Goal: Task Accomplishment & Management: Manage account settings

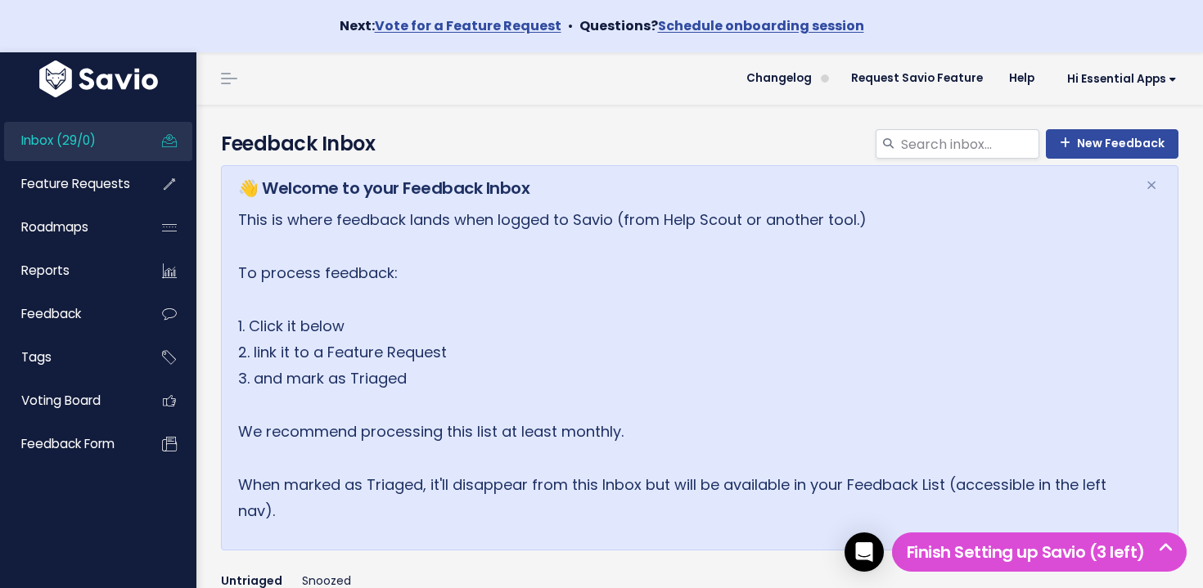
click at [126, 145] on link "Inbox (29/0)" at bounding box center [70, 141] width 132 height 38
click at [125, 144] on link "Inbox (29/0)" at bounding box center [70, 141] width 132 height 38
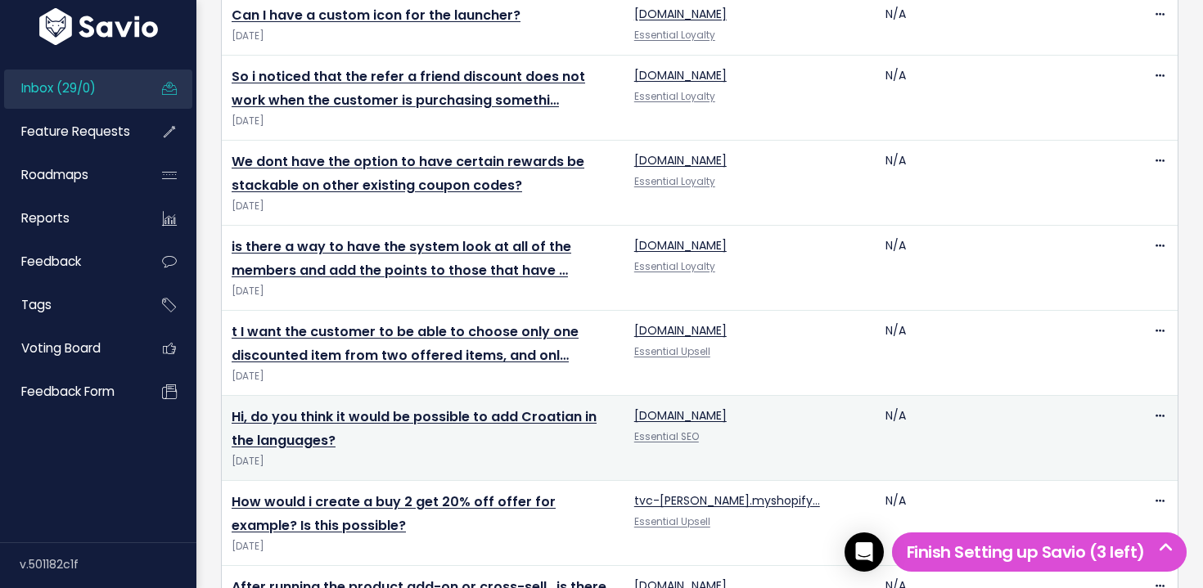
scroll to position [2415, 0]
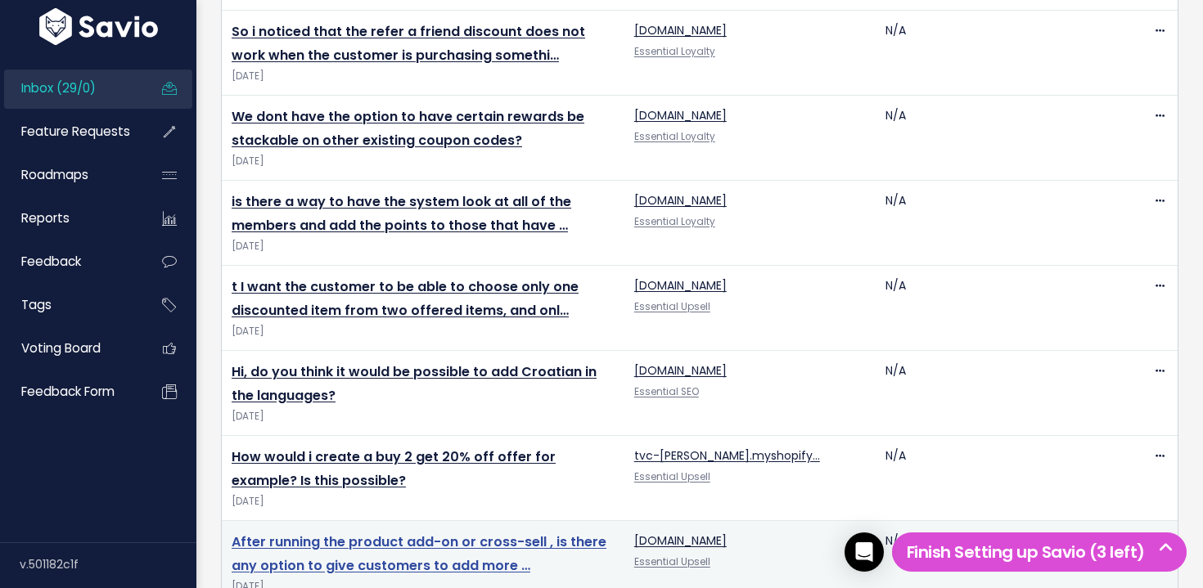
click at [389, 533] on link "After running the product add-on or cross-sell , is there any option to give cu…" at bounding box center [419, 554] width 375 height 43
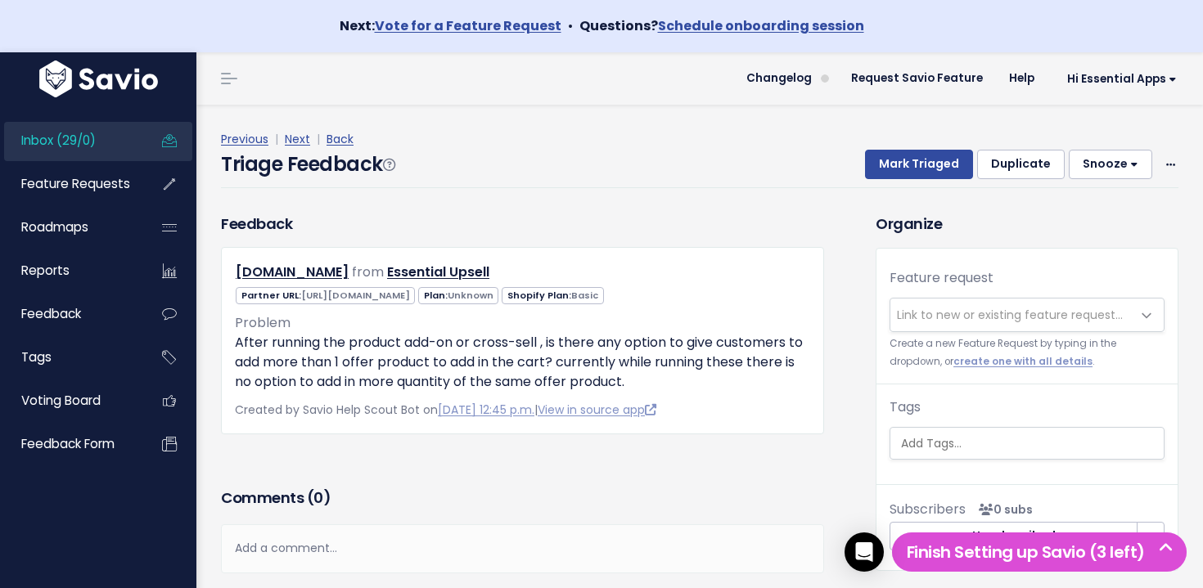
scroll to position [1, 0]
click at [936, 324] on span "Link to new or existing feature request..." at bounding box center [1010, 314] width 241 height 33
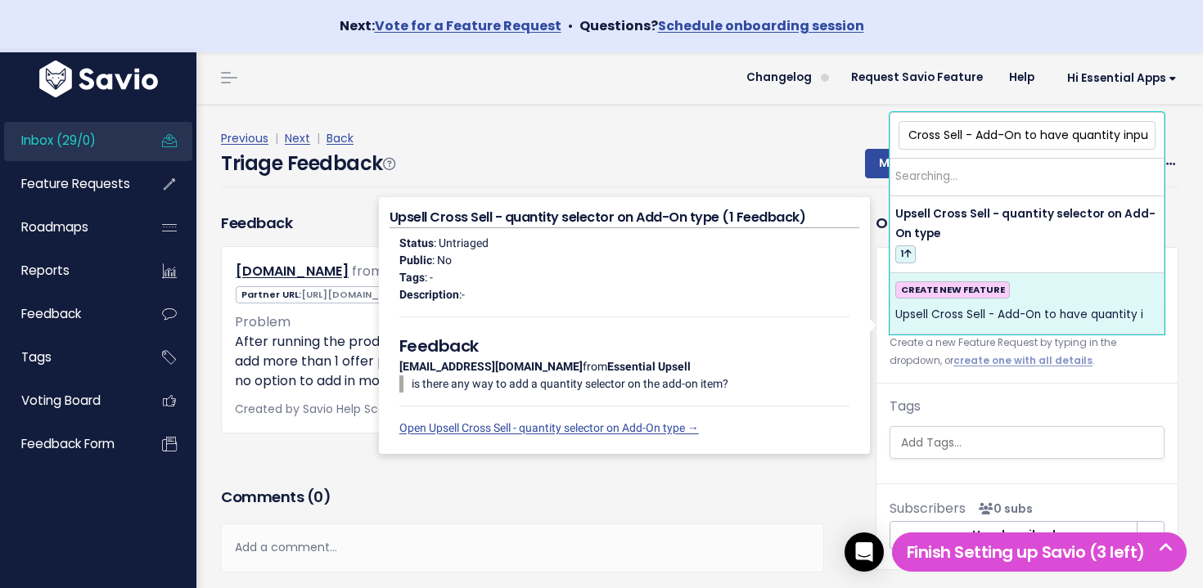
scroll to position [0, 38]
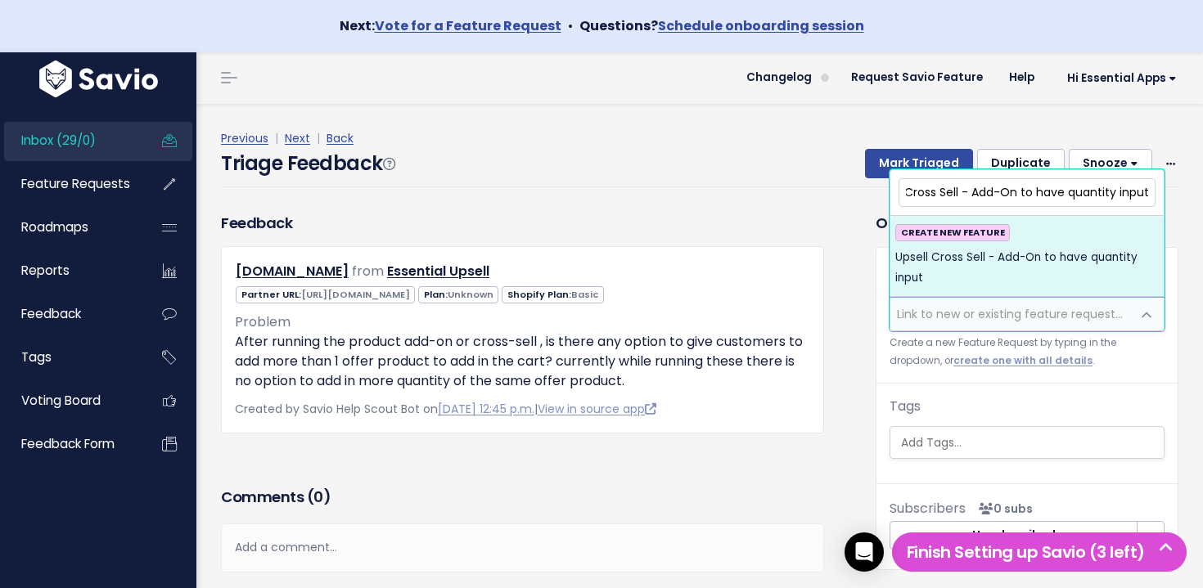
type input "Upsell Cross Sell - Add-On to have quantity input"
click at [1029, 272] on span "Upsell Cross Sell - Add-On to have quantity input" at bounding box center [1026, 268] width 263 height 40
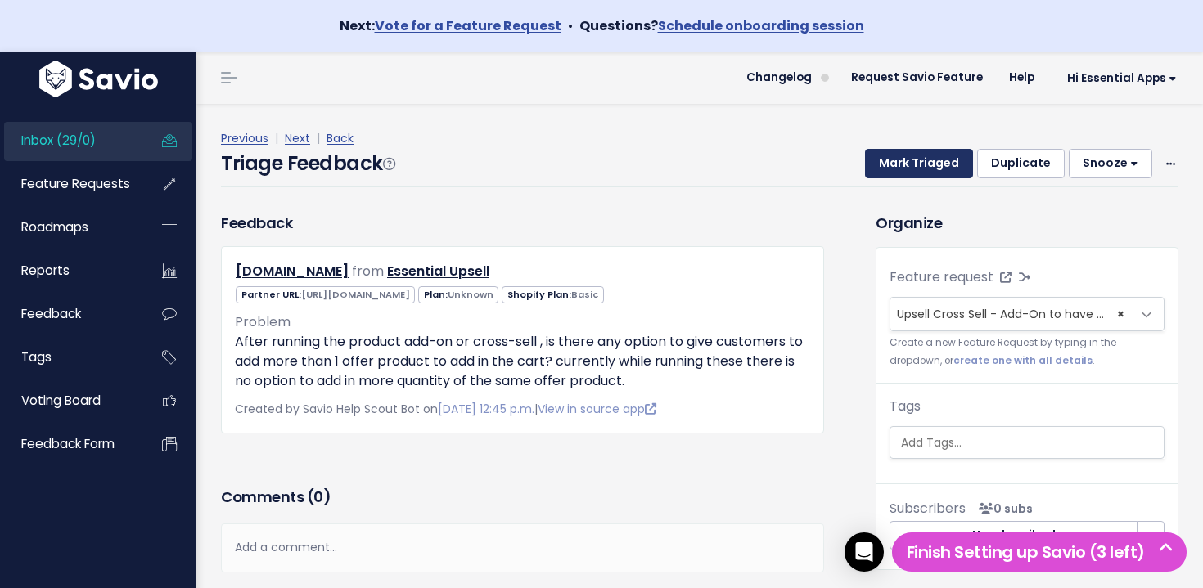
click at [918, 173] on button "Mark Triaged" at bounding box center [919, 163] width 108 height 29
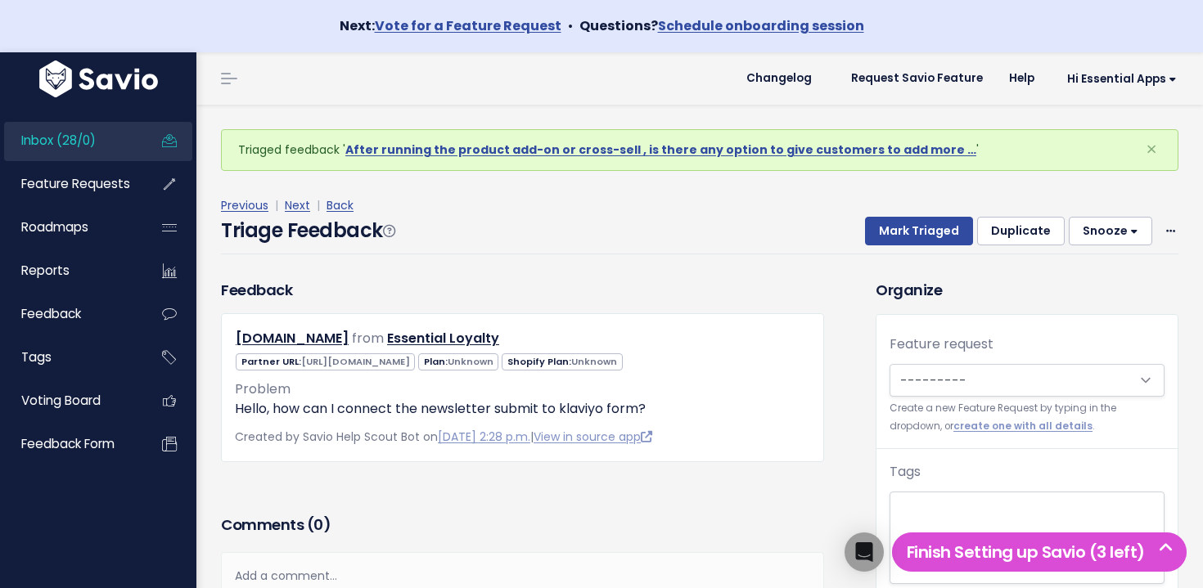
click at [96, 145] on span "Inbox (28/0)" at bounding box center [58, 140] width 74 height 17
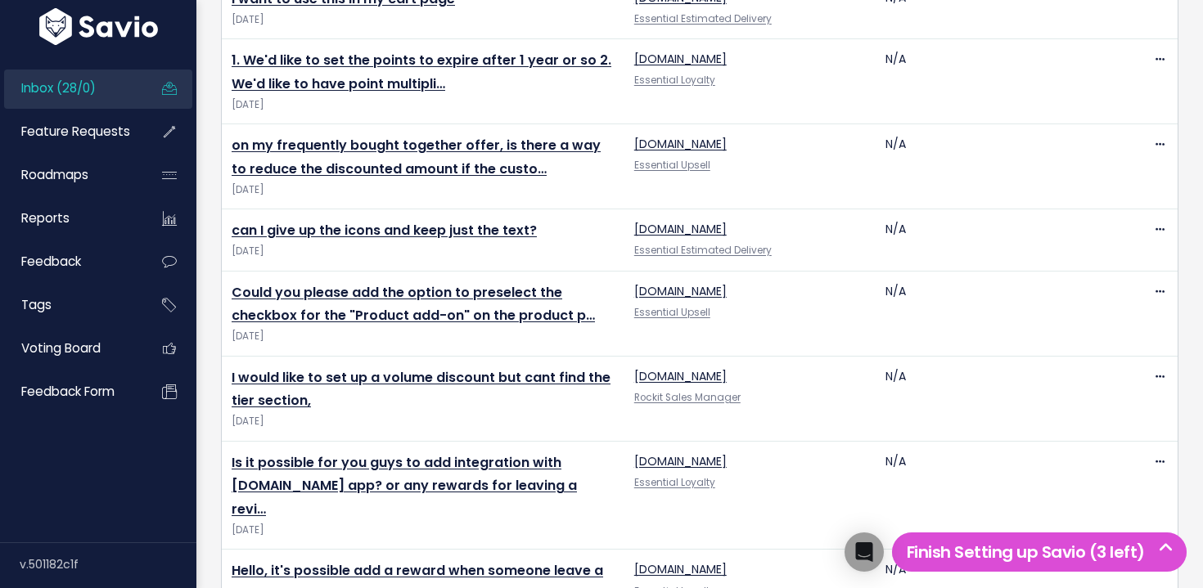
scroll to position [2330, 0]
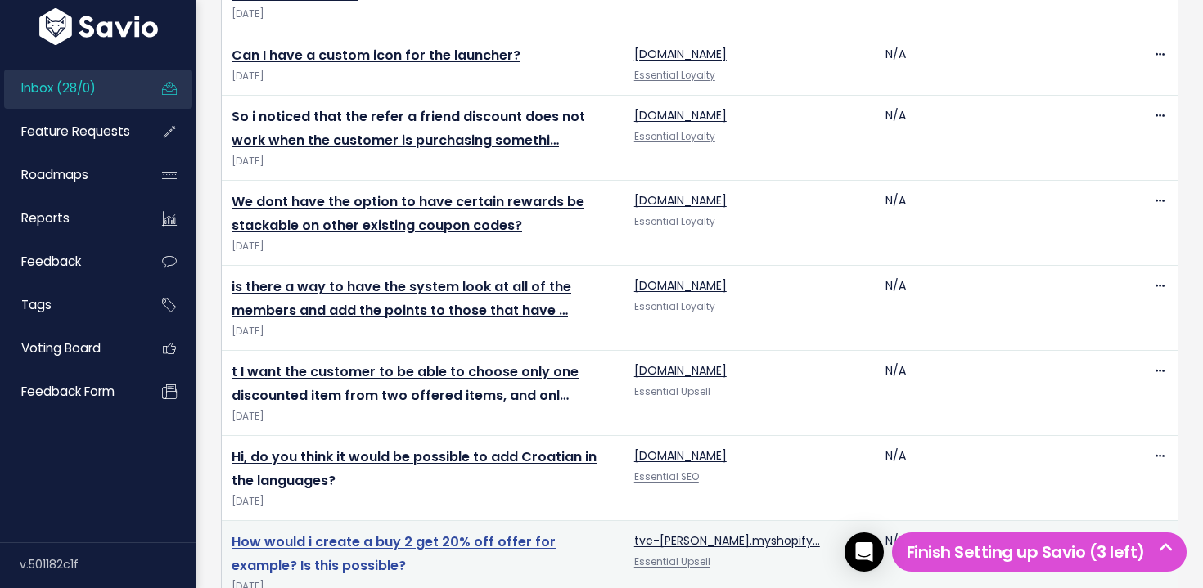
click at [394, 533] on link "How would i create a buy 2 get 20% off offer for example? Is this possible?" at bounding box center [394, 554] width 324 height 43
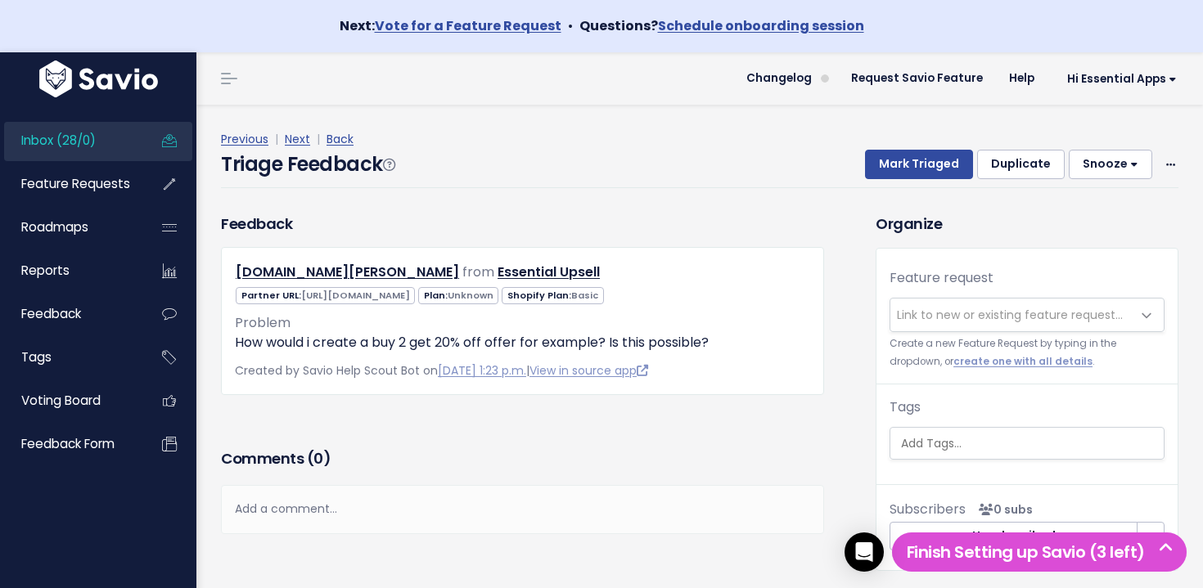
click at [976, 310] on span "Link to new or existing feature request..." at bounding box center [1010, 315] width 226 height 16
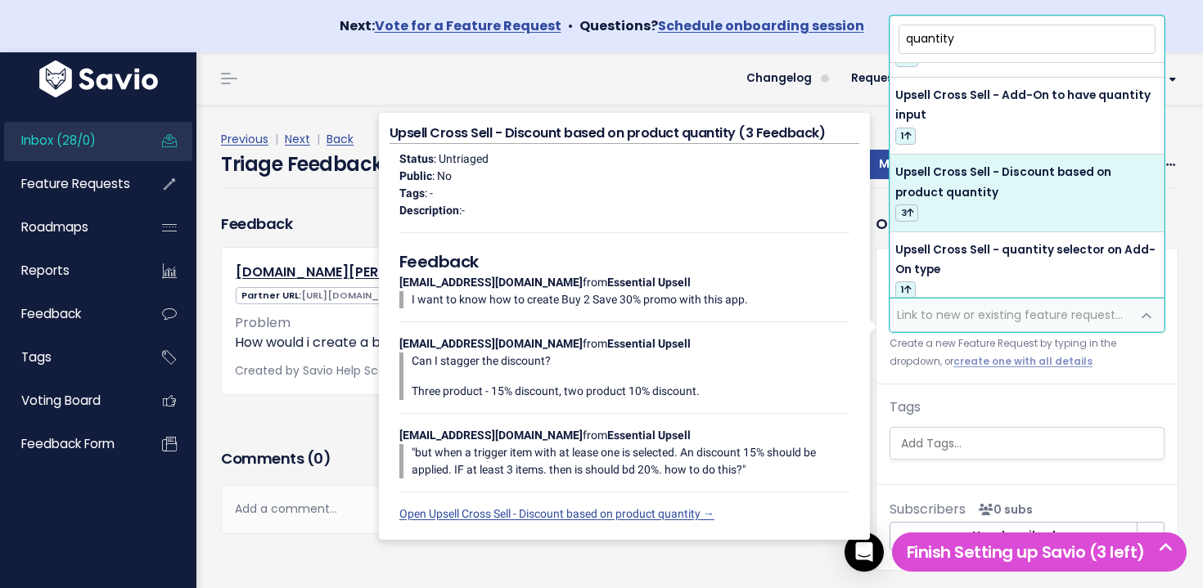
scroll to position [318, 0]
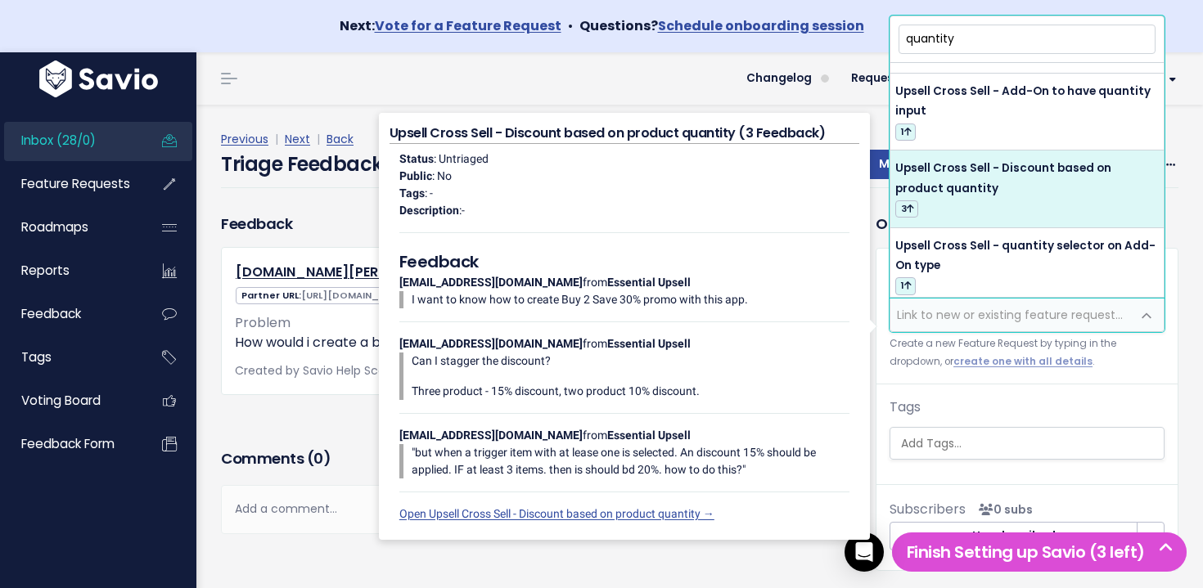
type input "quantity"
select select "64384"
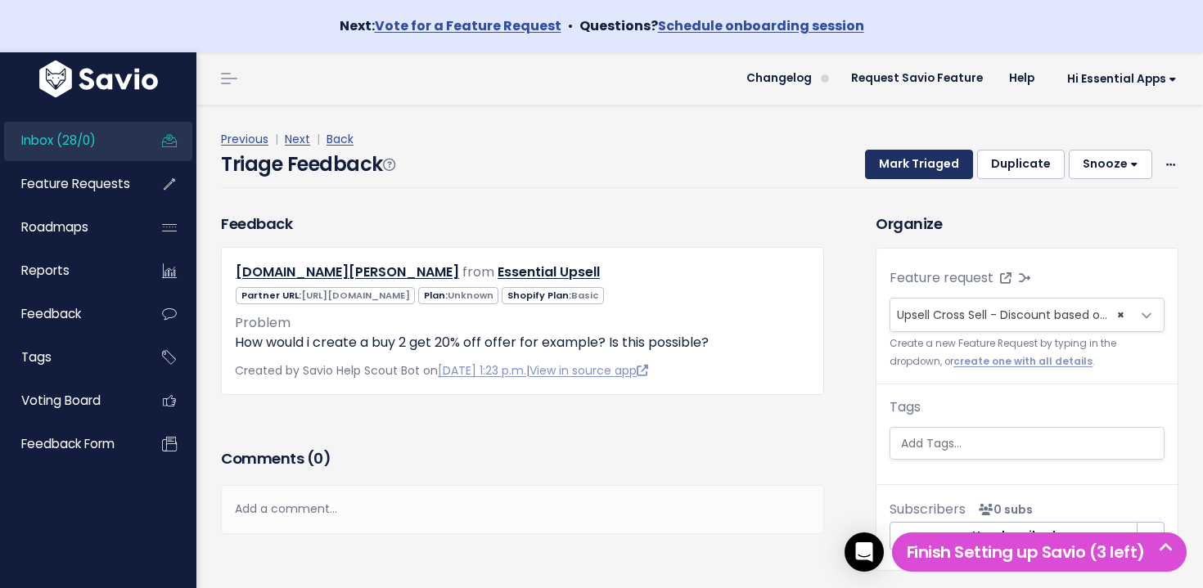
click at [943, 170] on button "Mark Triaged" at bounding box center [919, 164] width 108 height 29
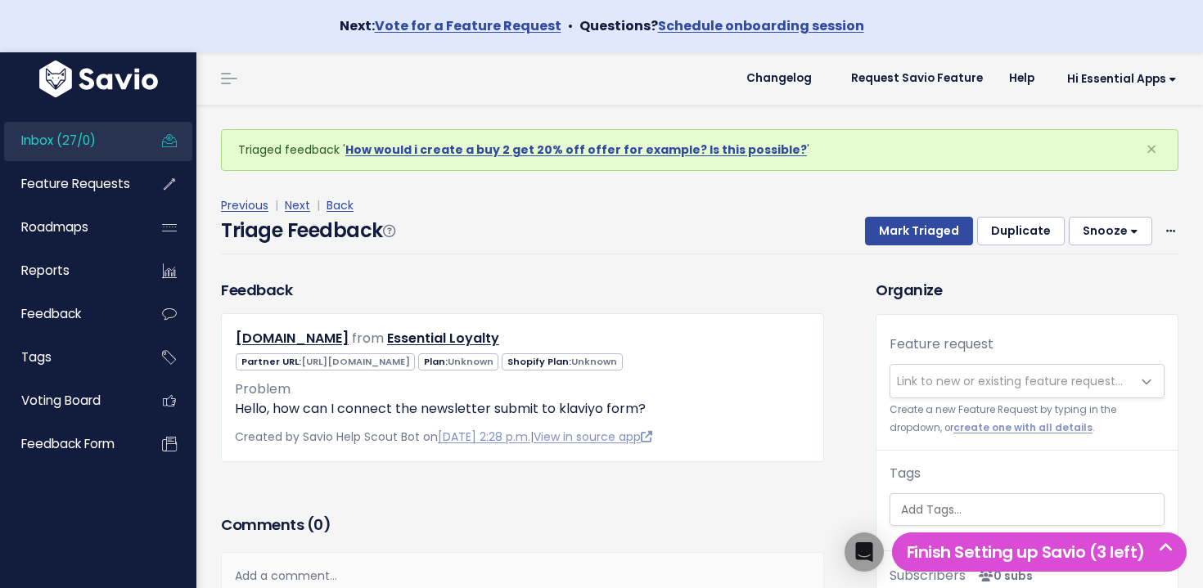
click at [99, 144] on link "Inbox (27/0)" at bounding box center [70, 141] width 132 height 38
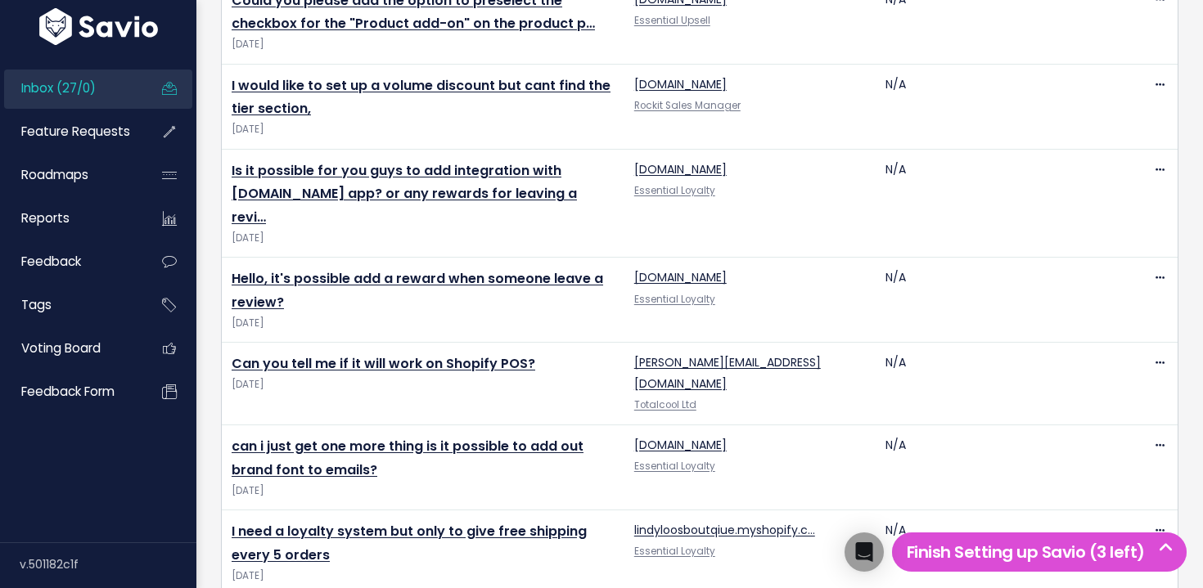
scroll to position [2245, 0]
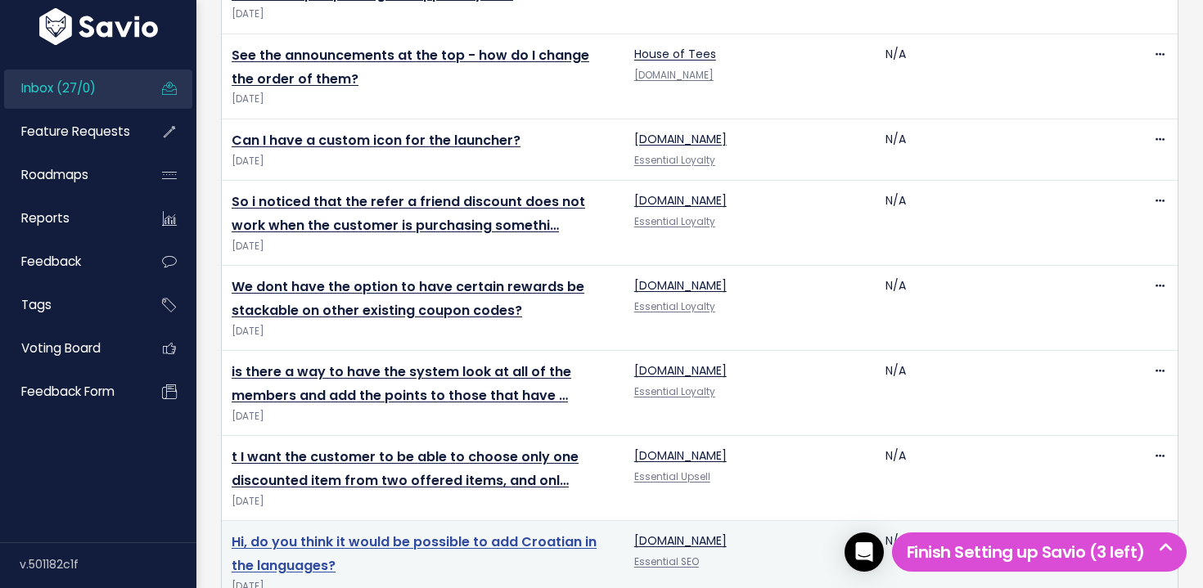
click at [377, 533] on link "Hi, do you think it would be possible to add Croatian in the languages?" at bounding box center [414, 554] width 365 height 43
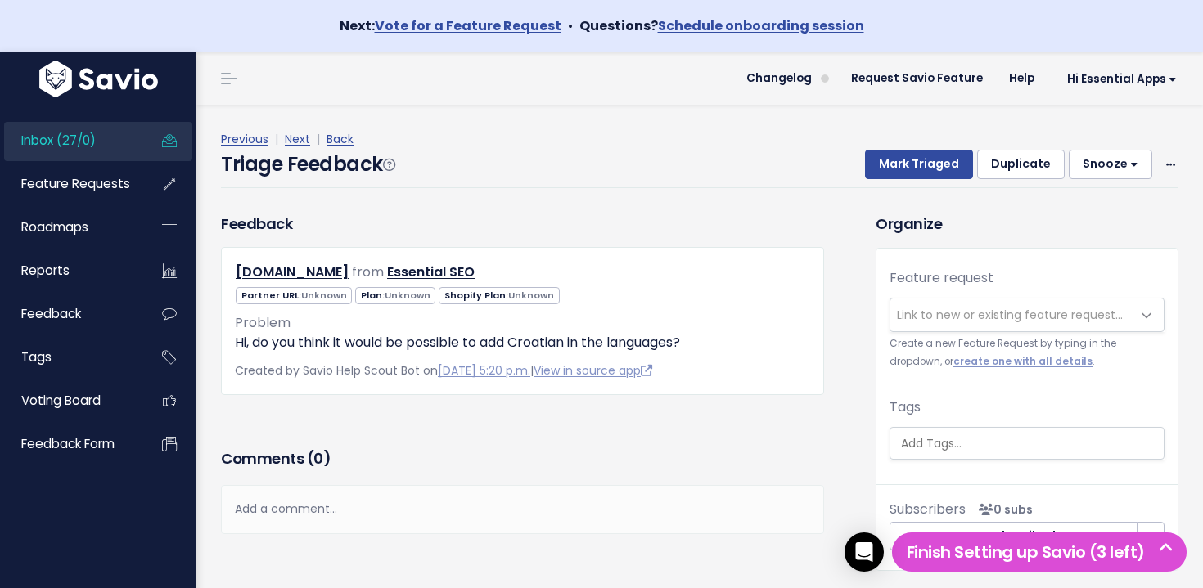
click at [995, 308] on span "Link to new or existing feature request..." at bounding box center [1010, 315] width 226 height 16
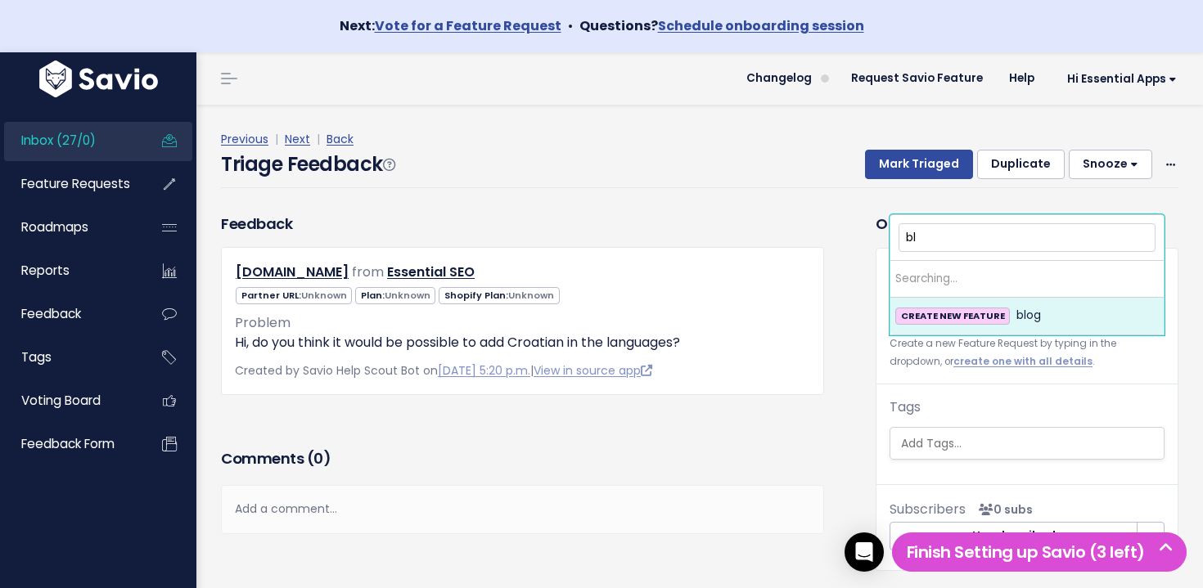
type input "b"
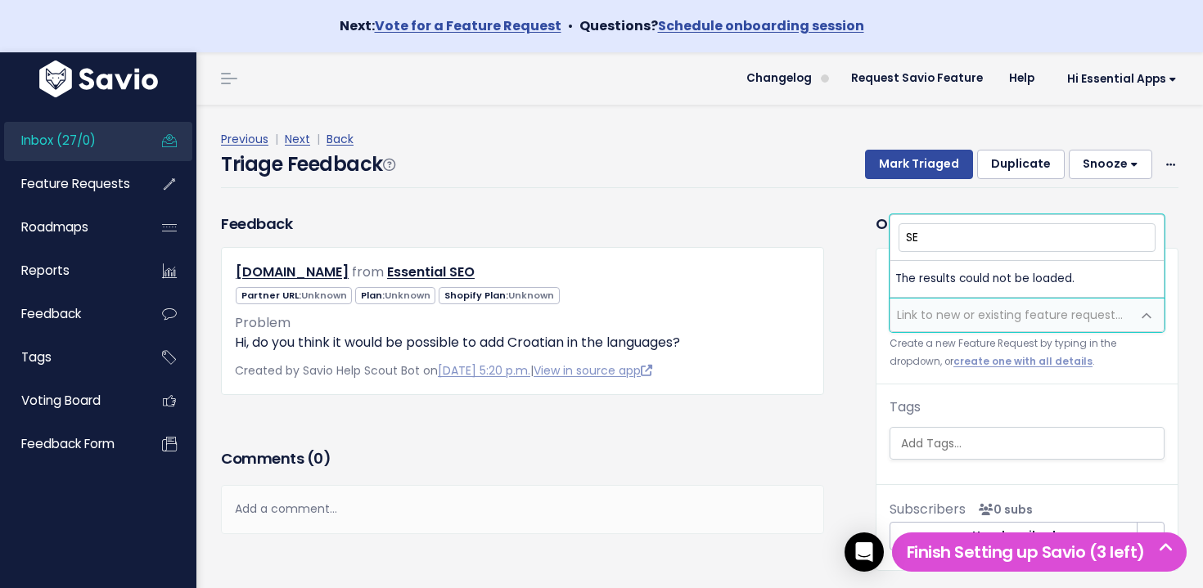
type input "SEO"
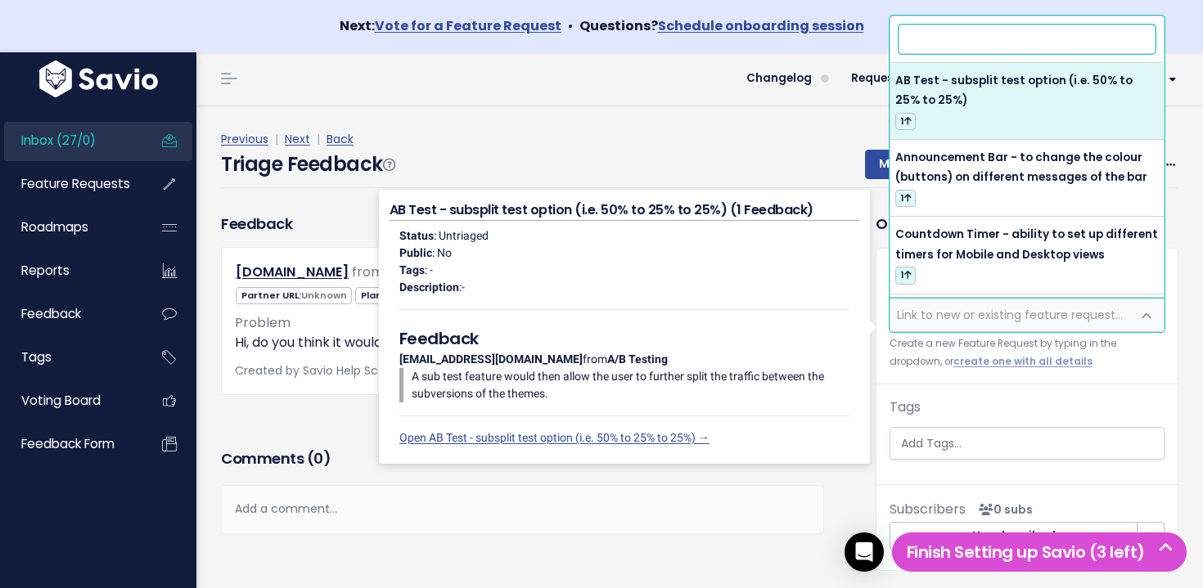
click at [983, 49] on input "search" at bounding box center [1026, 39] width 257 height 29
paste input "AI Blog"
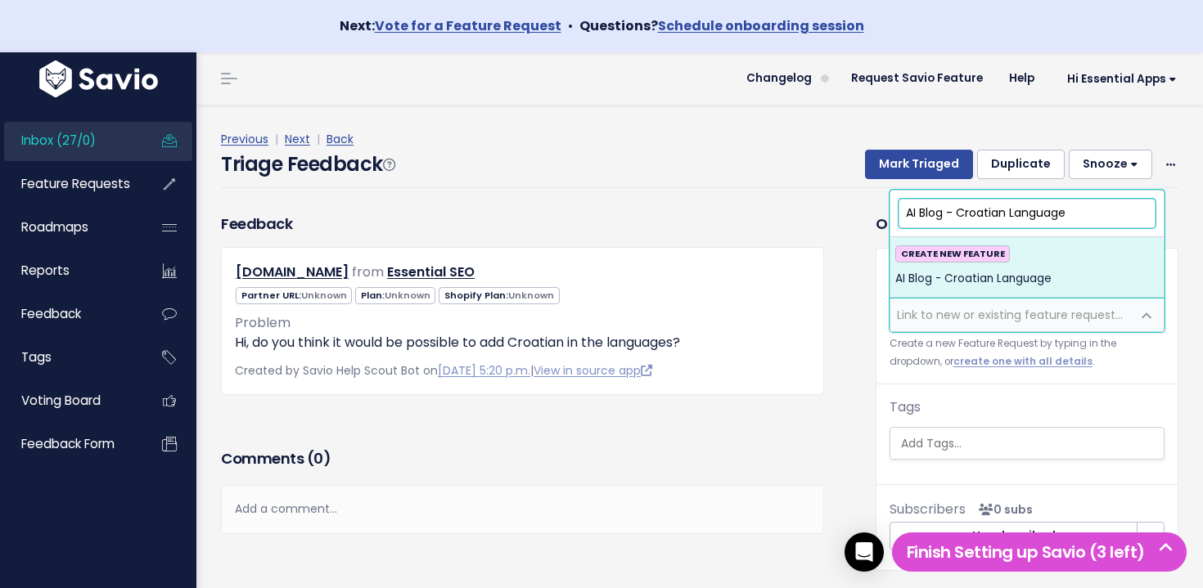
type input "AI Blog - Croatian Language"
click at [988, 275] on span "AI Blog - Croatian Language" at bounding box center [973, 279] width 156 height 20
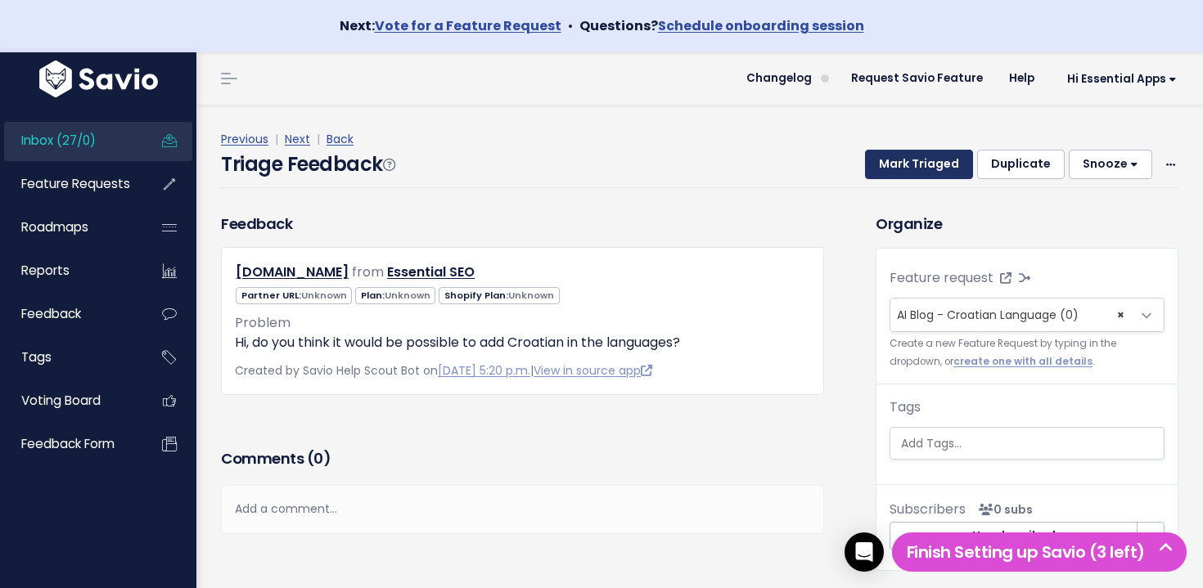
click at [930, 161] on button "Mark Triaged" at bounding box center [919, 164] width 108 height 29
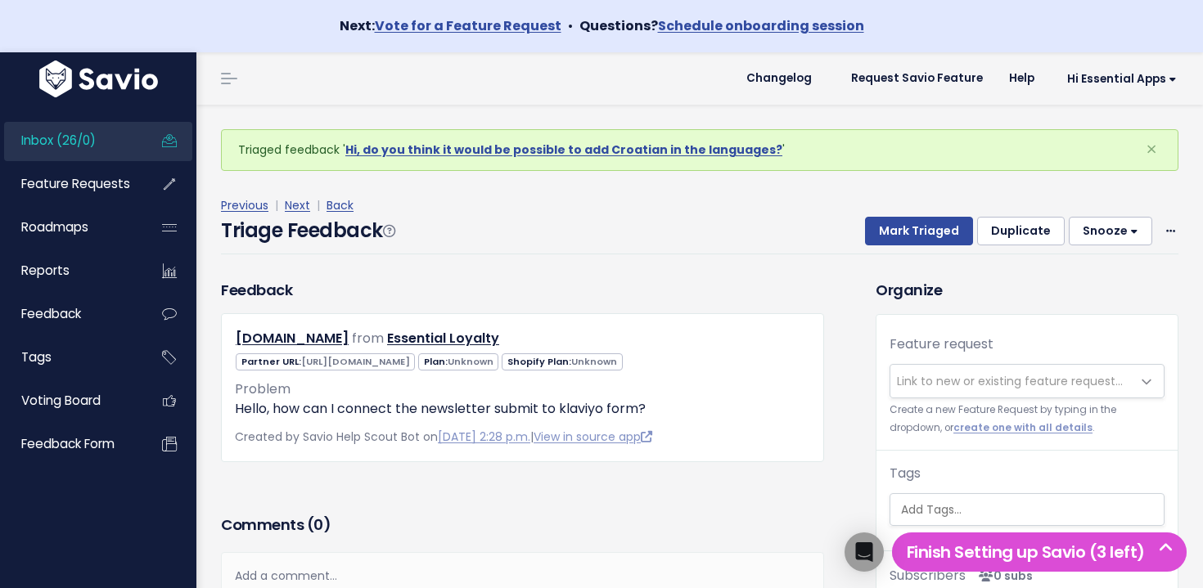
click at [128, 142] on link "Inbox (26/0)" at bounding box center [70, 141] width 132 height 38
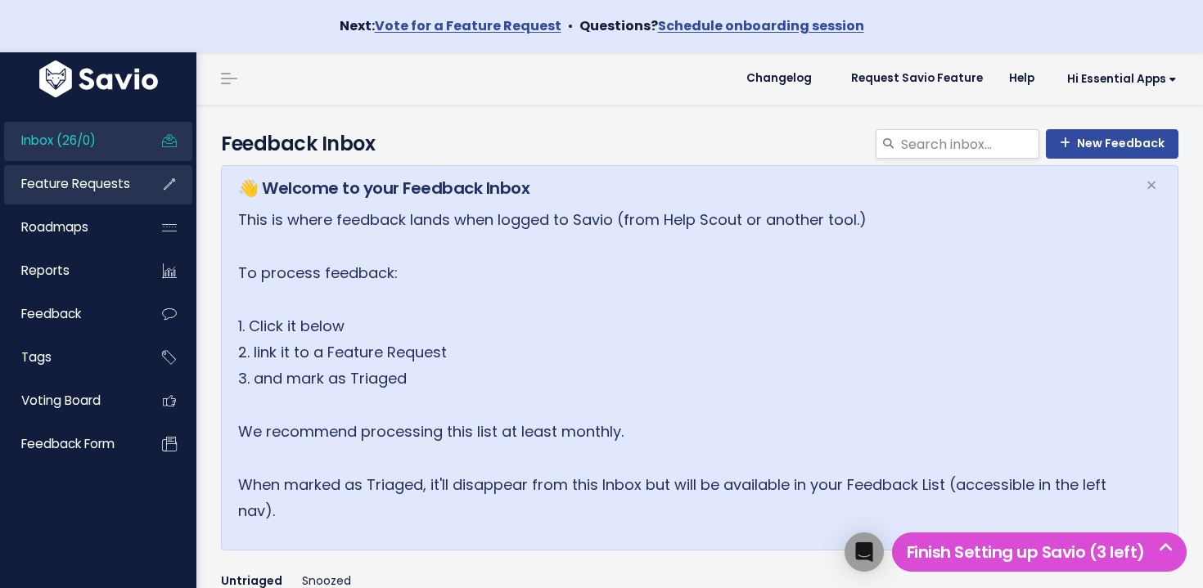
click at [120, 183] on span "Feature Requests" at bounding box center [75, 183] width 109 height 17
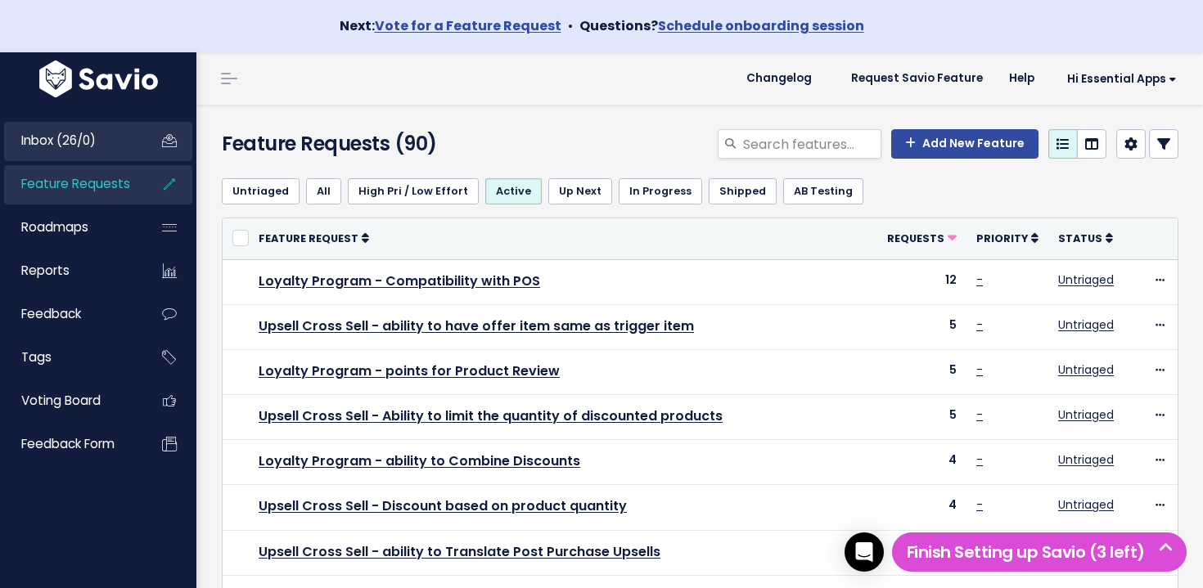
click at [96, 139] on span "Inbox (26/0)" at bounding box center [58, 140] width 74 height 17
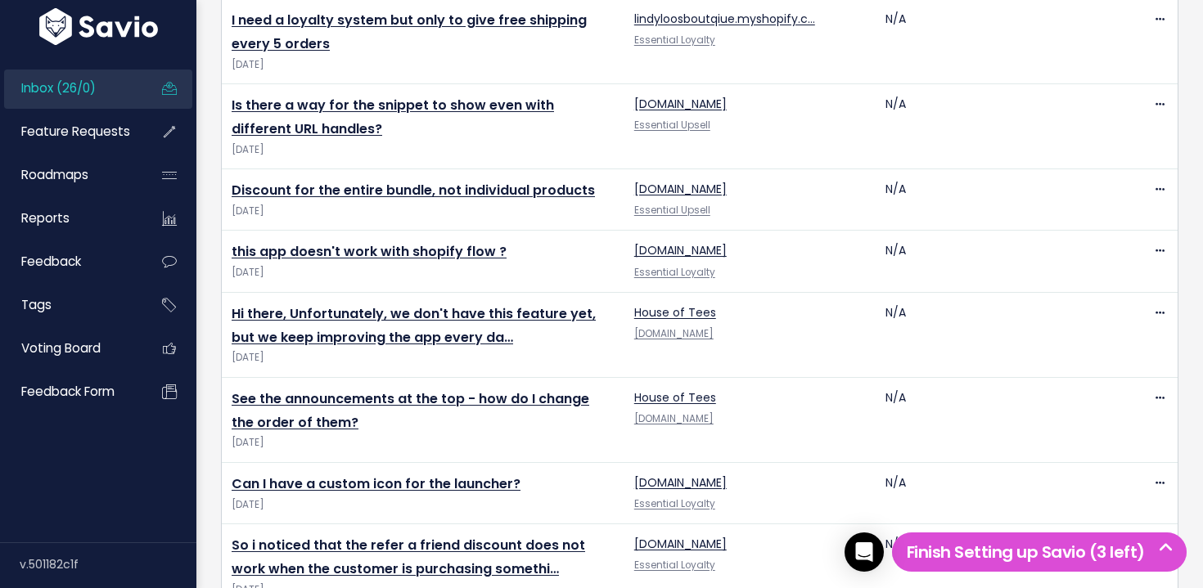
scroll to position [2160, 0]
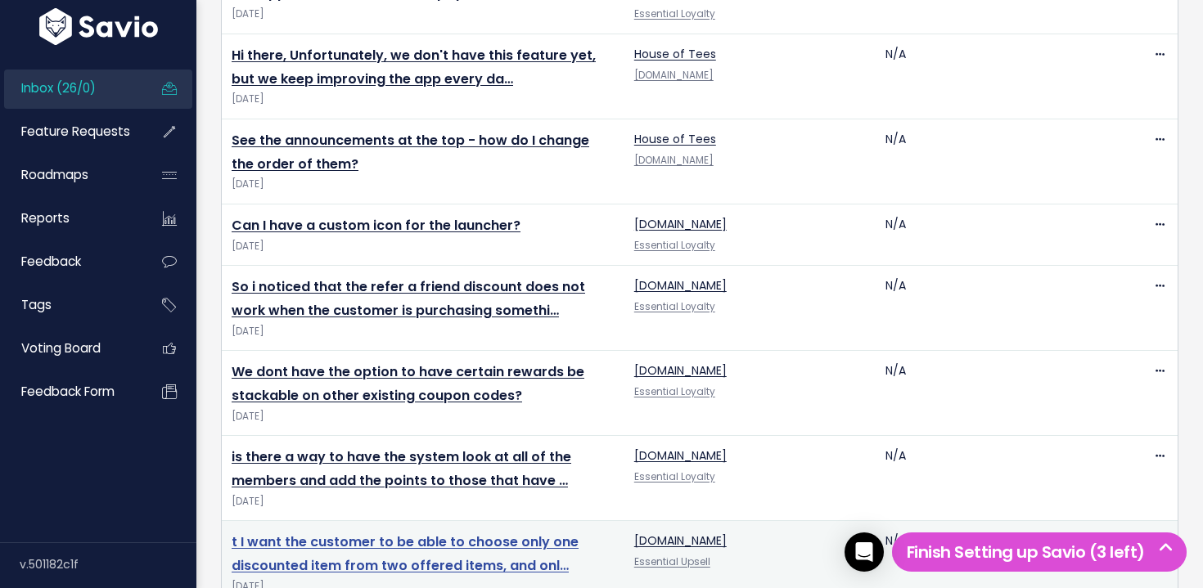
click at [366, 533] on link "t I want the customer to be able to choose only one discounted item from two of…" at bounding box center [405, 554] width 347 height 43
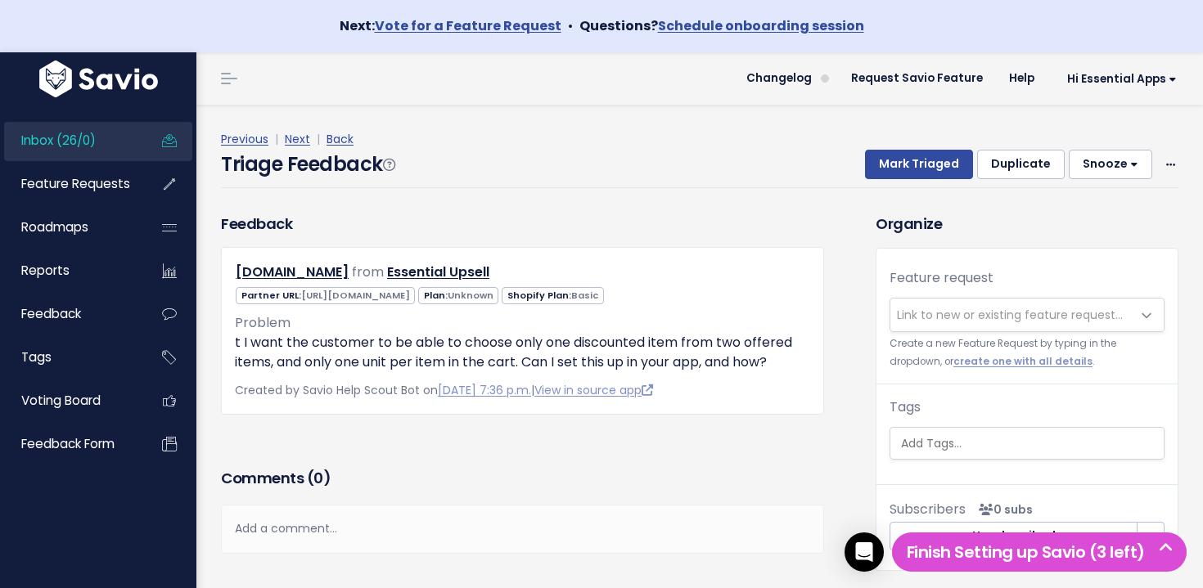
click at [91, 142] on span "Inbox (26/0)" at bounding box center [58, 140] width 74 height 17
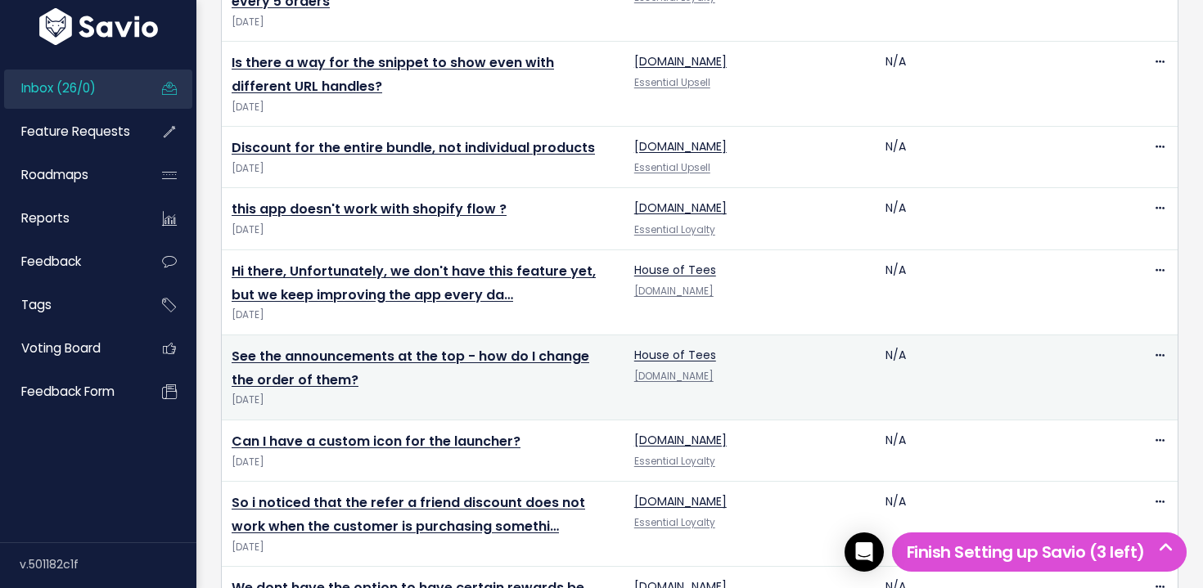
scroll to position [2160, 0]
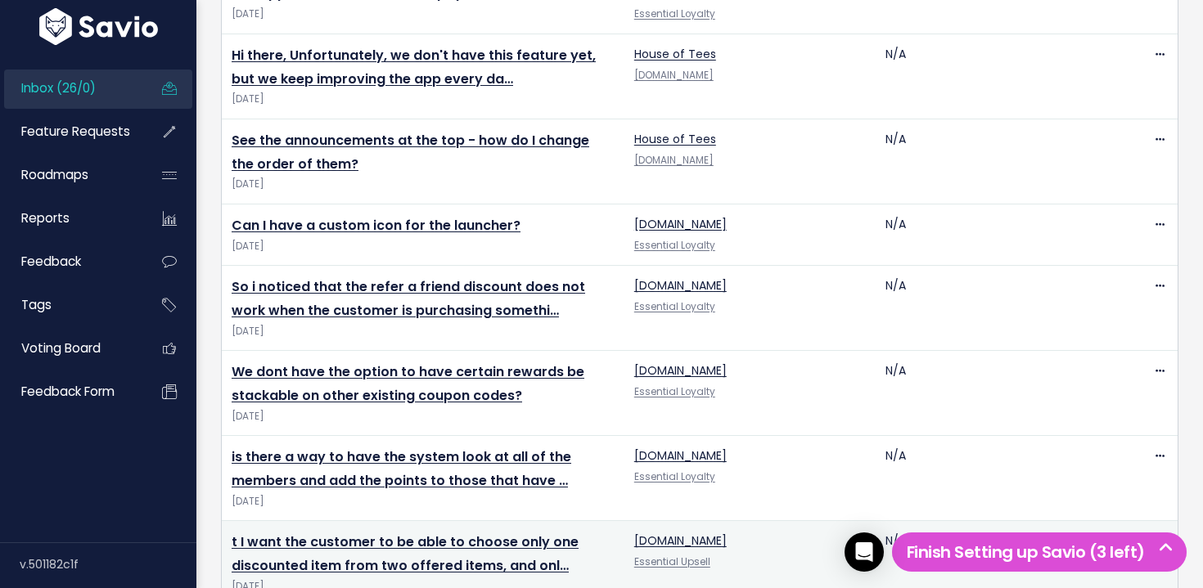
click at [390, 521] on td "t I want the customer to be able to choose only one discounted item from two of…" at bounding box center [423, 563] width 403 height 85
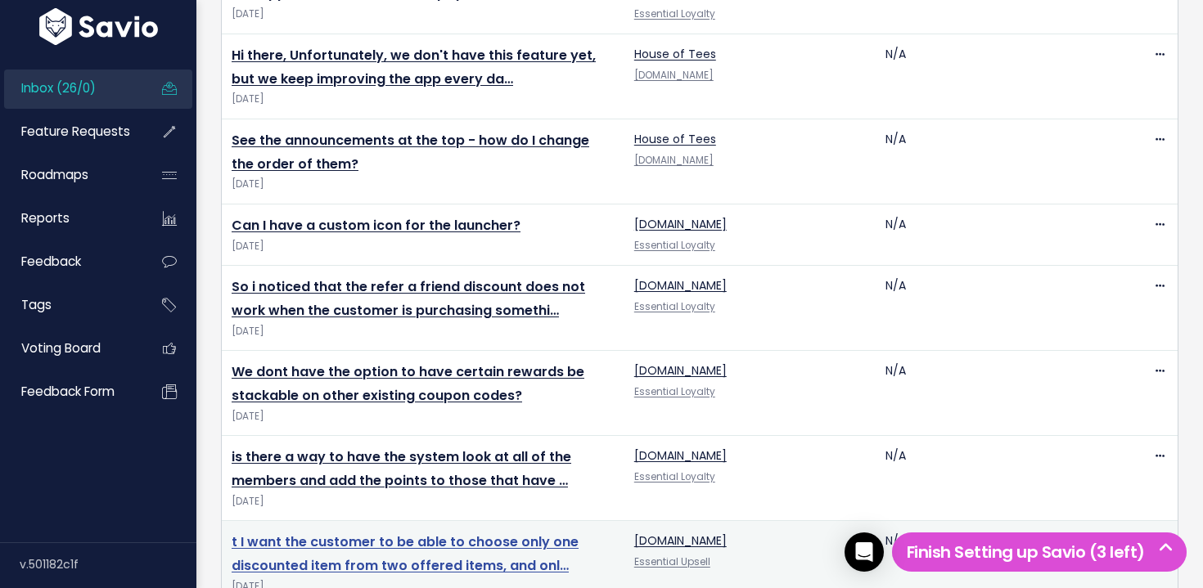
click at [389, 533] on link "t I want the customer to be able to choose only one discounted item from two of…" at bounding box center [405, 554] width 347 height 43
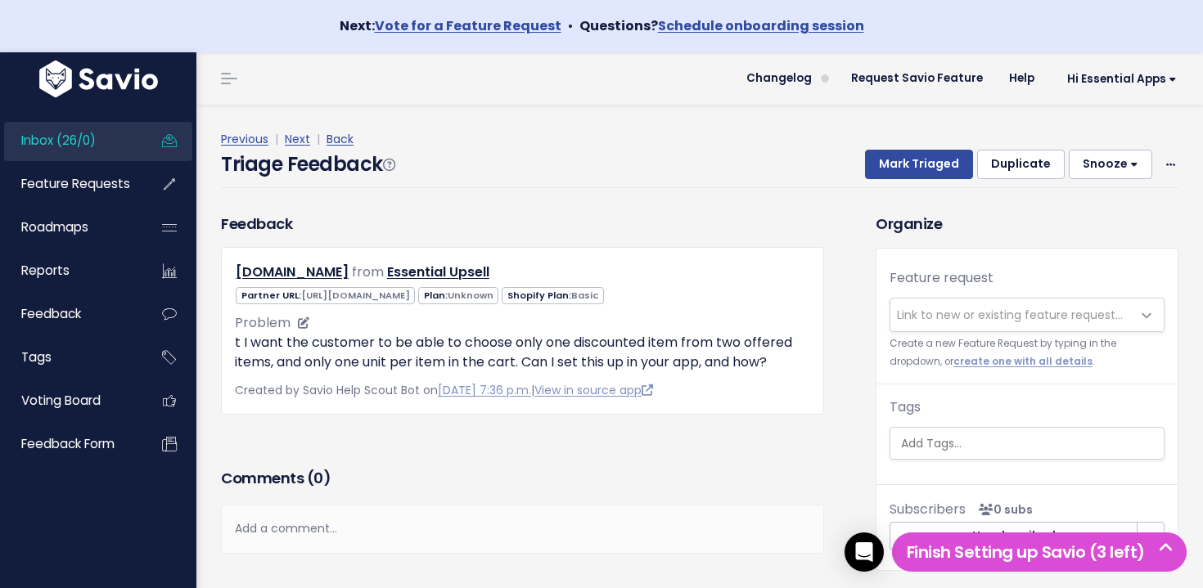
scroll to position [4, 0]
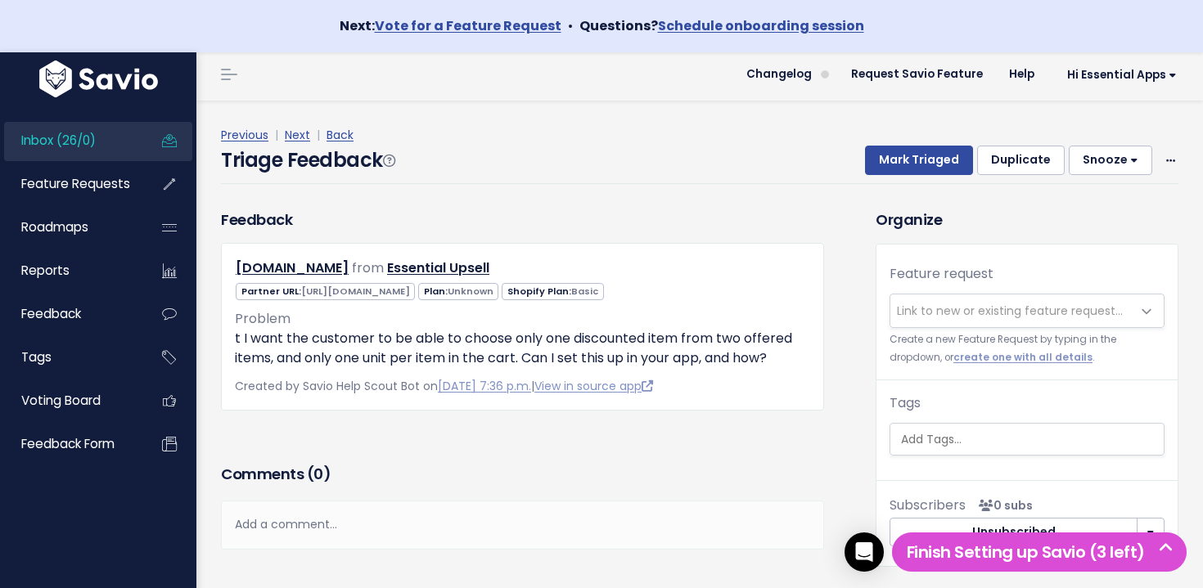
click at [1178, 155] on div "Previous | Next | Back Triage Feedback Mark Triaged Duplicate Snooze 1 day 3 da…" at bounding box center [706, 154] width 970 height 59
click at [1170, 151] on span at bounding box center [1171, 161] width 16 height 20
click at [1071, 245] on link "Delete" at bounding box center [1106, 238] width 118 height 32
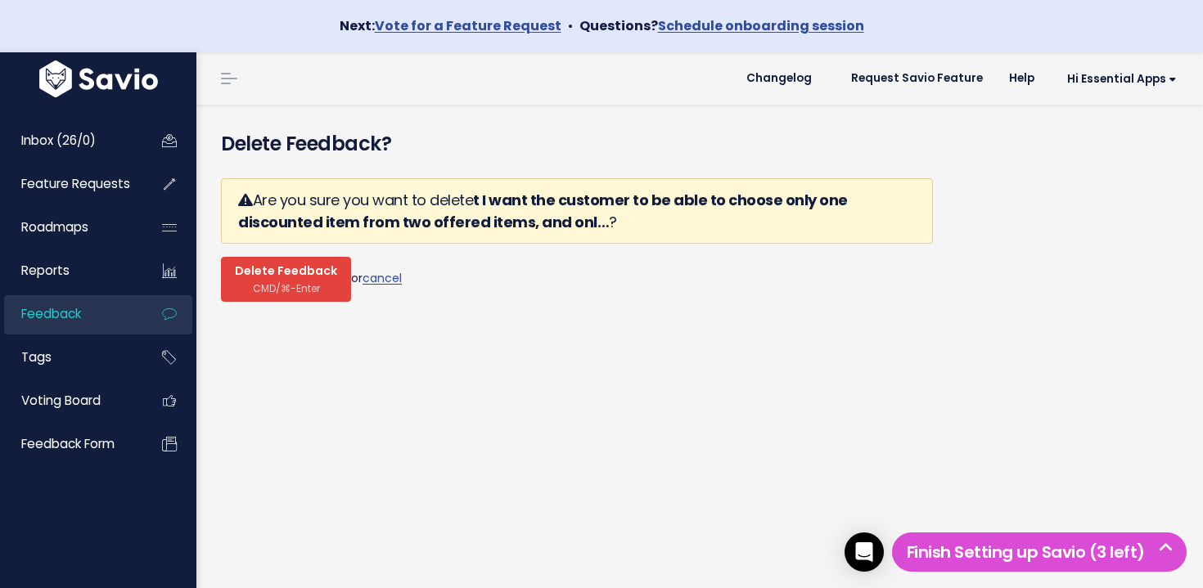
click at [309, 282] on span "CMD/⌘-Enter" at bounding box center [286, 288] width 67 height 12
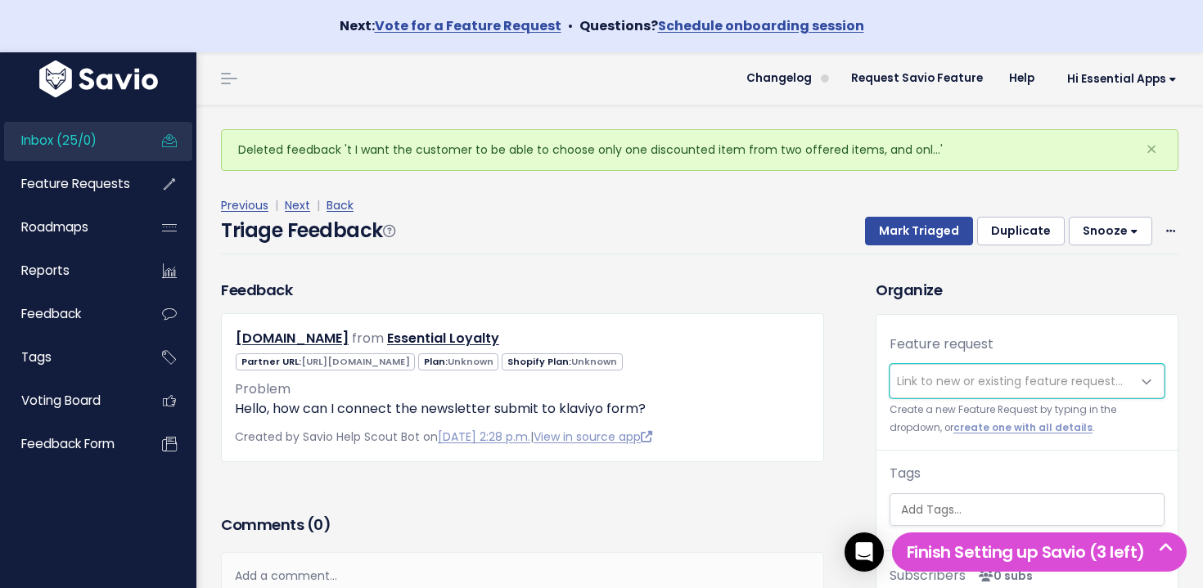
scroll to position [8, 0]
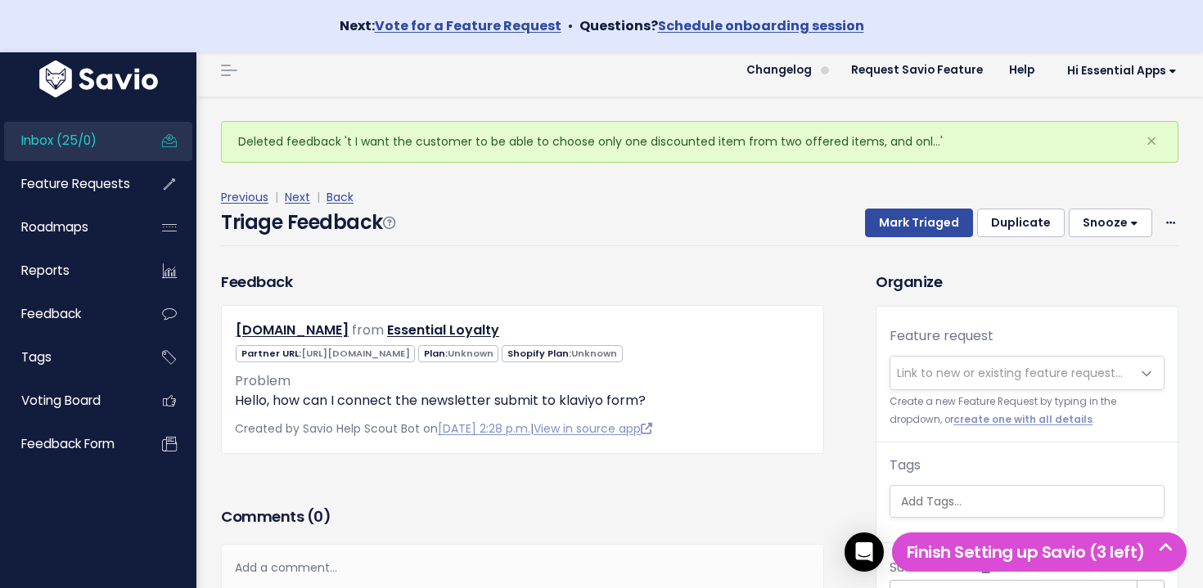
click at [123, 140] on link "Inbox (25/0)" at bounding box center [70, 141] width 132 height 38
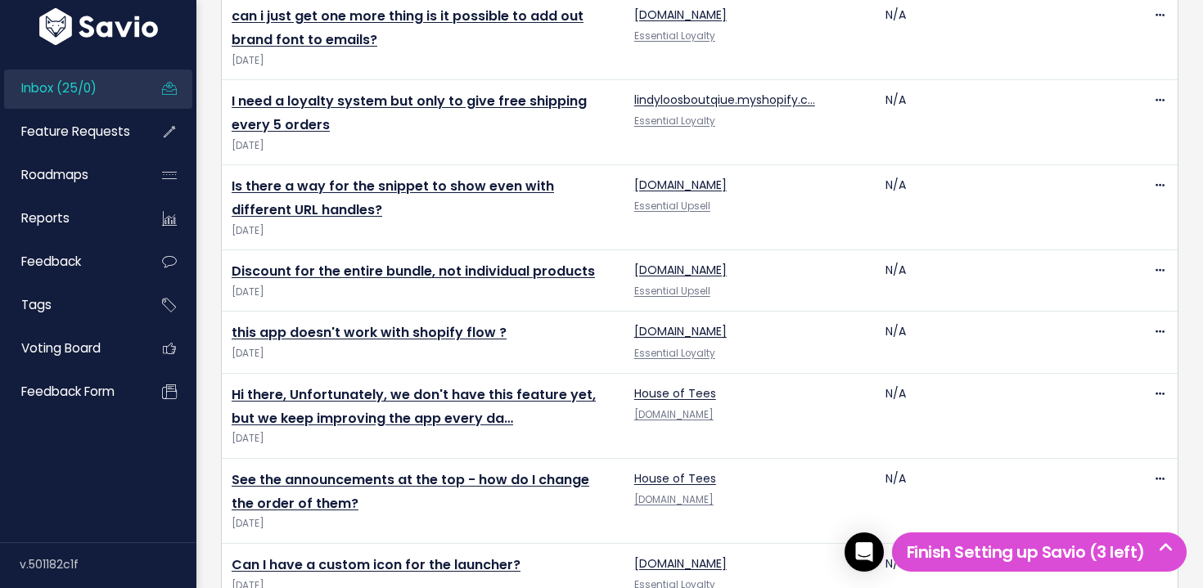
scroll to position [2075, 0]
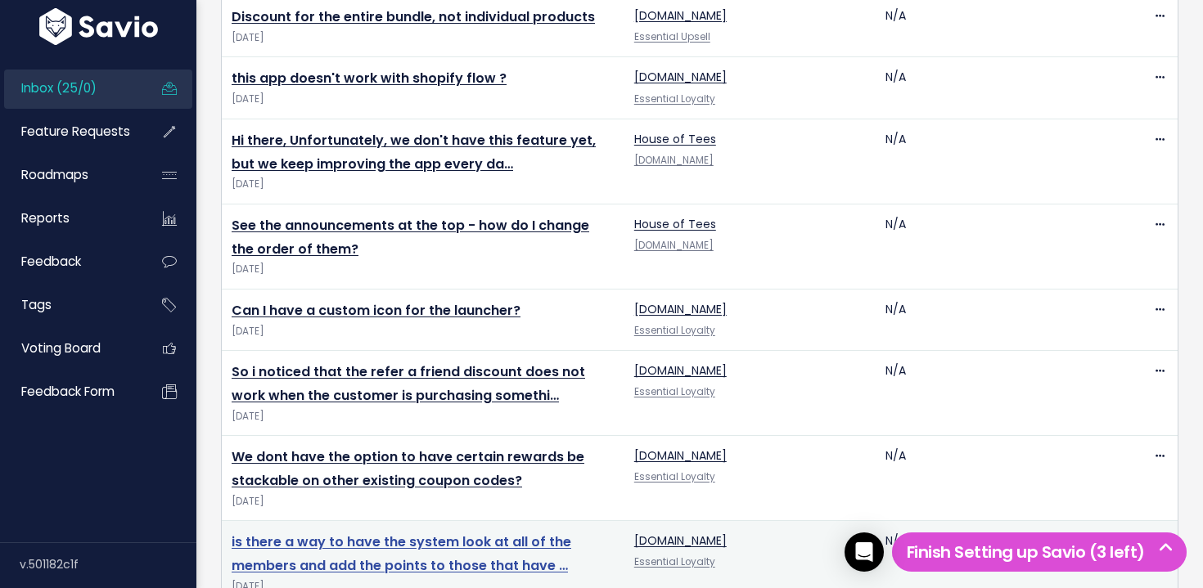
click at [491, 533] on link "is there a way to have the system look at all of the members and add the points…" at bounding box center [402, 554] width 340 height 43
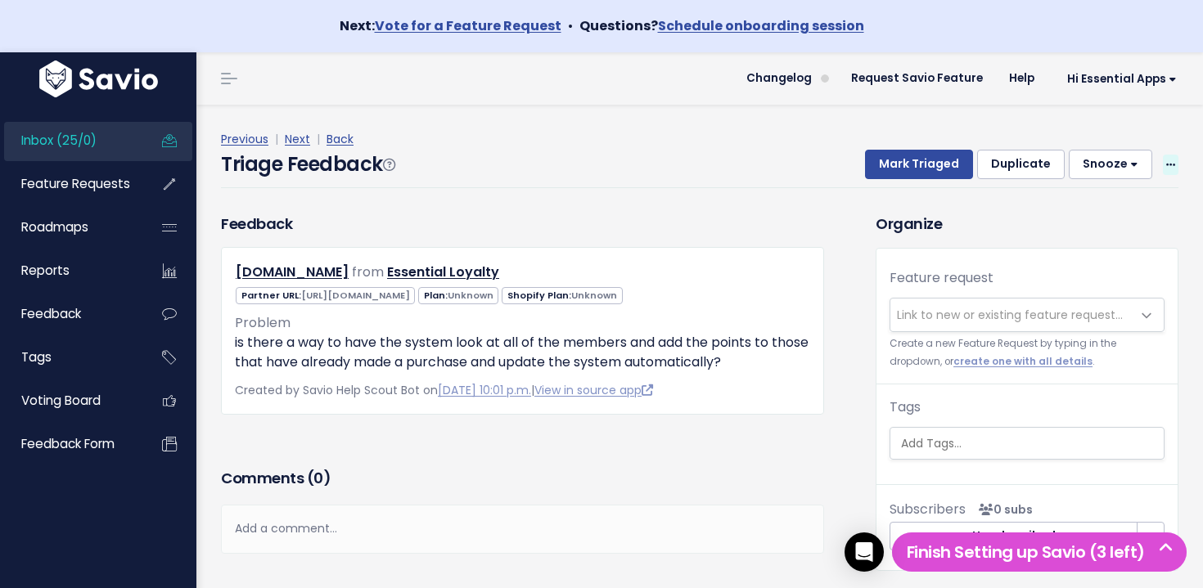
click at [1173, 161] on icon at bounding box center [1170, 165] width 9 height 11
click at [1065, 252] on link "Delete" at bounding box center [1106, 242] width 118 height 32
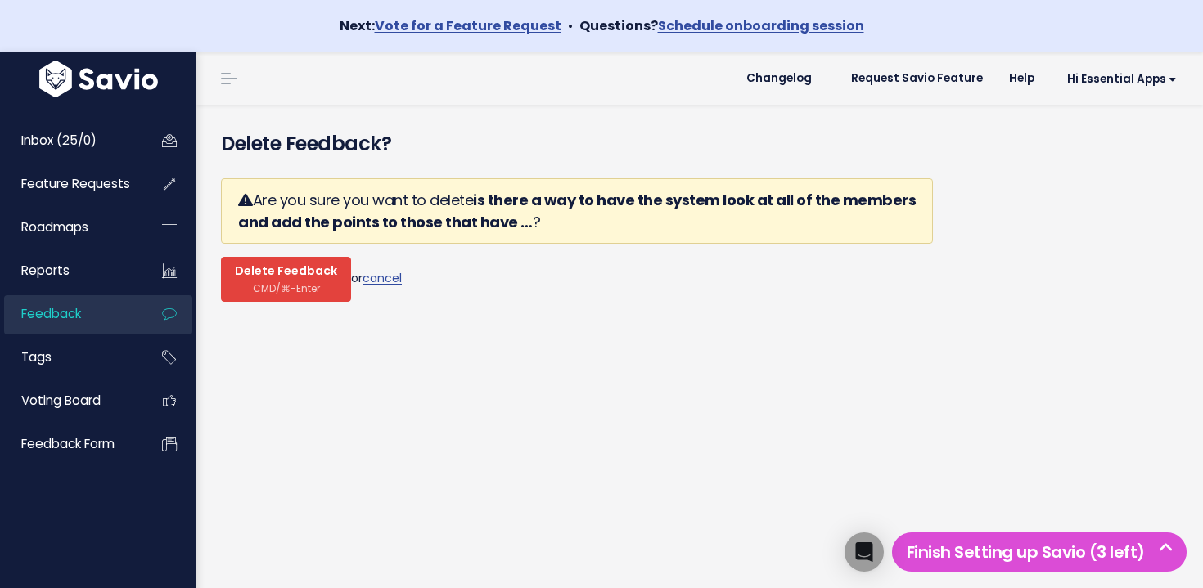
click at [304, 264] on span "Delete Feedback" at bounding box center [286, 271] width 102 height 15
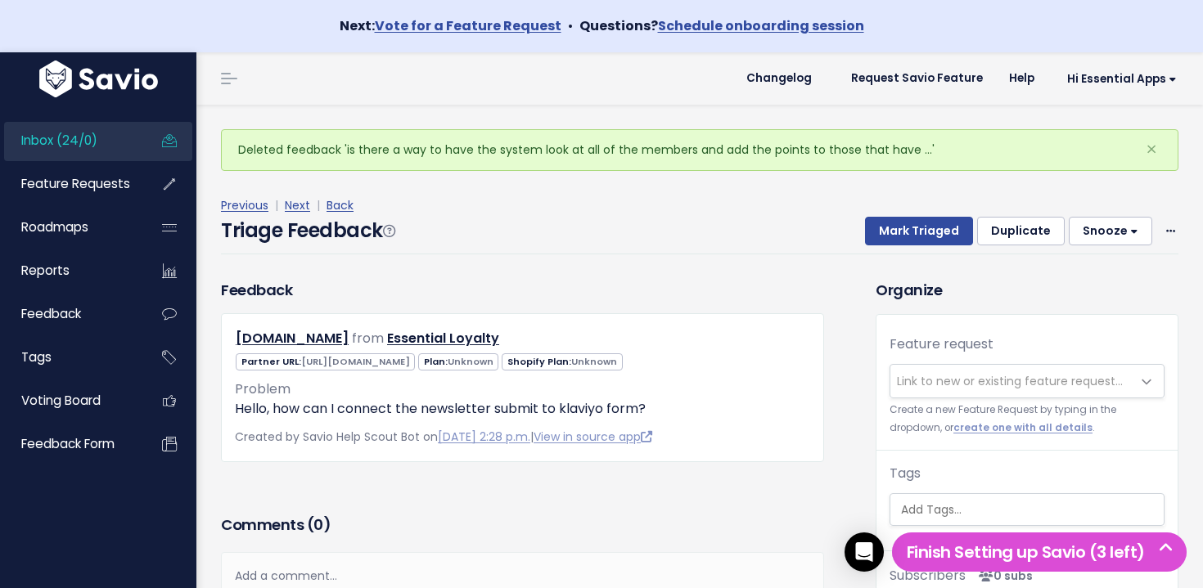
click at [74, 148] on span "Inbox (24/0)" at bounding box center [59, 140] width 76 height 17
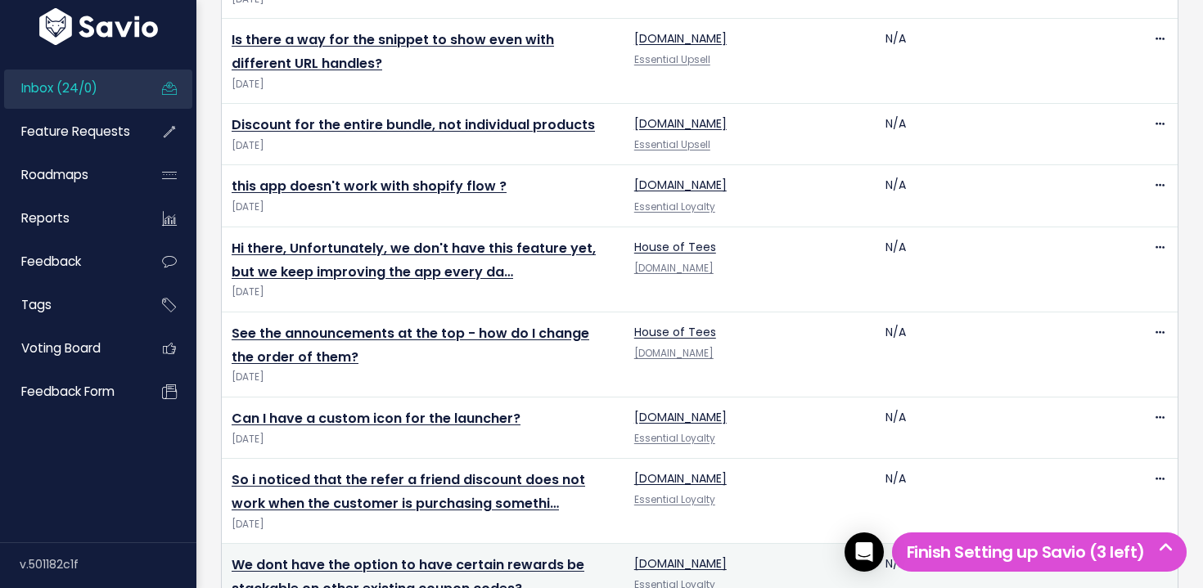
scroll to position [1990, 0]
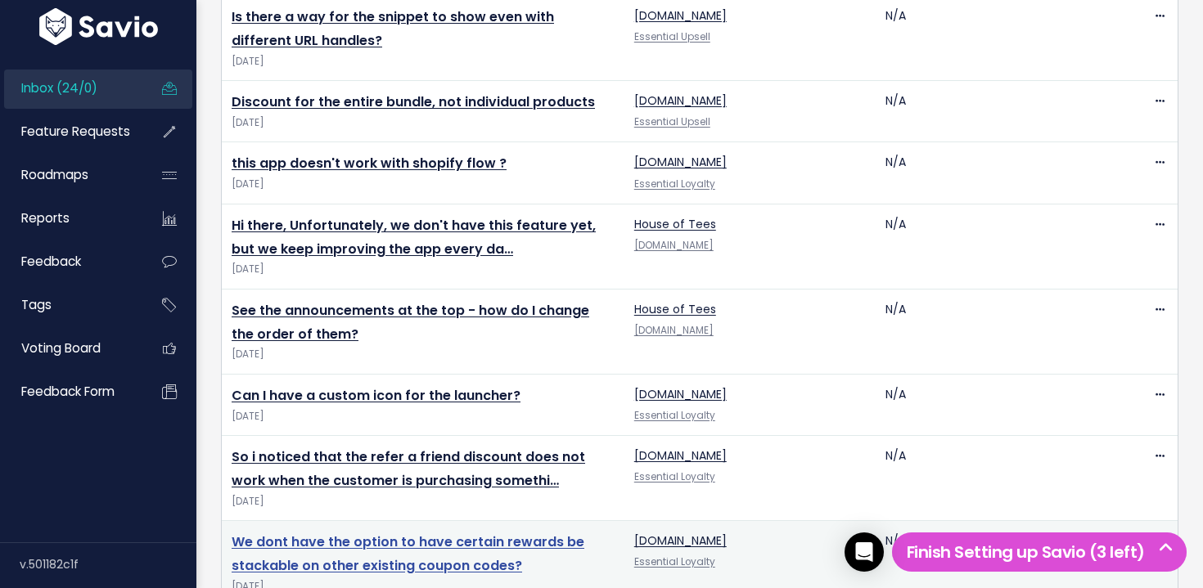
click at [383, 533] on link "We dont have the option to have certain rewards be stackable on other existing …" at bounding box center [408, 554] width 353 height 43
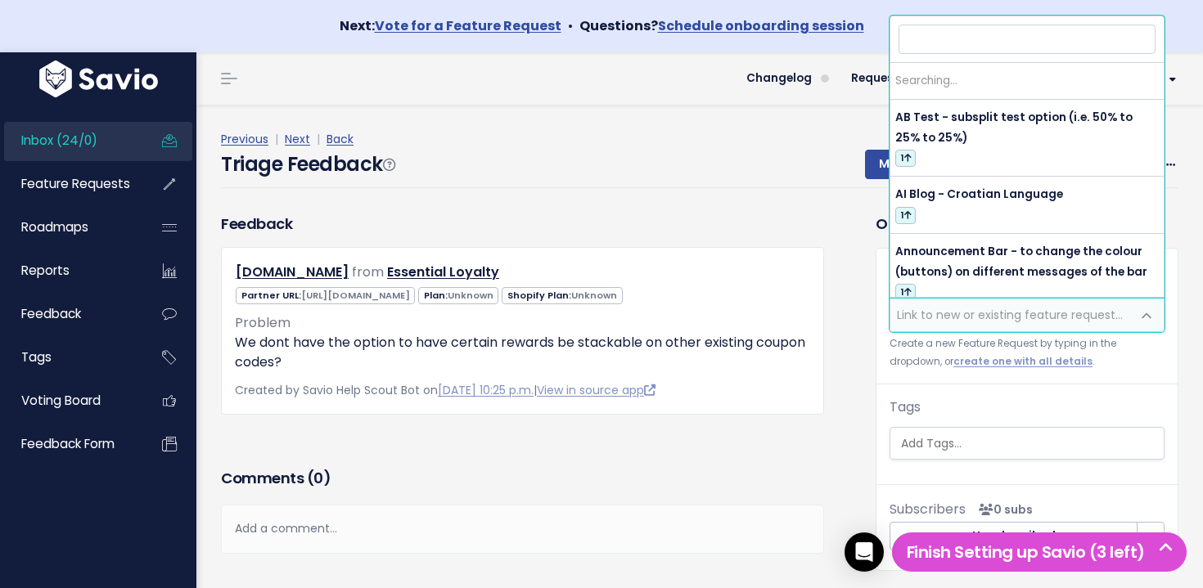
click at [1009, 299] on span "Link to new or existing feature request..." at bounding box center [1010, 315] width 241 height 33
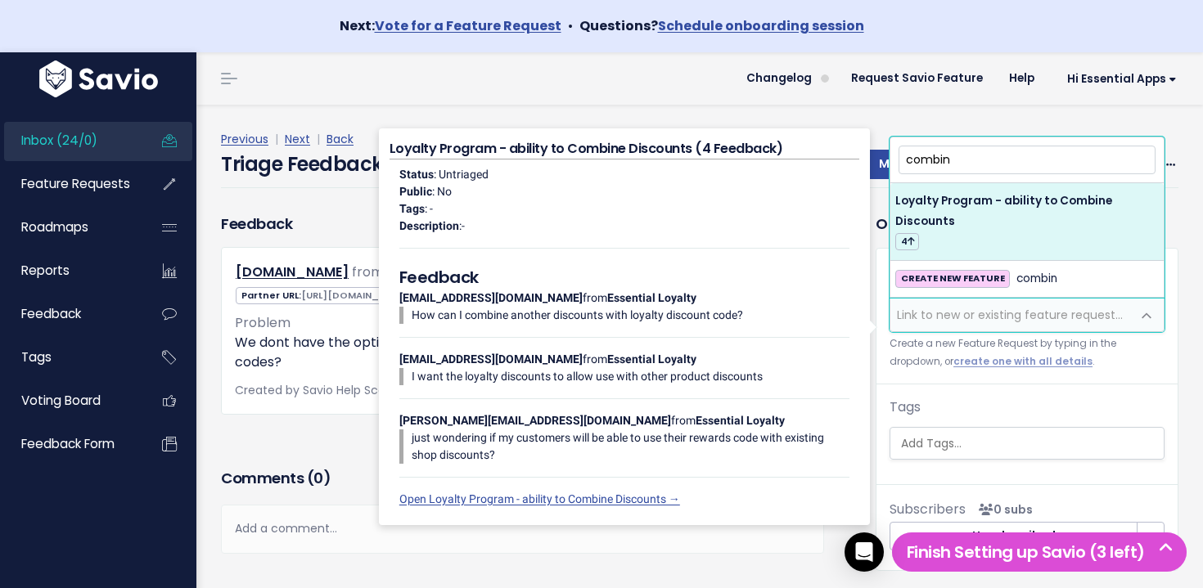
type input "combin"
select select "64477"
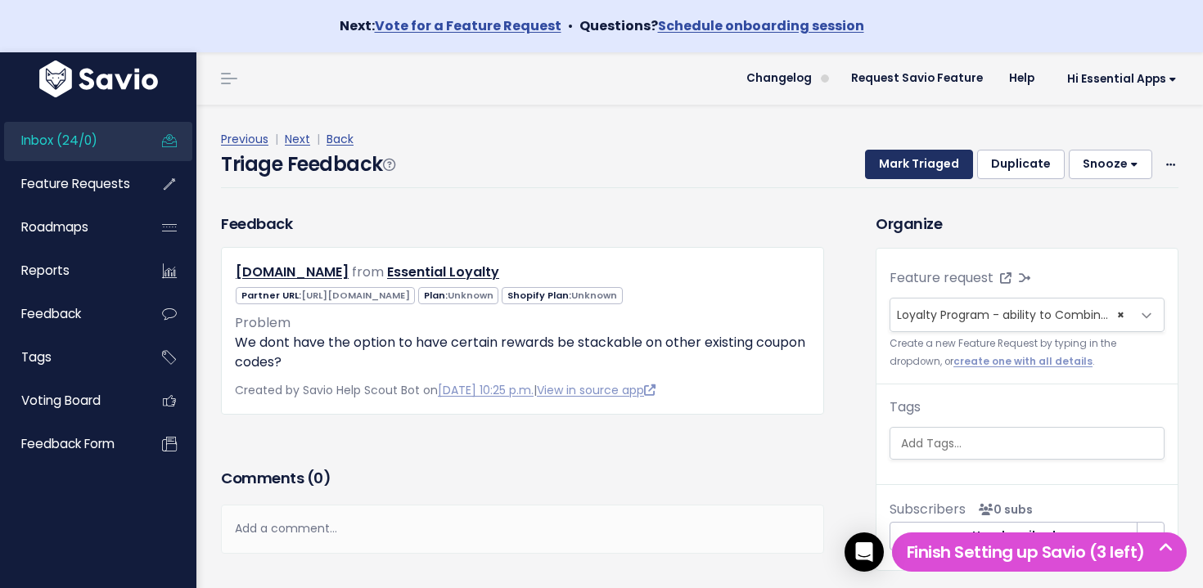
click at [929, 168] on button "Mark Triaged" at bounding box center [919, 164] width 108 height 29
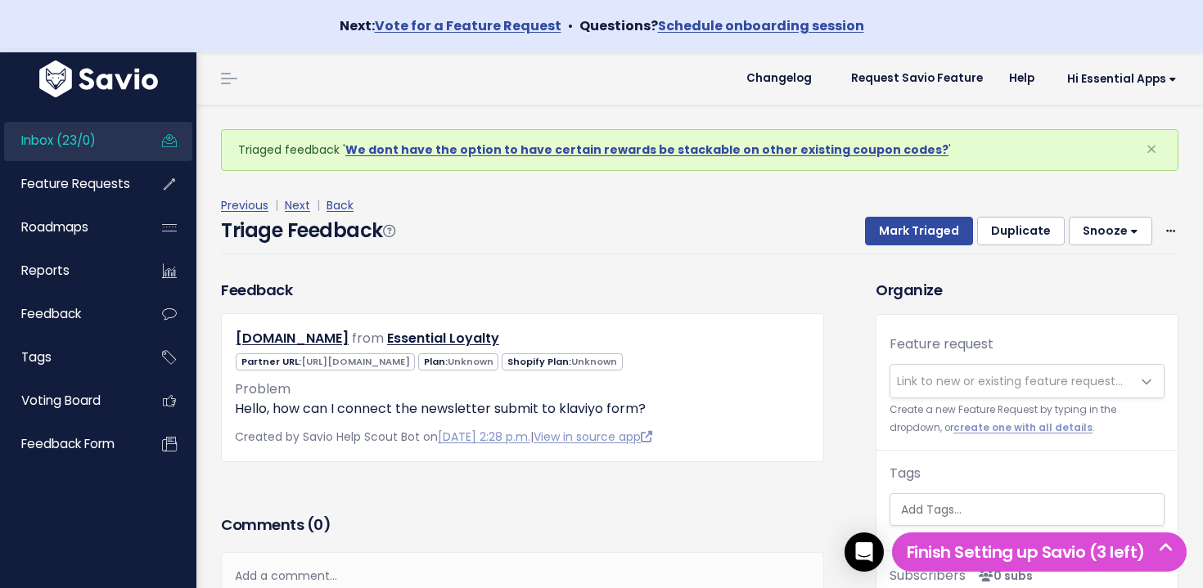
click at [86, 129] on link "Inbox (23/0)" at bounding box center [70, 141] width 132 height 38
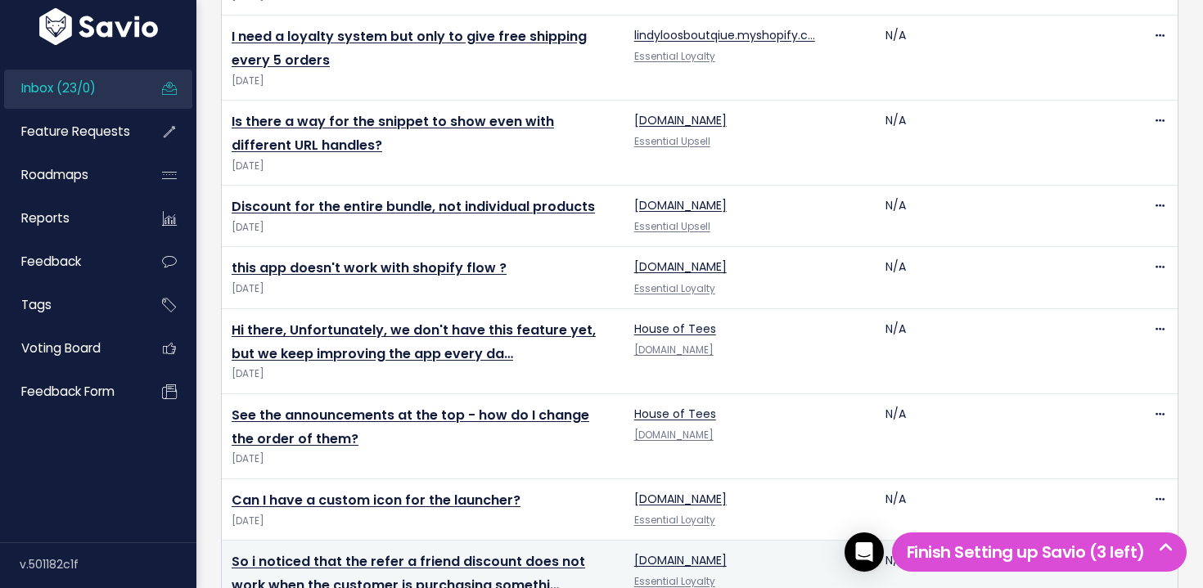
scroll to position [1905, 0]
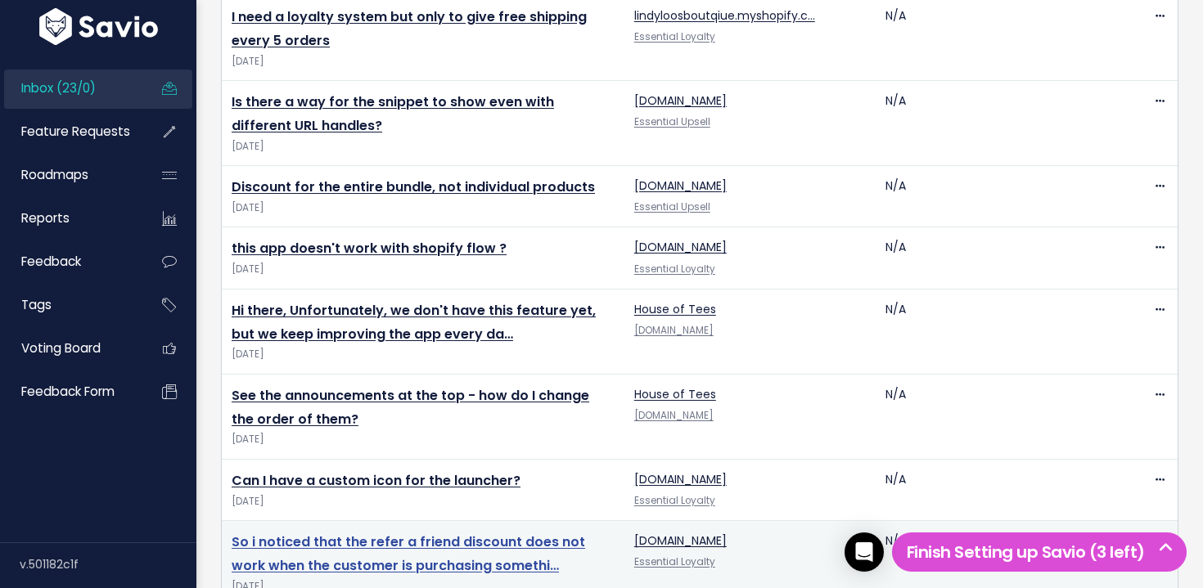
click at [381, 533] on link "So i noticed that the refer a friend discount does not work when the customer i…" at bounding box center [408, 554] width 353 height 43
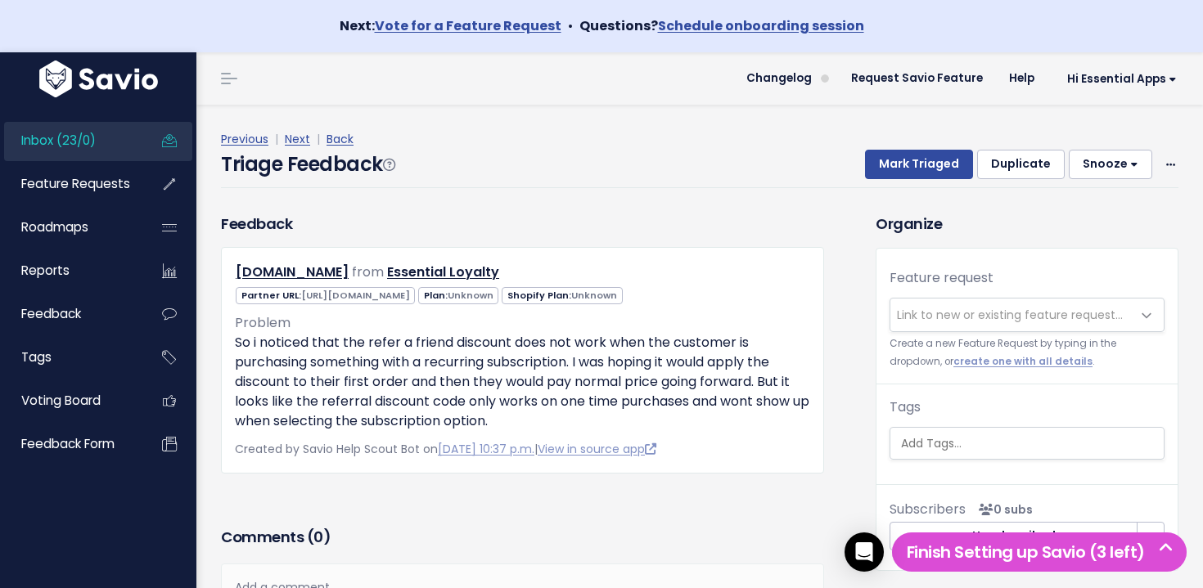
click at [781, 513] on div "Feedback ehbgfb-56.myshopify.com from Essential Loyalty" at bounding box center [523, 368] width 628 height 310
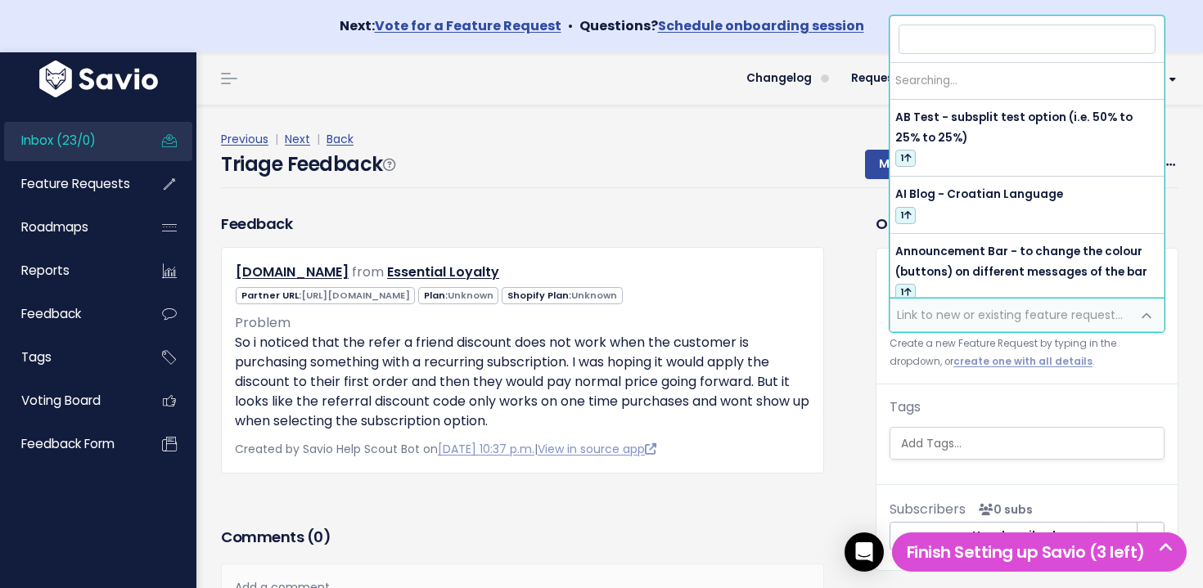
click at [1047, 301] on span "Link to new or existing feature request..." at bounding box center [1010, 315] width 241 height 33
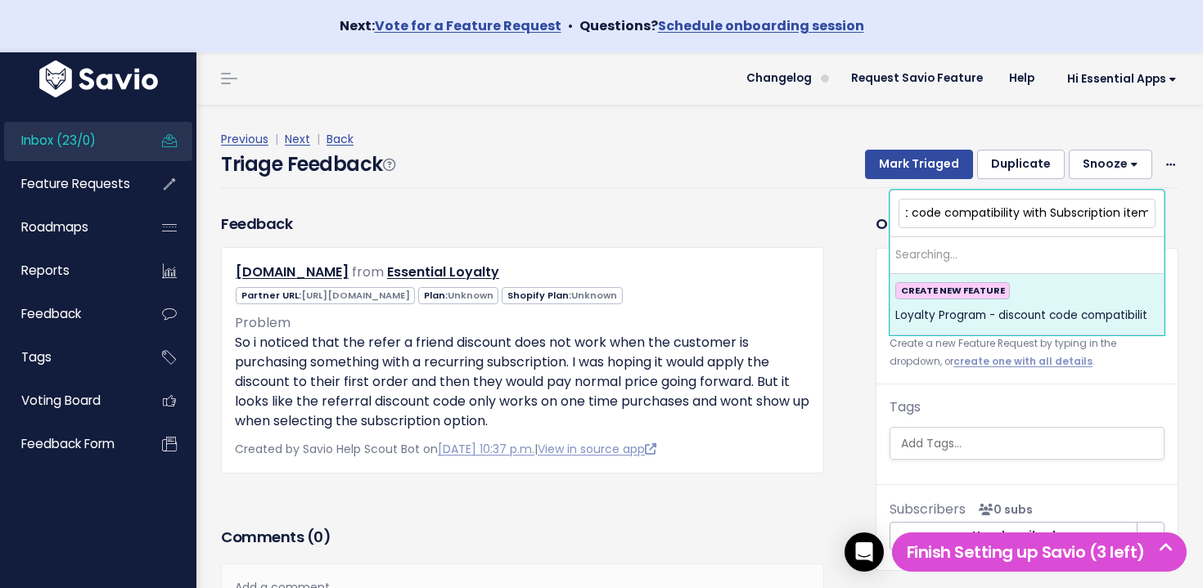
scroll to position [0, 159]
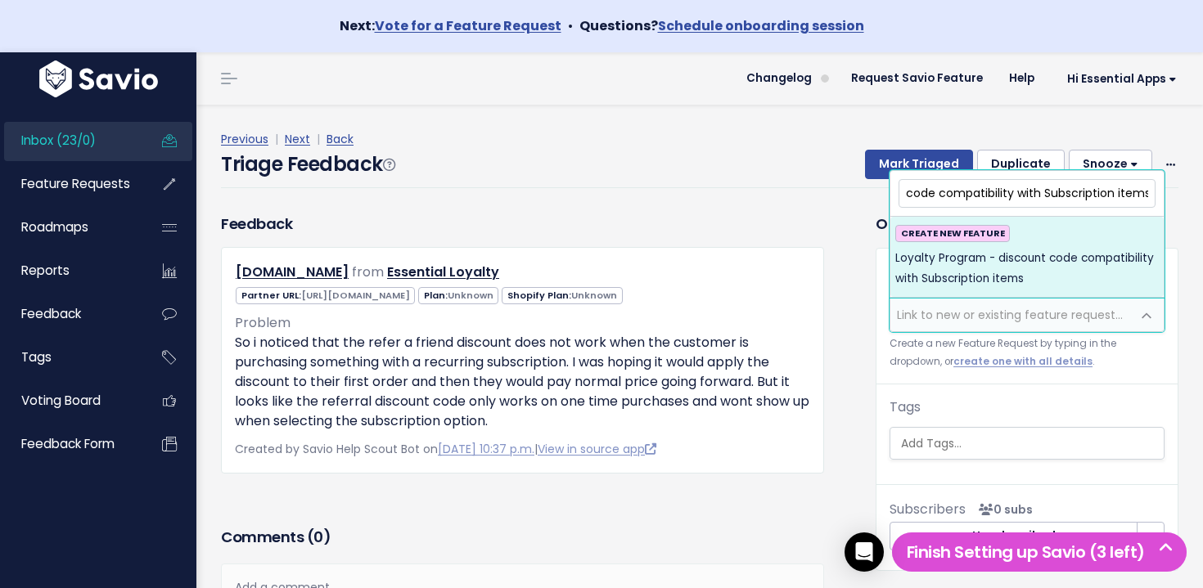
type input "Loyalty Program - discount code compatibility with Subscription items"
click at [1013, 253] on span "Loyalty Program - discount code compatibility with Subscription items" at bounding box center [1026, 269] width 263 height 40
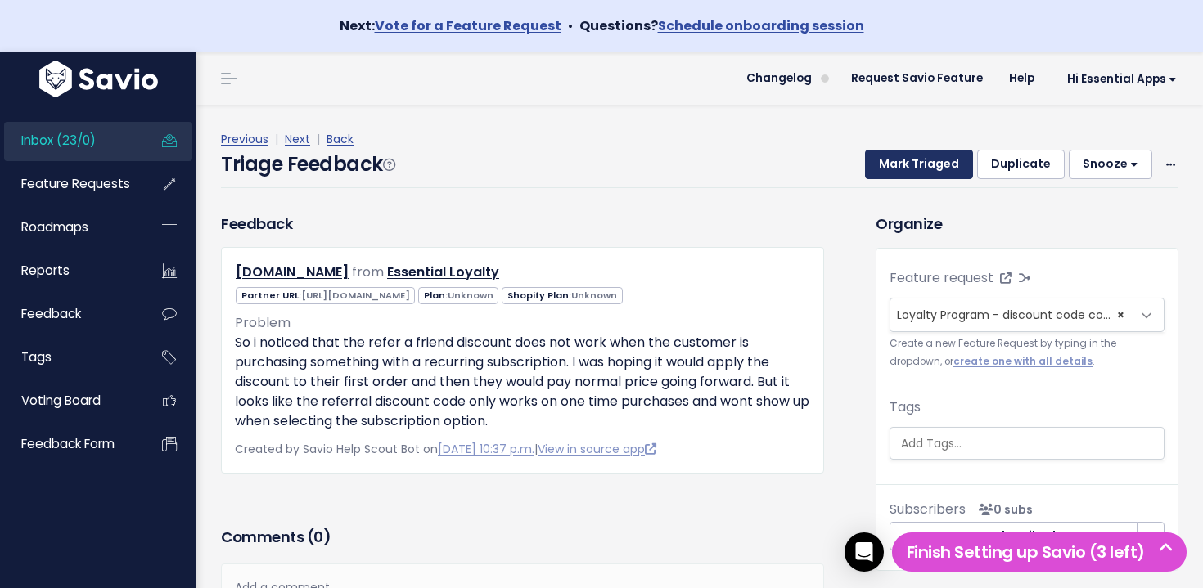
click at [912, 158] on button "Mark Triaged" at bounding box center [919, 164] width 108 height 29
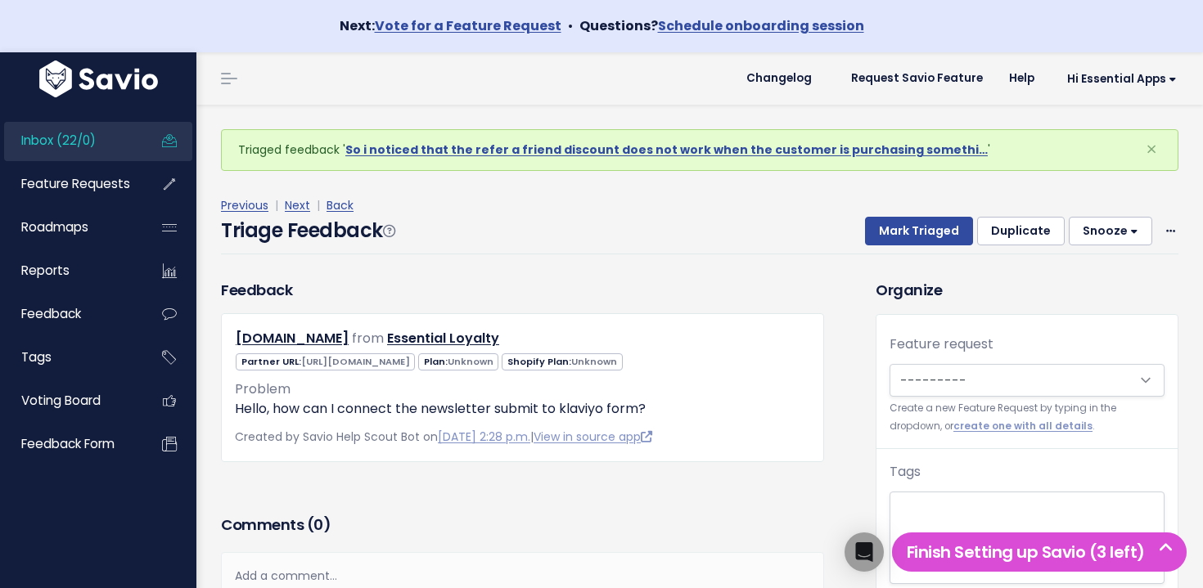
click at [56, 137] on span "Inbox (22/0)" at bounding box center [58, 140] width 74 height 17
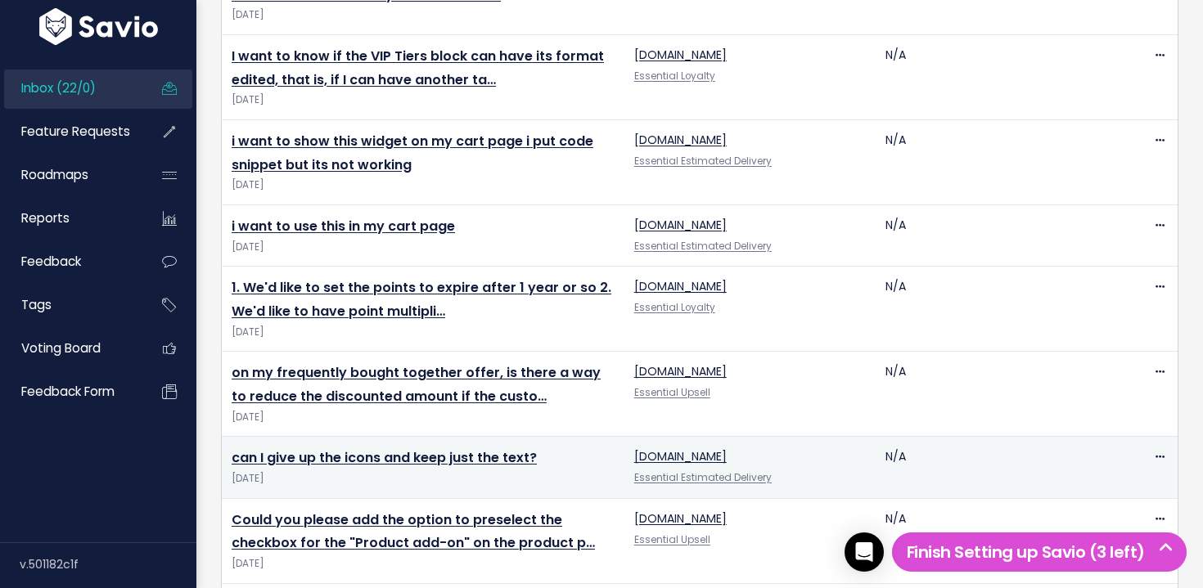
scroll to position [1820, 0]
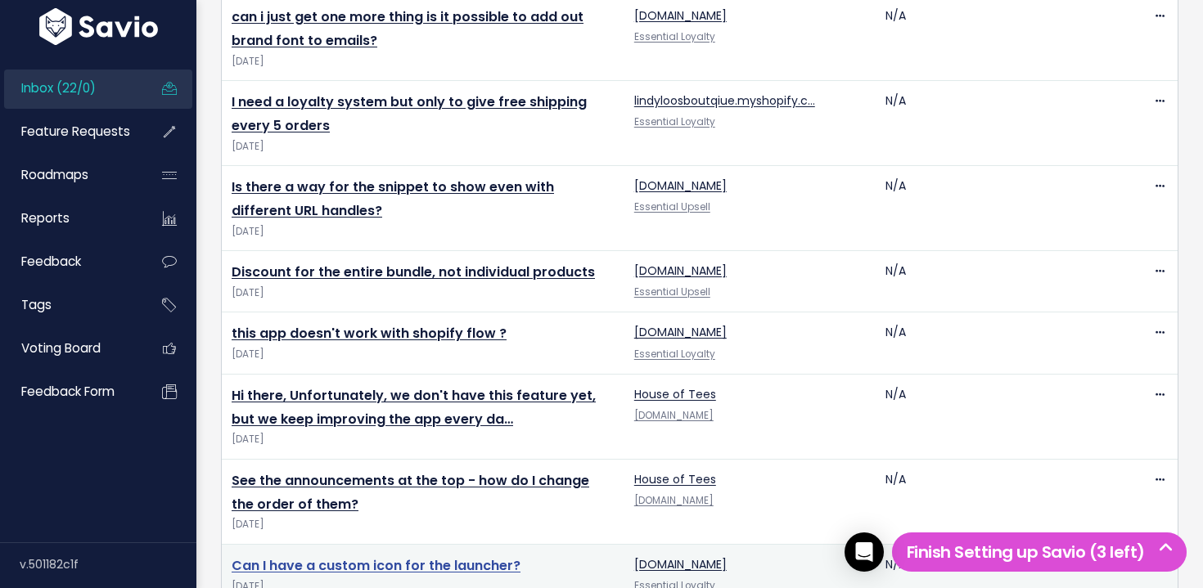
click at [428, 556] on link "Can I have a custom icon for the launcher?" at bounding box center [376, 565] width 289 height 19
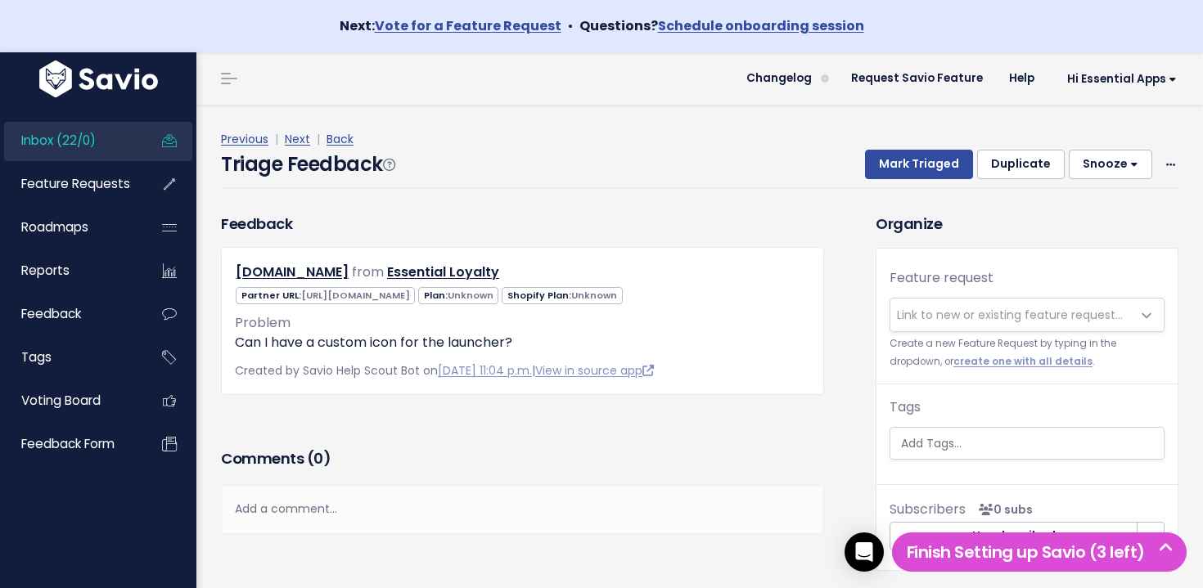
click at [988, 311] on span "Link to new or existing feature request..." at bounding box center [1010, 315] width 226 height 16
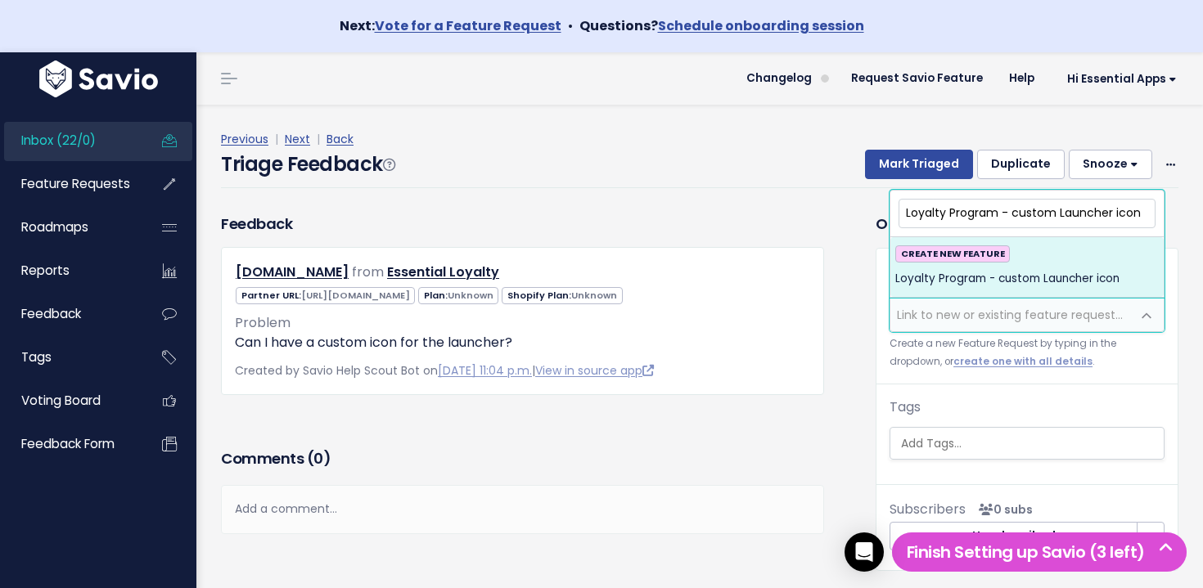
type input "Loyalty Program - custom Launcher icon"
click at [1008, 277] on span "Loyalty Program - custom Launcher icon" at bounding box center [1007, 279] width 224 height 20
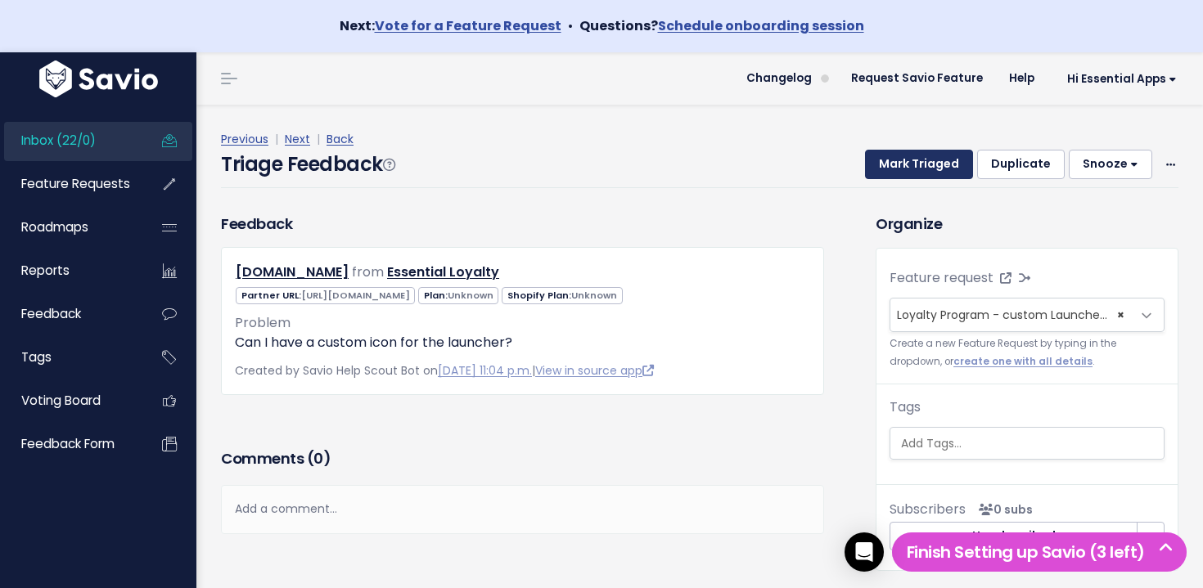
click at [914, 160] on button "Mark Triaged" at bounding box center [919, 164] width 108 height 29
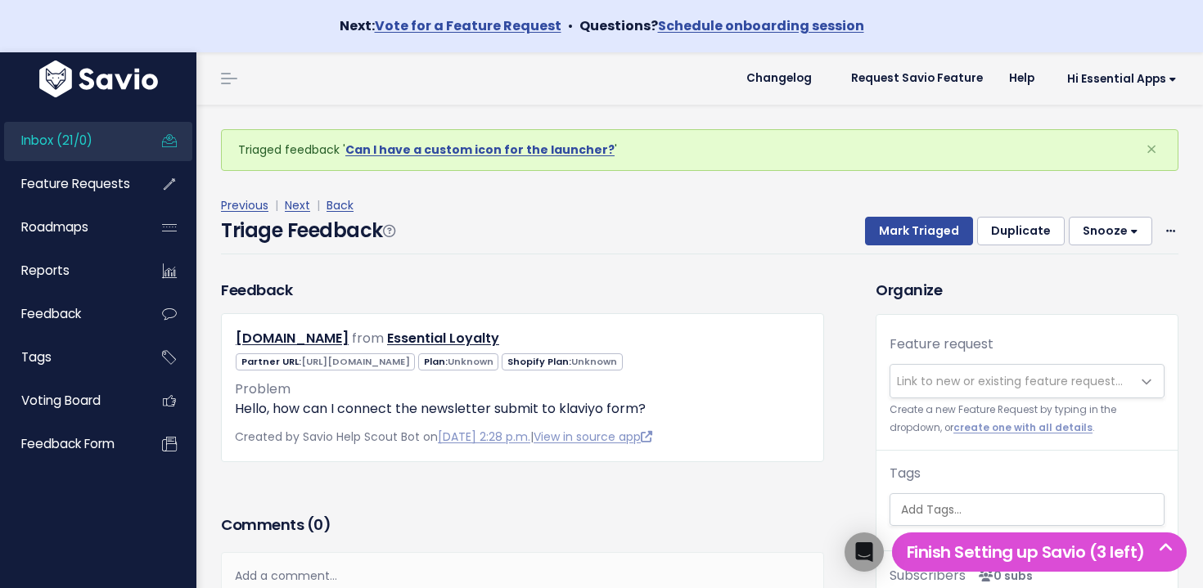
click at [119, 138] on link "Inbox (21/0)" at bounding box center [70, 141] width 132 height 38
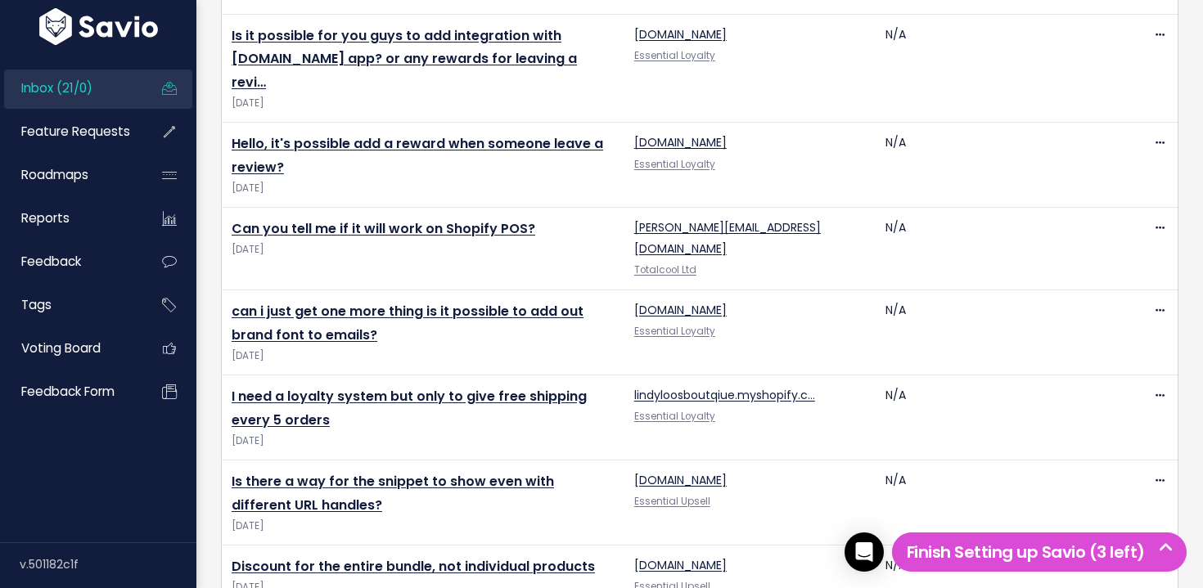
scroll to position [1758, 0]
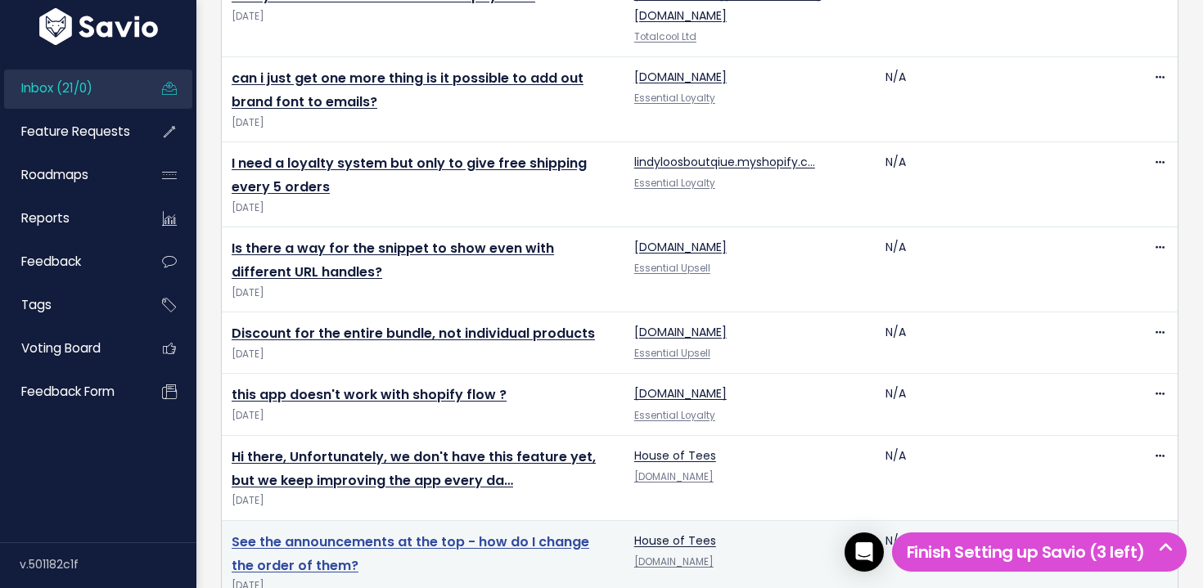
click at [433, 533] on link "See the announcements at the top - how do I change the order of them?" at bounding box center [411, 554] width 358 height 43
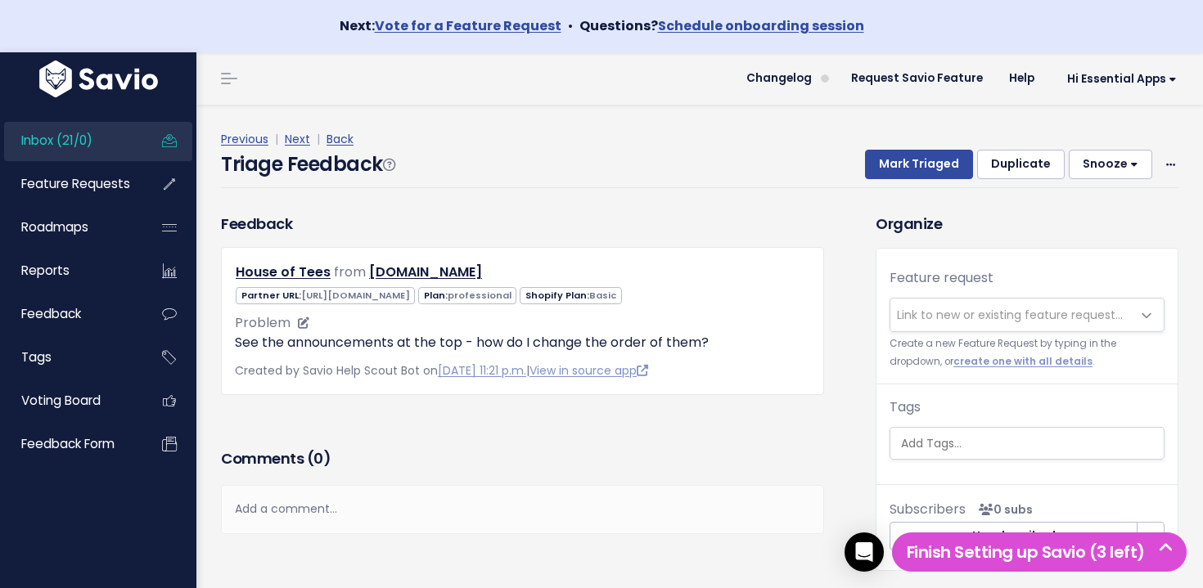
scroll to position [1, 0]
click at [1002, 326] on span "Link to new or existing feature request..." at bounding box center [1010, 314] width 241 height 33
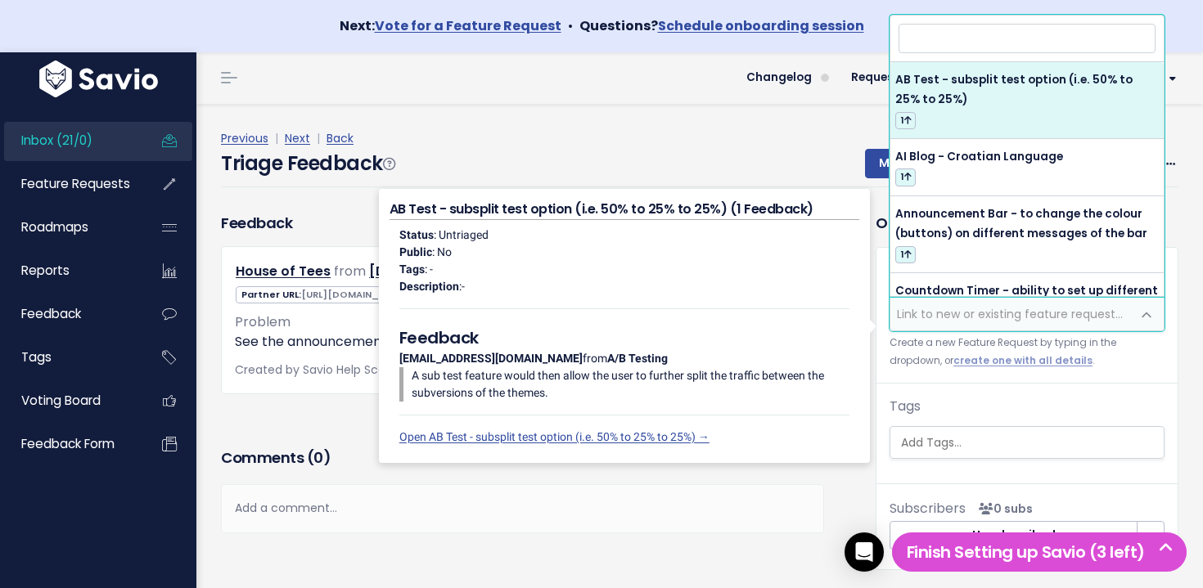
type input "A"
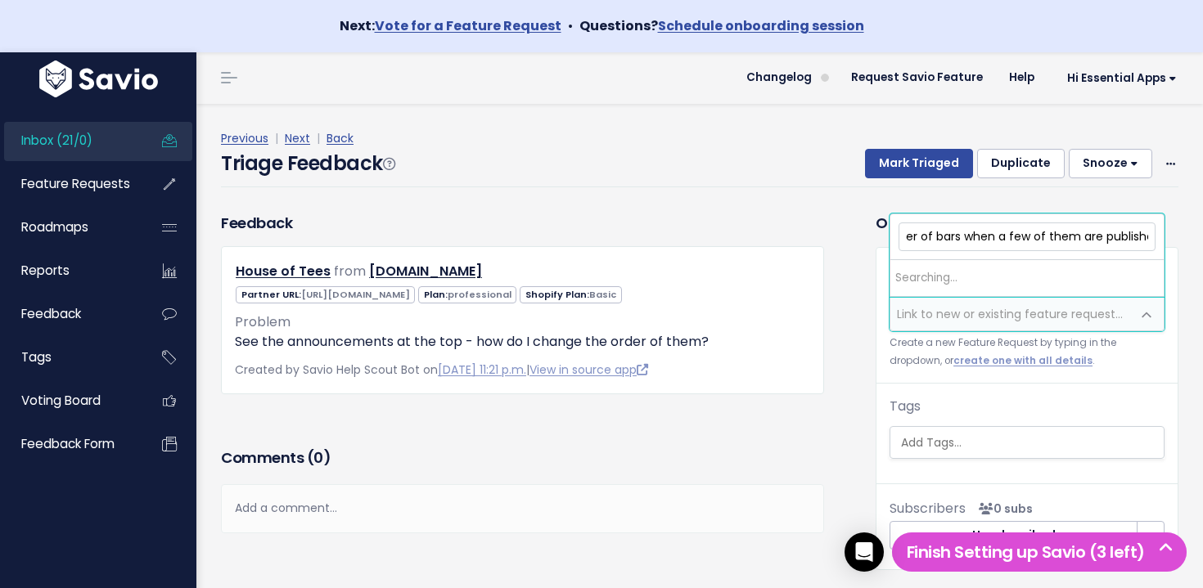
scroll to position [0, 252]
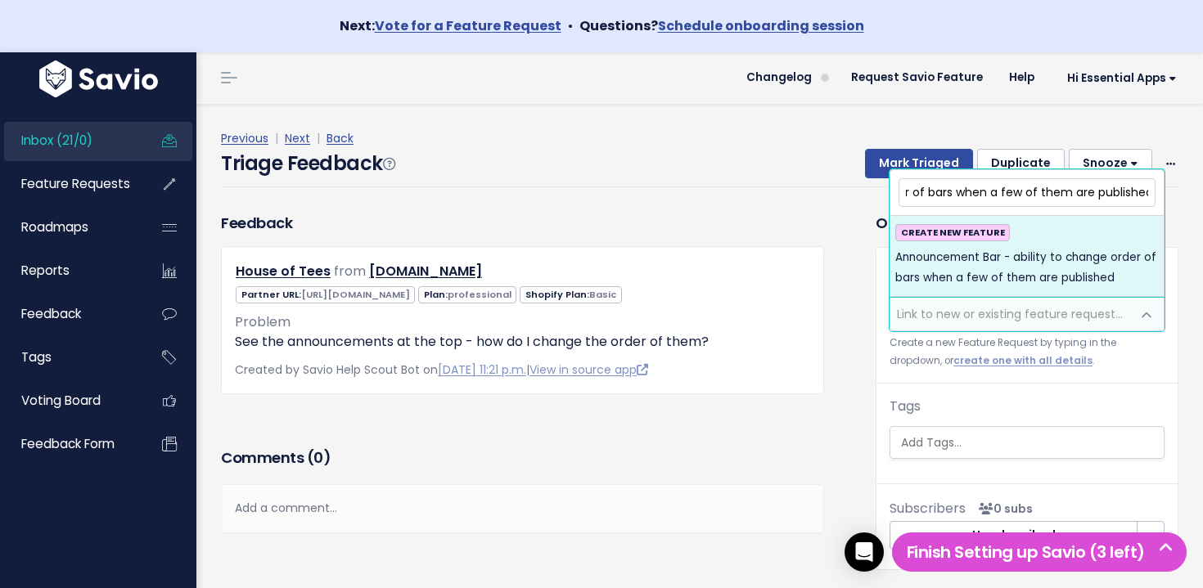
type input "Announcement Bar - ability to change order of bars when a few of them are publi…"
click at [981, 289] on li "CREATE NEW FEATURE Announcement Bar - ability to change order of bars when a fe…" at bounding box center [1026, 256] width 273 height 80
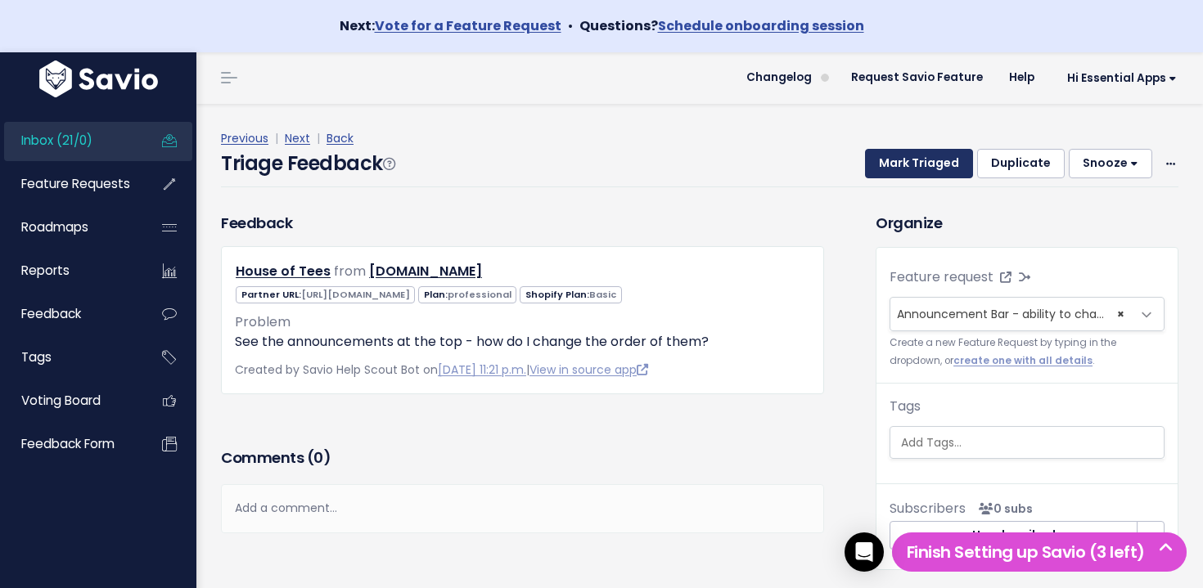
click at [912, 168] on button "Mark Triaged" at bounding box center [919, 163] width 108 height 29
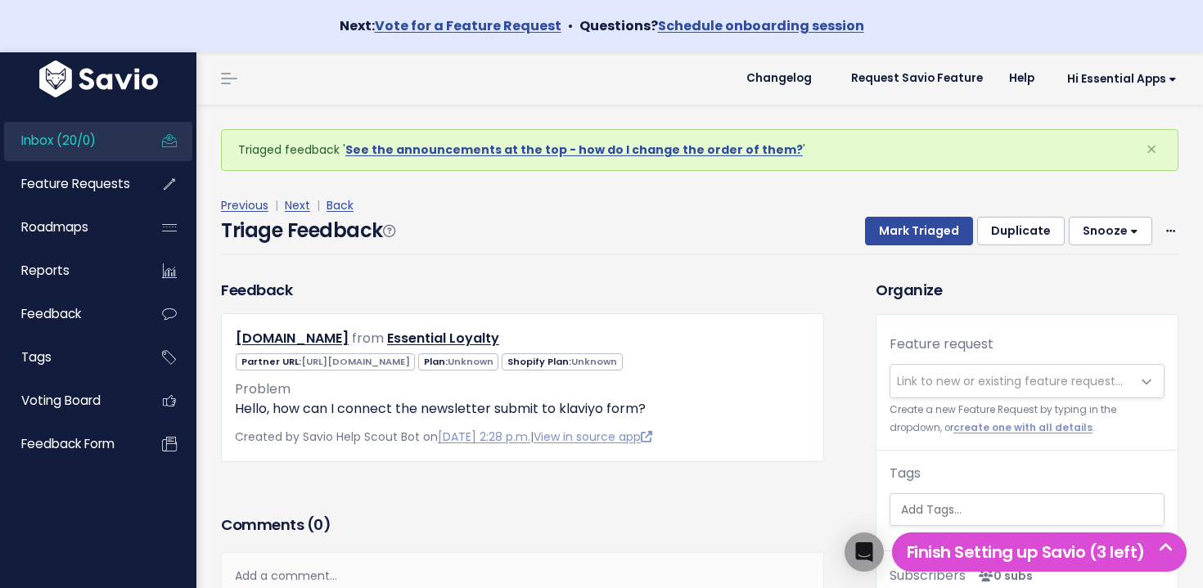
click at [58, 137] on span "Inbox (20/0)" at bounding box center [58, 140] width 74 height 17
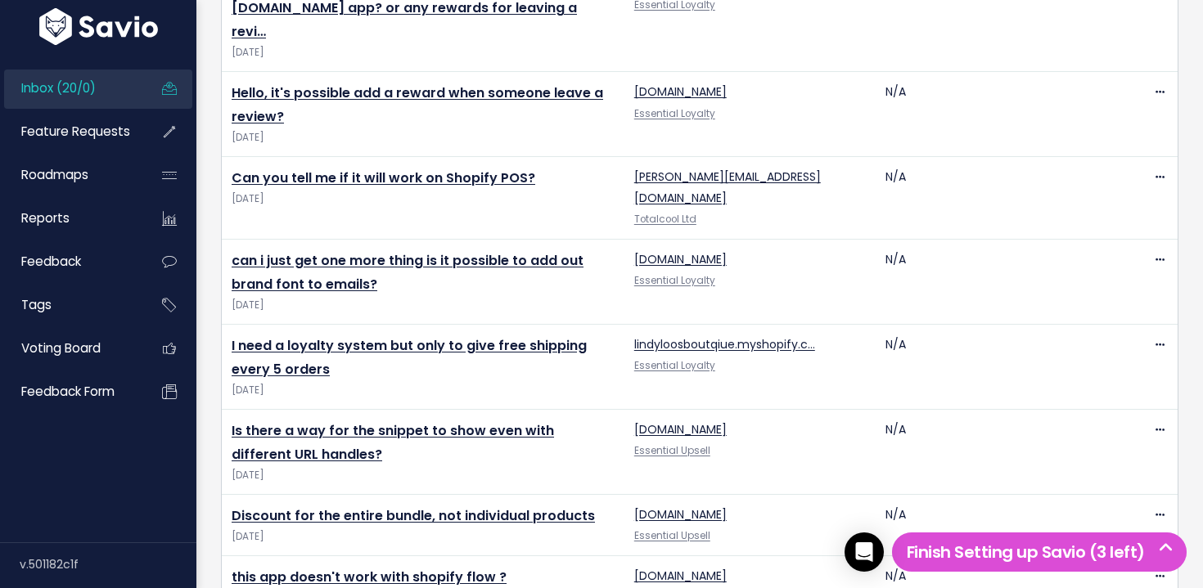
scroll to position [1673, 0]
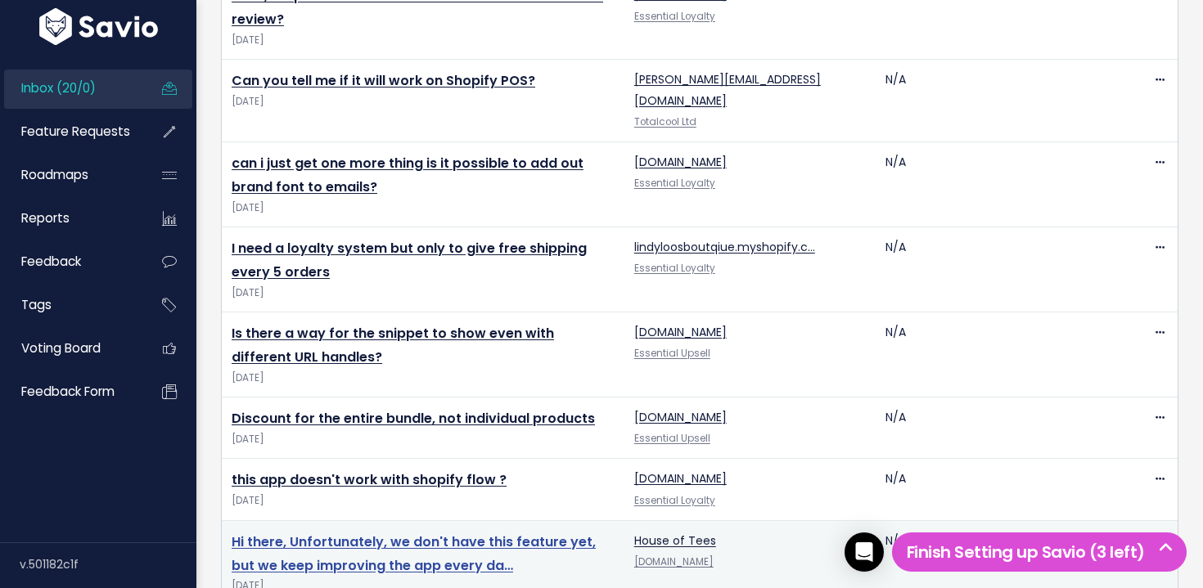
click at [499, 533] on link "Hi there, Unfortunately, we don't have this feature yet, but we keep improving …" at bounding box center [414, 554] width 364 height 43
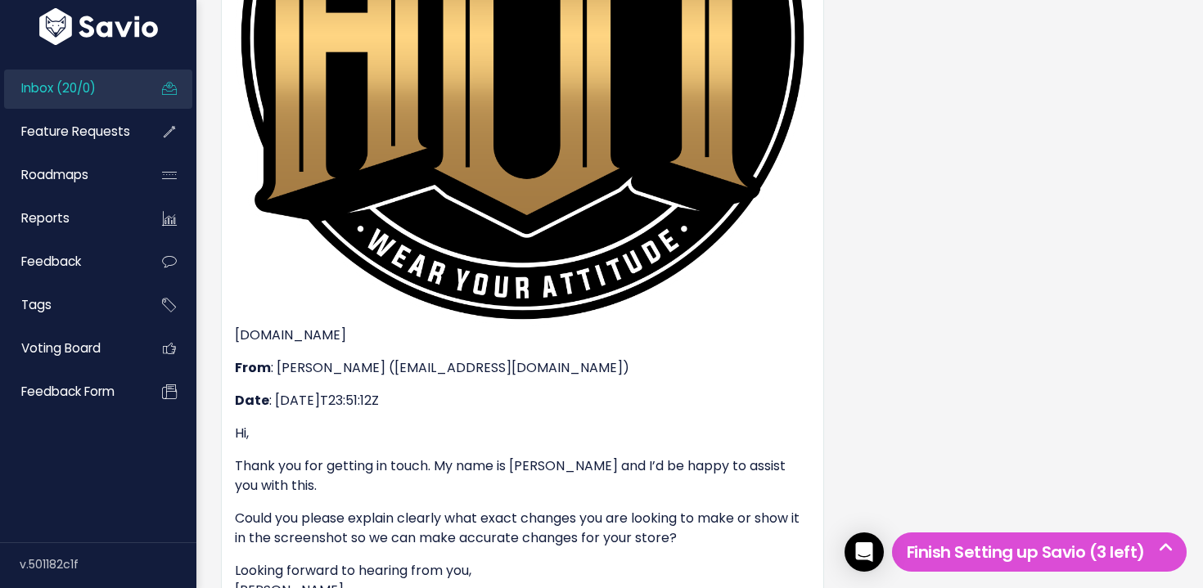
scroll to position [3725, 0]
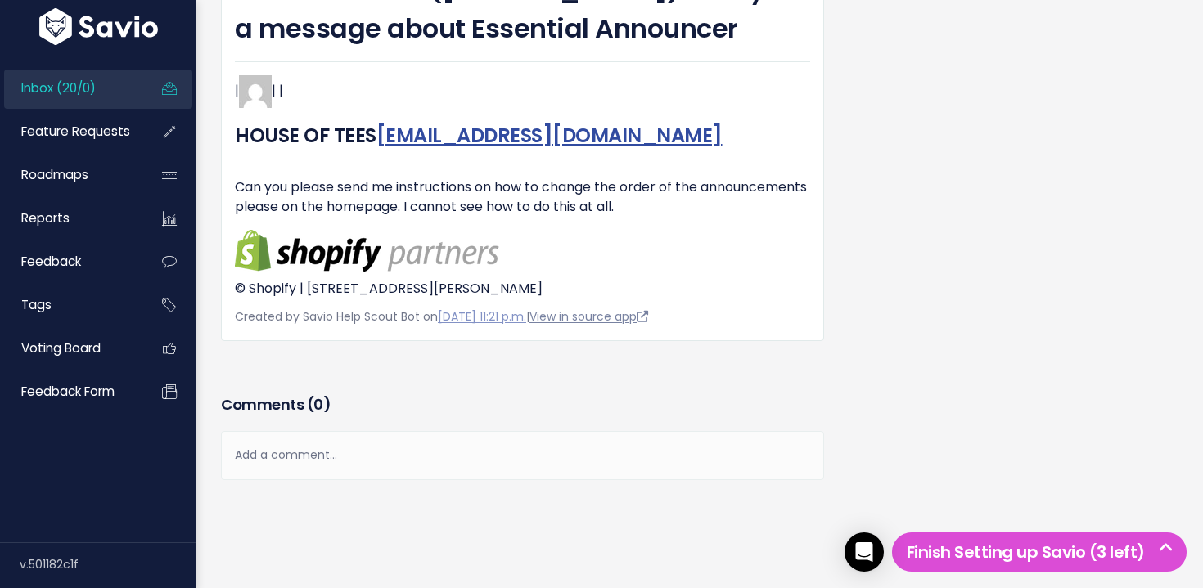
click at [619, 315] on link "View in source app" at bounding box center [588, 316] width 119 height 16
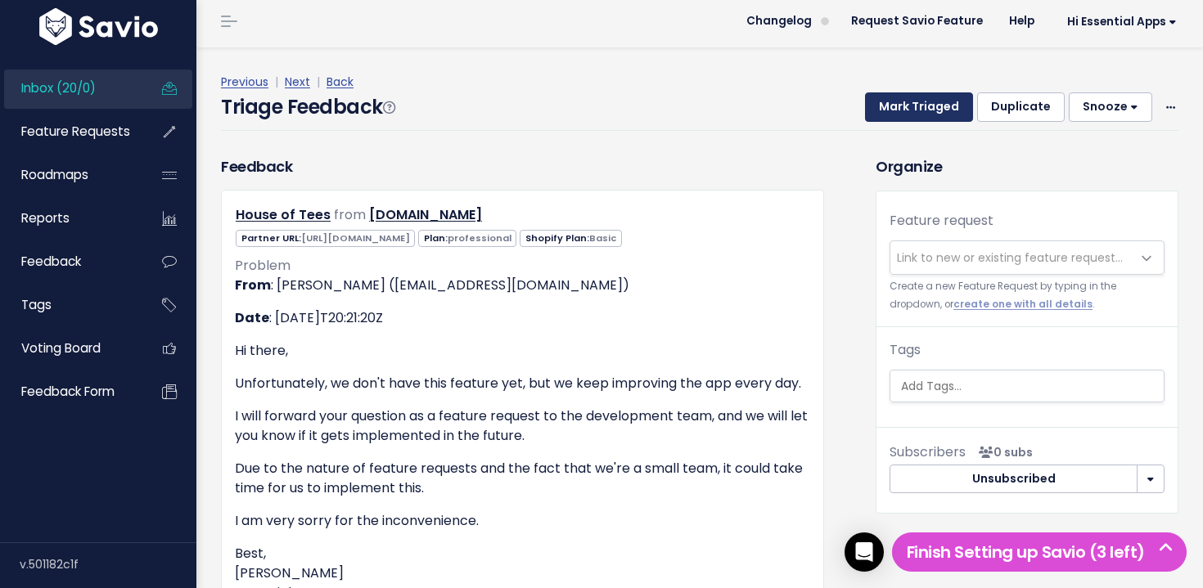
scroll to position [0, 0]
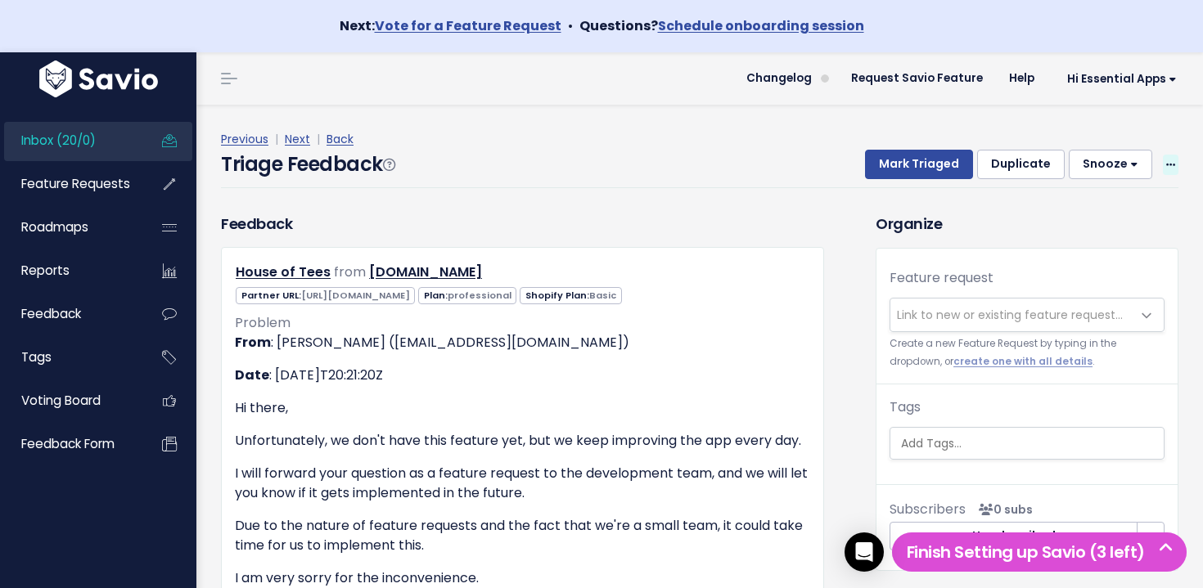
click at [1173, 157] on span at bounding box center [1171, 165] width 16 height 20
click at [1124, 245] on link "Delete" at bounding box center [1106, 242] width 118 height 32
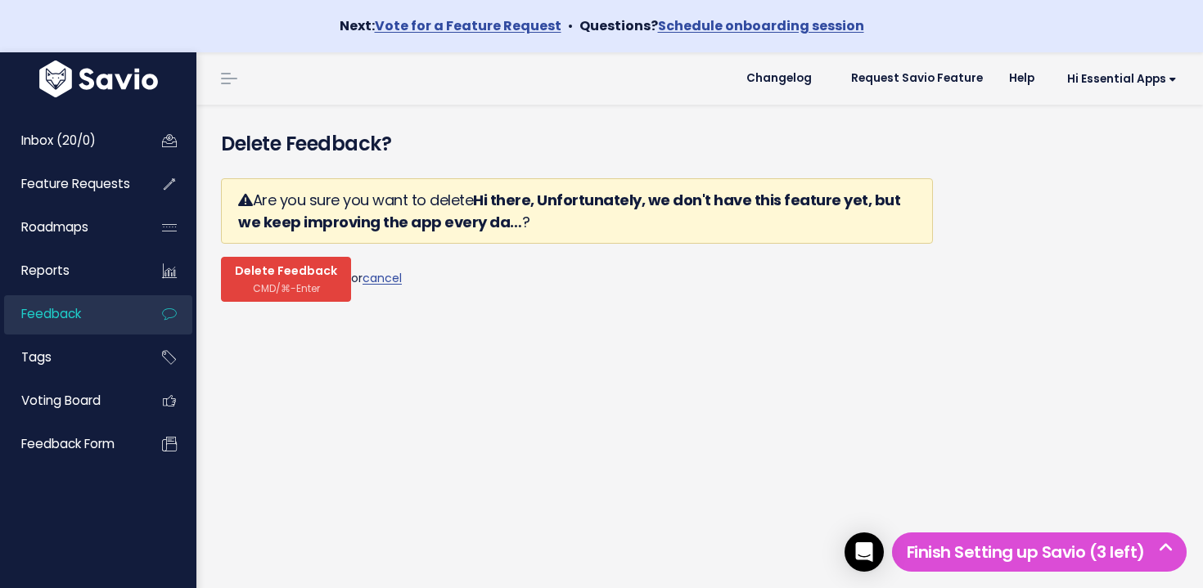
drag, startPoint x: 322, startPoint y: 278, endPoint x: 313, endPoint y: 267, distance: 15.1
click at [322, 278] on span "Delete Feedback" at bounding box center [286, 271] width 102 height 15
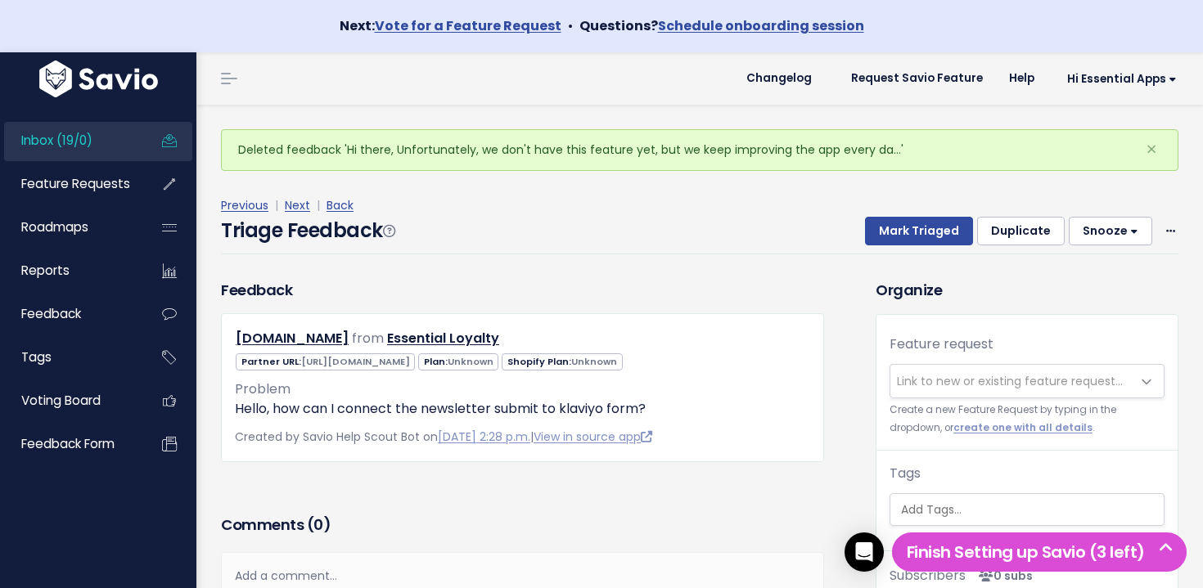
click at [56, 137] on span "Inbox (19/0)" at bounding box center [56, 140] width 71 height 17
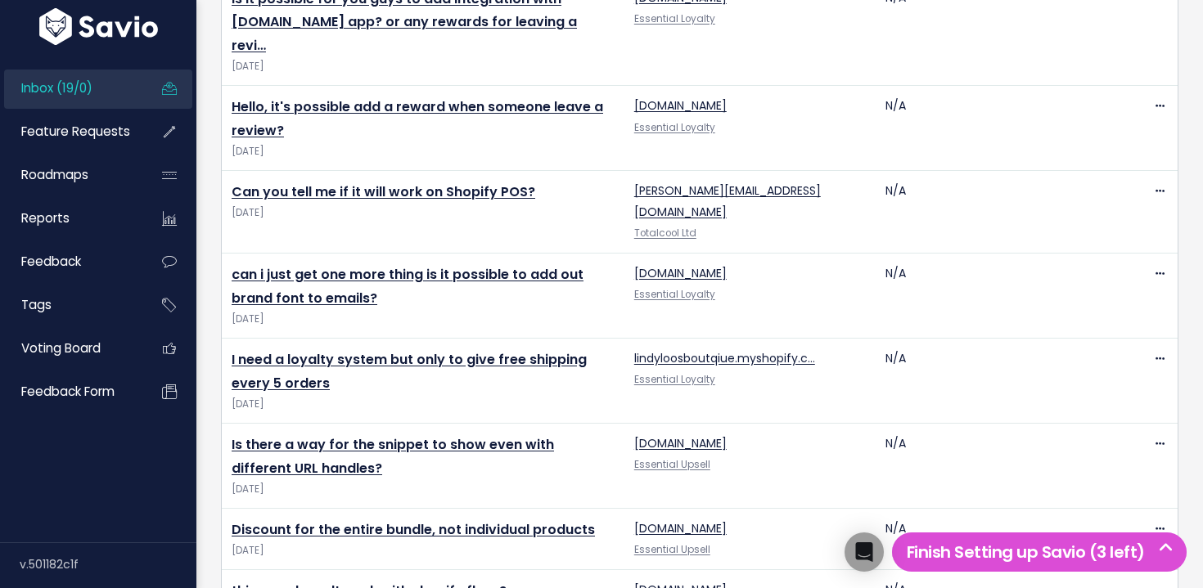
scroll to position [1588, 0]
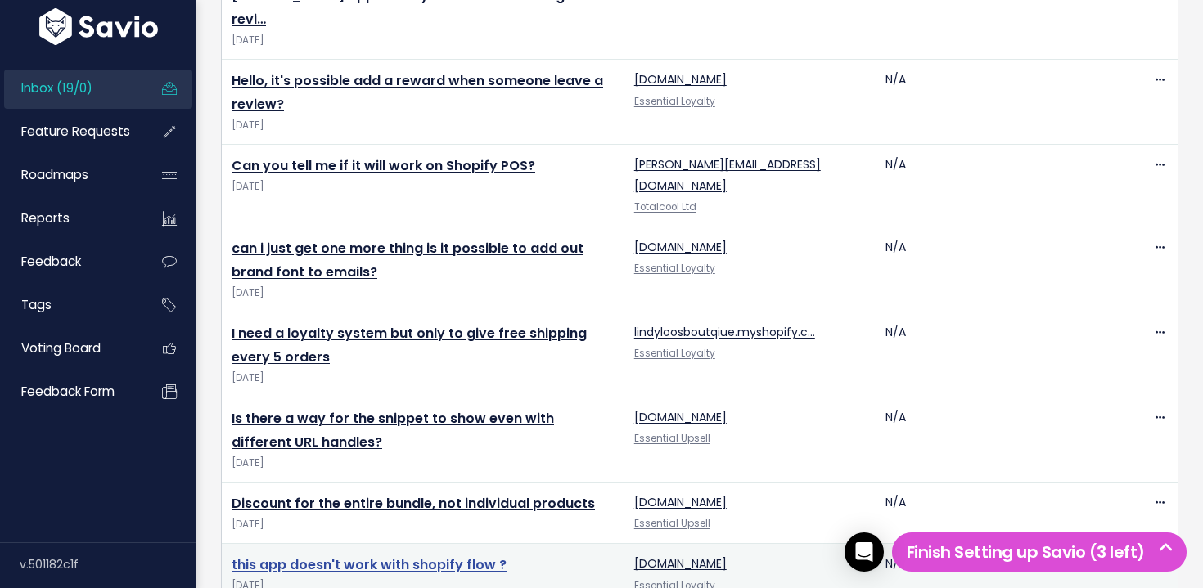
click at [425, 556] on link "this app doesn't work with shopify flow ?" at bounding box center [369, 565] width 275 height 19
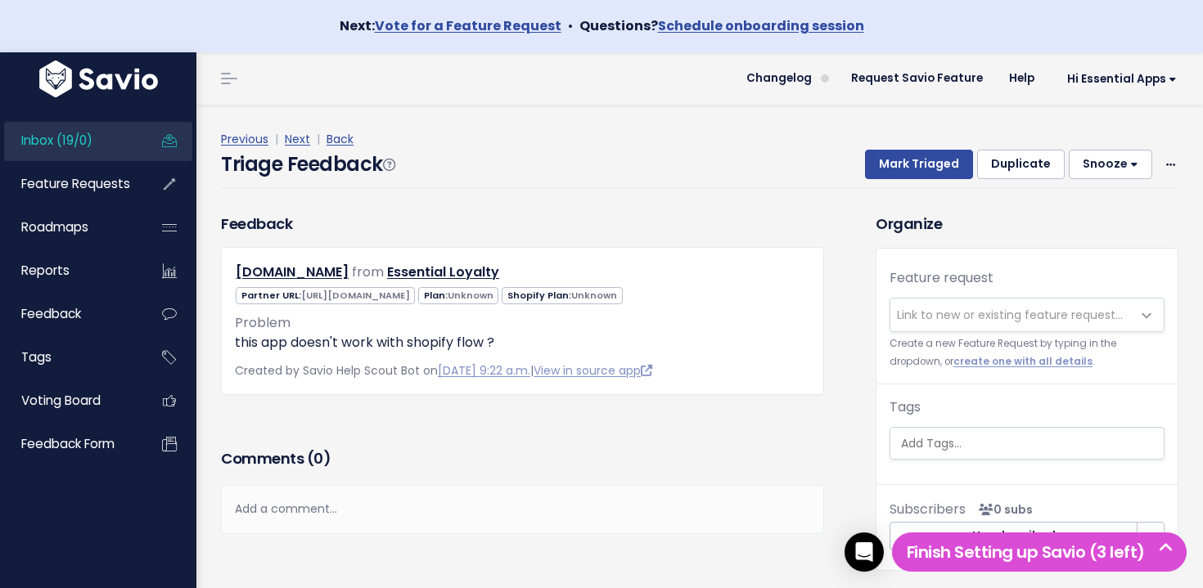
click at [1028, 307] on span "Link to new or existing feature request..." at bounding box center [1010, 315] width 226 height 16
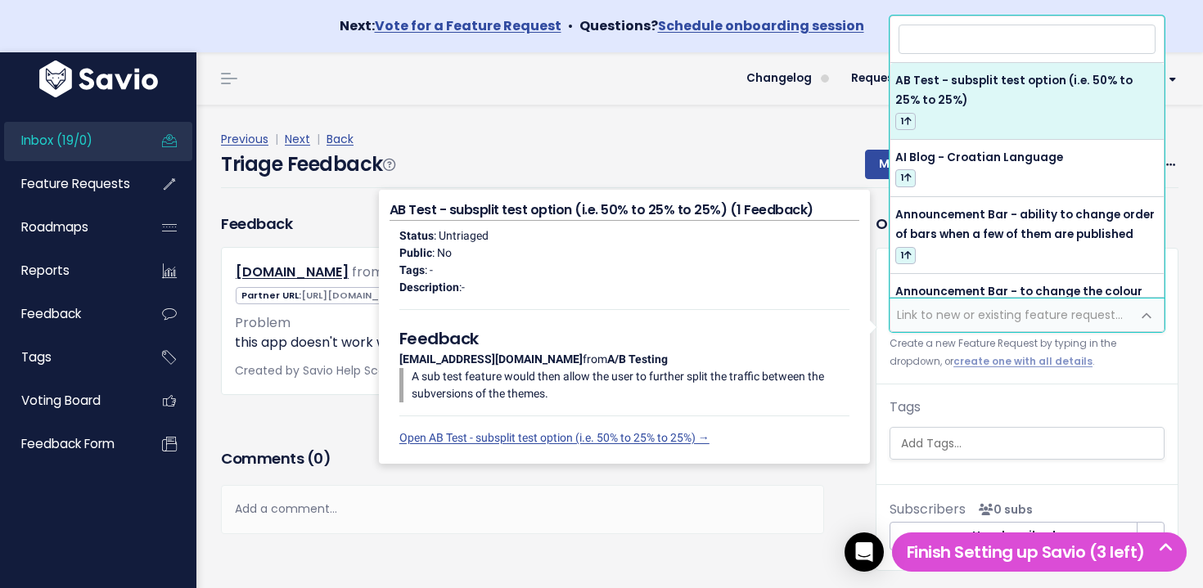
click at [680, 139] on div "Previous | Next | Back" at bounding box center [699, 139] width 957 height 20
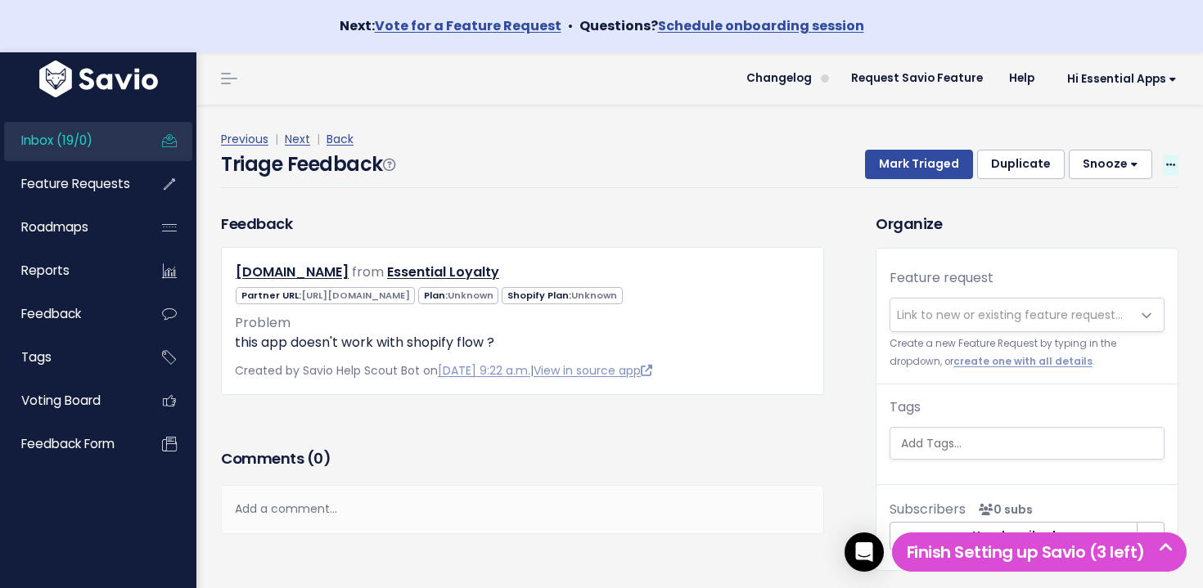
click at [1163, 163] on span at bounding box center [1171, 165] width 16 height 20
click at [1084, 237] on link "Delete" at bounding box center [1106, 242] width 118 height 32
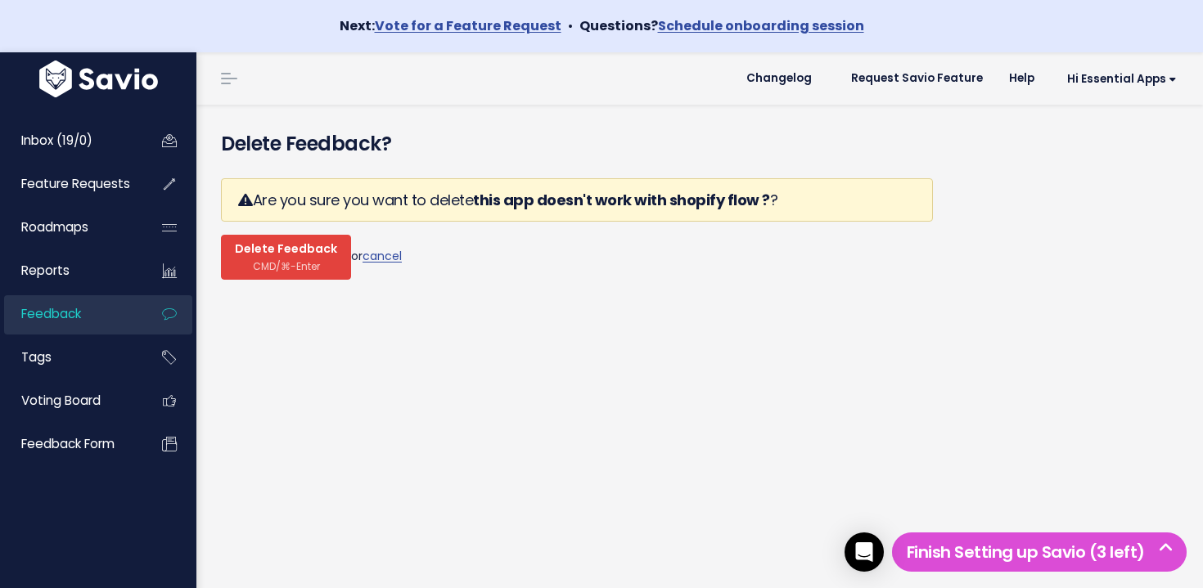
click at [327, 250] on span "Delete Feedback" at bounding box center [286, 249] width 102 height 15
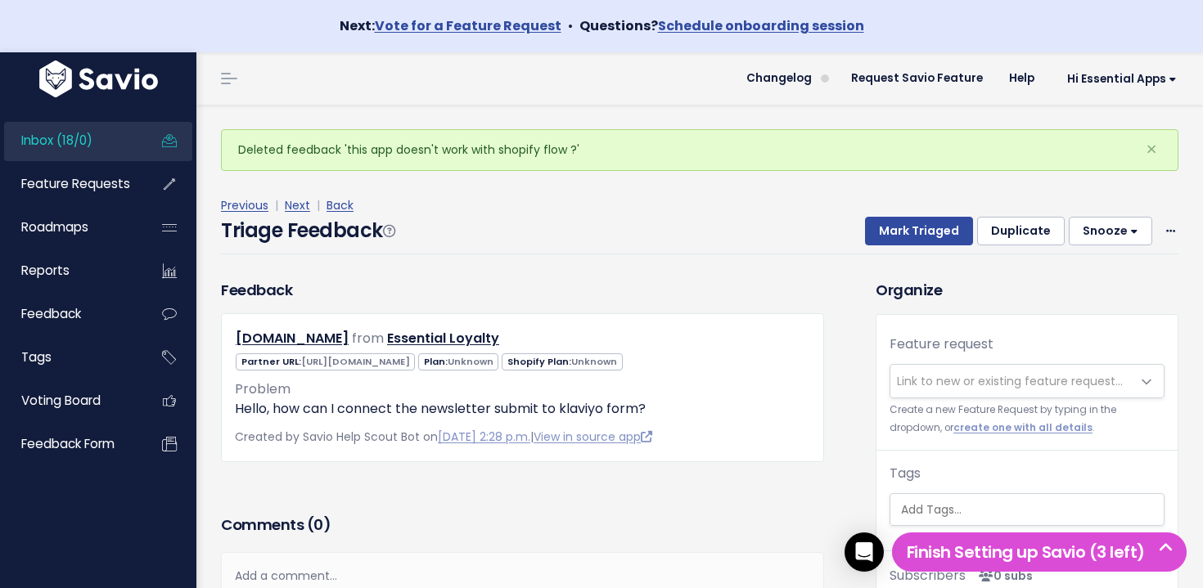
click at [993, 372] on span "Link to new or existing feature request..." at bounding box center [1010, 381] width 241 height 33
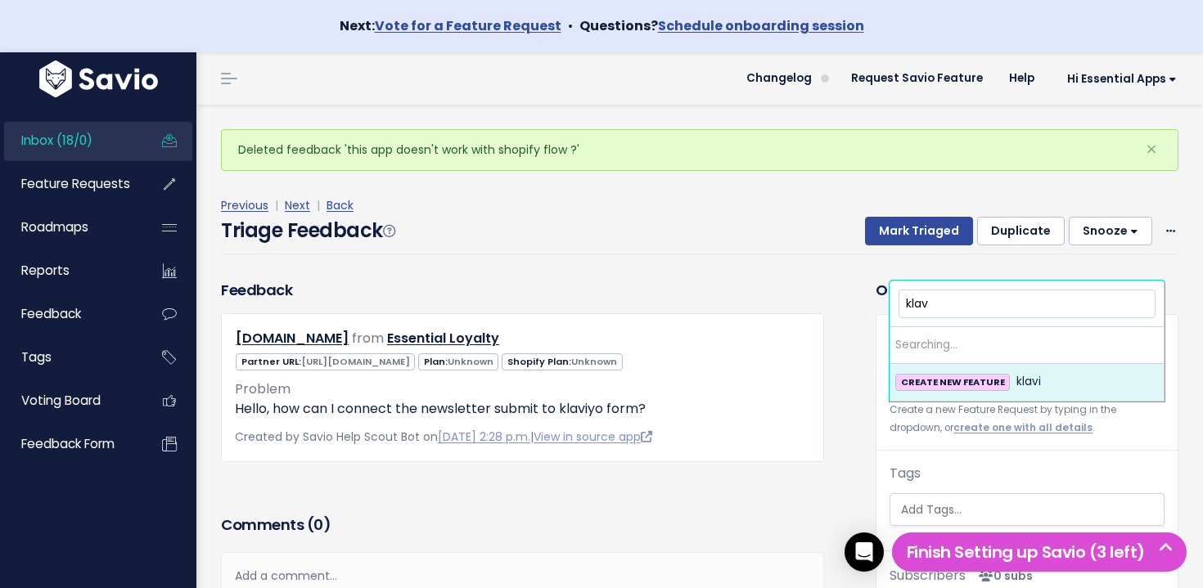
type input "kla"
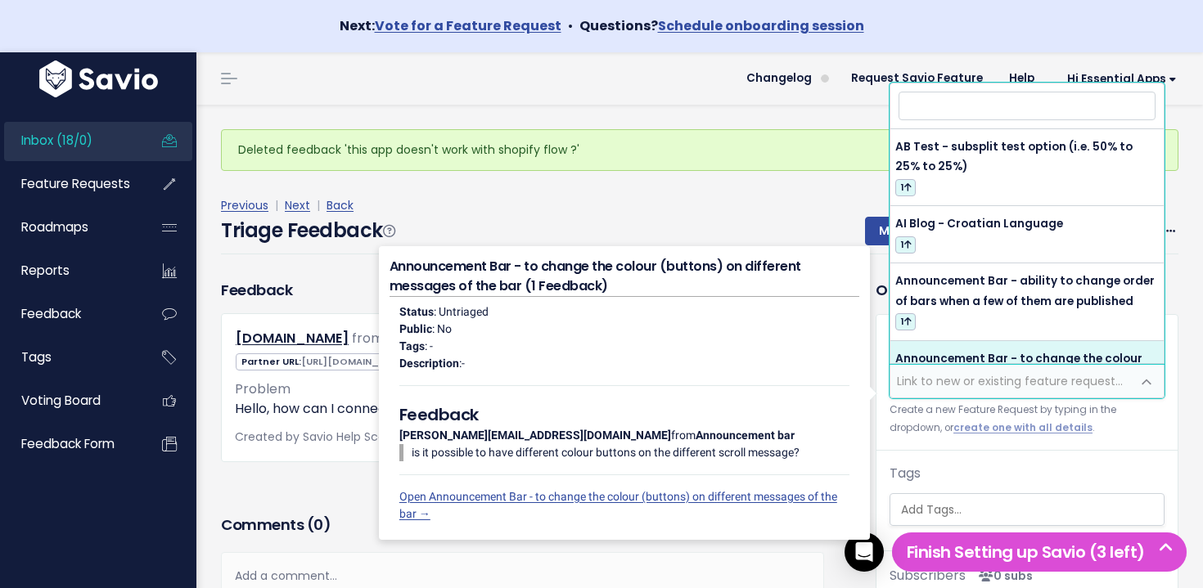
type input "P"
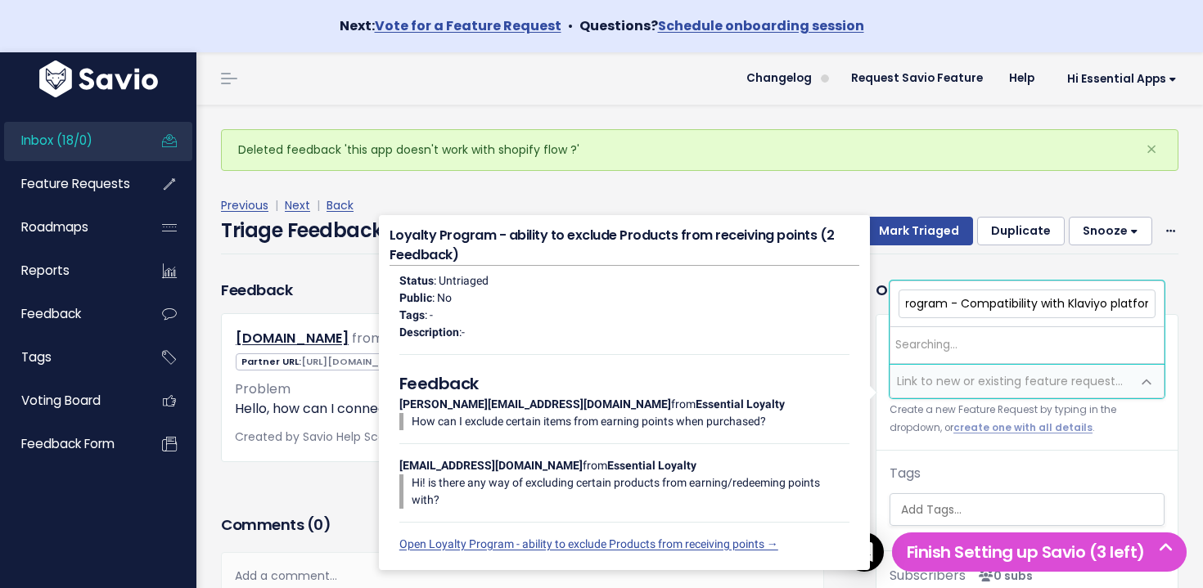
scroll to position [0, 63]
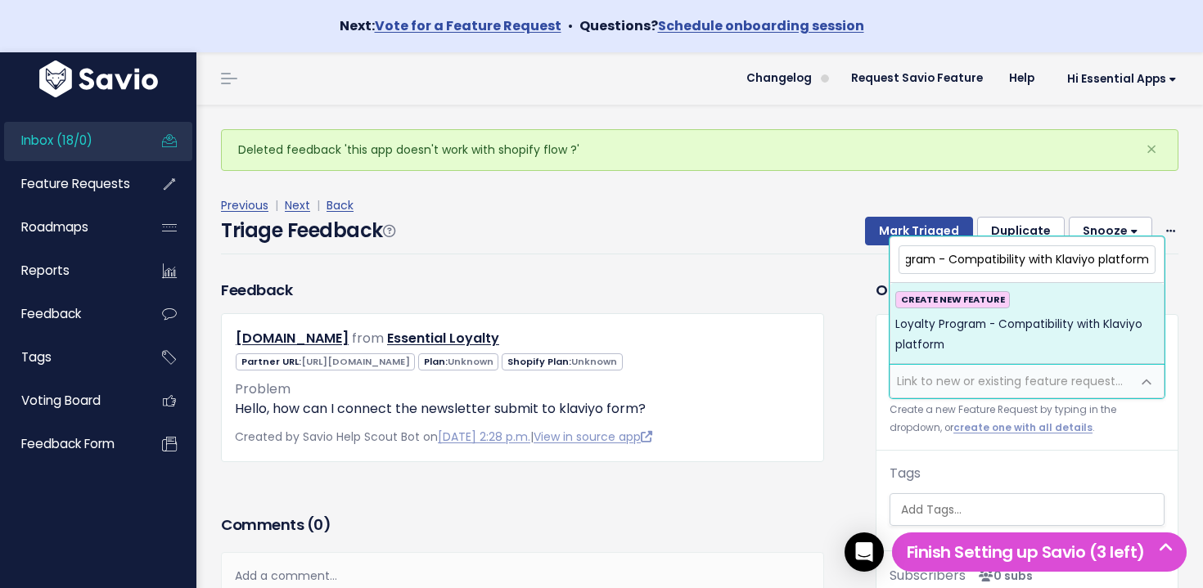
type input "Loyalty Program - Compatibility with Klaviyo platform"
click at [1058, 332] on span "Loyalty Program - Compatibility with Klaviyo platform" at bounding box center [1026, 335] width 263 height 40
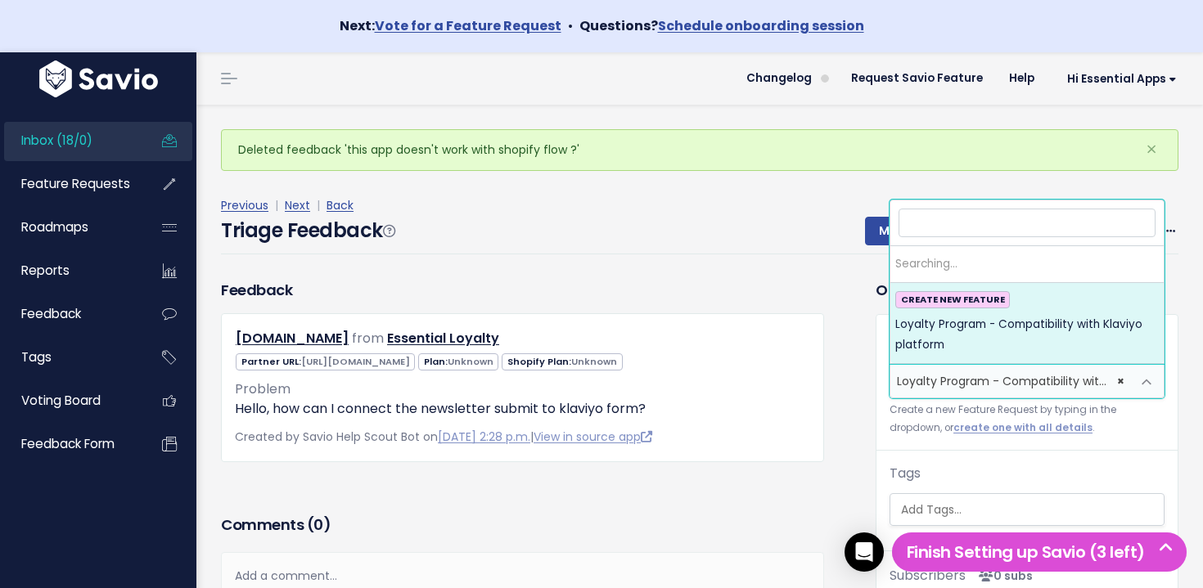
click at [1020, 374] on span "Loyalty Program - Compatibility with Klaviyo platform (0)" at bounding box center [1061, 381] width 328 height 16
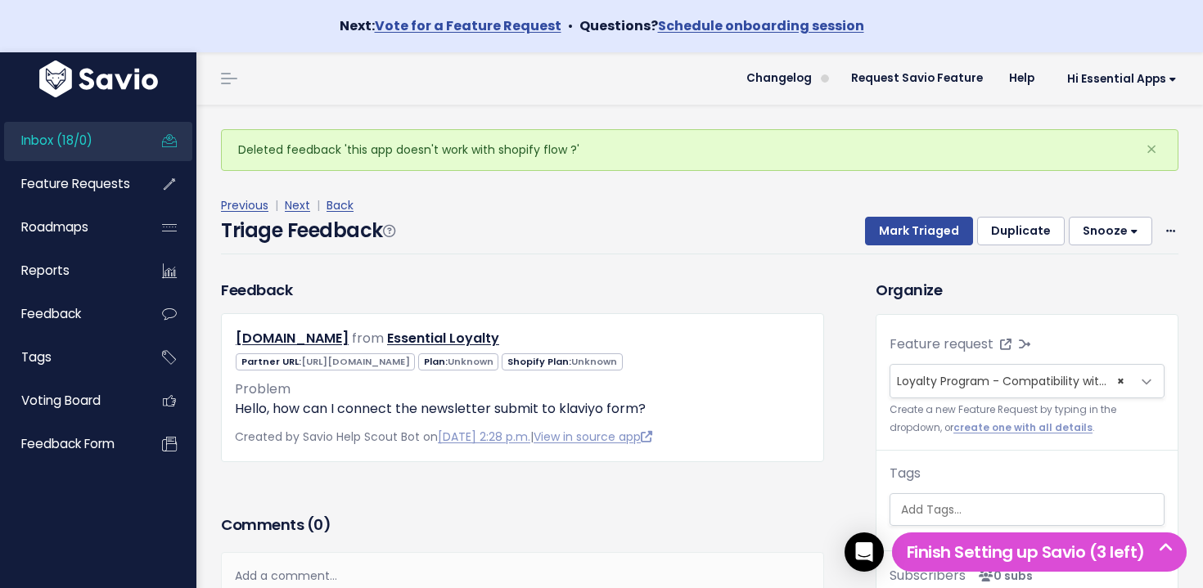
click at [835, 227] on div "Triage Feedback Mark Triaged Duplicate Snooze 1 day 3 days 7 days 14 days Edit …" at bounding box center [699, 235] width 957 height 38
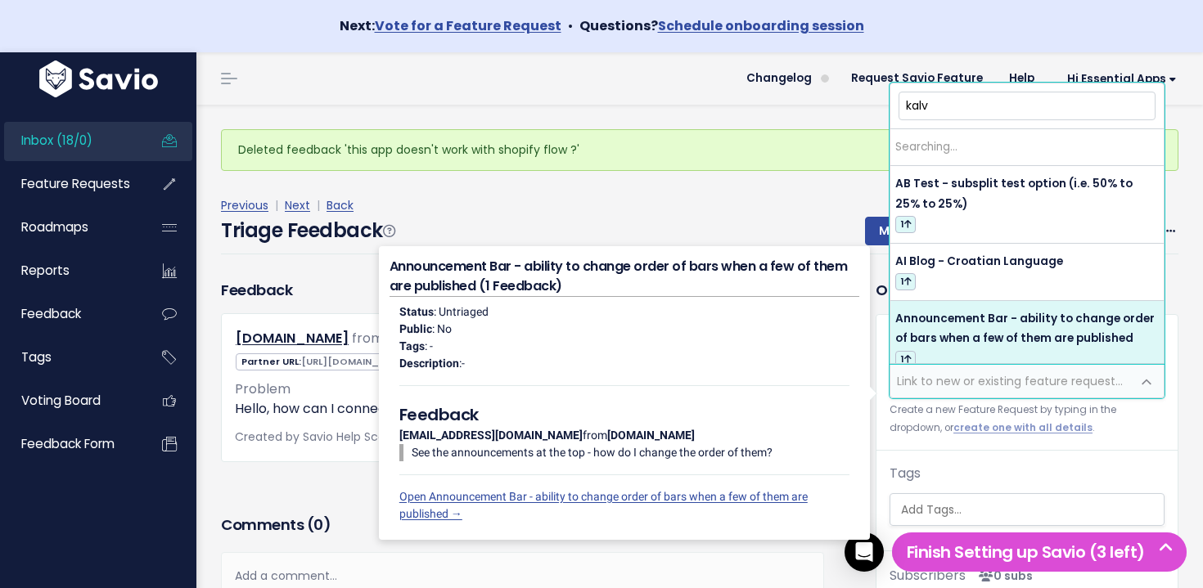
type input "kalvi"
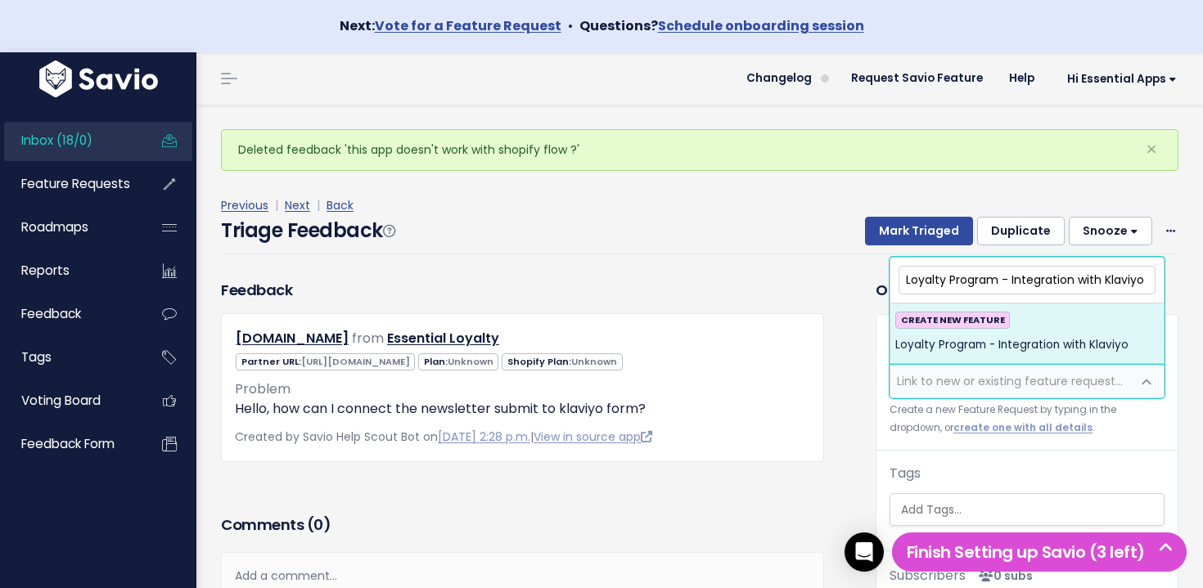
type input "Loyalty Program - Integration with Klaviyo"
click at [1065, 340] on span "Loyalty Program - Integration with Klaviyo" at bounding box center [1011, 345] width 233 height 20
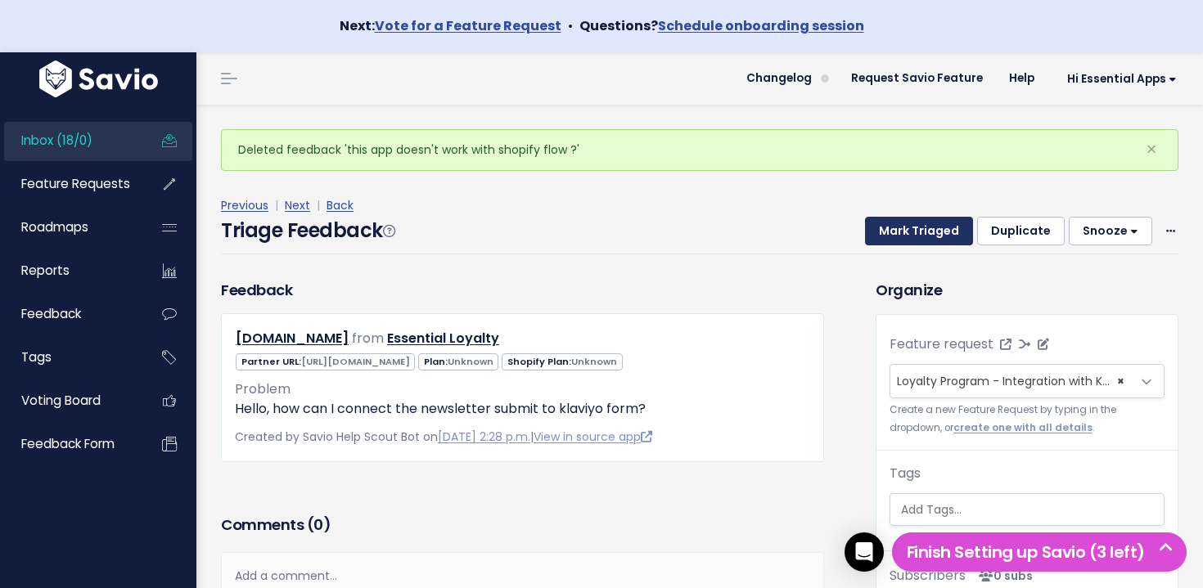
click at [955, 232] on button "Mark Triaged" at bounding box center [919, 231] width 108 height 29
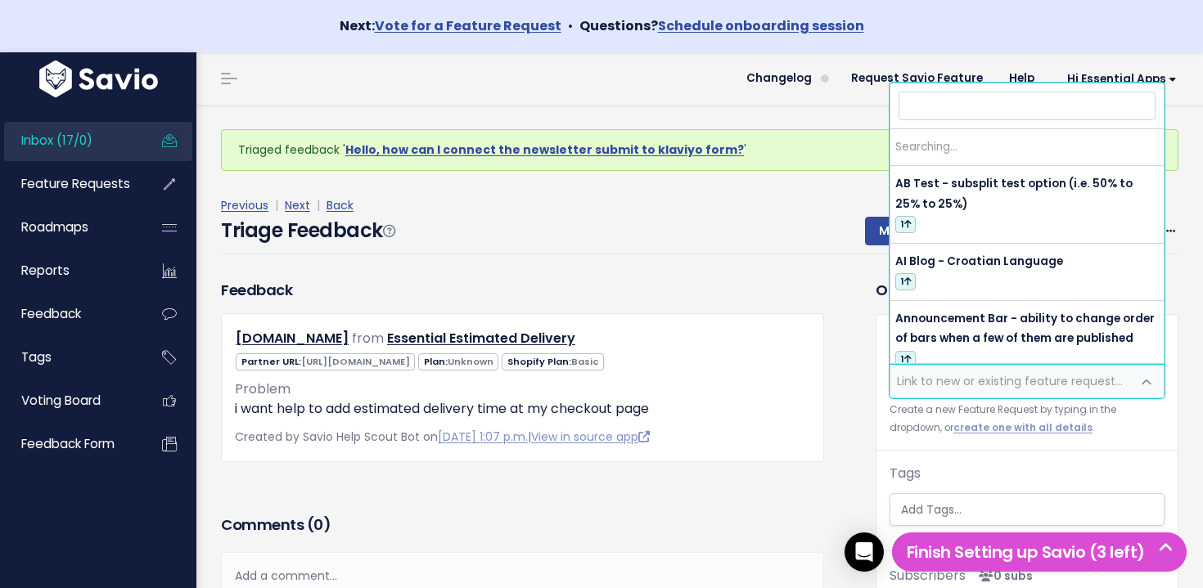
click at [1064, 385] on span "Link to new or existing feature request..." at bounding box center [1010, 381] width 226 height 16
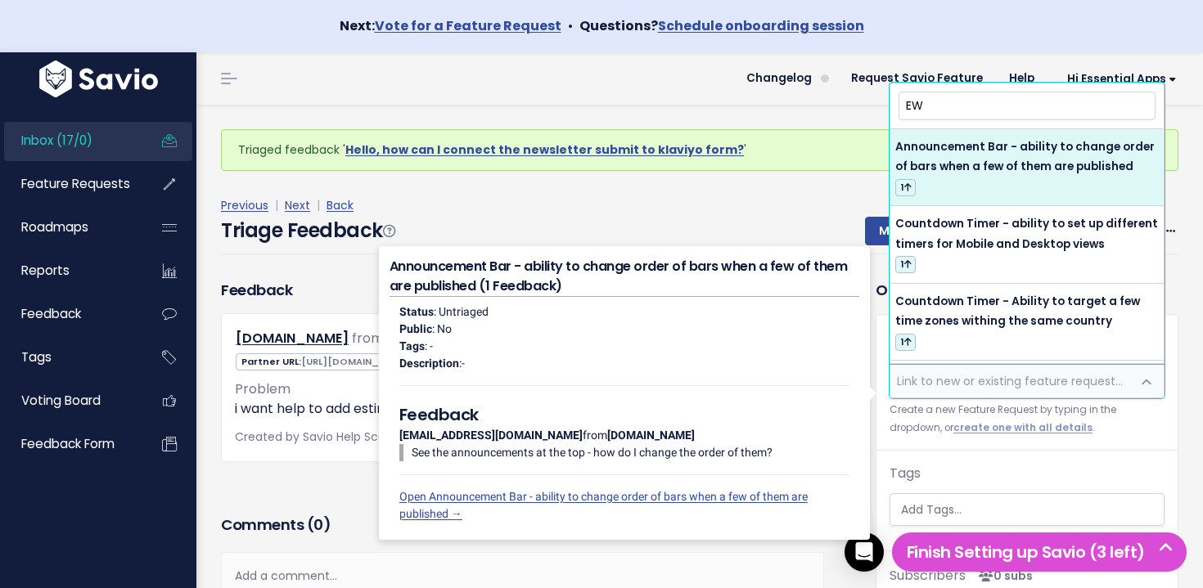
type input "E"
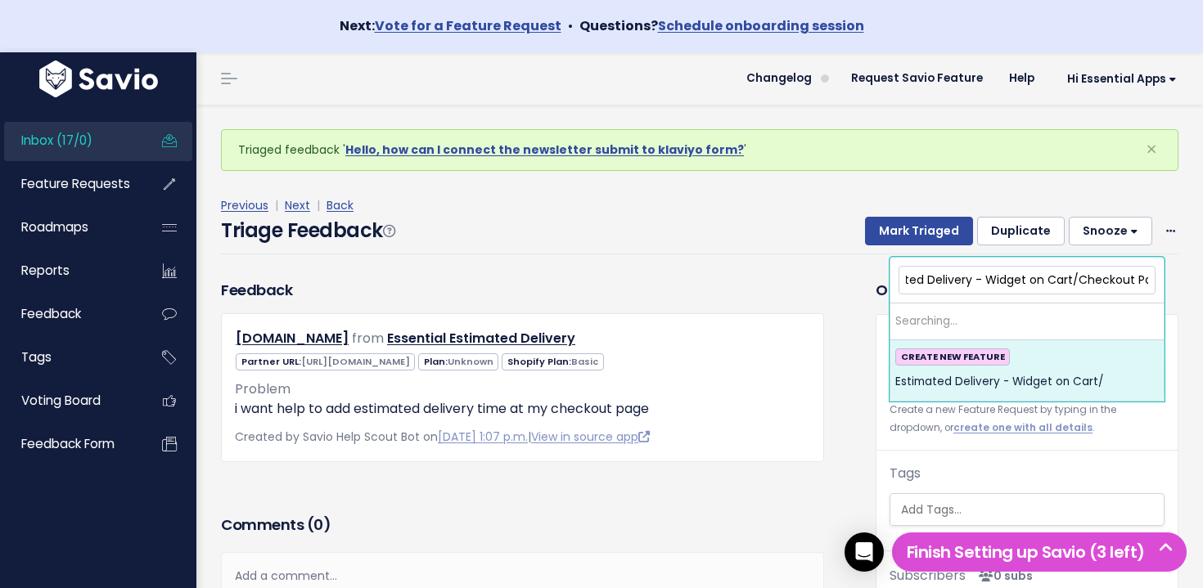
scroll to position [0, 55]
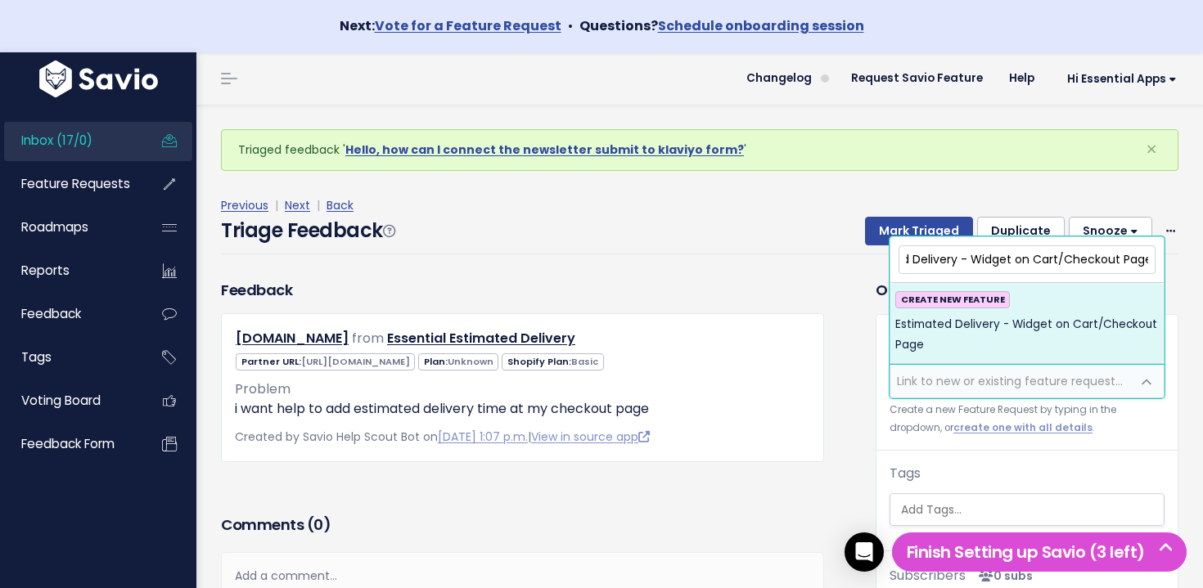
type input "Estimated Delivery - Widget on Cart/Checkout Page"
click at [1056, 335] on span "Estimated Delivery - Widget on Cart/Checkout Page" at bounding box center [1026, 335] width 263 height 40
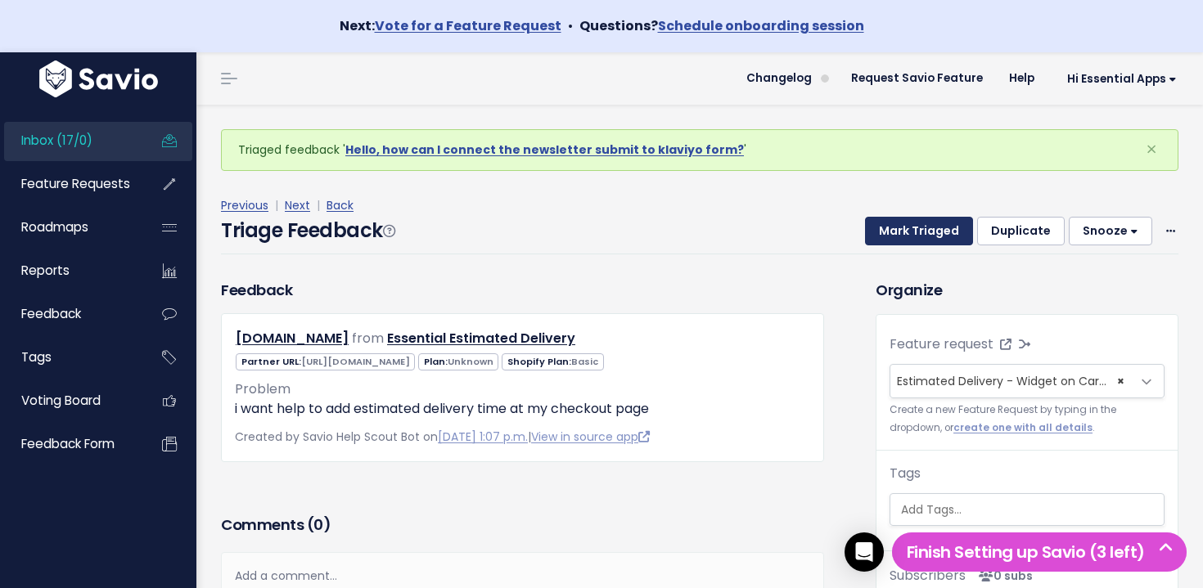
click at [927, 226] on button "Mark Triaged" at bounding box center [919, 231] width 108 height 29
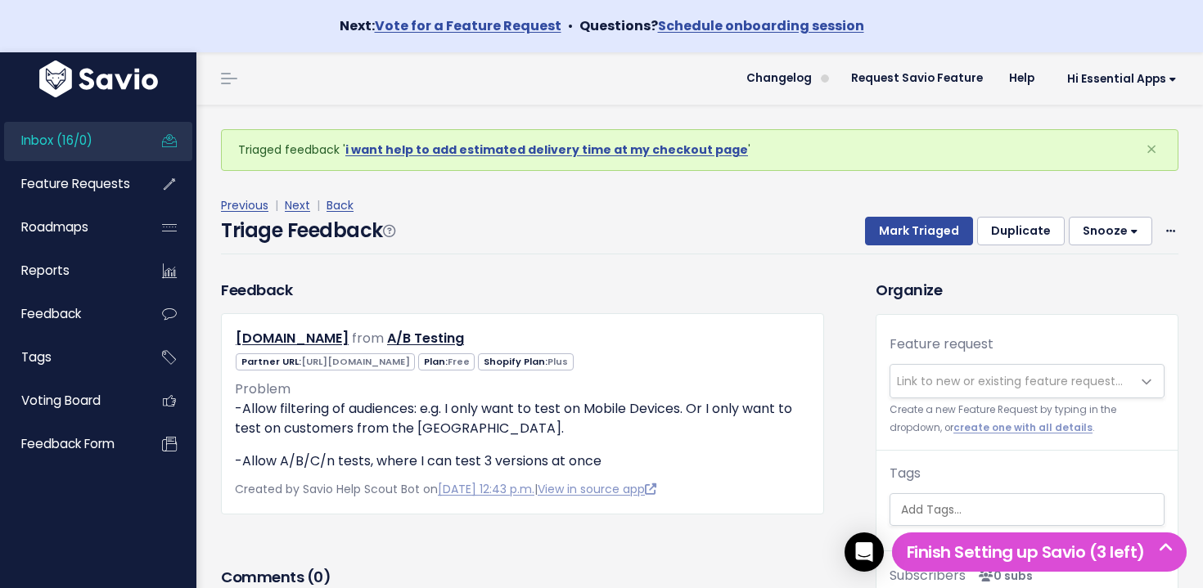
click at [132, 144] on link "Inbox (16/0)" at bounding box center [70, 141] width 132 height 38
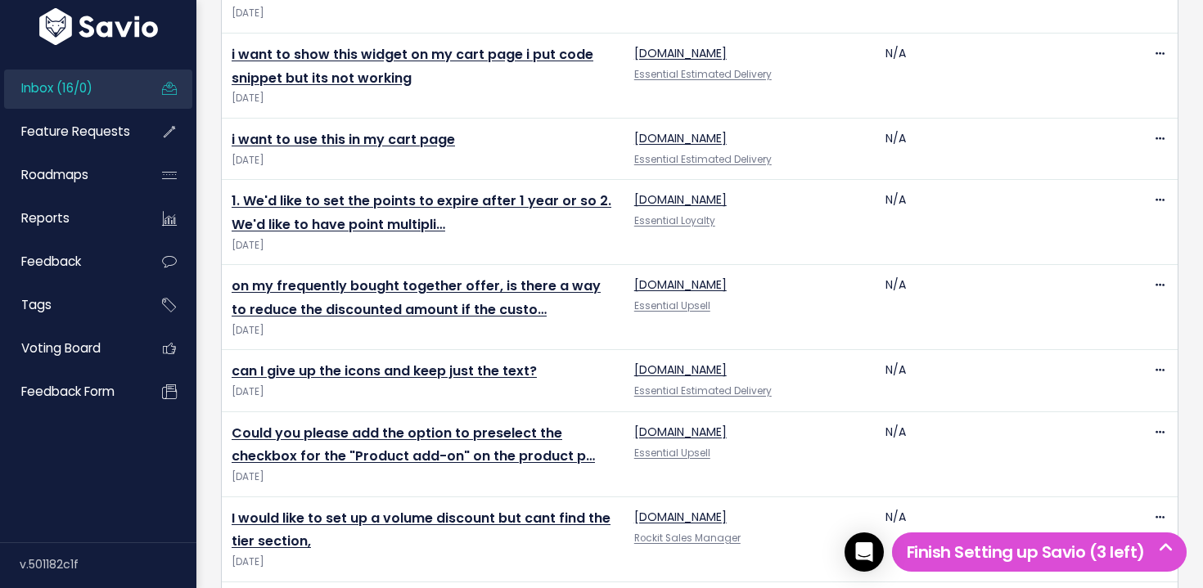
scroll to position [1356, 0]
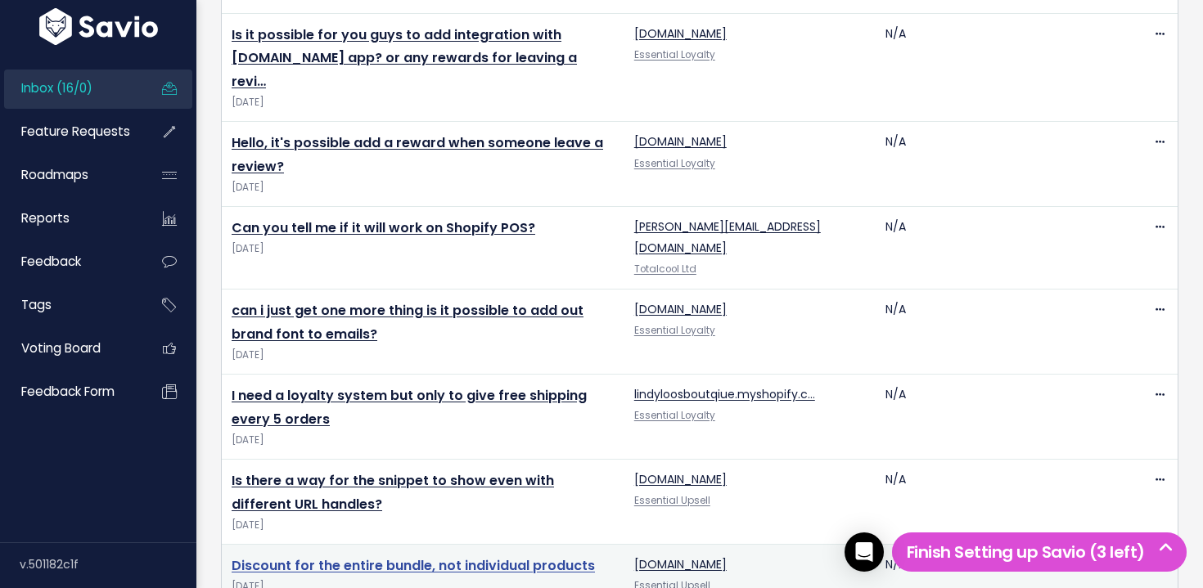
click at [425, 556] on link "Discount for the entire bundle, not individual products" at bounding box center [413, 565] width 363 height 19
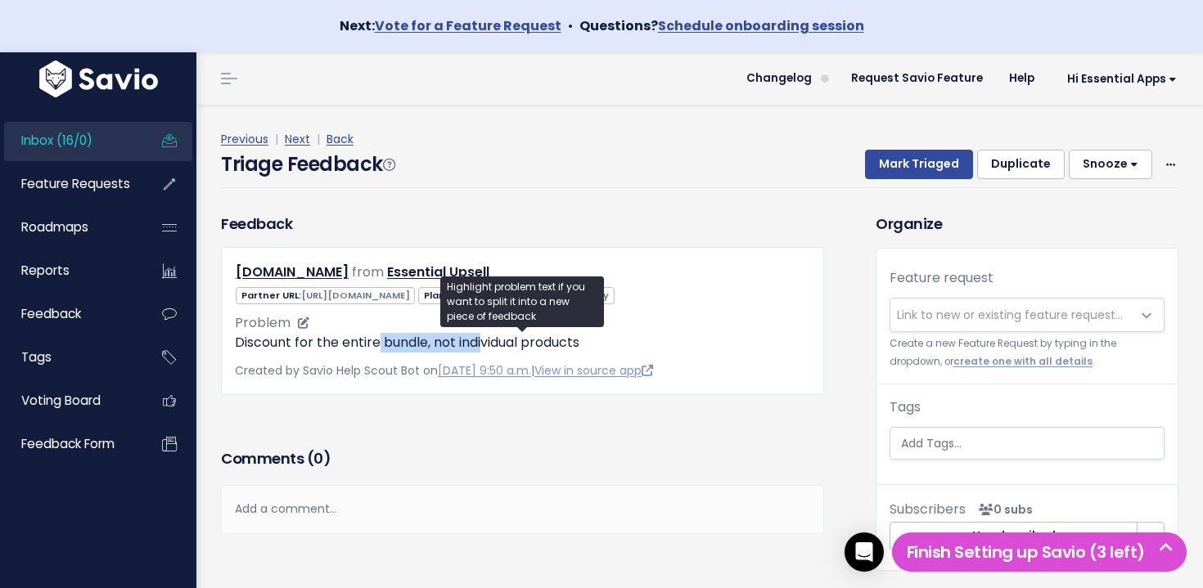
drag, startPoint x: 410, startPoint y: 340, endPoint x: 493, endPoint y: 346, distance: 83.7
click at [491, 346] on p "Discount for the entire bundle, not individual products" at bounding box center [522, 343] width 575 height 20
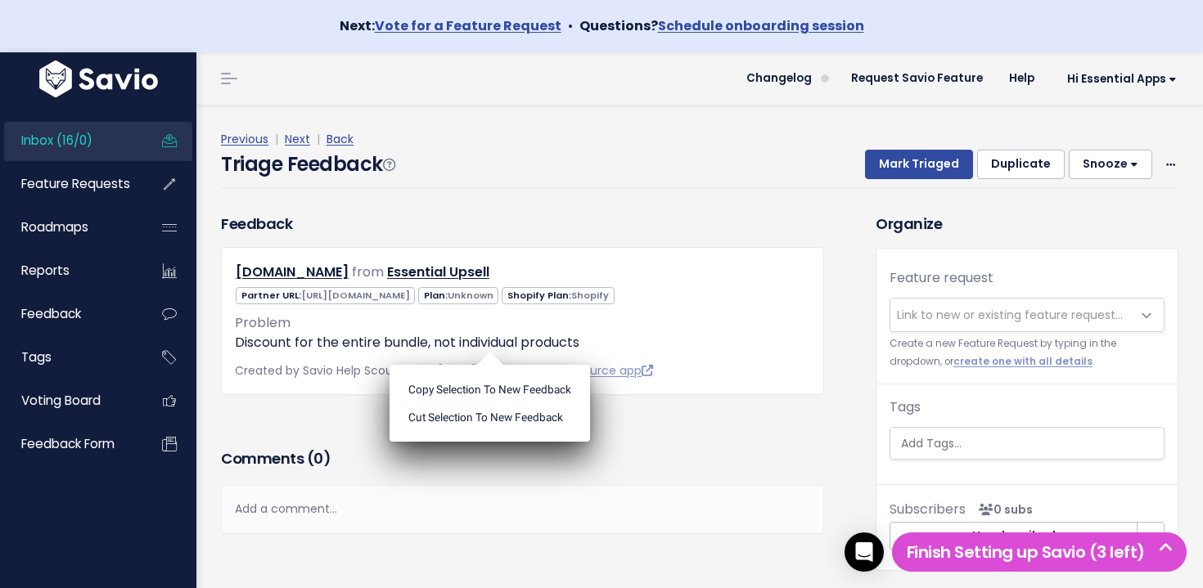
click at [493, 365] on ul "Copy selection to new Feedback Cut selection to new Feedback" at bounding box center [489, 403] width 200 height 77
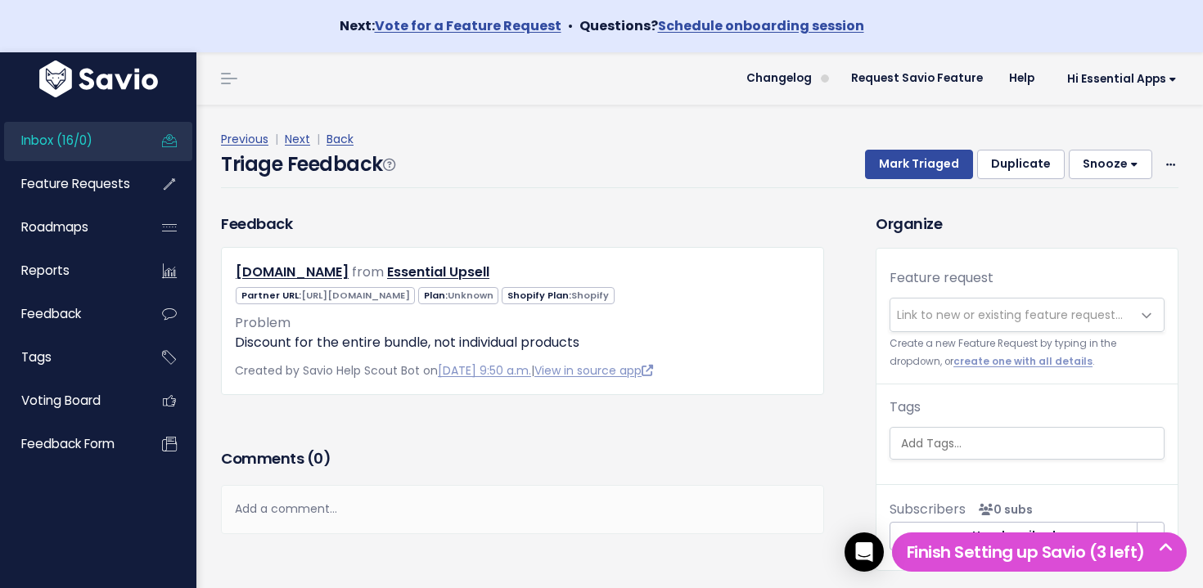
click at [1066, 306] on span "Link to new or existing feature request..." at bounding box center [1010, 315] width 241 height 33
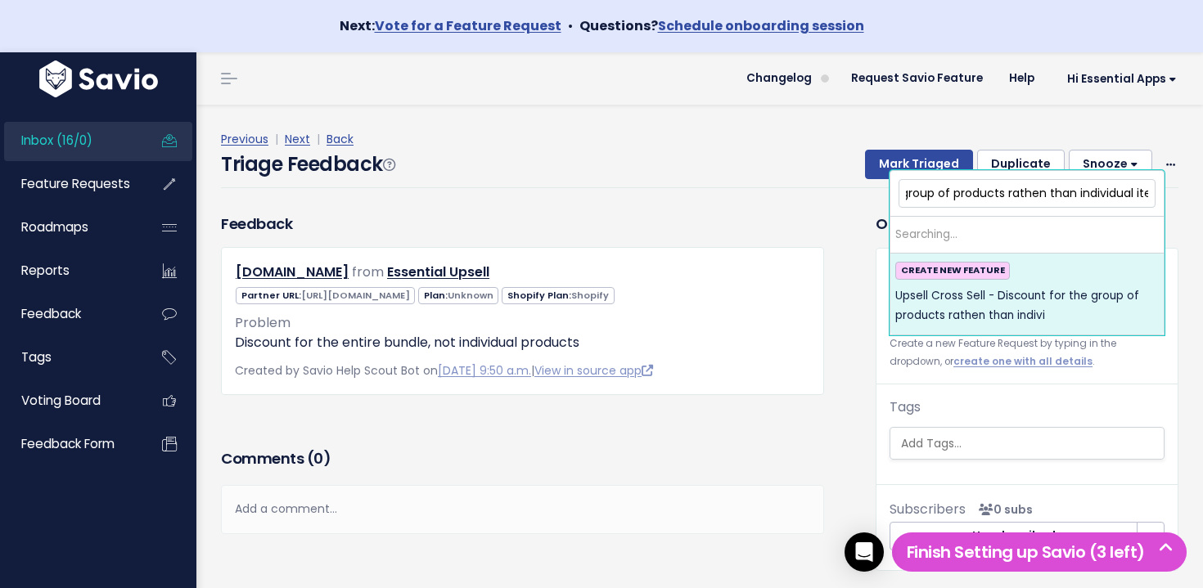
scroll to position [0, 223]
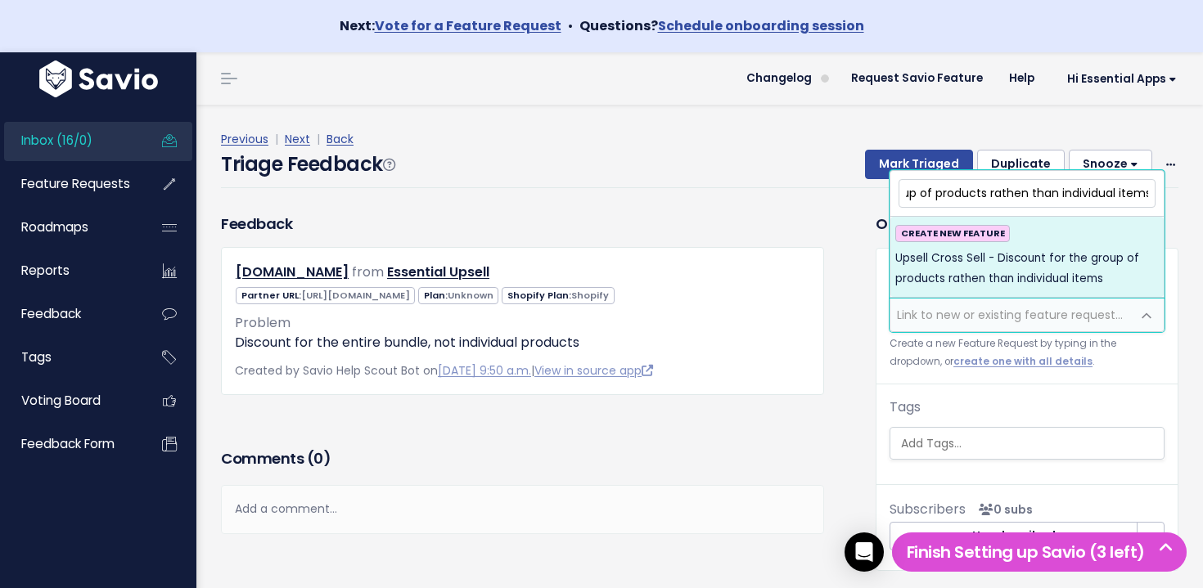
type input "Upsell Cross Sell - Discount for the group of products rathen than individual i…"
click at [1066, 277] on span "Upsell Cross Sell - Discount for the group of products rathen than individual i…" at bounding box center [1026, 269] width 263 height 40
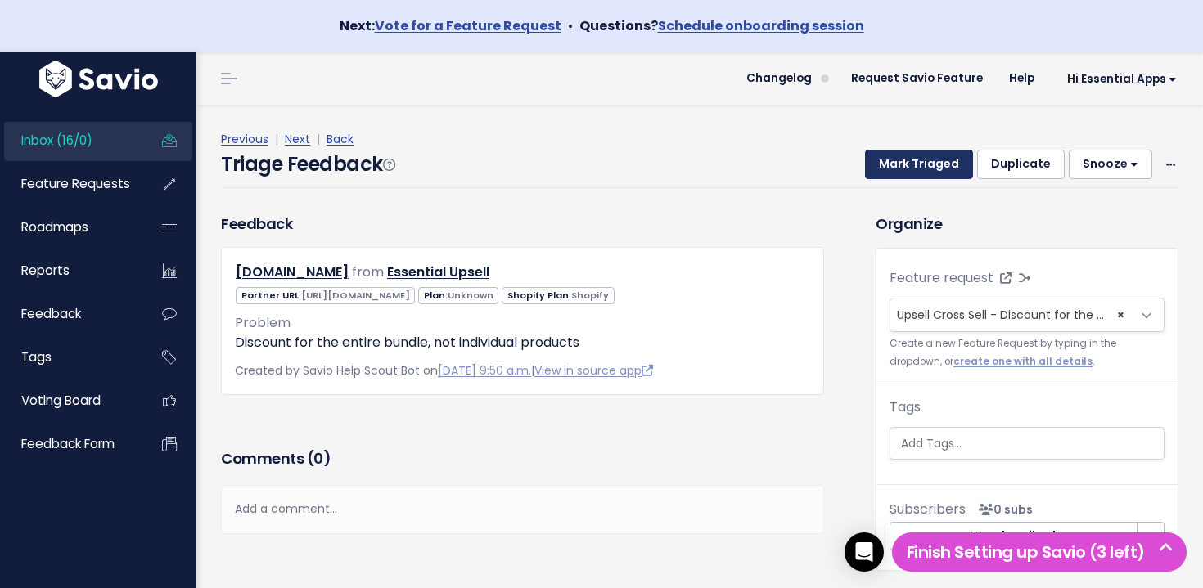
click at [936, 174] on button "Mark Triaged" at bounding box center [919, 164] width 108 height 29
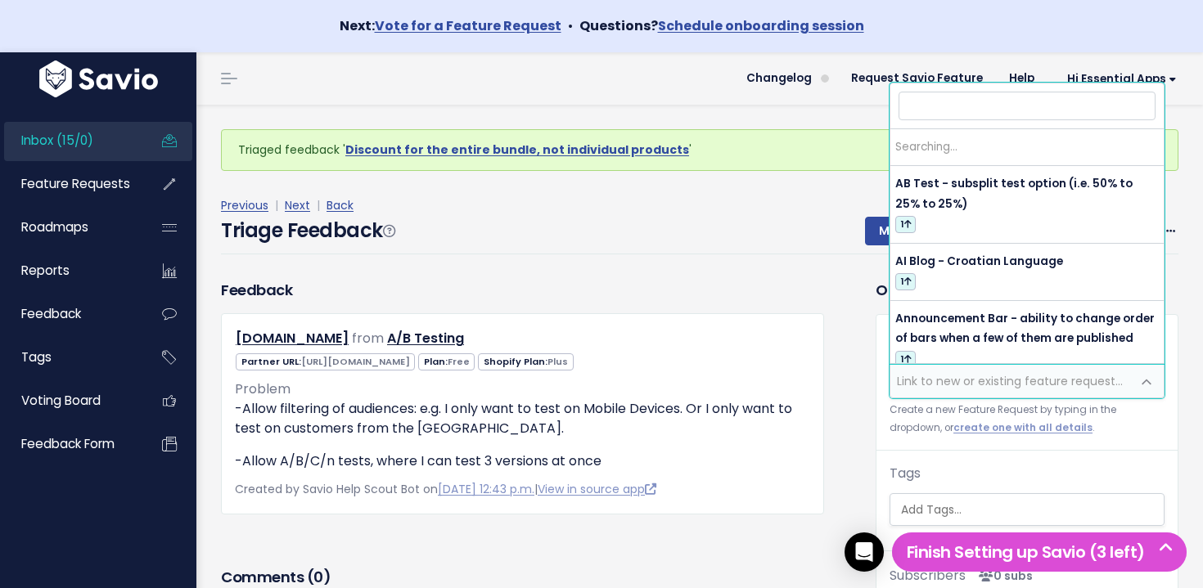
click at [945, 378] on span "Link to new or existing feature request..." at bounding box center [1010, 381] width 226 height 16
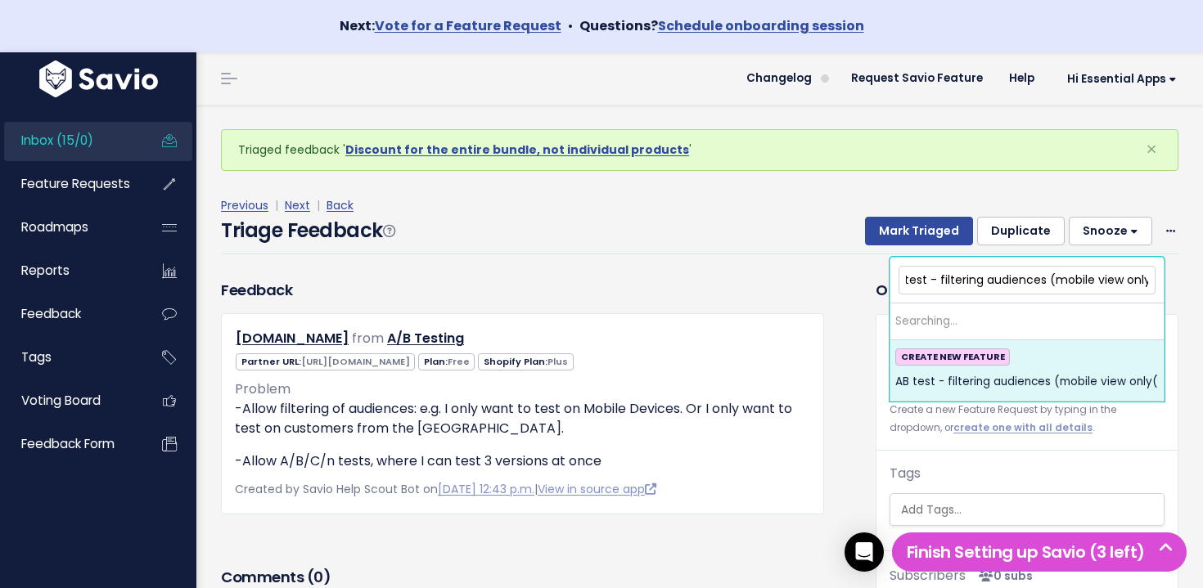
scroll to position [0, 24]
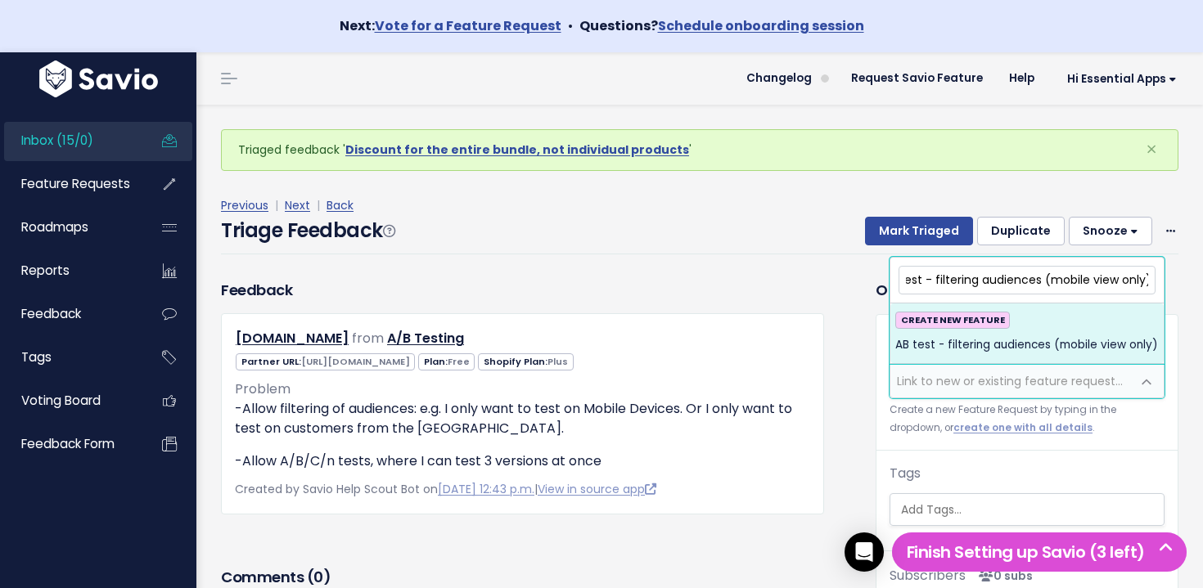
type input "AB test - filtering audiences (mobile view only)"
click at [1028, 332] on div "CREATE NEW FEATURE AB test - filtering audiences (mobile view only)" at bounding box center [1026, 334] width 263 height 44
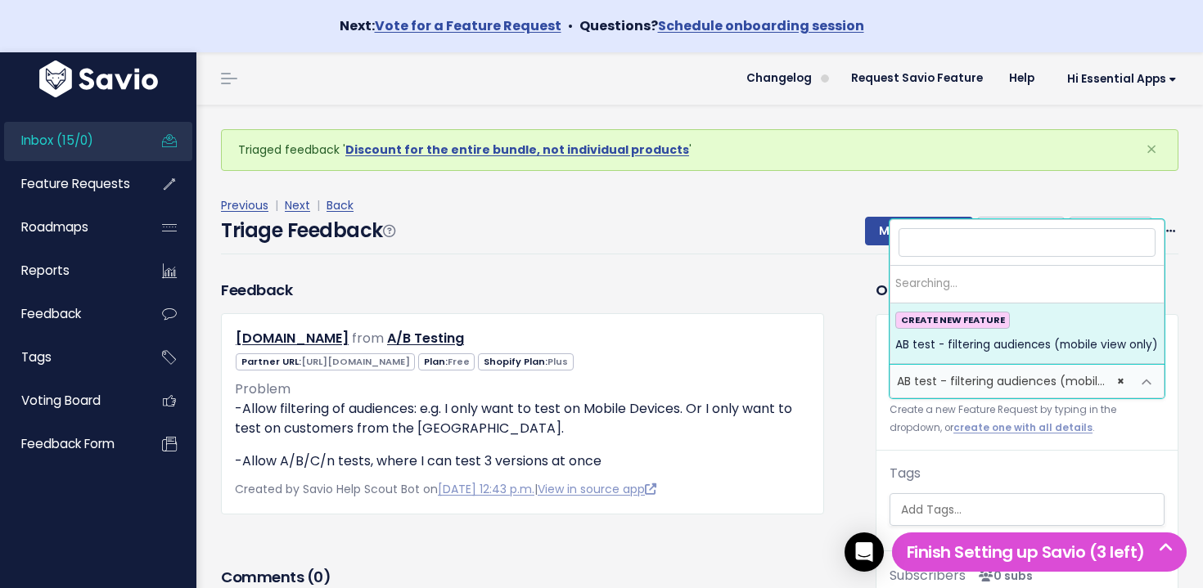
click at [1146, 388] on span at bounding box center [1146, 382] width 33 height 33
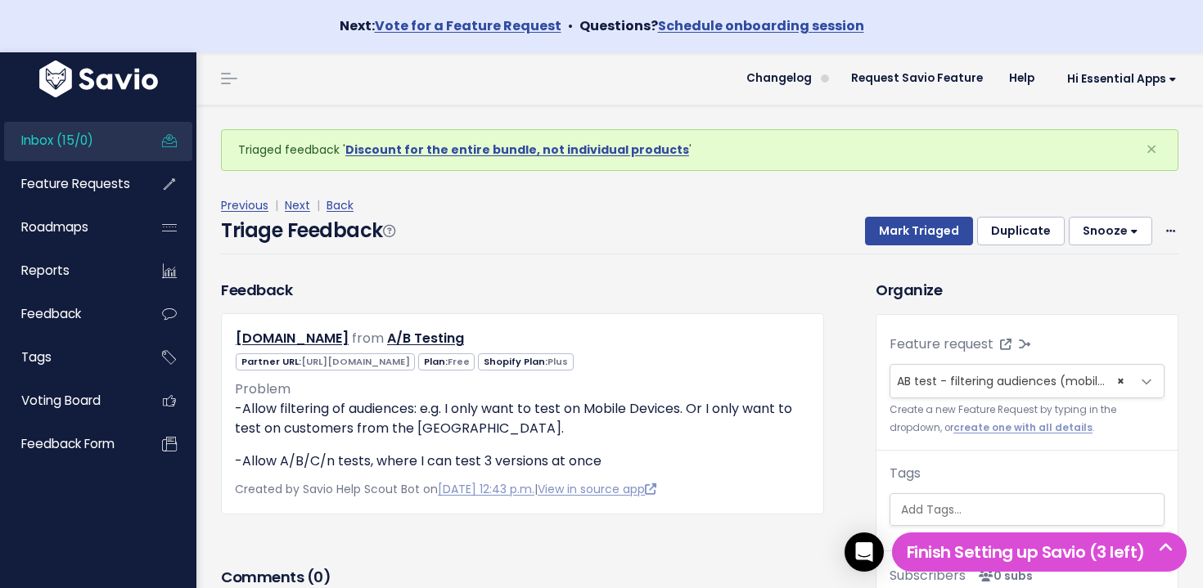
click at [780, 199] on div "Previous | Next | Back" at bounding box center [699, 206] width 957 height 20
click at [921, 236] on button "Mark Triaged" at bounding box center [919, 231] width 108 height 29
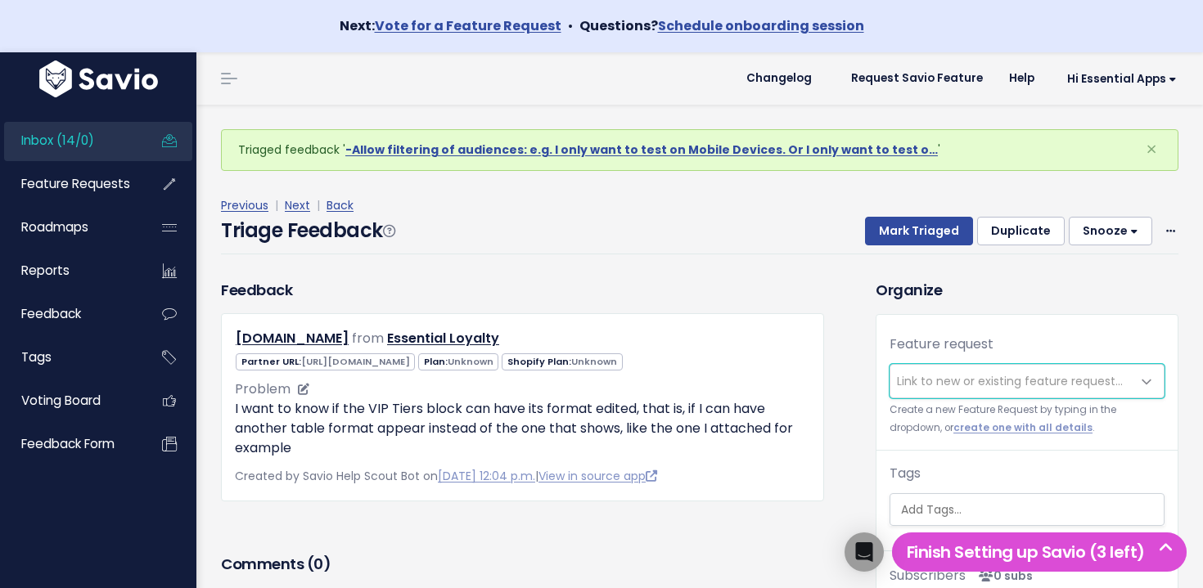
scroll to position [27, 0]
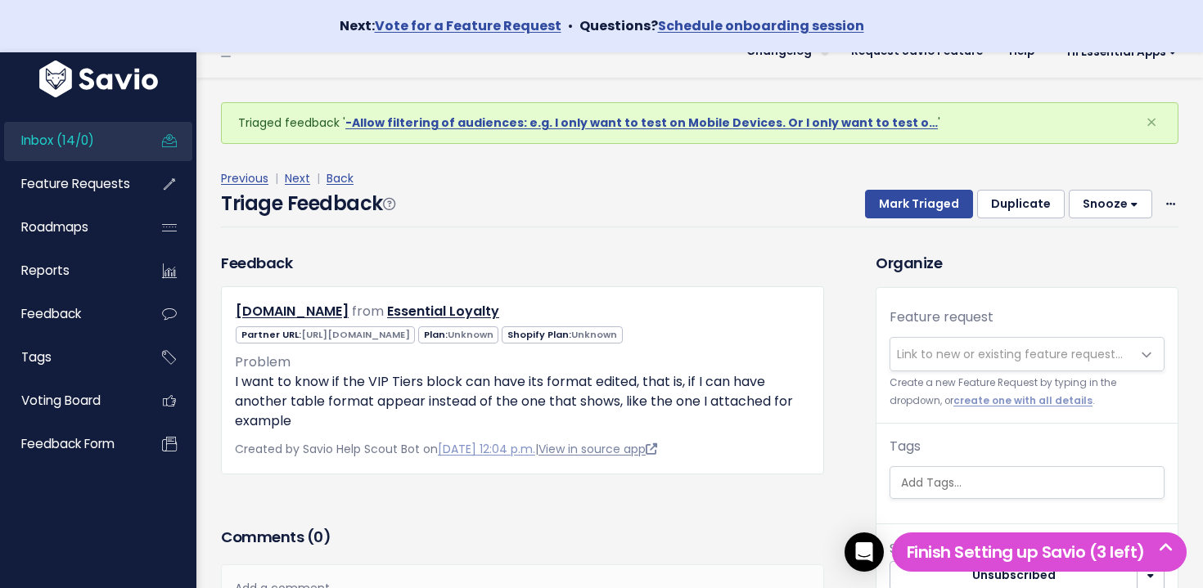
click at [657, 447] on link "View in source app" at bounding box center [597, 449] width 119 height 16
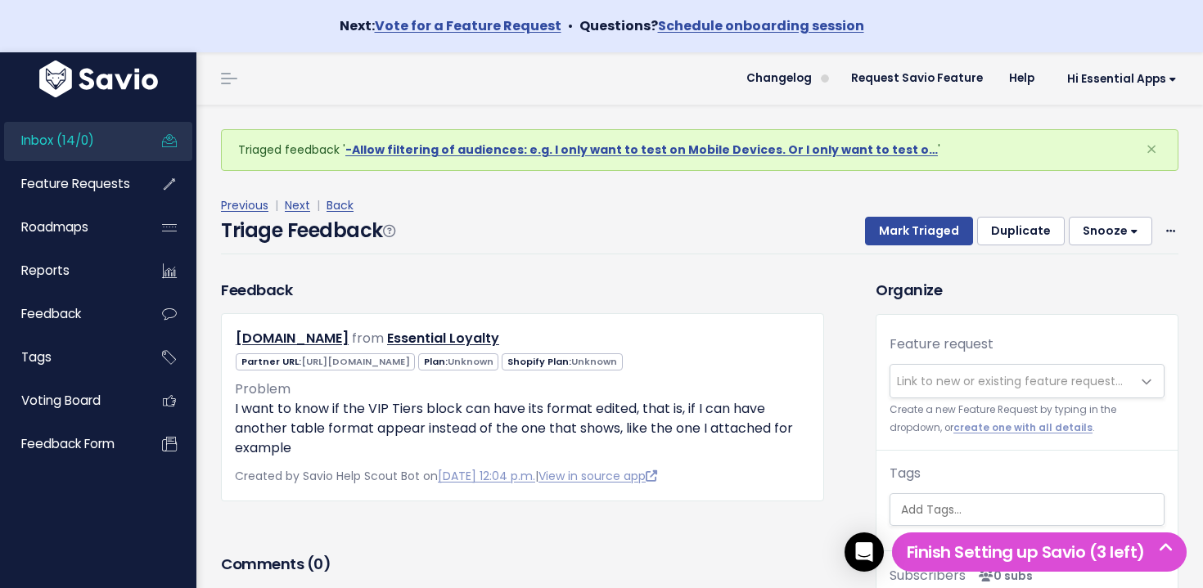
click at [1010, 375] on span "Link to new or existing feature request..." at bounding box center [1010, 381] width 226 height 16
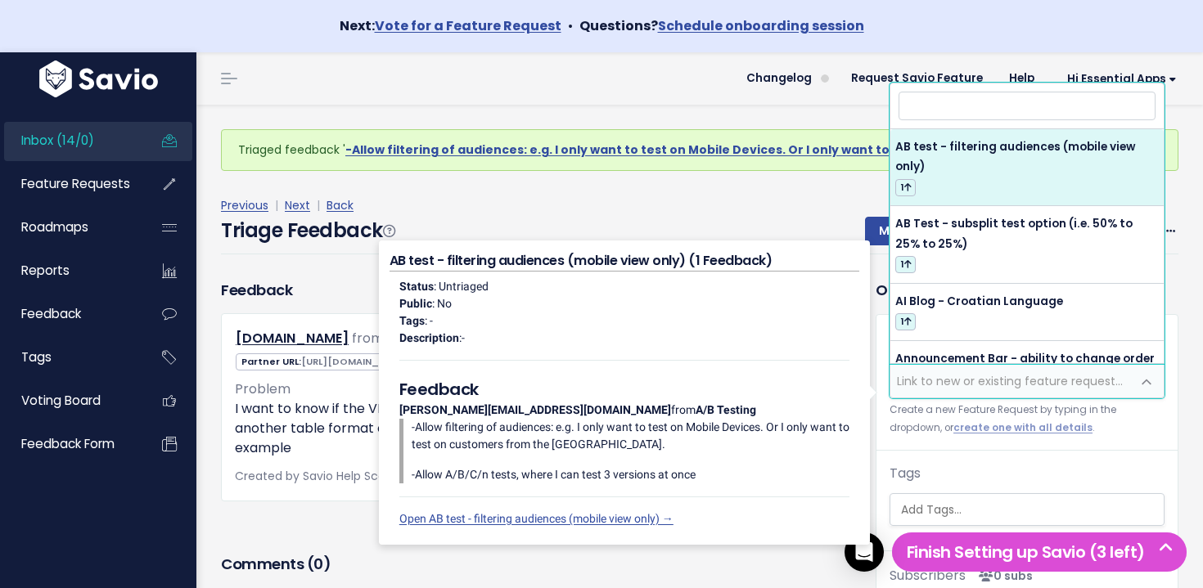
type input "V"
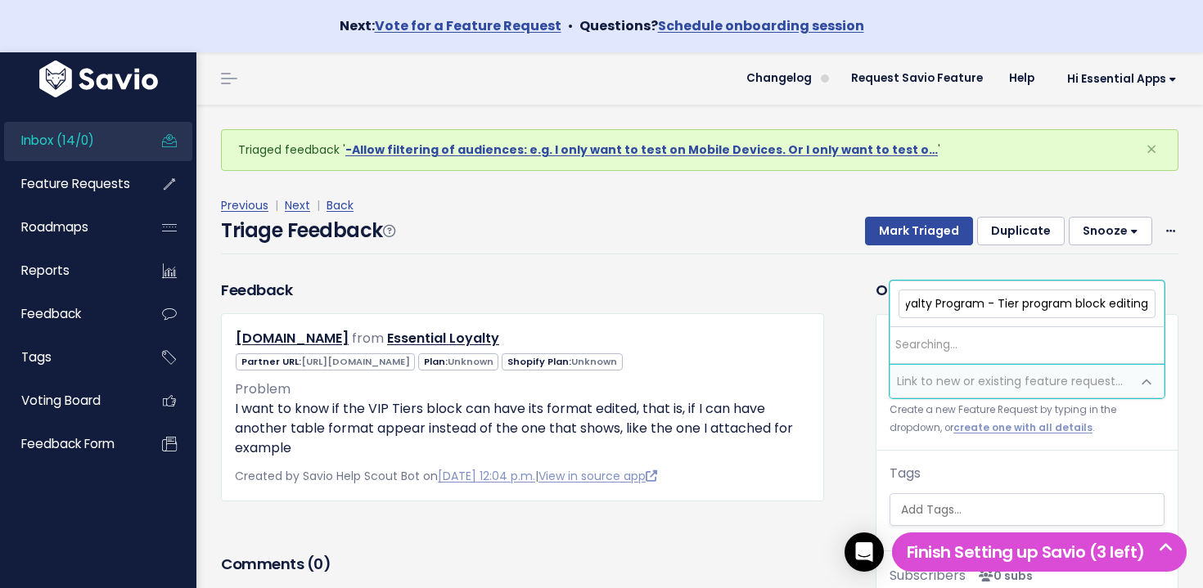
scroll to position [0, 14]
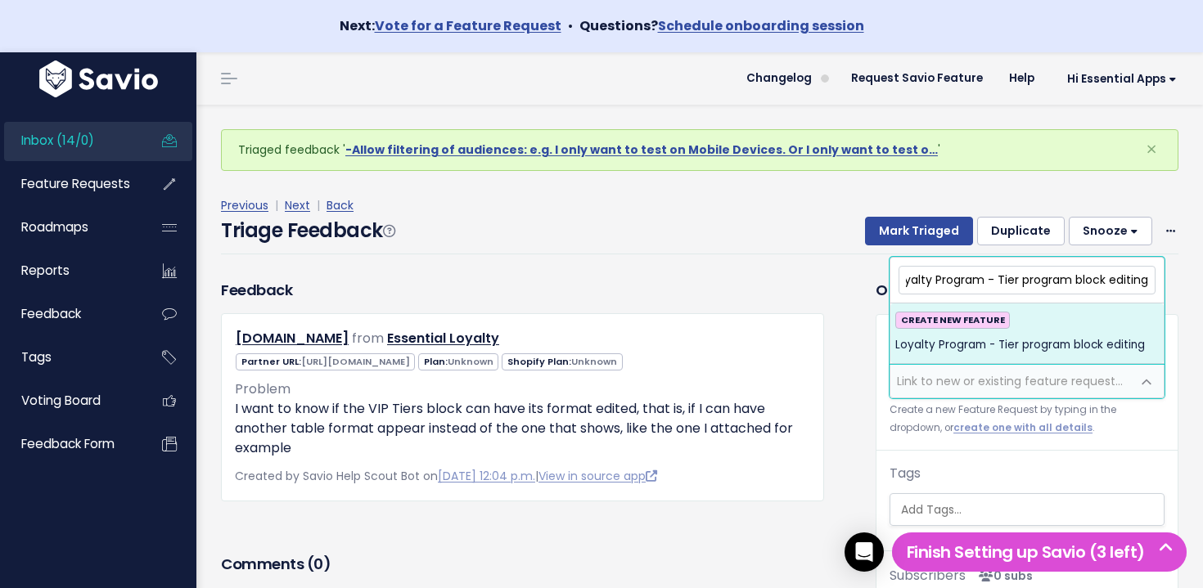
click at [1108, 279] on input "Loyalty Program - Tier program block editing" at bounding box center [1026, 280] width 257 height 29
click at [1078, 277] on input "Loyalty Program - Tier program block editing" at bounding box center [1026, 280] width 257 height 29
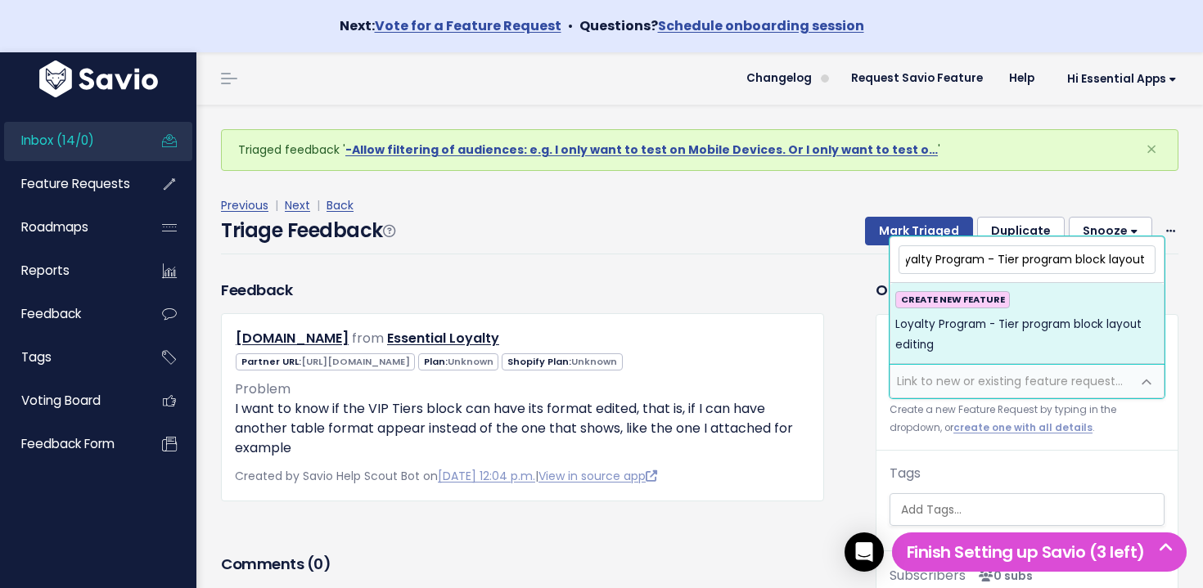
type input "Loyalty Program - Tier program block layout editing"
click at [1078, 341] on span "Loyalty Program - Tier program block layout editing" at bounding box center [1026, 335] width 263 height 40
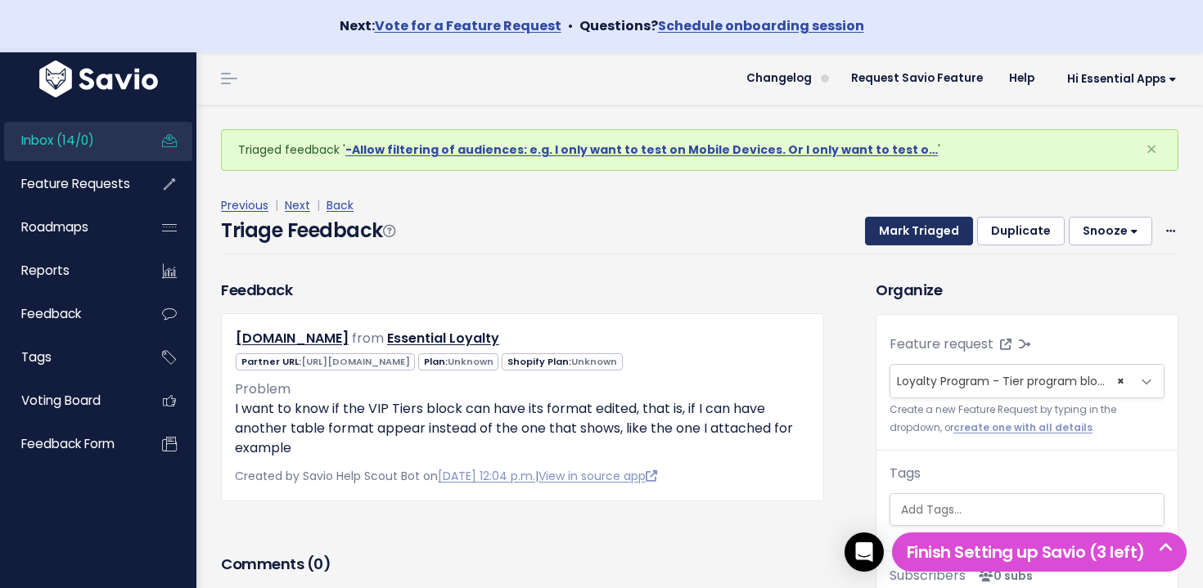
click at [938, 228] on button "Mark Triaged" at bounding box center [919, 231] width 108 height 29
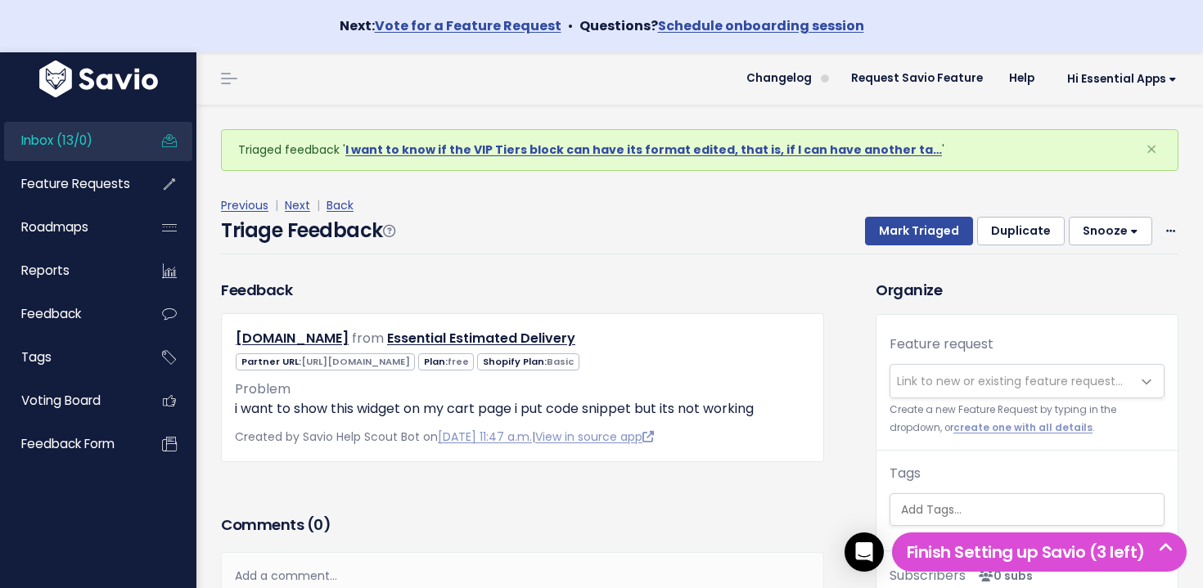
click at [985, 377] on span "Link to new or existing feature request..." at bounding box center [1010, 381] width 226 height 16
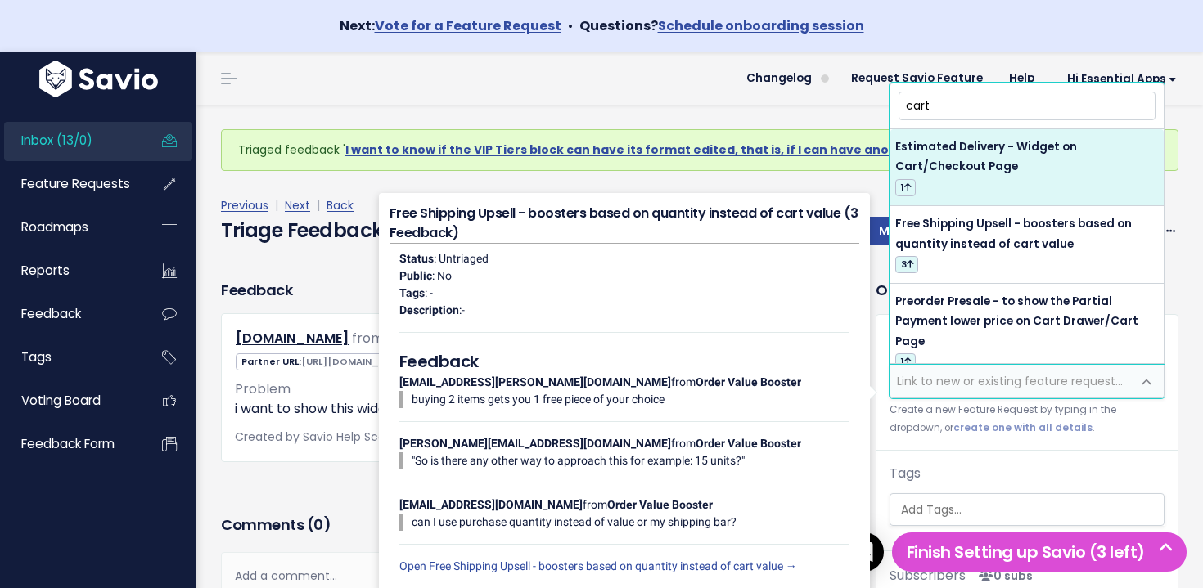
type input "cart"
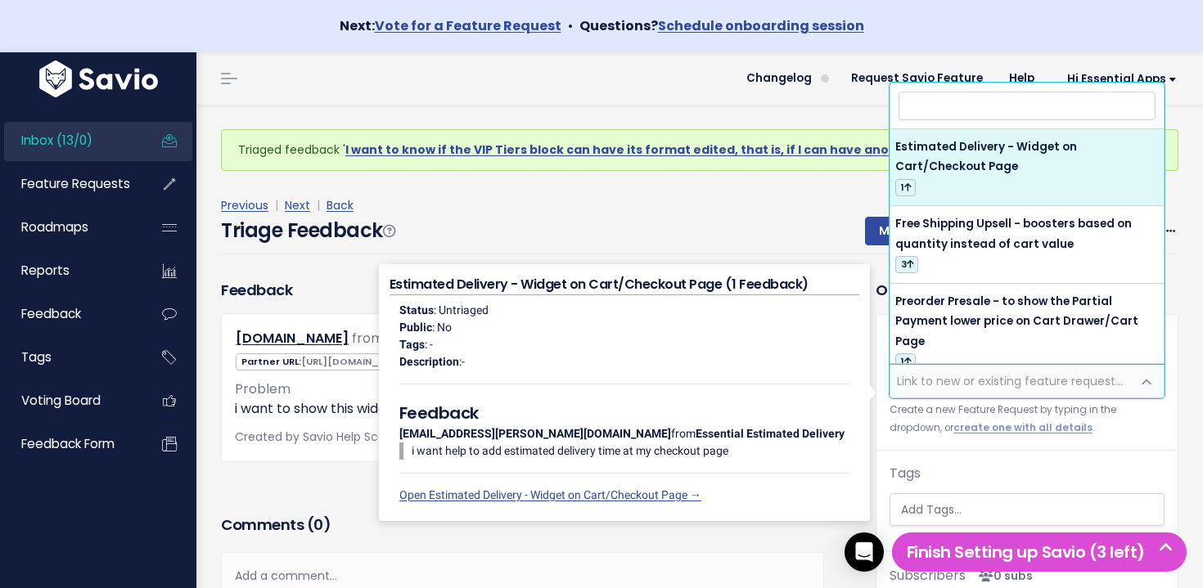
select select "64913"
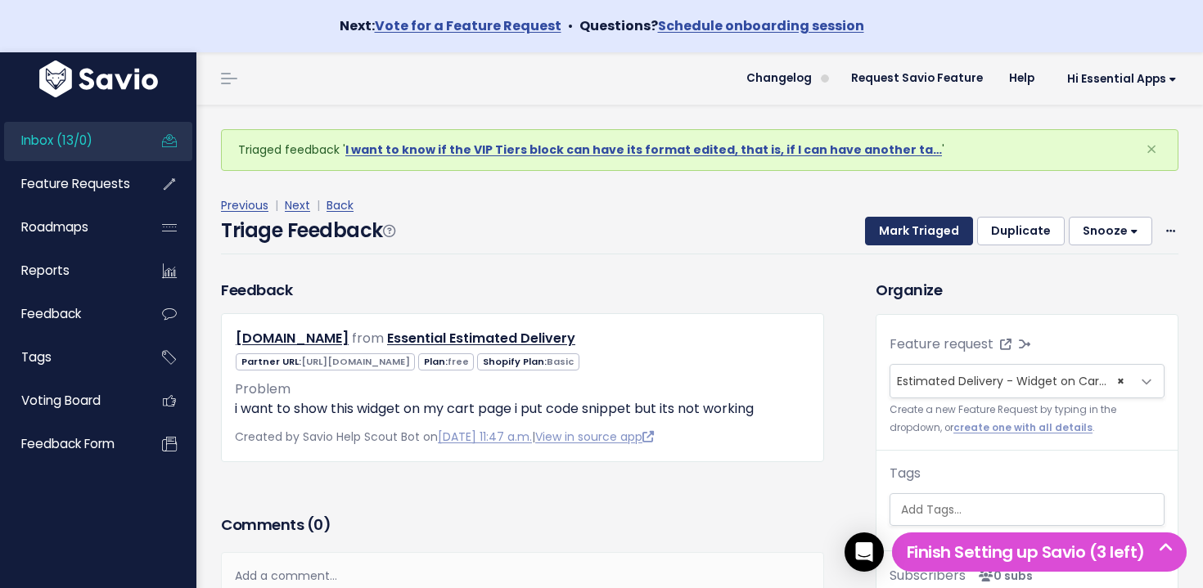
click at [946, 231] on button "Mark Triaged" at bounding box center [919, 231] width 108 height 29
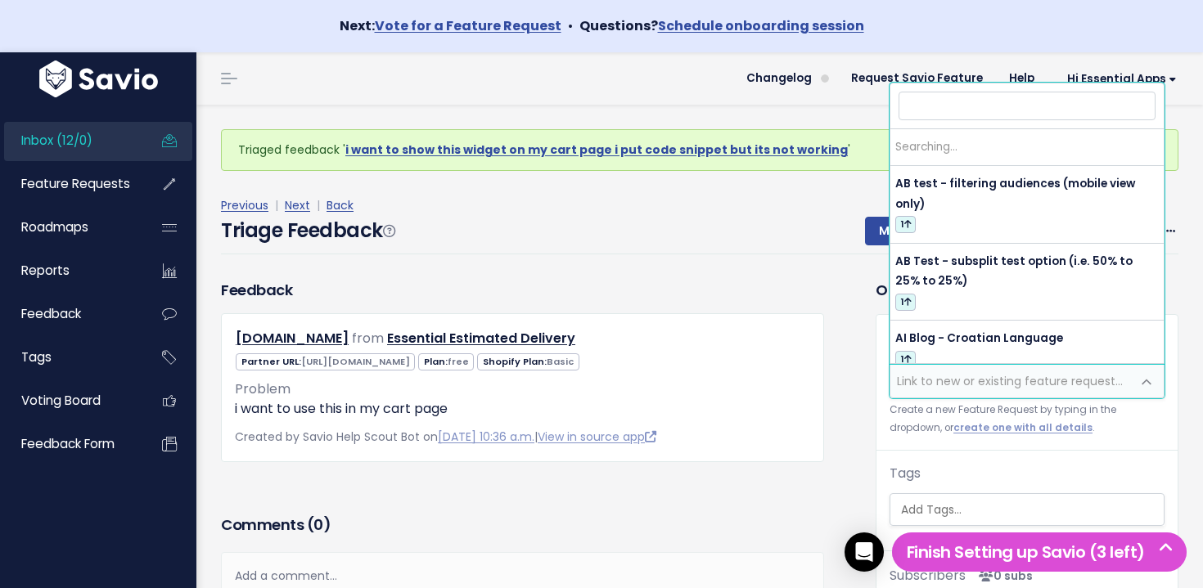
click at [970, 380] on span "Link to new or existing feature request..." at bounding box center [1010, 381] width 226 height 16
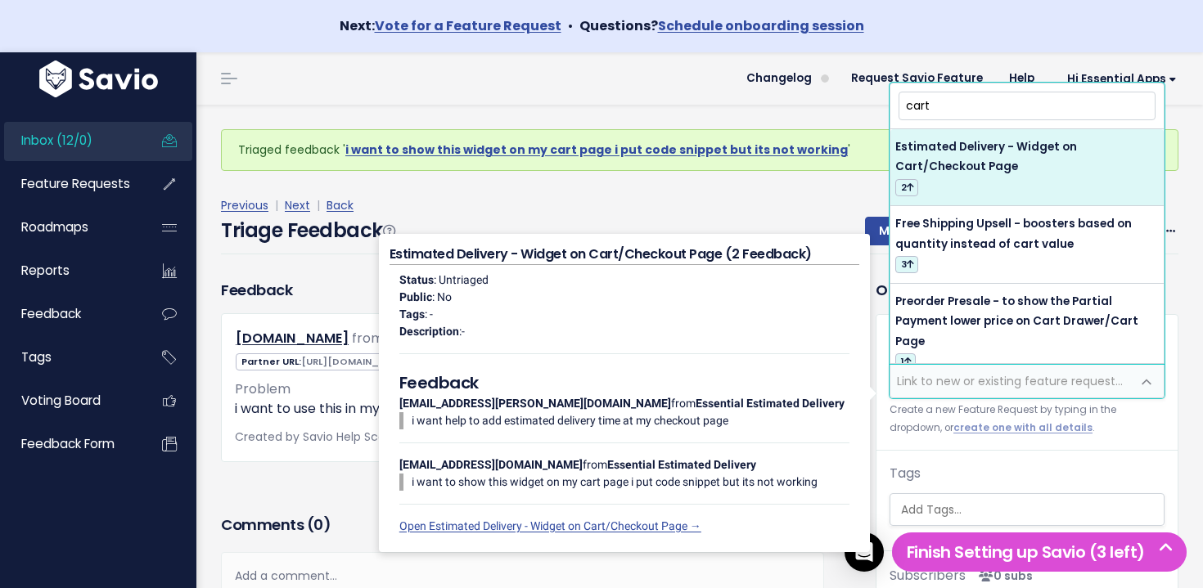
type input "cart"
select select "64913"
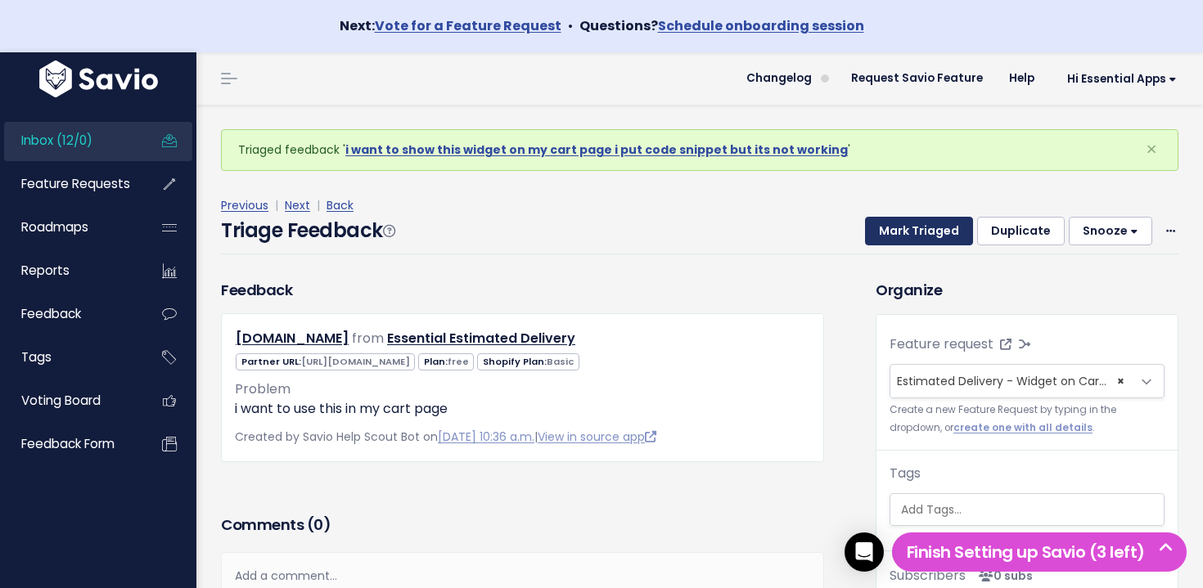
click at [921, 234] on button "Mark Triaged" at bounding box center [919, 231] width 108 height 29
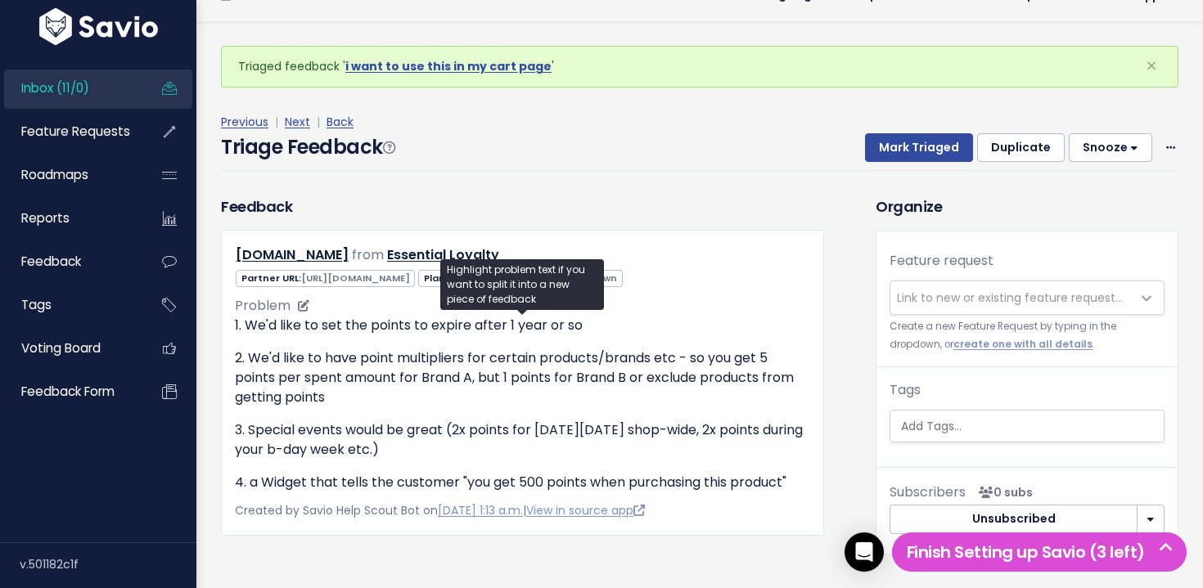
scroll to position [87, 0]
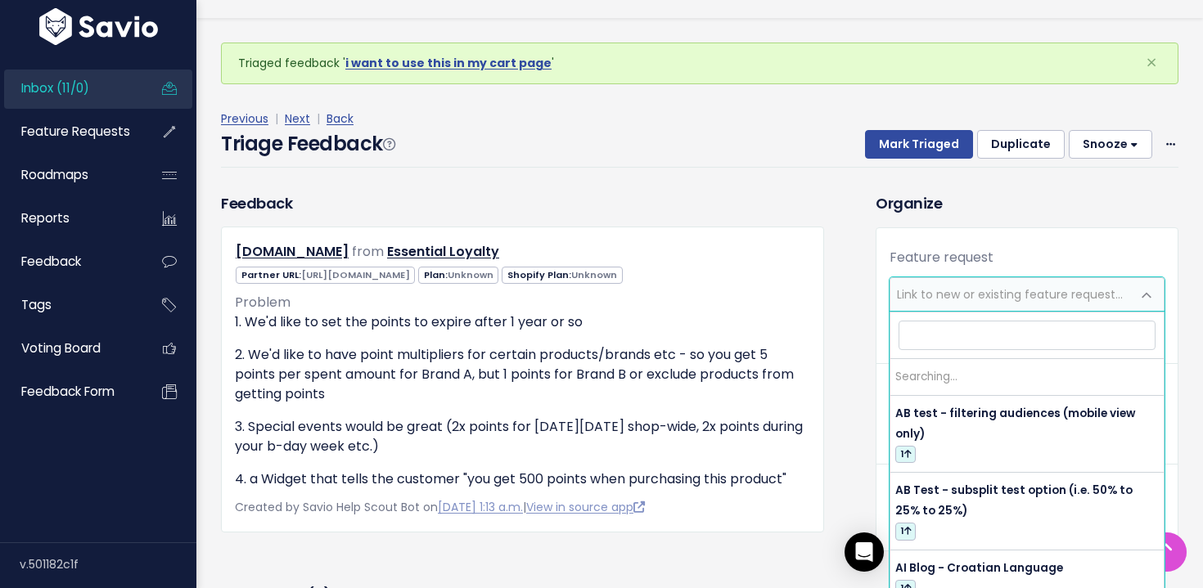
click at [946, 292] on span "Link to new or existing feature request..." at bounding box center [1010, 294] width 226 height 16
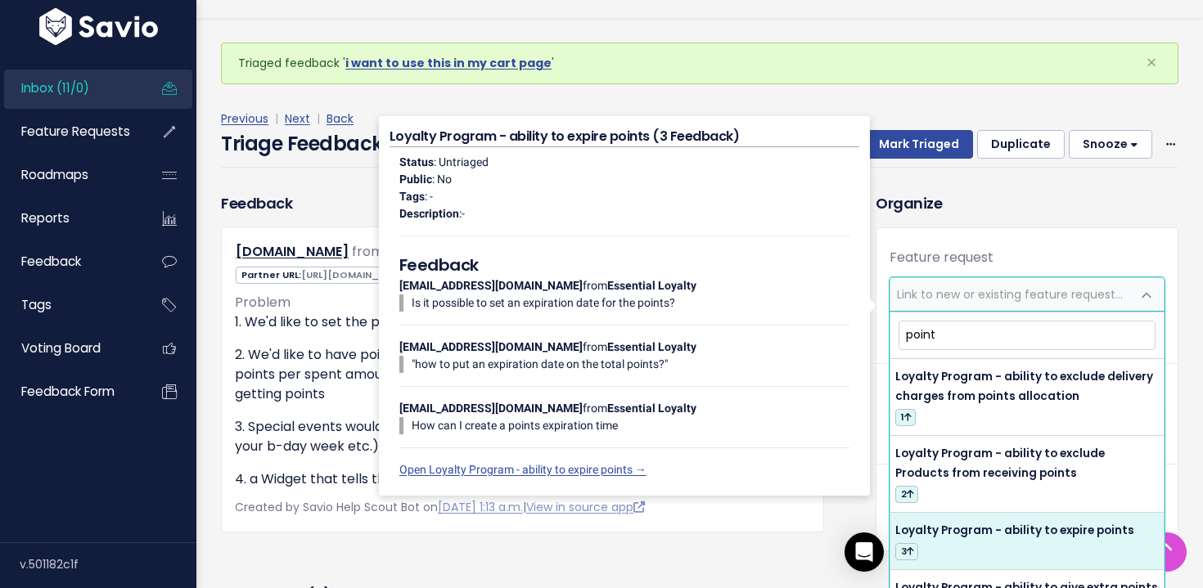
type input "point"
select select "64429"
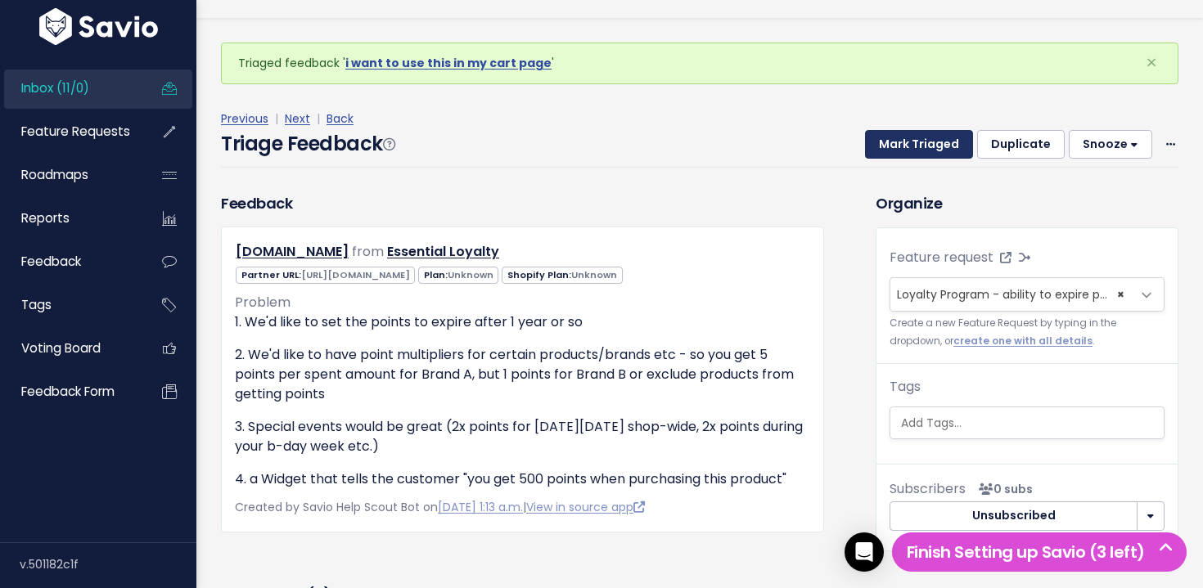
click at [904, 152] on button "Mark Triaged" at bounding box center [919, 144] width 108 height 29
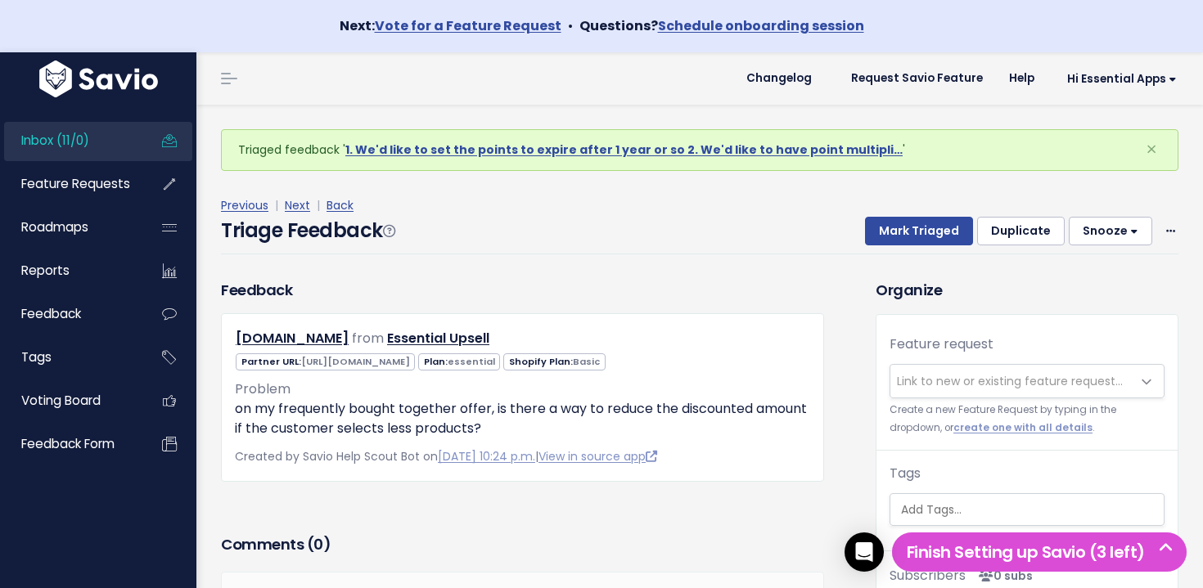
click at [128, 134] on link "Inbox (11/0)" at bounding box center [70, 141] width 132 height 38
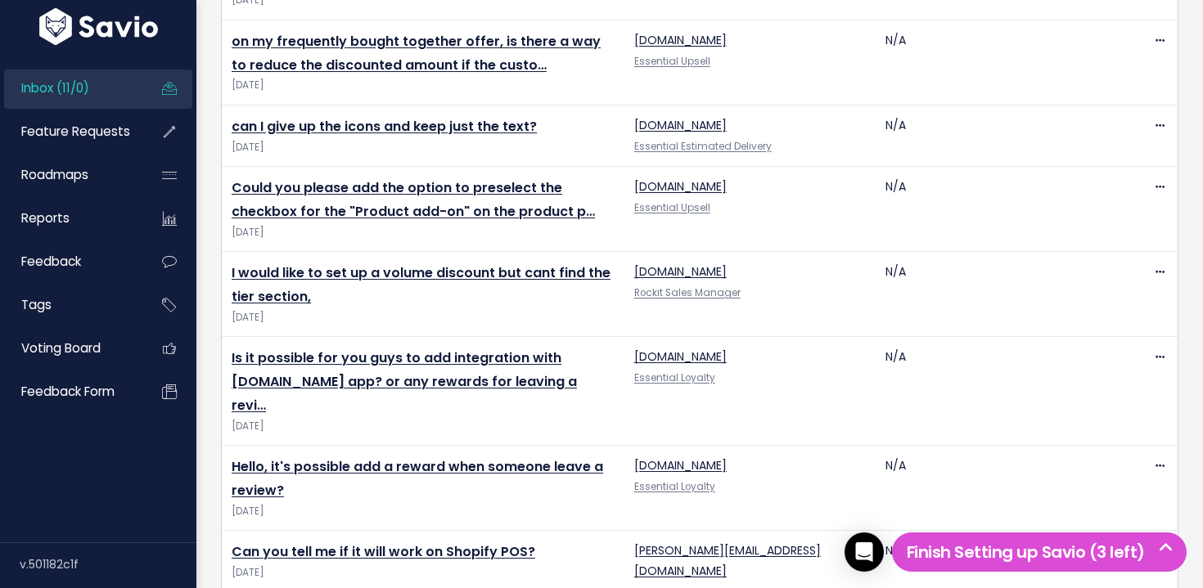
scroll to position [977, 0]
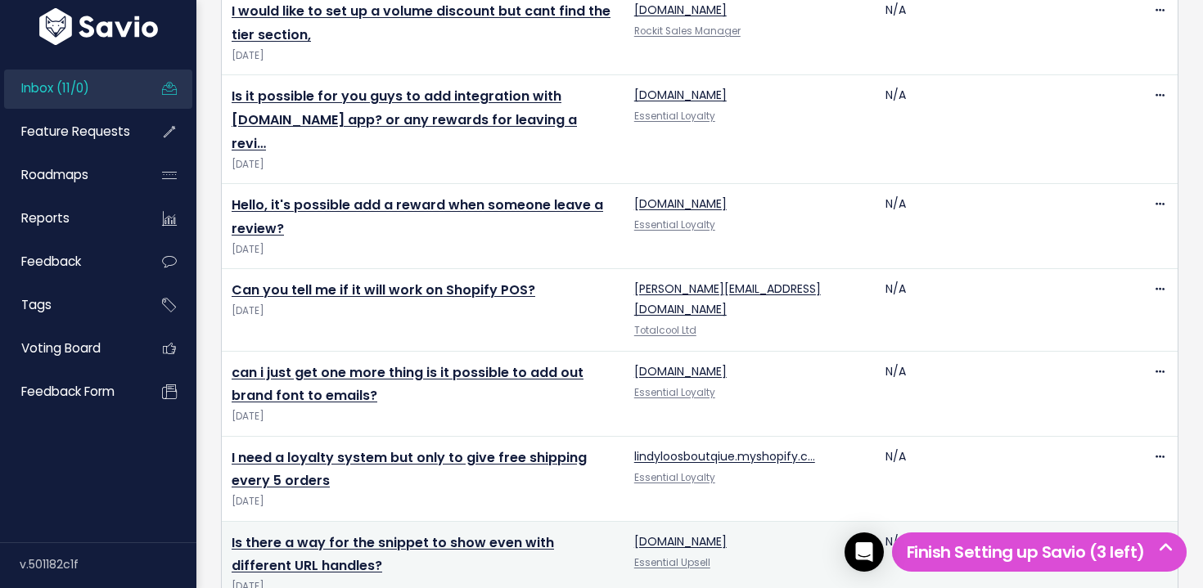
click at [382, 521] on td "Is there a way for the snippet to show even with different URL handles? [DATE]" at bounding box center [423, 563] width 403 height 85
click at [380, 533] on link "Is there a way for the snippet to show even with different URL handles?" at bounding box center [393, 554] width 322 height 43
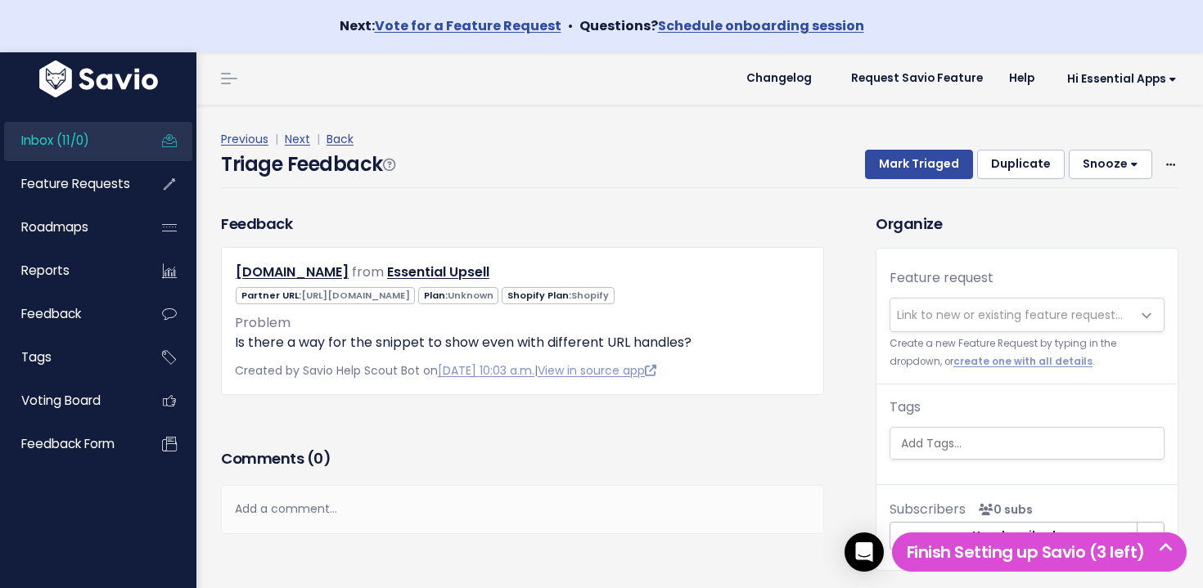
scroll to position [5, 0]
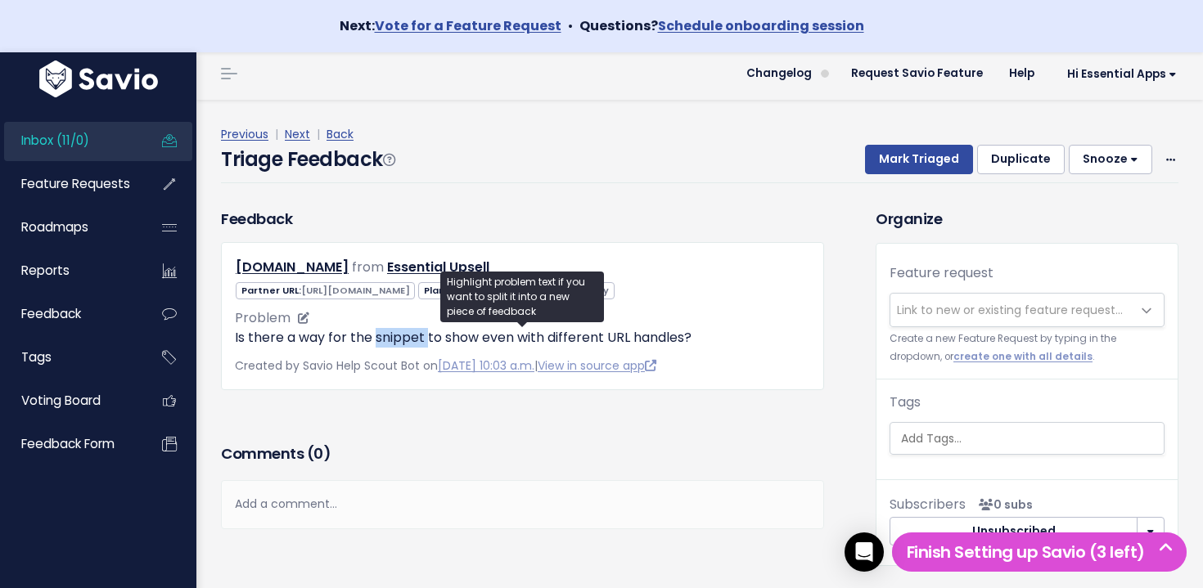
drag, startPoint x: 433, startPoint y: 333, endPoint x: 370, endPoint y: 337, distance: 63.1
click at [371, 337] on p "Is there a way for the snippet to show even with different URL handles?" at bounding box center [522, 338] width 575 height 20
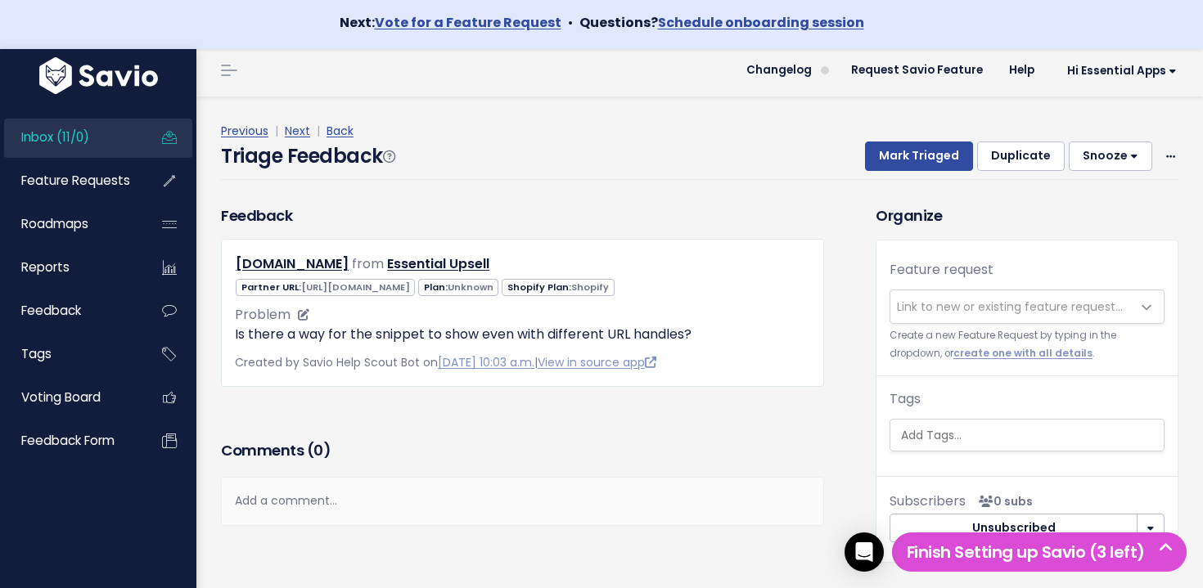
scroll to position [2, 0]
click at [607, 364] on link "View in source app" at bounding box center [597, 363] width 119 height 16
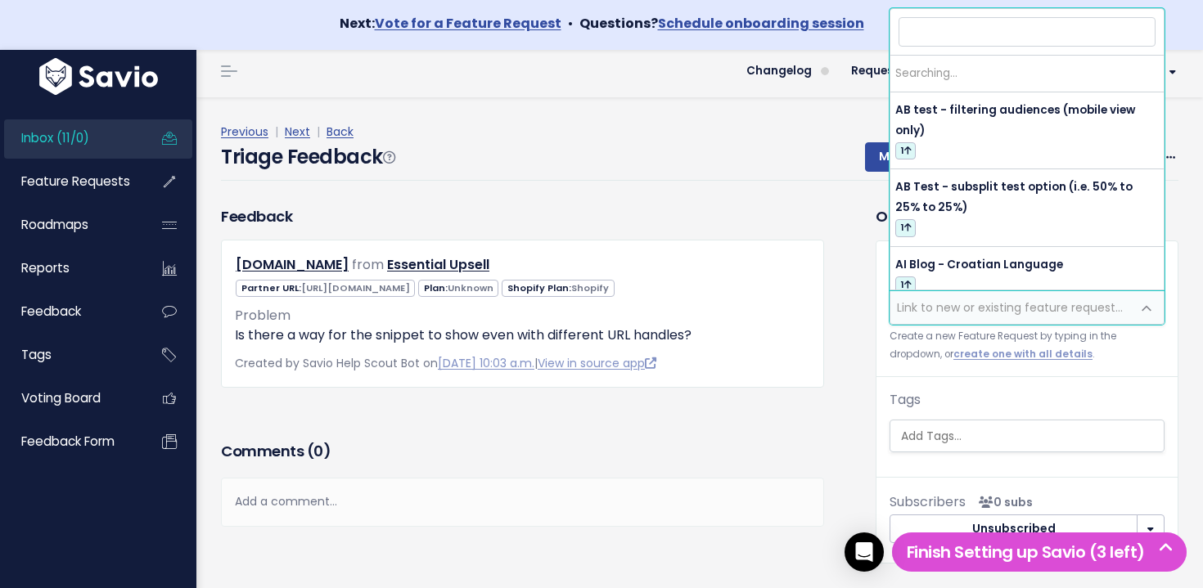
click at [1013, 310] on span "Link to new or existing feature request..." at bounding box center [1010, 307] width 226 height 16
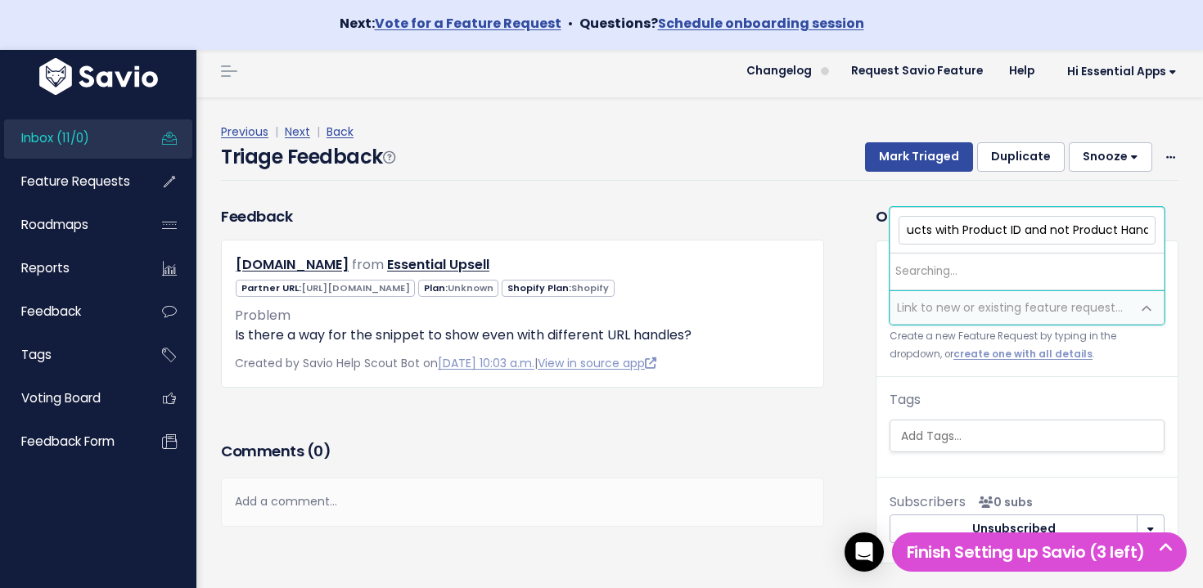
scroll to position [0, 194]
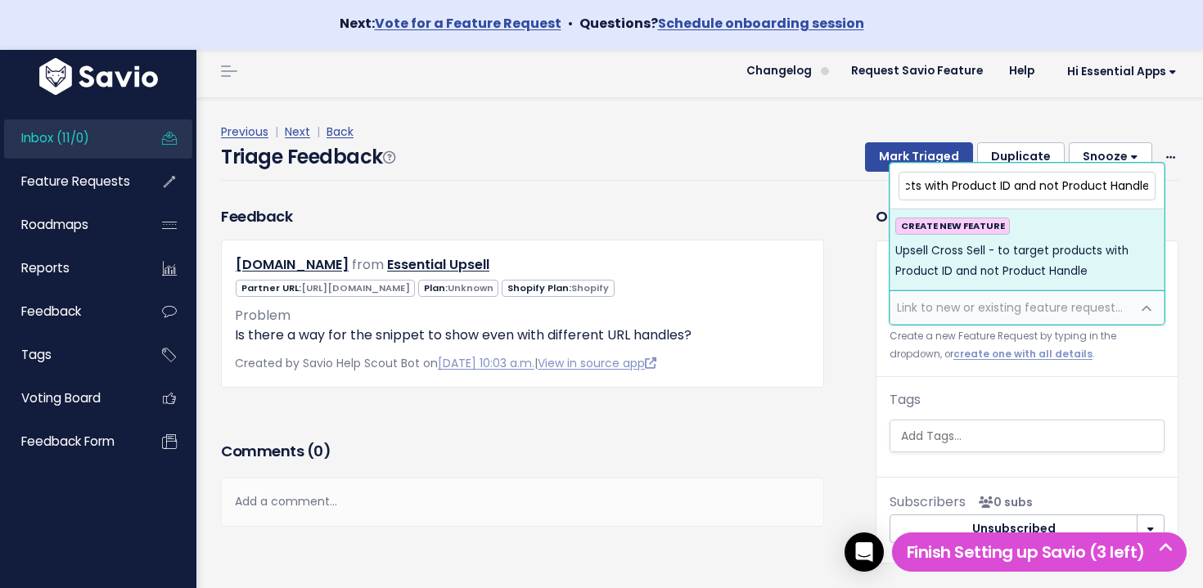
type input "Upsell Cross Sell - to target products with Product ID and not Product Handle"
click at [997, 248] on span "Upsell Cross Sell - to target products with Product ID and not Product Handle" at bounding box center [1026, 261] width 263 height 40
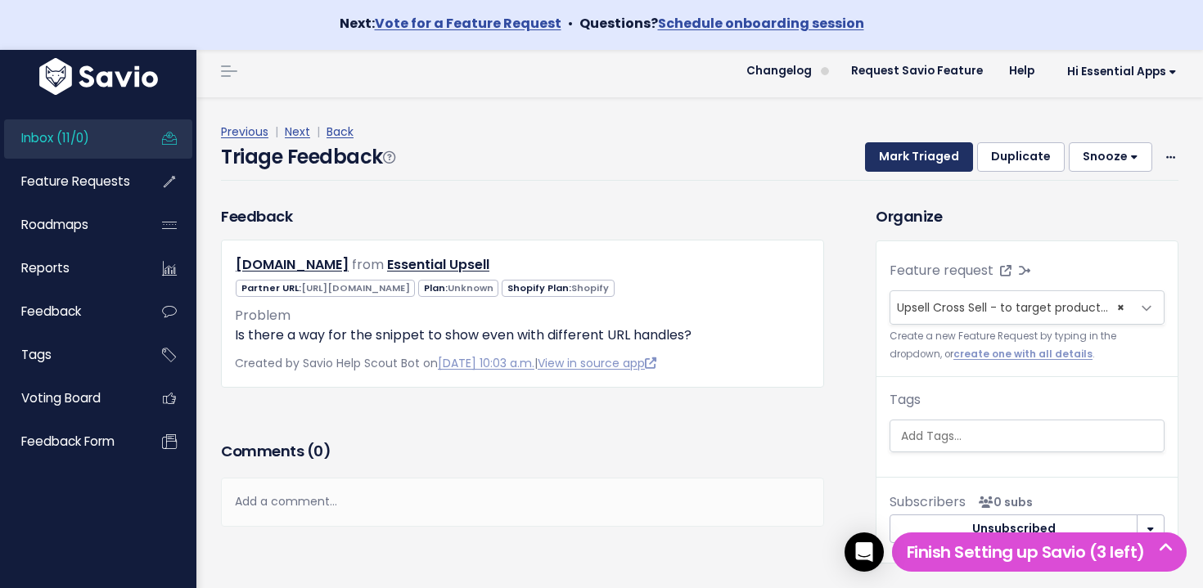
click at [945, 158] on button "Mark Triaged" at bounding box center [919, 156] width 108 height 29
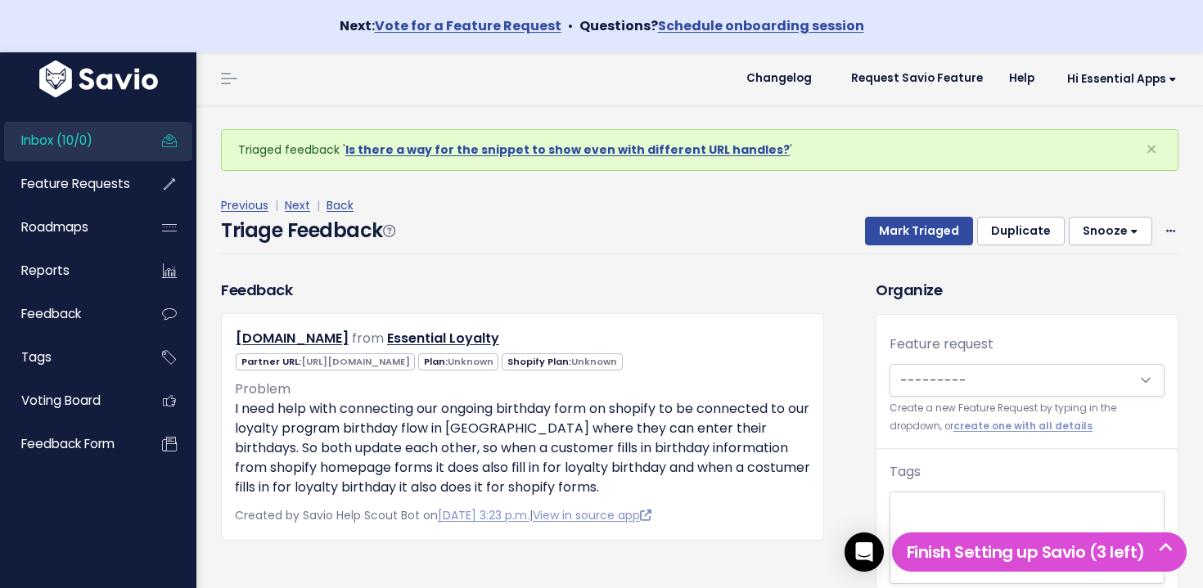
click at [97, 133] on link "Inbox (10/0)" at bounding box center [70, 141] width 132 height 38
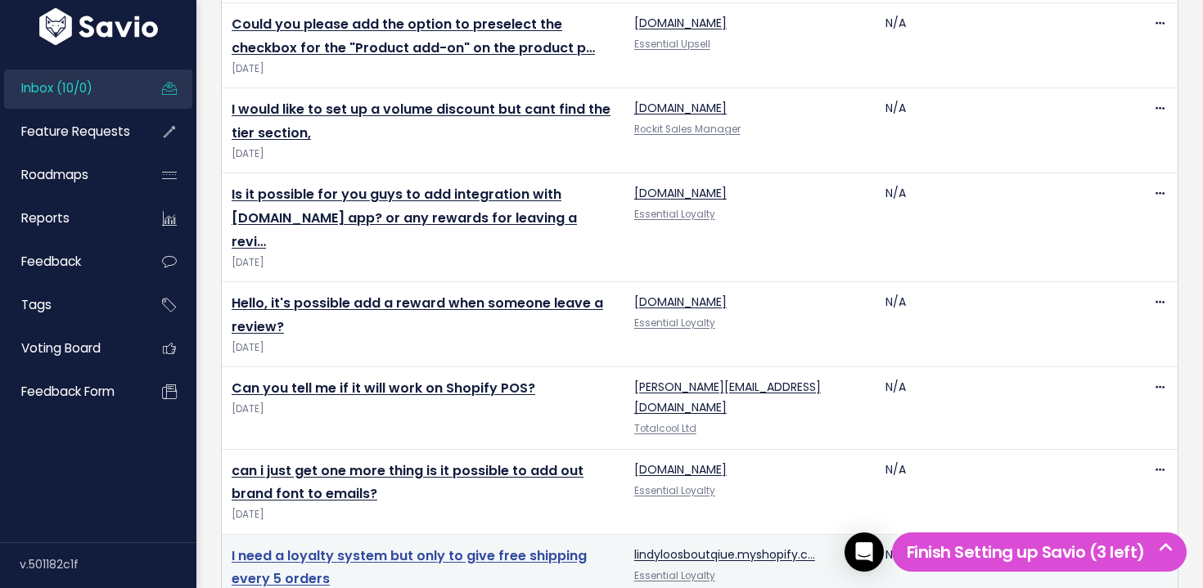
scroll to position [892, 0]
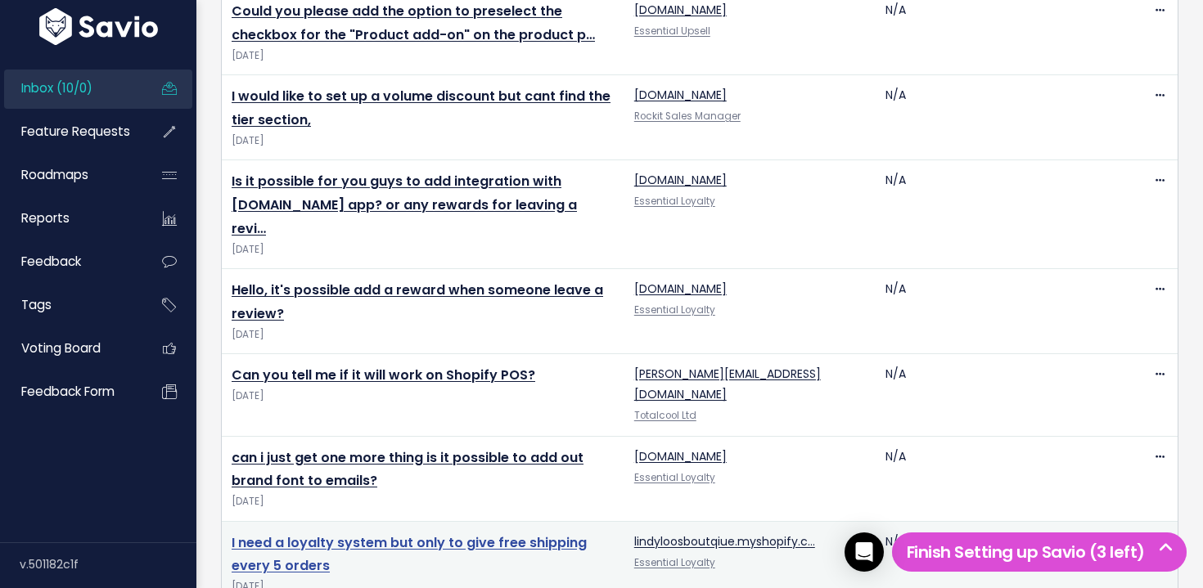
click at [476, 533] on link "I need a loyalty system but only to give free shipping every 5 orders" at bounding box center [409, 554] width 355 height 43
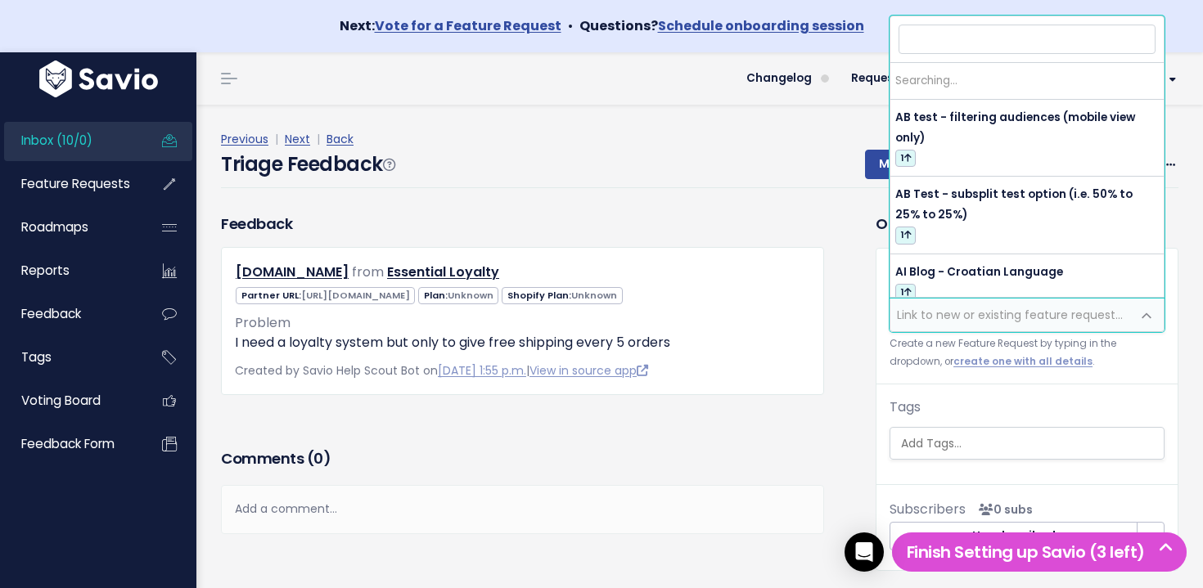
click at [1034, 317] on span "Link to new or existing feature request..." at bounding box center [1010, 315] width 226 height 16
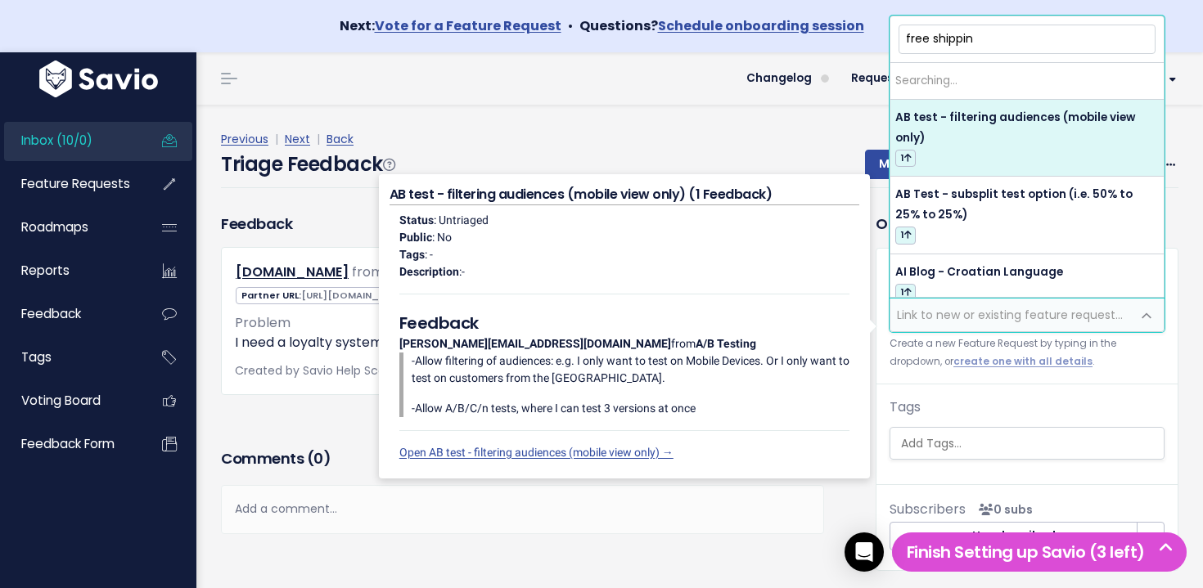
type input "free shipping"
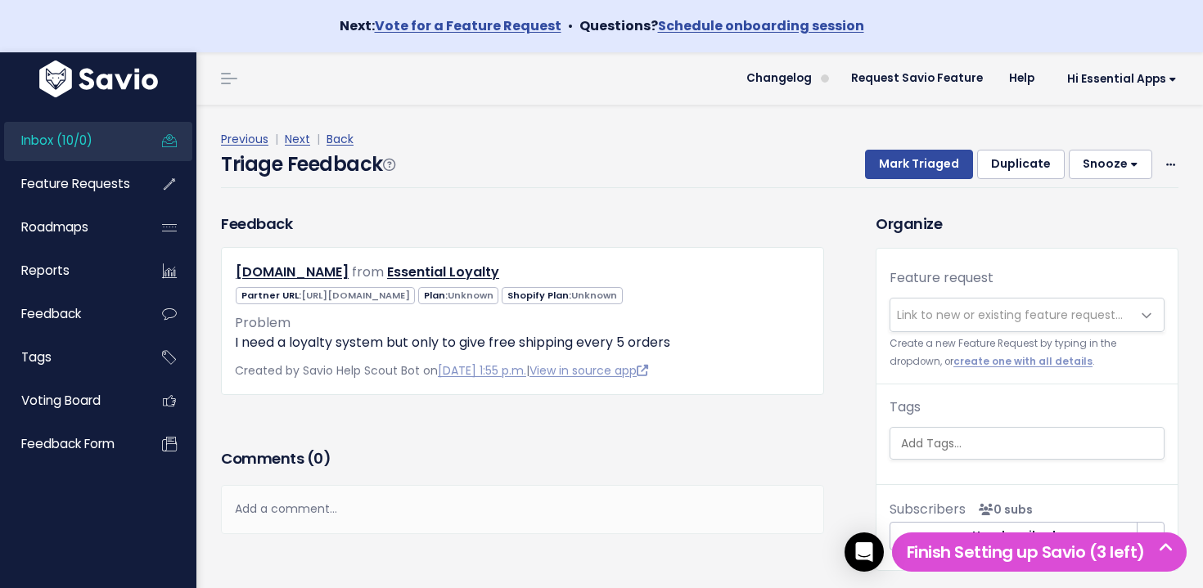
click at [1182, 349] on div "Organize Feature request --------- Link to new or existing feature request... C…" at bounding box center [1026, 392] width 327 height 358
click at [940, 316] on span "Link to new or existing feature request..." at bounding box center [1010, 315] width 226 height 16
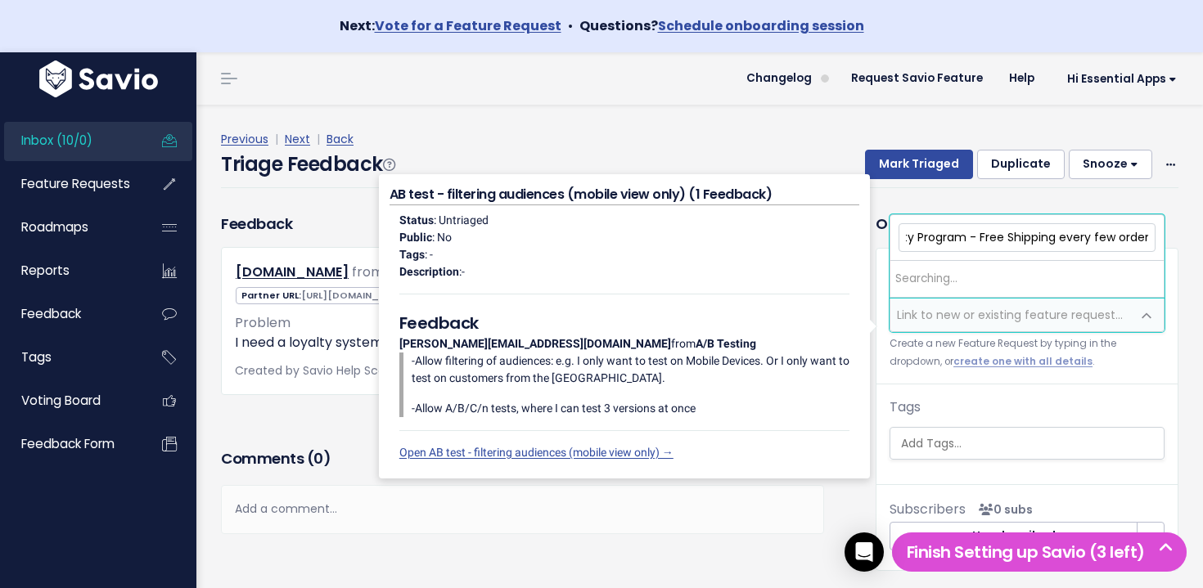
scroll to position [0, 38]
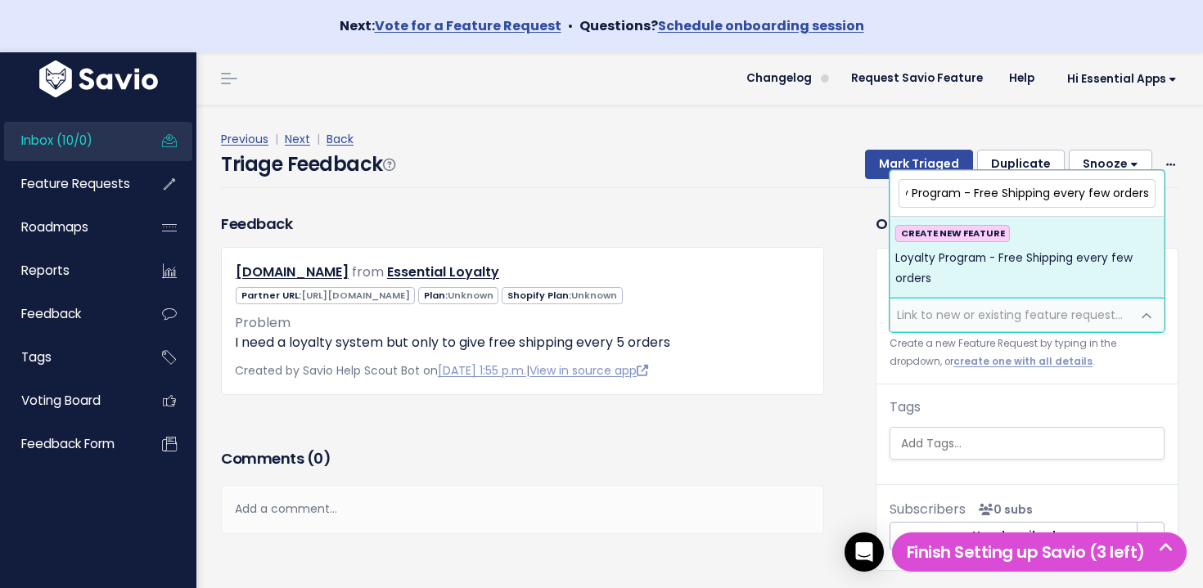
type input "Loyalty Program - Free Shipping every few orders"
click at [997, 279] on span "Loyalty Program - Free Shipping every few orders" at bounding box center [1026, 269] width 263 height 40
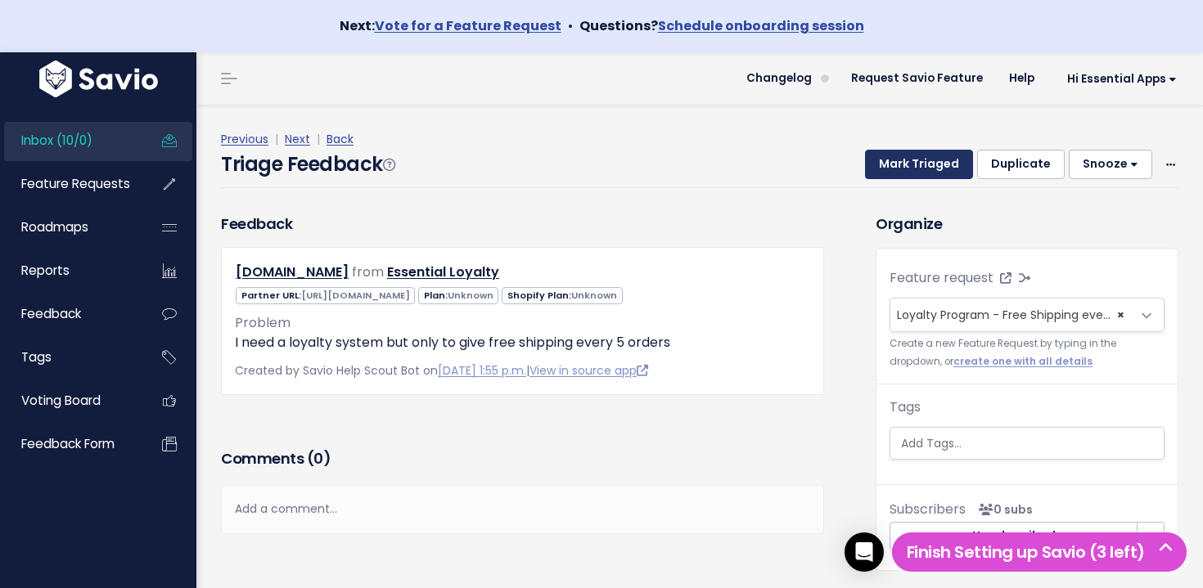
click at [939, 172] on button "Mark Triaged" at bounding box center [919, 164] width 108 height 29
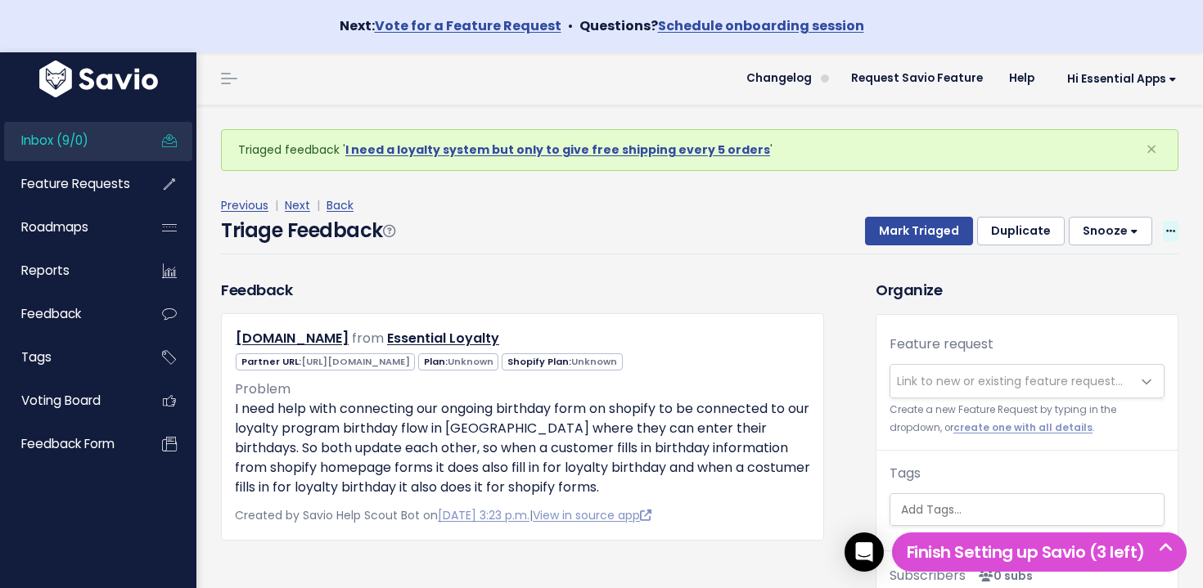
click at [1169, 227] on icon at bounding box center [1170, 232] width 9 height 11
click at [1096, 308] on link "Delete" at bounding box center [1106, 308] width 118 height 32
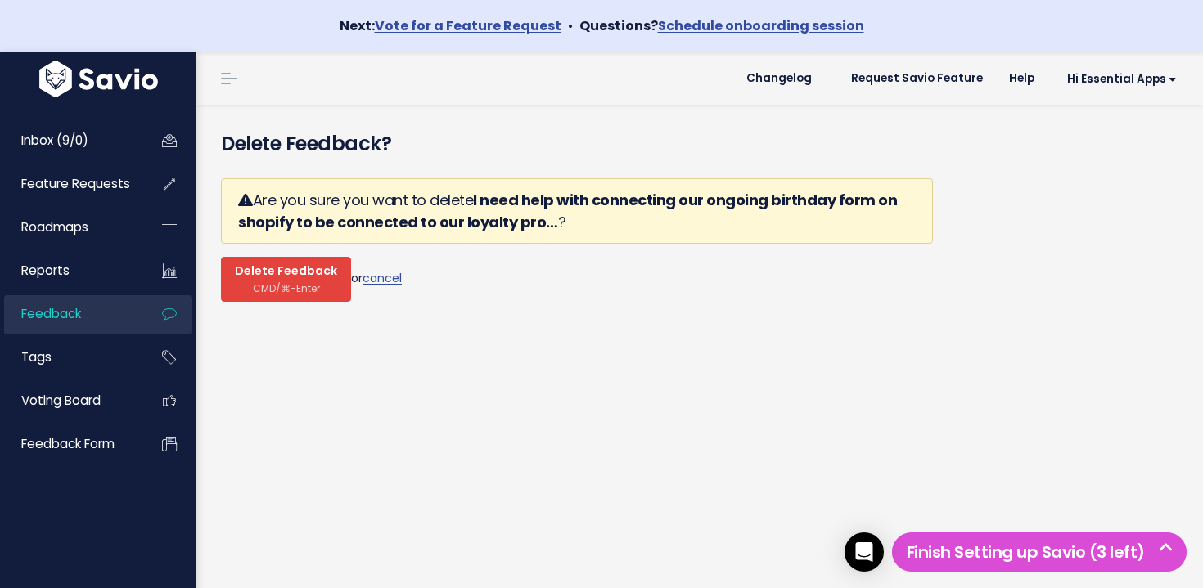
click at [299, 289] on span "CMD/⌘-Enter" at bounding box center [286, 288] width 67 height 12
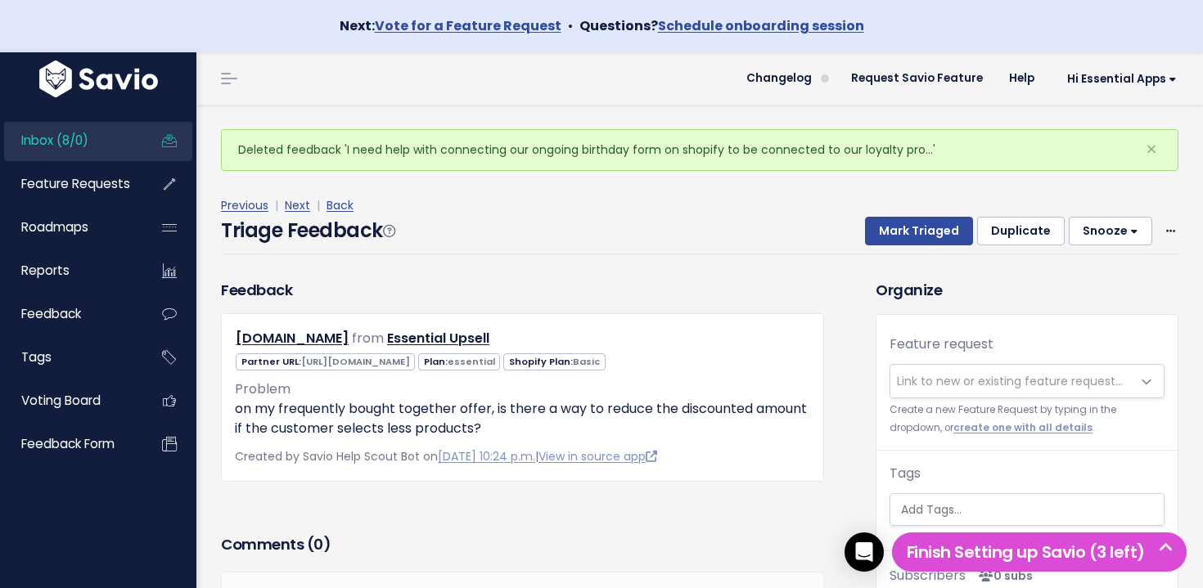
click at [1159, 232] on div "Mark Triaged Duplicate [GEOGRAPHIC_DATA] 1 day 3 days 7 days 14 days Edit Delete" at bounding box center [1011, 231] width 333 height 29
click at [1165, 228] on span at bounding box center [1171, 231] width 16 height 20
click at [1077, 314] on link "Delete" at bounding box center [1106, 308] width 118 height 32
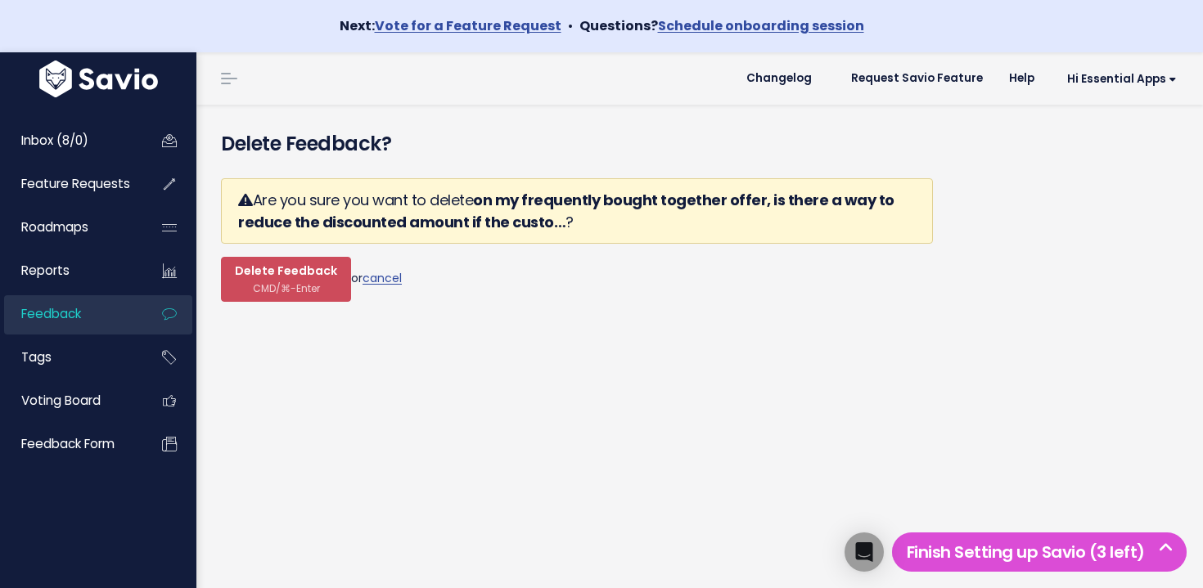
scroll to position [15, 0]
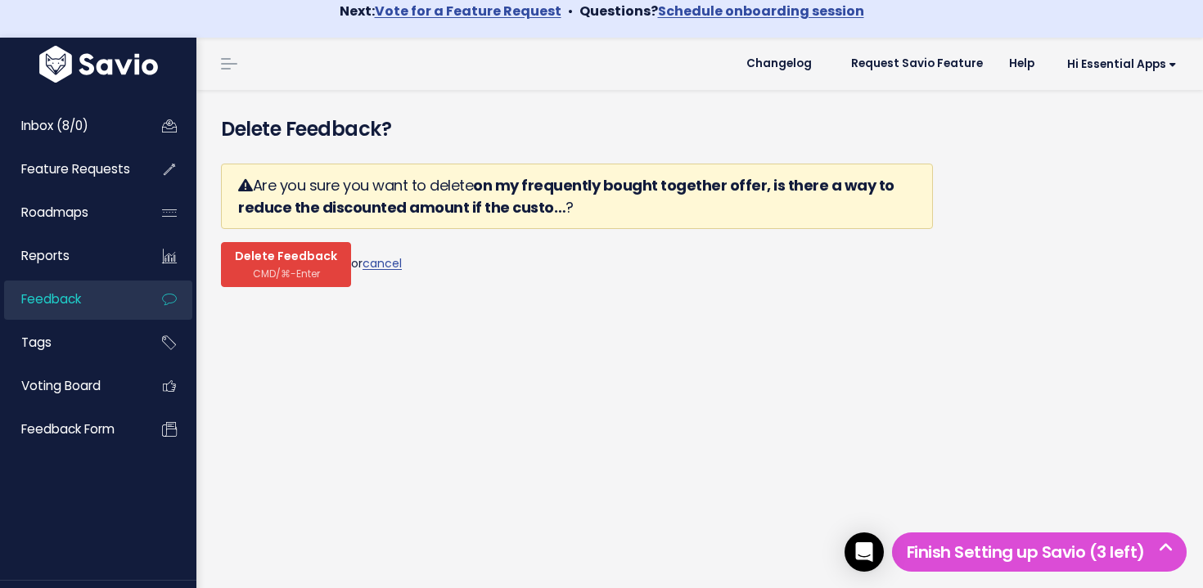
click at [281, 268] on span "CMD/⌘-Enter" at bounding box center [286, 274] width 67 height 12
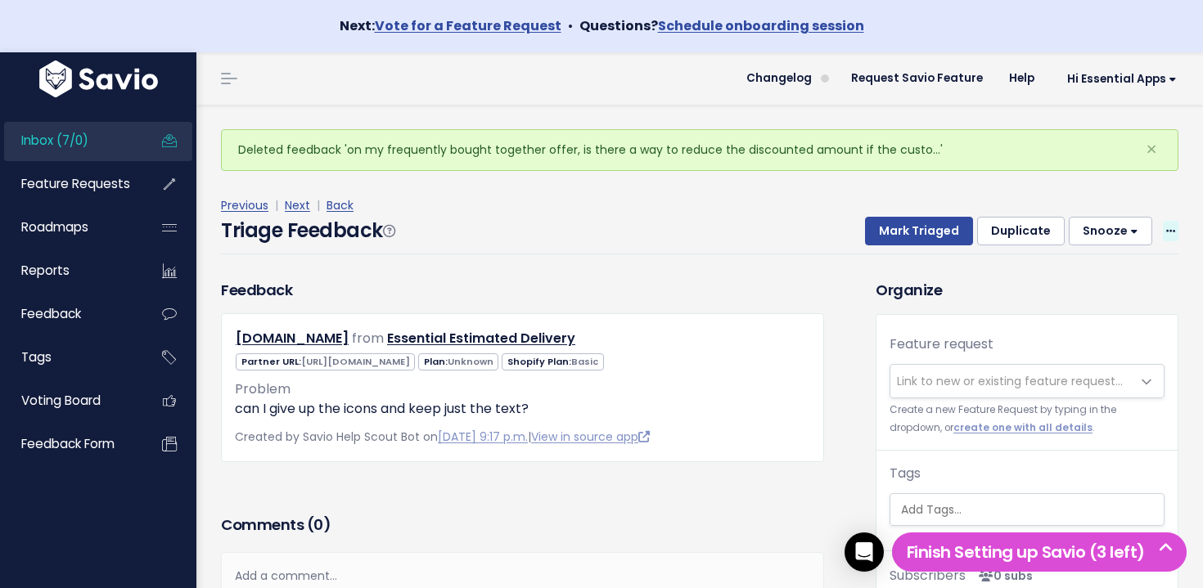
drag, startPoint x: 1169, startPoint y: 232, endPoint x: 1105, endPoint y: 238, distance: 64.2
click at [1169, 232] on icon at bounding box center [1170, 232] width 9 height 11
click at [1065, 313] on link "Delete" at bounding box center [1106, 308] width 118 height 32
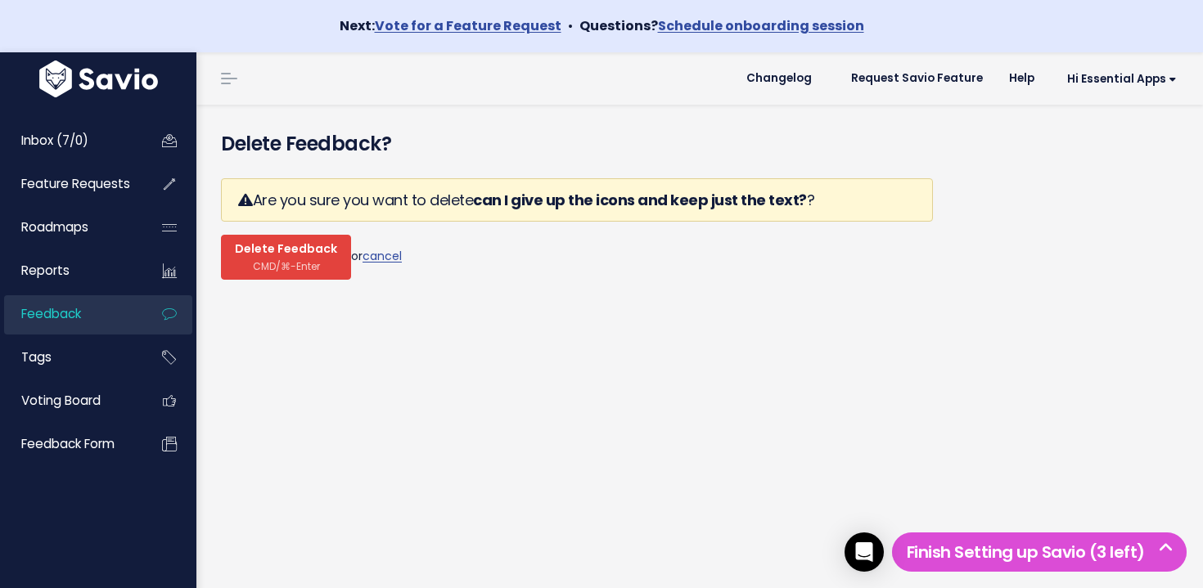
click at [322, 251] on span "Delete Feedback" at bounding box center [286, 249] width 102 height 15
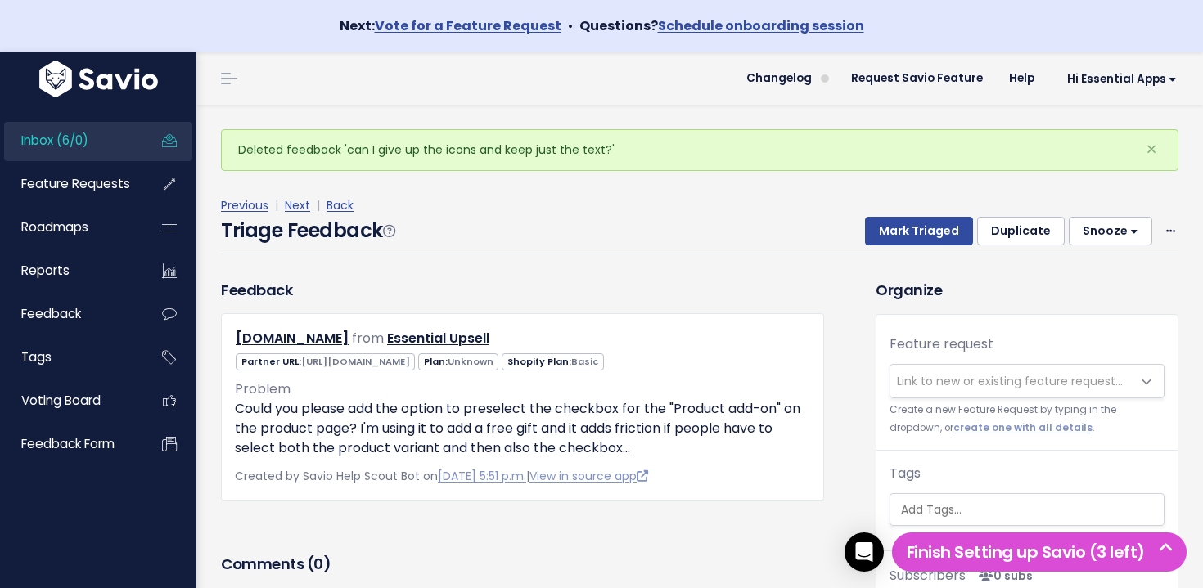
click at [988, 381] on span "Link to new or existing feature request..." at bounding box center [1010, 381] width 226 height 16
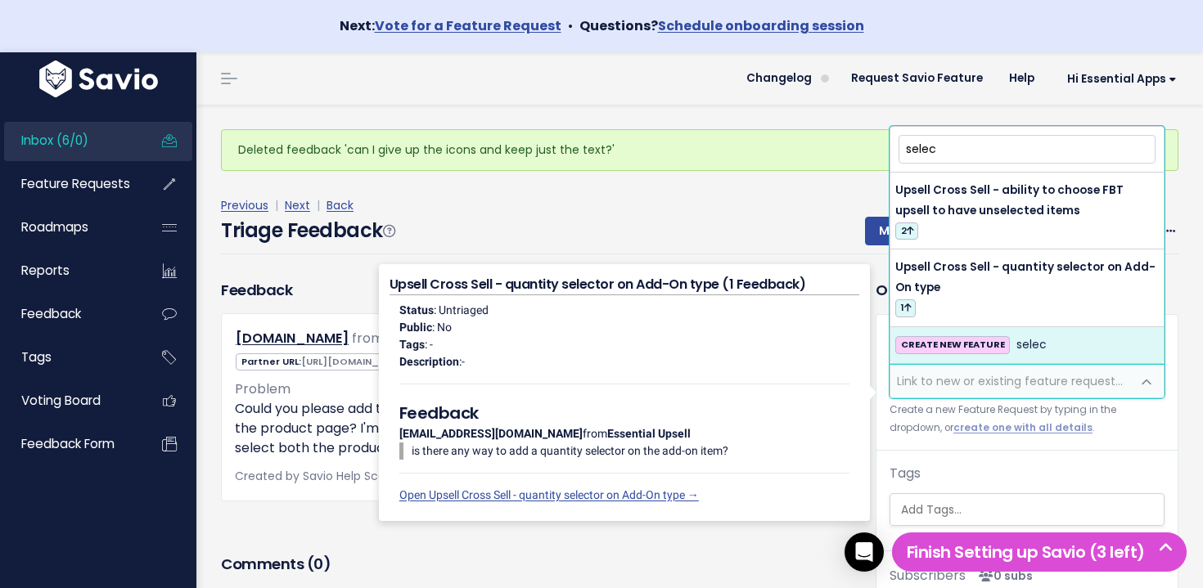
type input "selec"
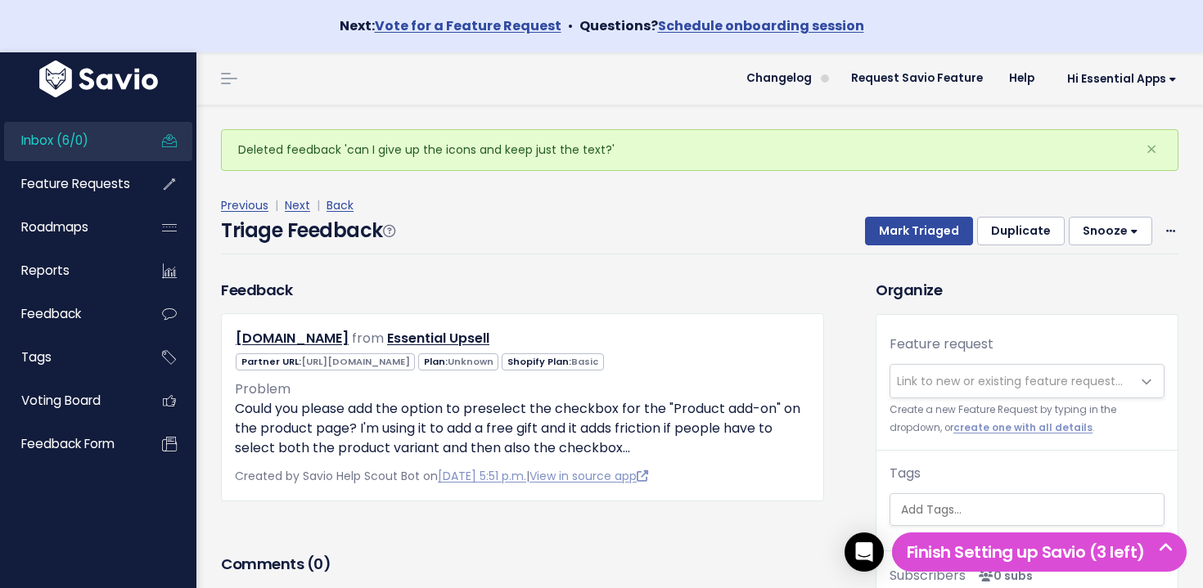
click at [1198, 455] on div "Deleted feedback 'can I give up the icons and keep just the text?' × Triage Fee…" at bounding box center [699, 426] width 1006 height 643
click at [1051, 384] on span "Link to new or existing feature request..." at bounding box center [1010, 381] width 226 height 16
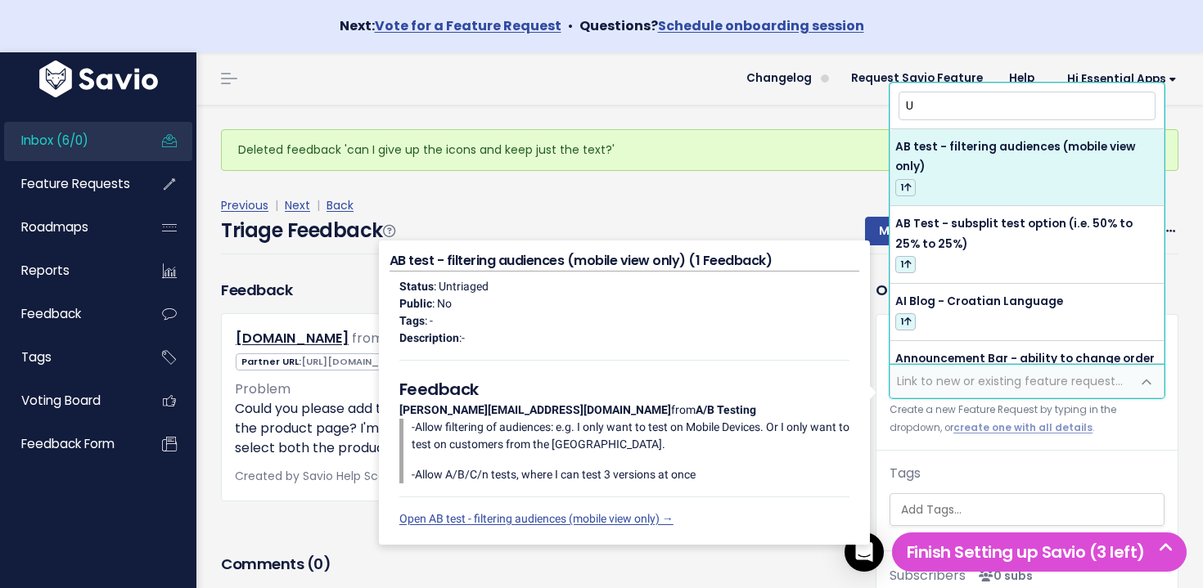
type input "U"
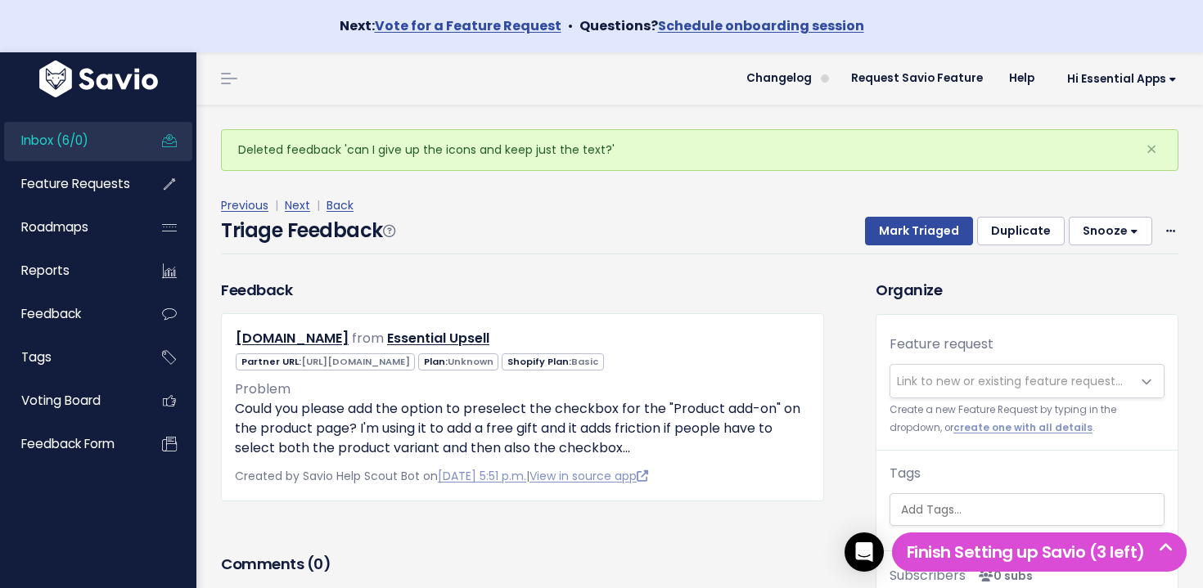
click at [988, 386] on span "Link to new or existing feature request..." at bounding box center [1010, 381] width 226 height 16
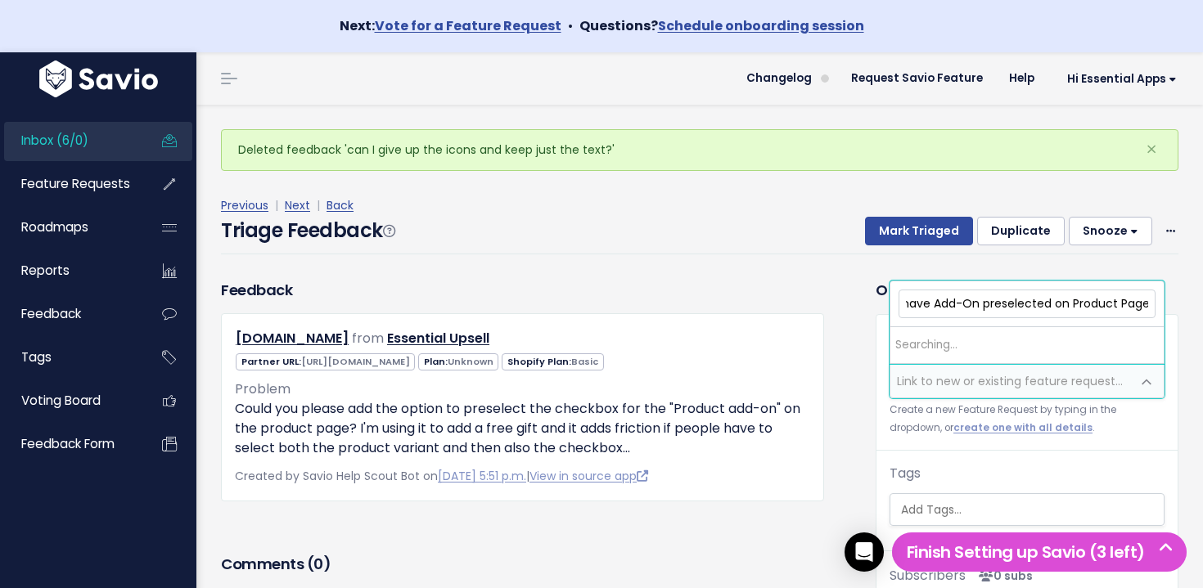
scroll to position [0, 174]
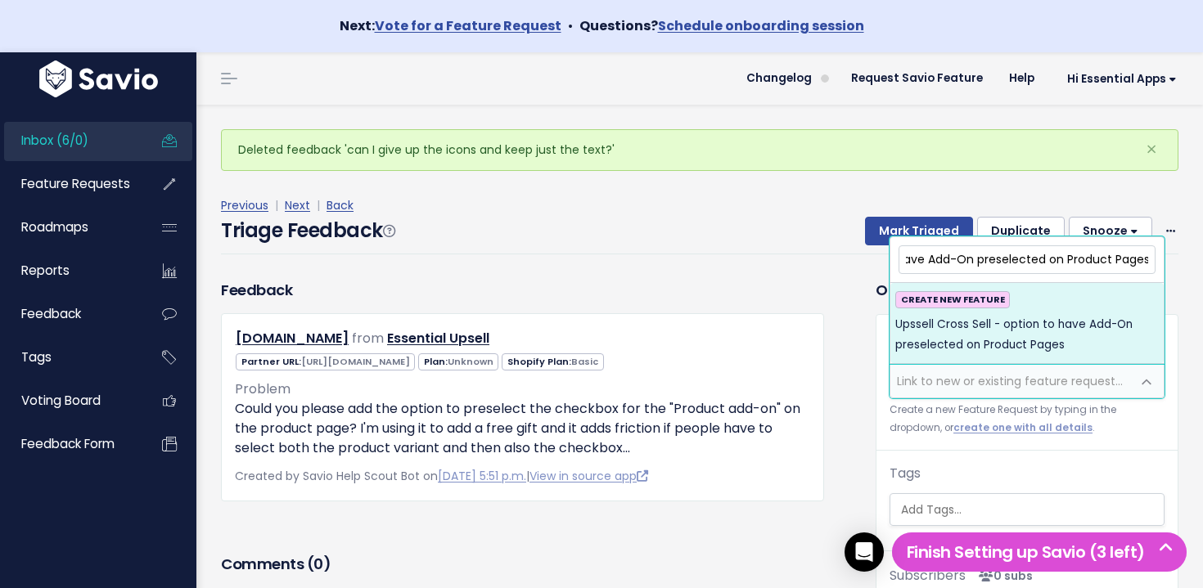
type input "Upssell Cross Sell - option to have Add-On preselected on Product Pages"
click at [972, 344] on span "Upssell Cross Sell - option to have Add-On preselected on Product Pages" at bounding box center [1026, 335] width 263 height 40
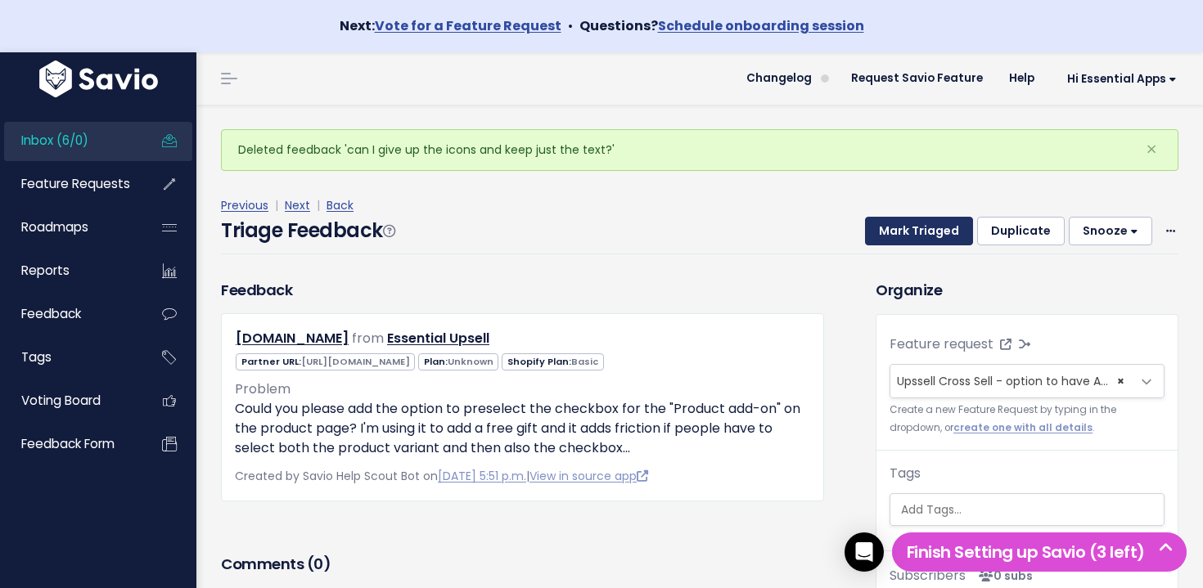
click at [926, 235] on button "Mark Triaged" at bounding box center [919, 231] width 108 height 29
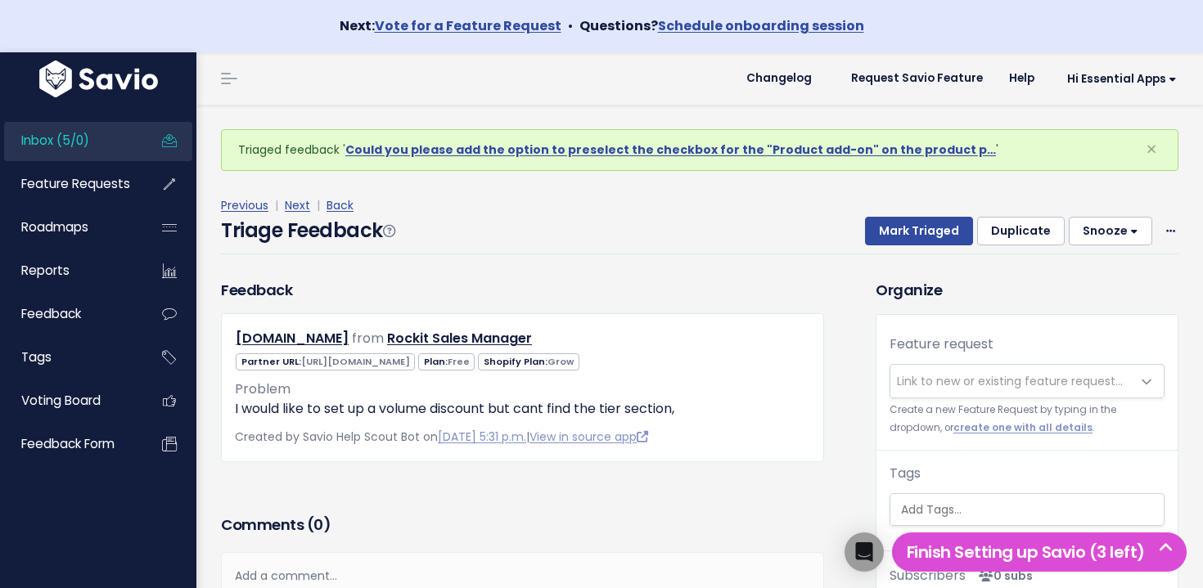
click at [108, 146] on link "Inbox (5/0)" at bounding box center [70, 141] width 132 height 38
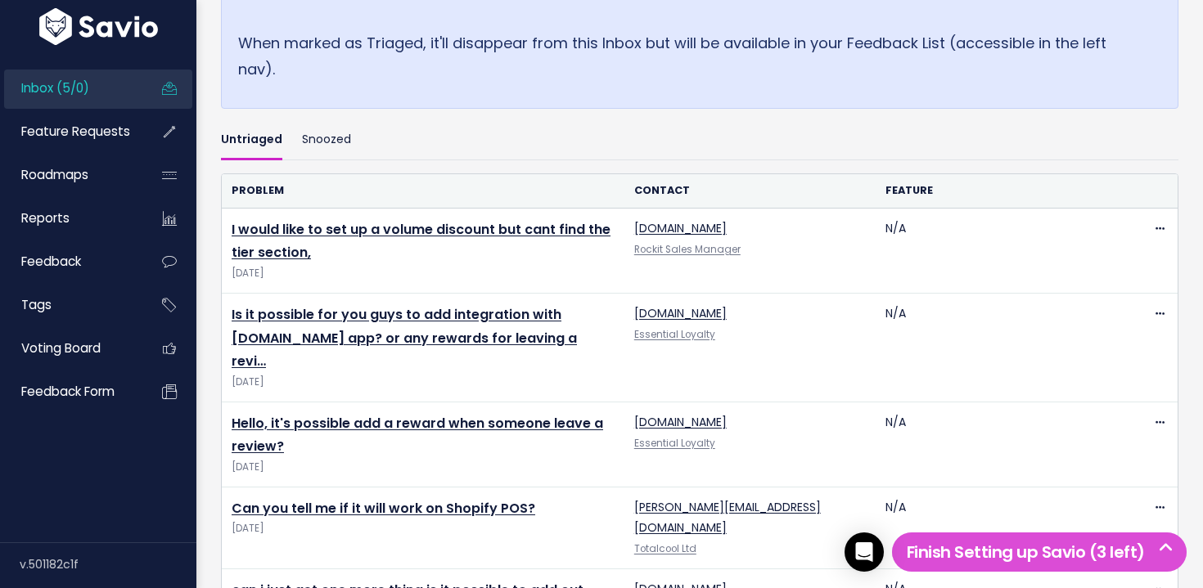
scroll to position [621, 0]
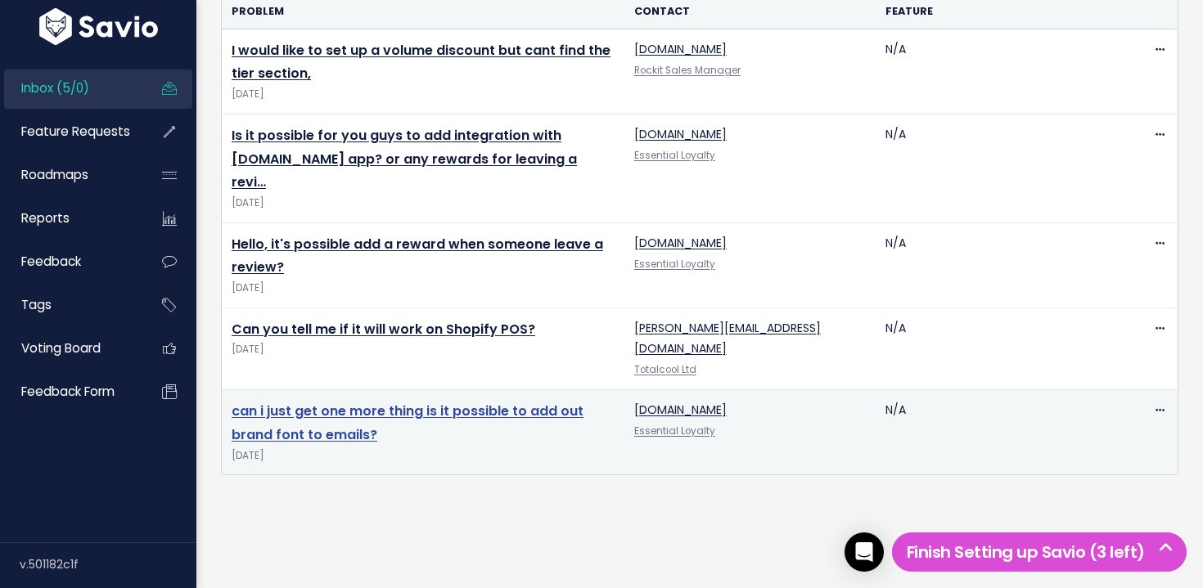
click at [510, 402] on link "can i just get one more thing is it possible to add out brand font to emails?" at bounding box center [408, 423] width 352 height 43
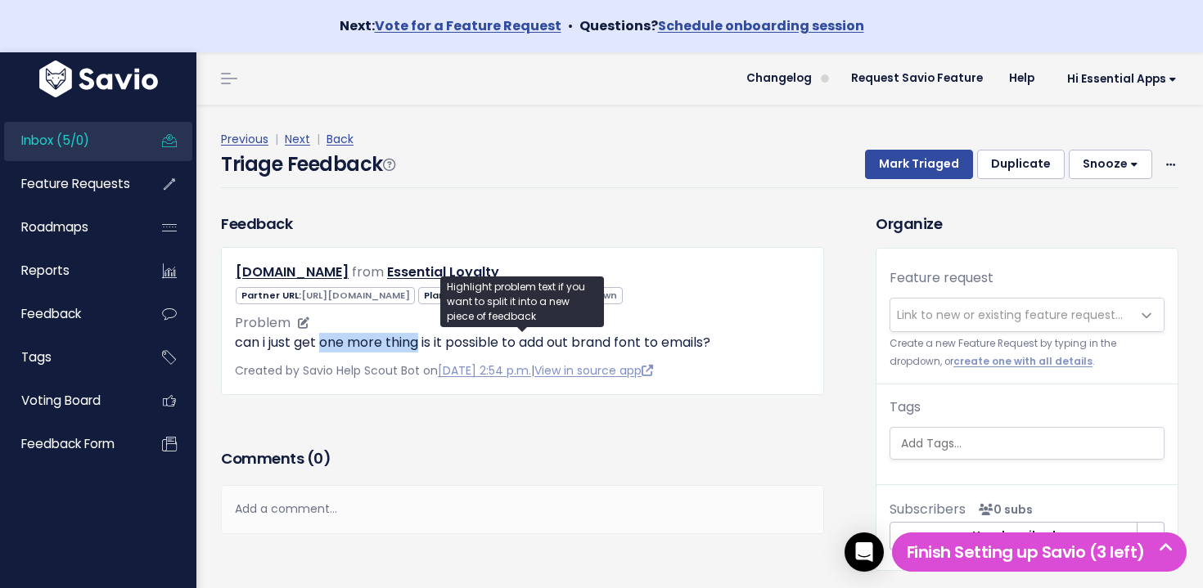
drag, startPoint x: 338, startPoint y: 336, endPoint x: 421, endPoint y: 336, distance: 82.6
click at [421, 336] on p "can i just get one more thing is it possible to add out brand font to emails?" at bounding box center [522, 343] width 575 height 20
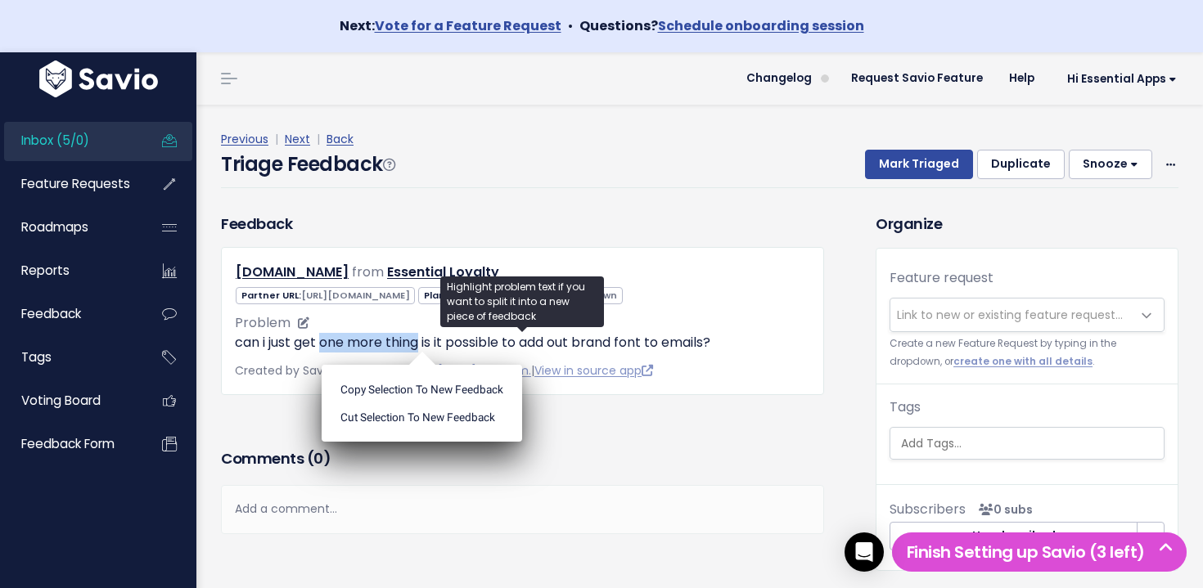
click at [421, 336] on p "can i just get one more thing is it possible to add out brand font to emails?" at bounding box center [522, 343] width 575 height 20
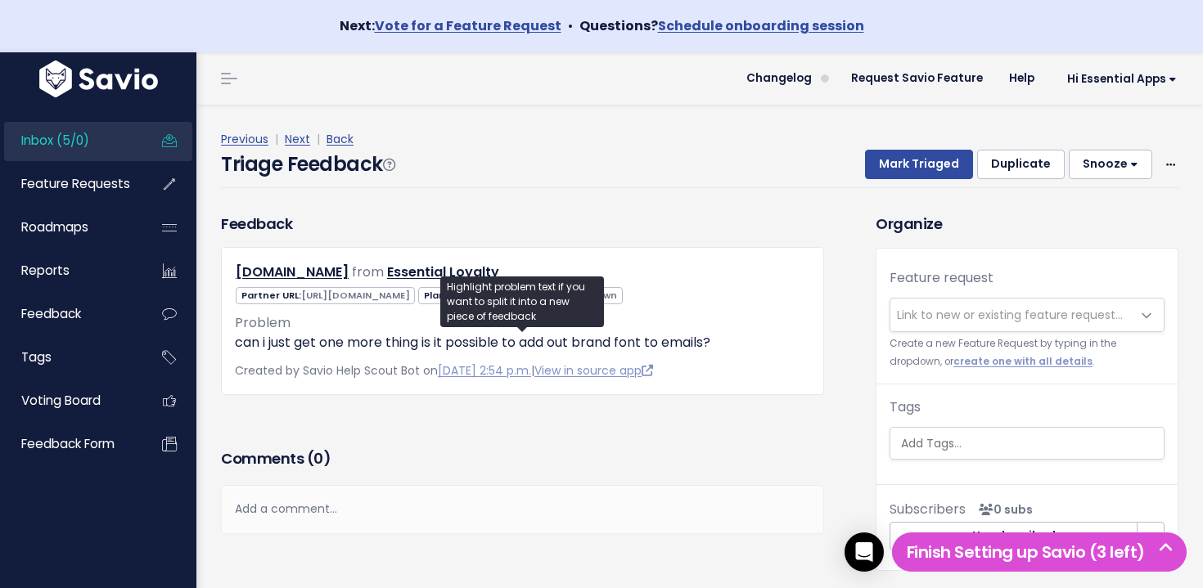
click at [936, 308] on span "Link to new or existing feature request..." at bounding box center [1010, 315] width 226 height 16
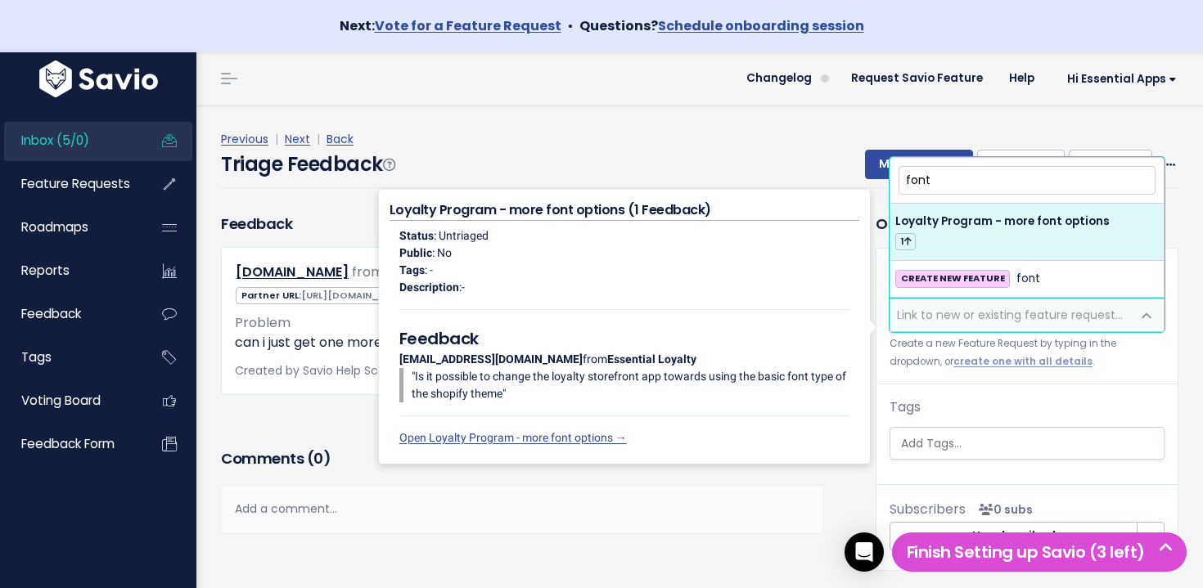
type input "font"
select select "64794"
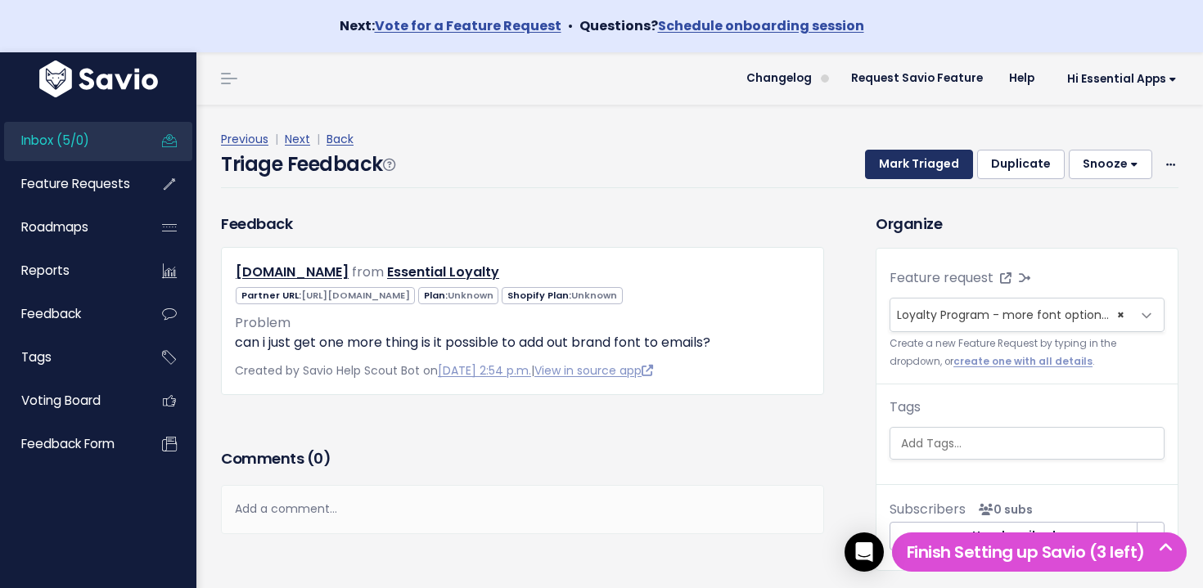
click at [920, 169] on button "Mark Triaged" at bounding box center [919, 164] width 108 height 29
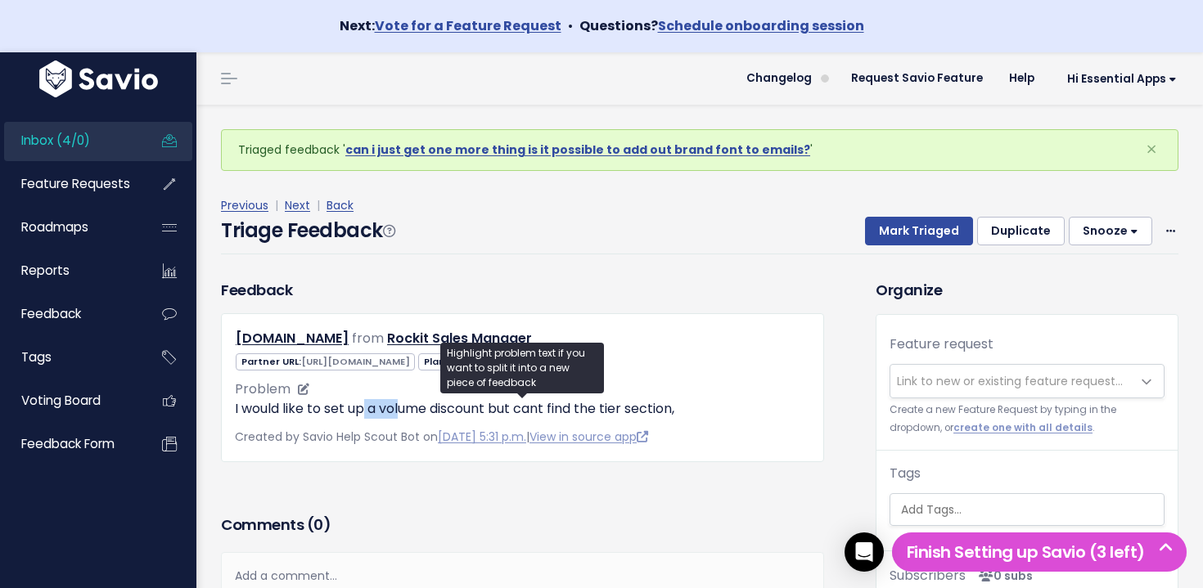
drag, startPoint x: 367, startPoint y: 407, endPoint x: 400, endPoint y: 408, distance: 32.7
click at [400, 408] on p "I would like to set up a volume discount but cant find the tier section," at bounding box center [522, 409] width 575 height 20
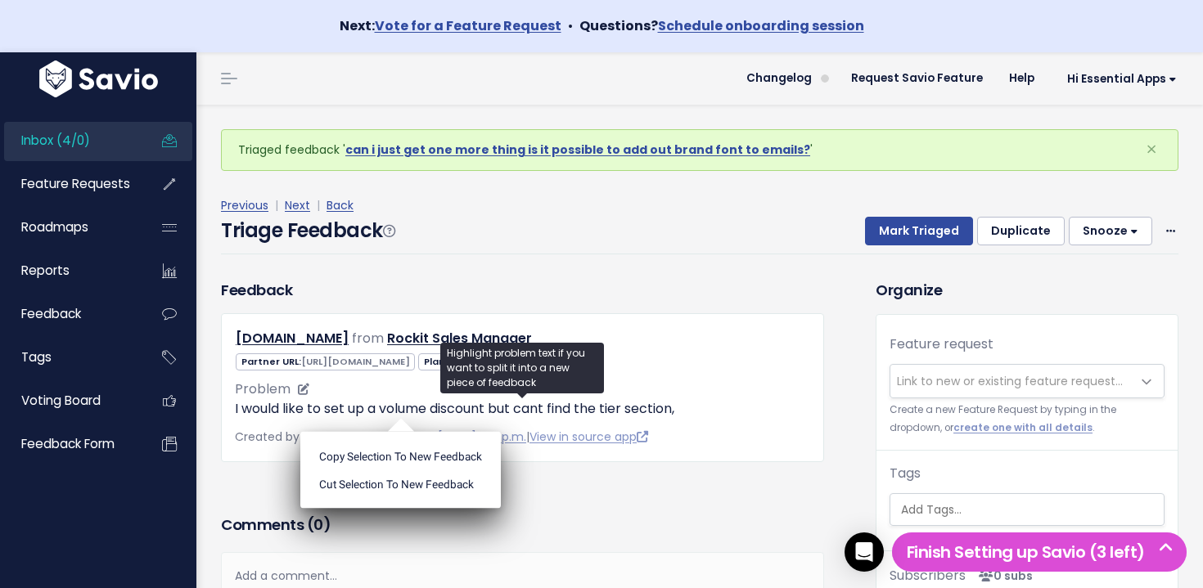
click at [400, 432] on ul "Copy selection to new Feedback Cut selection to new Feedback" at bounding box center [400, 470] width 200 height 77
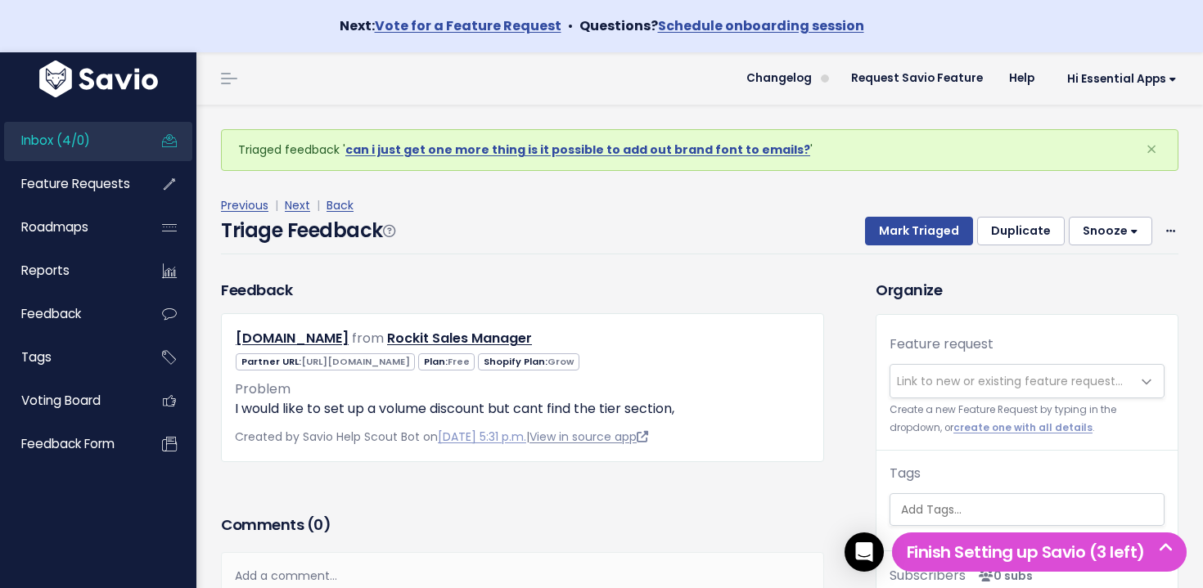
click at [628, 443] on link "View in source app" at bounding box center [588, 437] width 119 height 16
click at [97, 147] on link "Inbox (4/0)" at bounding box center [70, 141] width 132 height 38
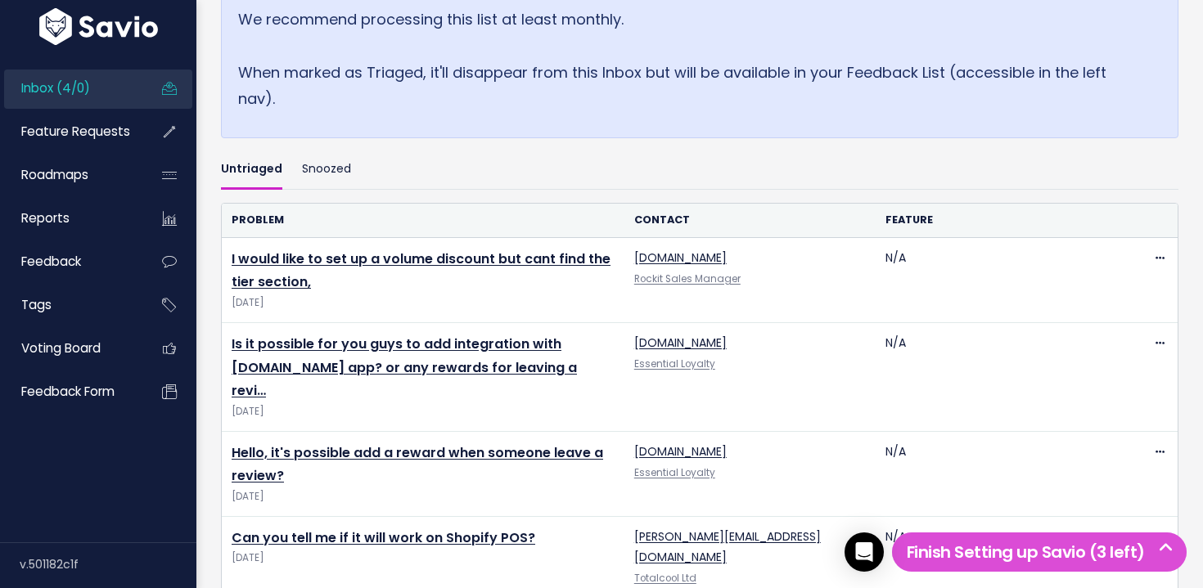
scroll to position [517, 0]
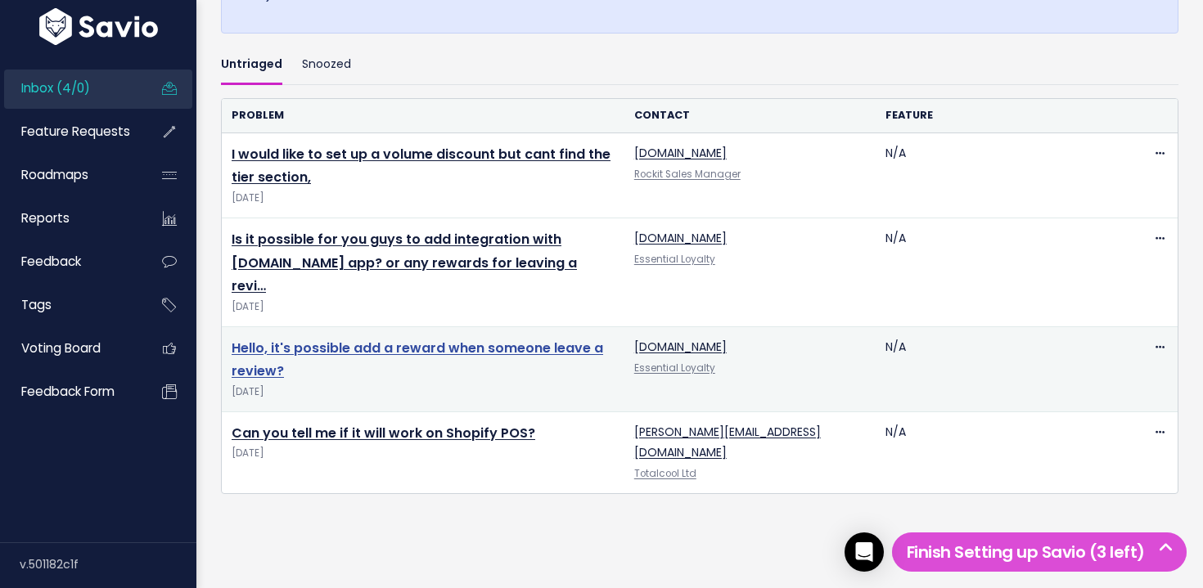
click at [429, 339] on link "Hello, it's possible add a reward when someone leave a review?" at bounding box center [417, 360] width 371 height 43
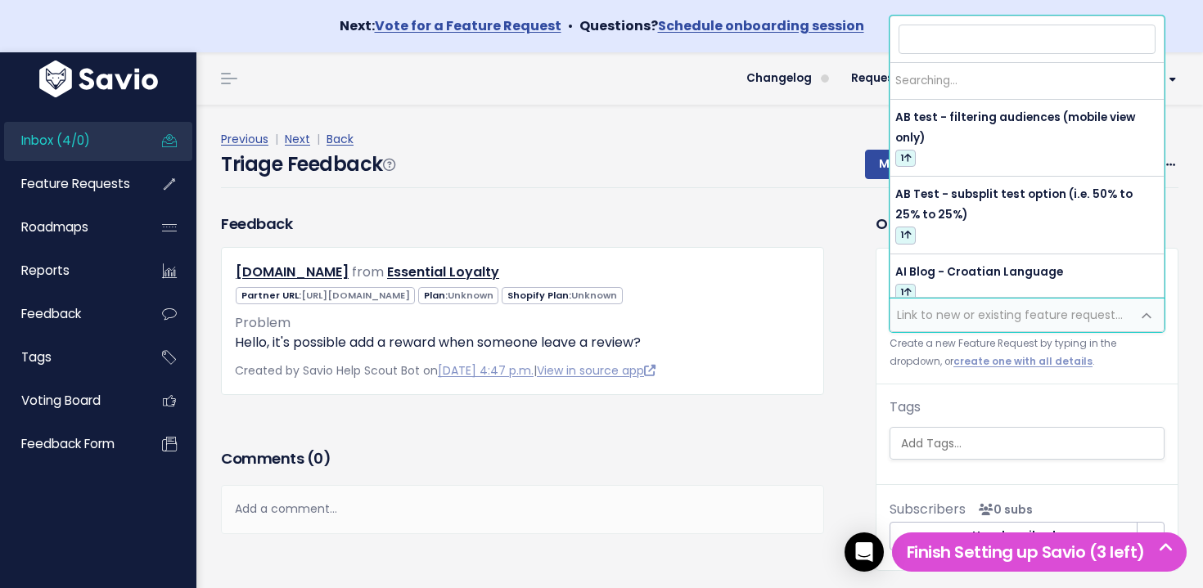
click at [988, 316] on span "Link to new or existing feature request..." at bounding box center [1010, 315] width 226 height 16
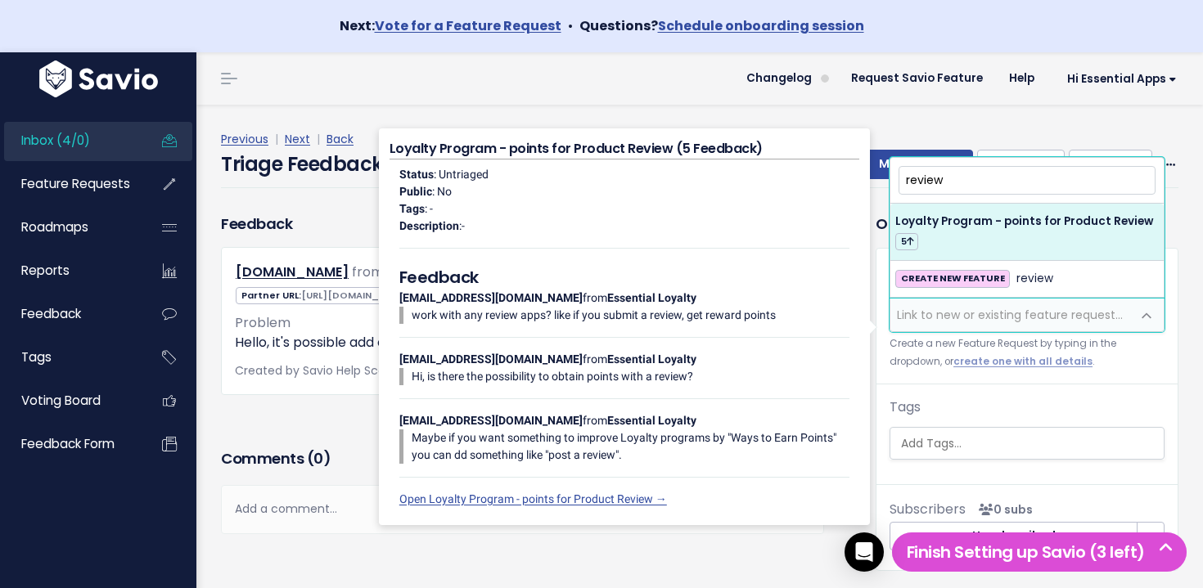
type input "review"
select select "64476"
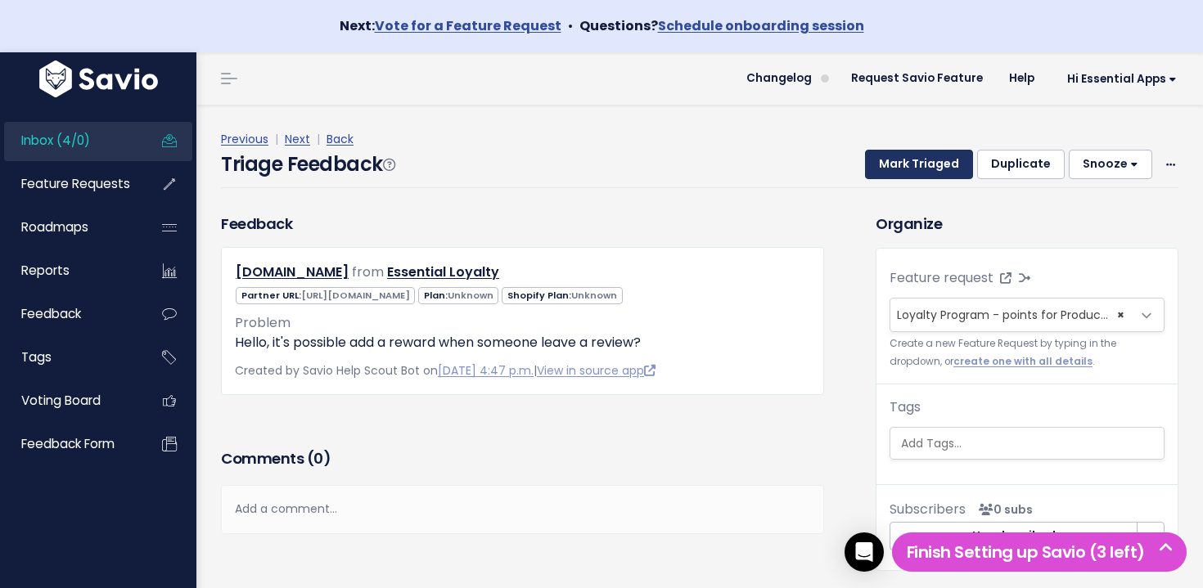
click at [953, 164] on button "Mark Triaged" at bounding box center [919, 164] width 108 height 29
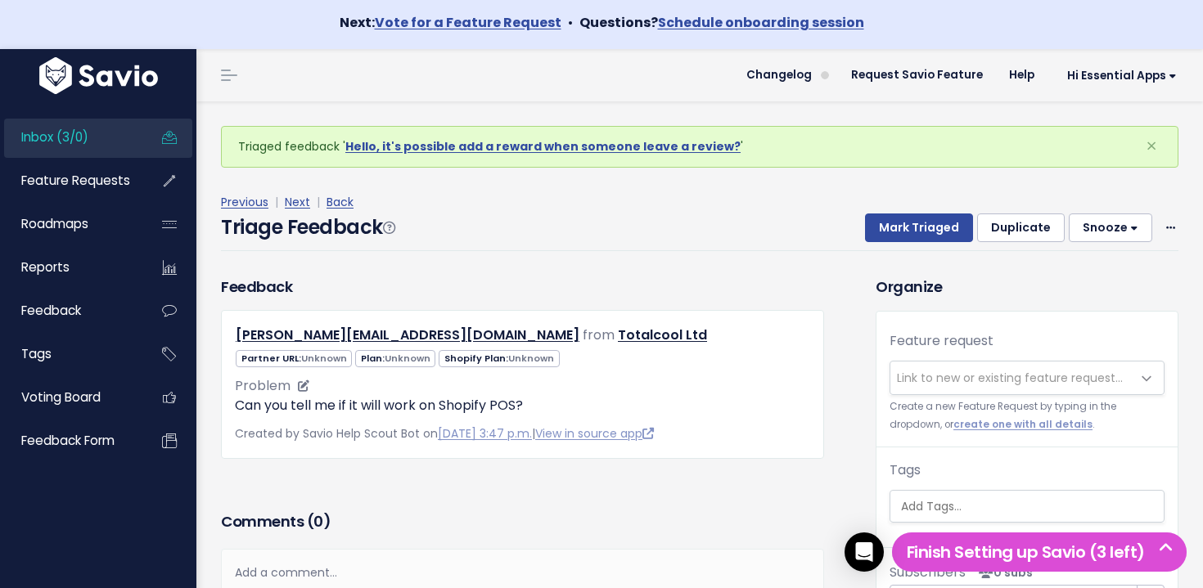
scroll to position [6, 0]
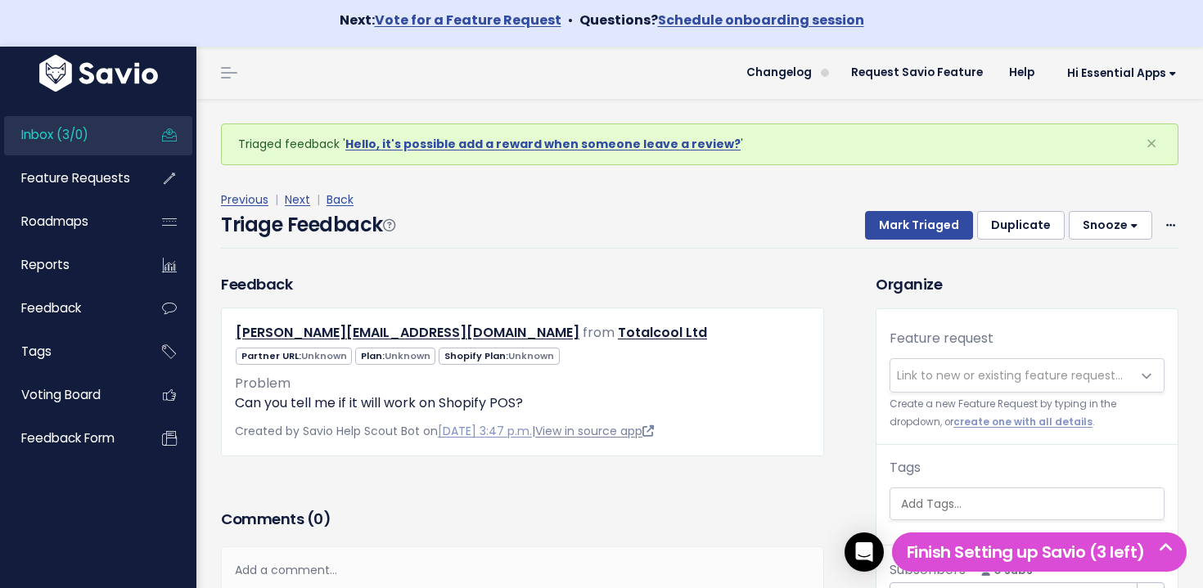
click at [644, 430] on link "View in source app" at bounding box center [594, 431] width 119 height 16
click at [119, 126] on link "Inbox (3/0)" at bounding box center [70, 135] width 132 height 38
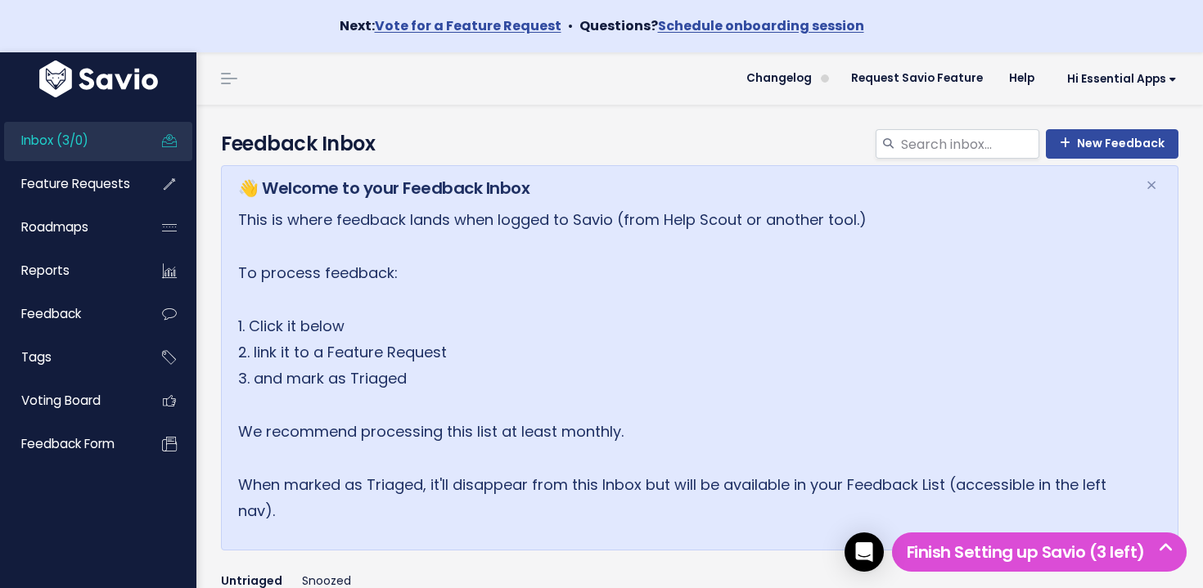
click at [126, 134] on link "Inbox (3/0)" at bounding box center [70, 141] width 132 height 38
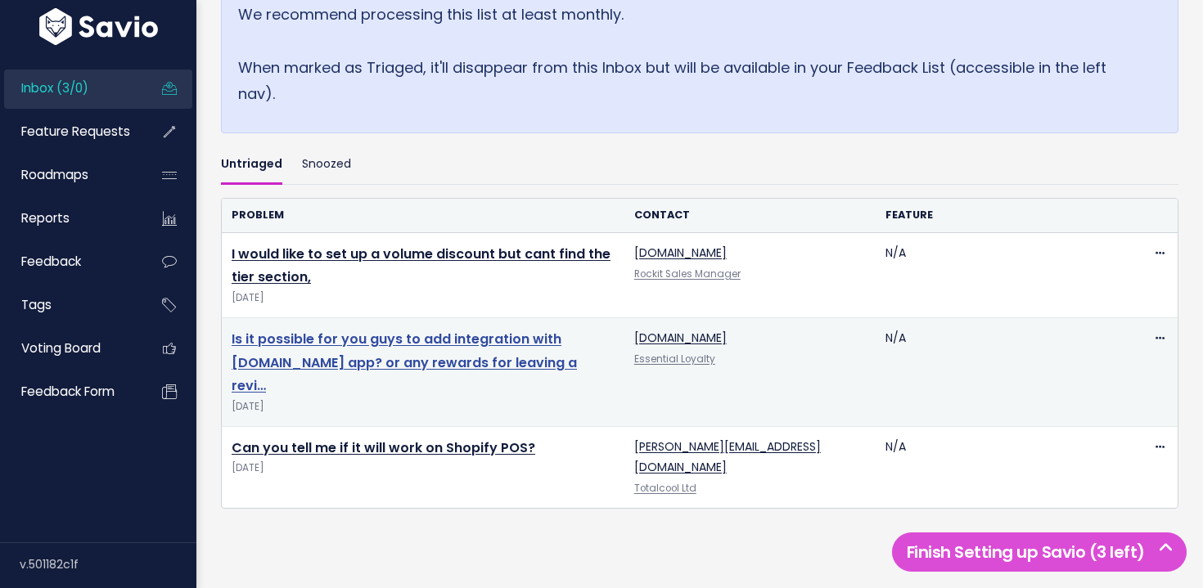
scroll to position [451, 0]
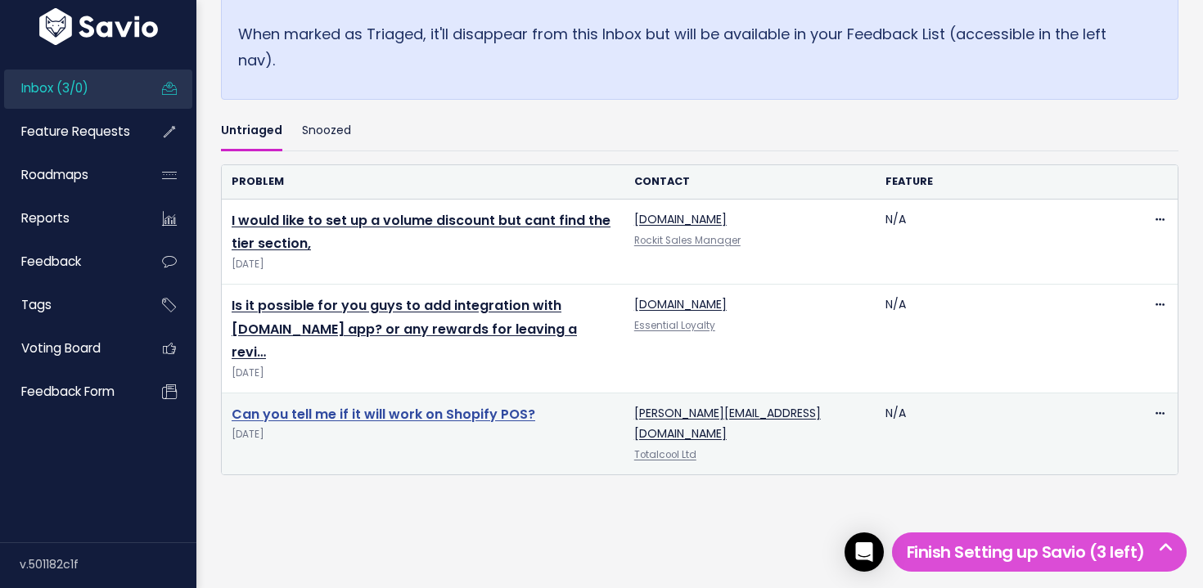
click at [468, 405] on link "Can you tell me if it will work on Shopify POS?" at bounding box center [384, 414] width 304 height 19
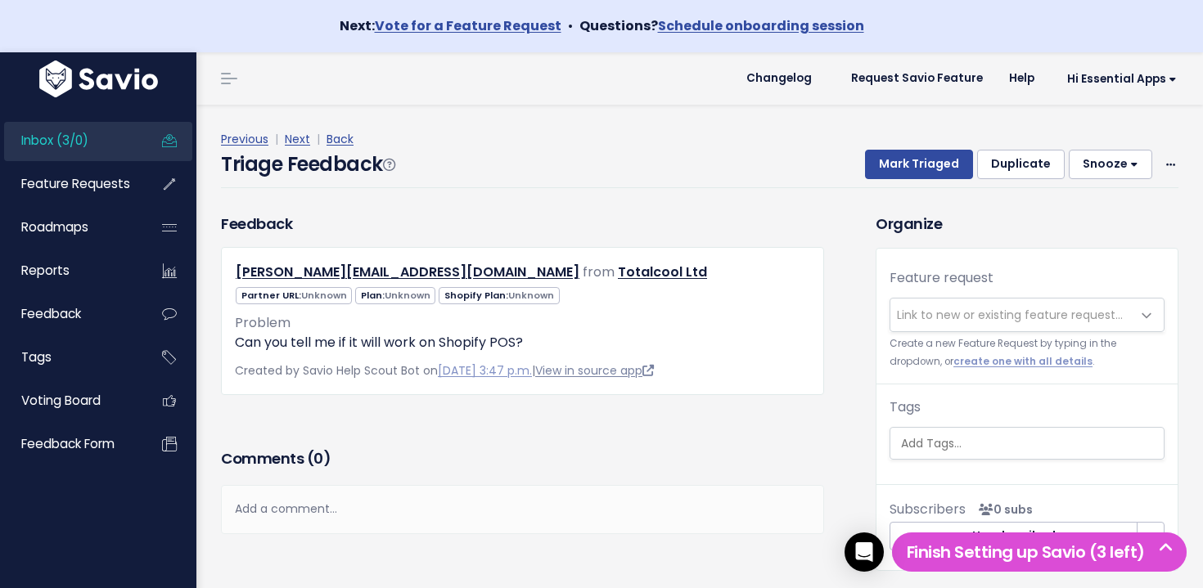
click at [601, 369] on link "View in source app" at bounding box center [594, 370] width 119 height 16
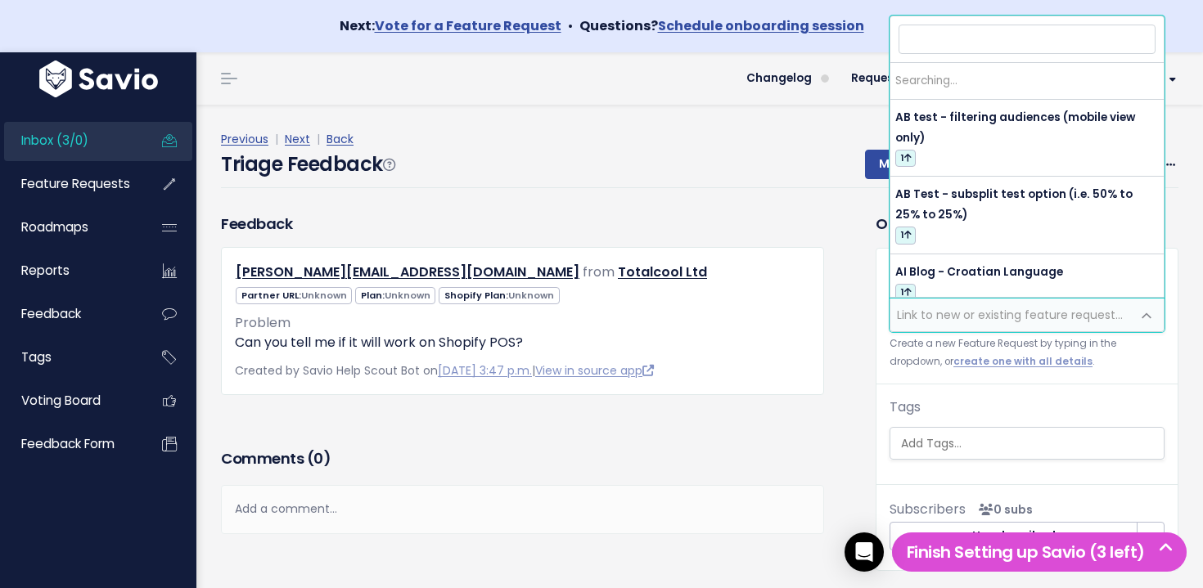
click at [1015, 312] on span "Link to new or existing feature request..." at bounding box center [1010, 315] width 226 height 16
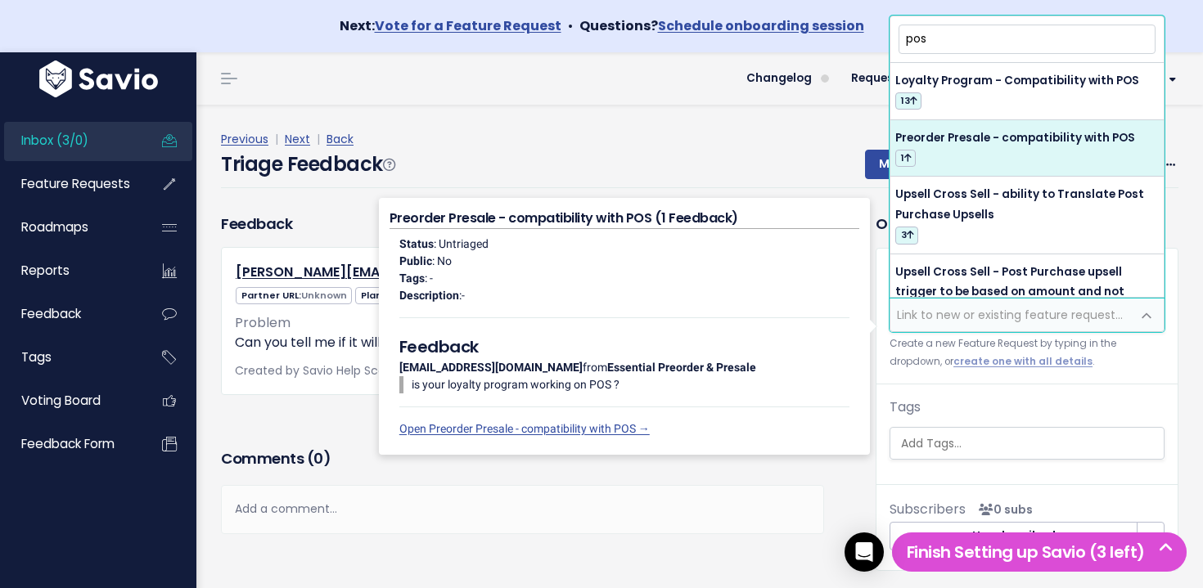
type input "pos"
select select "64440"
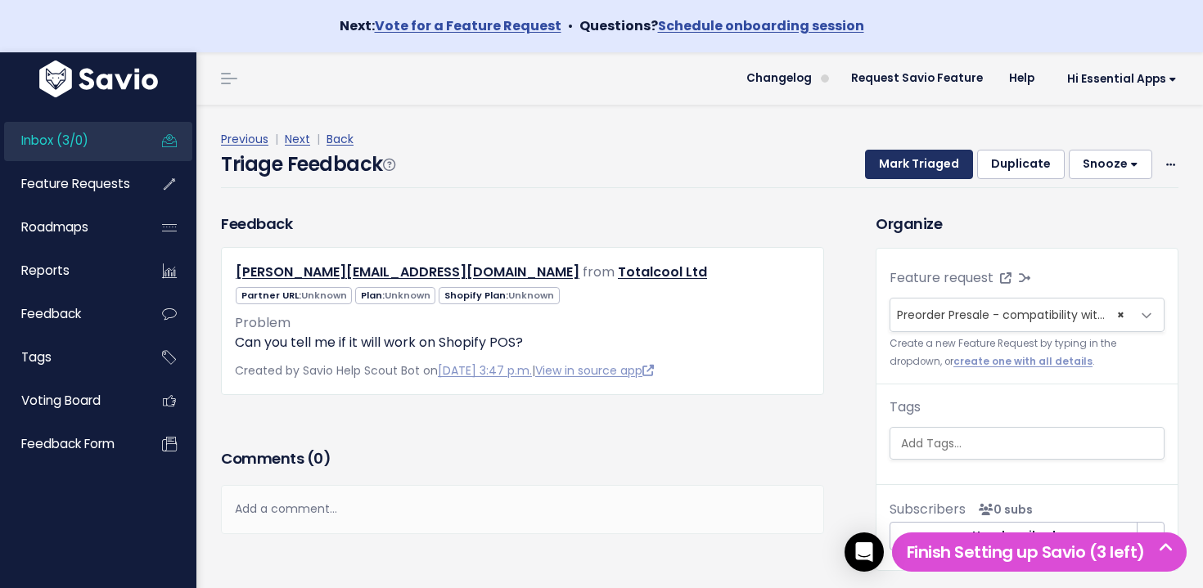
click at [934, 160] on button "Mark Triaged" at bounding box center [919, 164] width 108 height 29
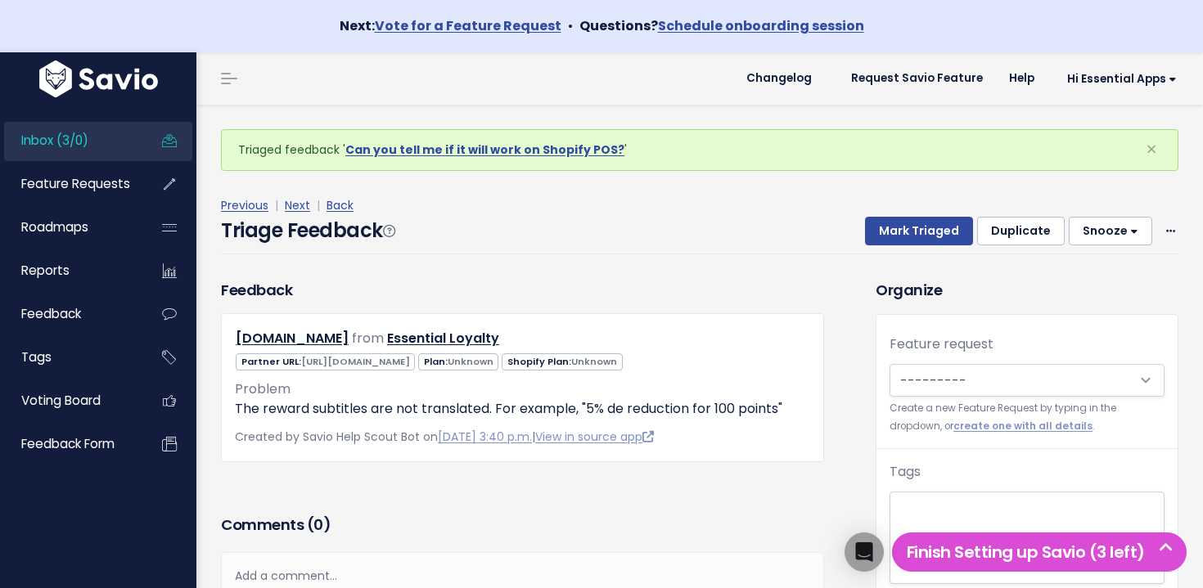
click at [109, 138] on link "Inbox (3/0)" at bounding box center [70, 141] width 132 height 38
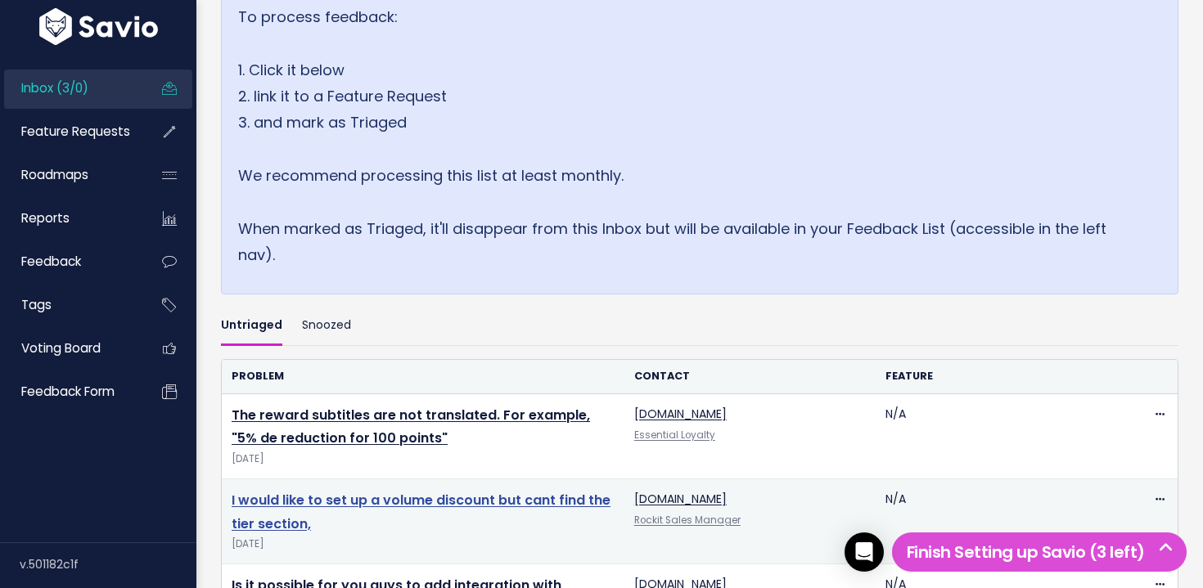
scroll to position [456, 0]
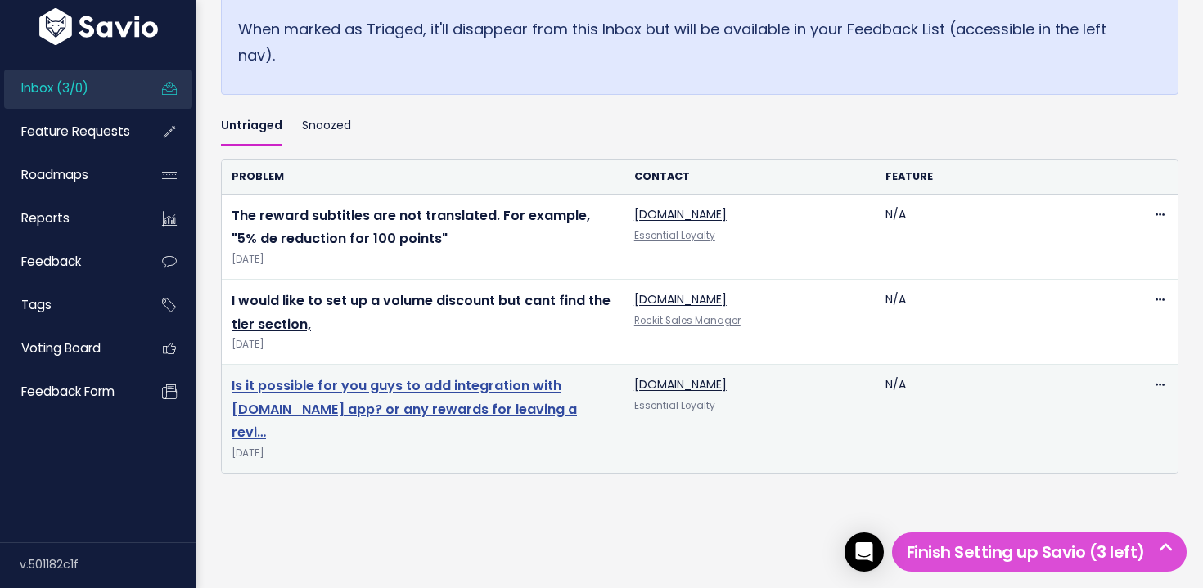
click at [458, 389] on link "Is it possible for you guys to add integration with Judge.me app? or any reward…" at bounding box center [404, 409] width 345 height 66
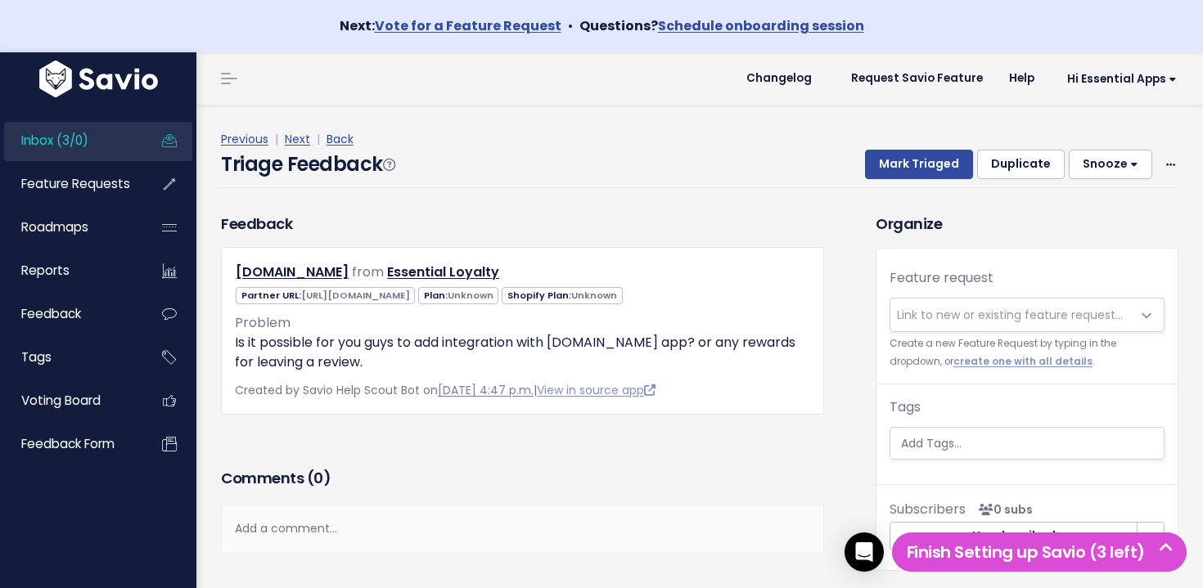
scroll to position [47, 0]
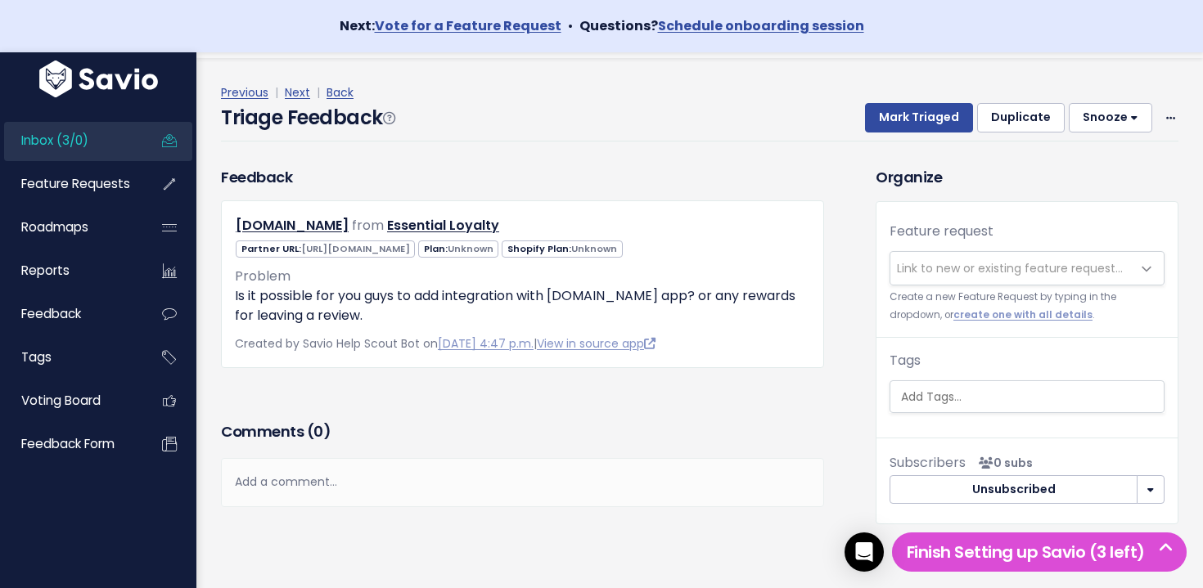
click at [1018, 267] on span "Link to new or existing feature request..." at bounding box center [1010, 268] width 226 height 16
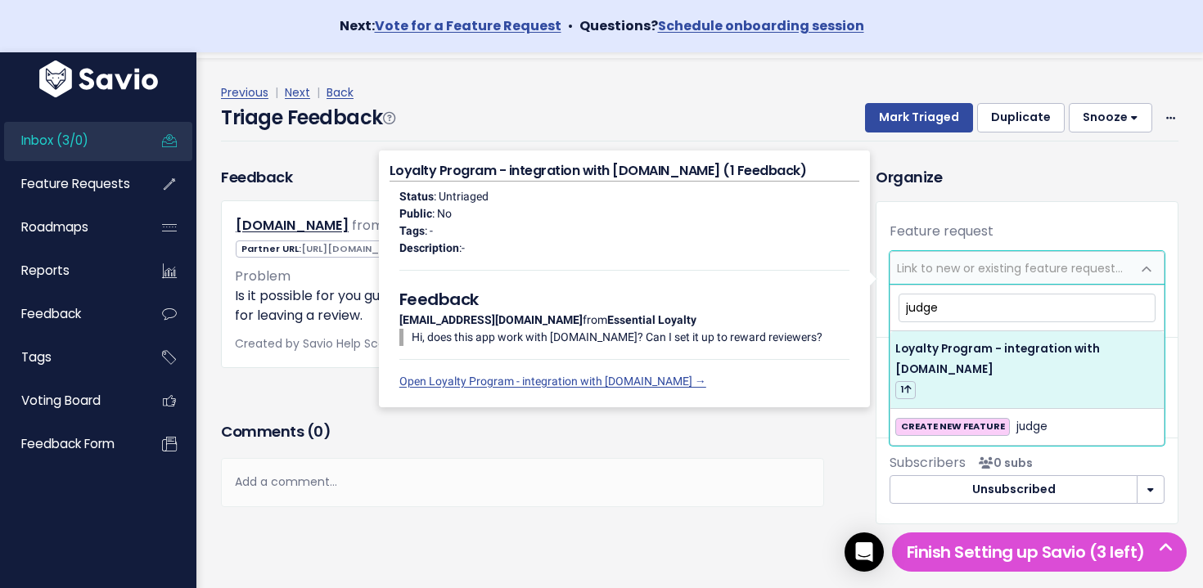
type input "judge"
select select "64639"
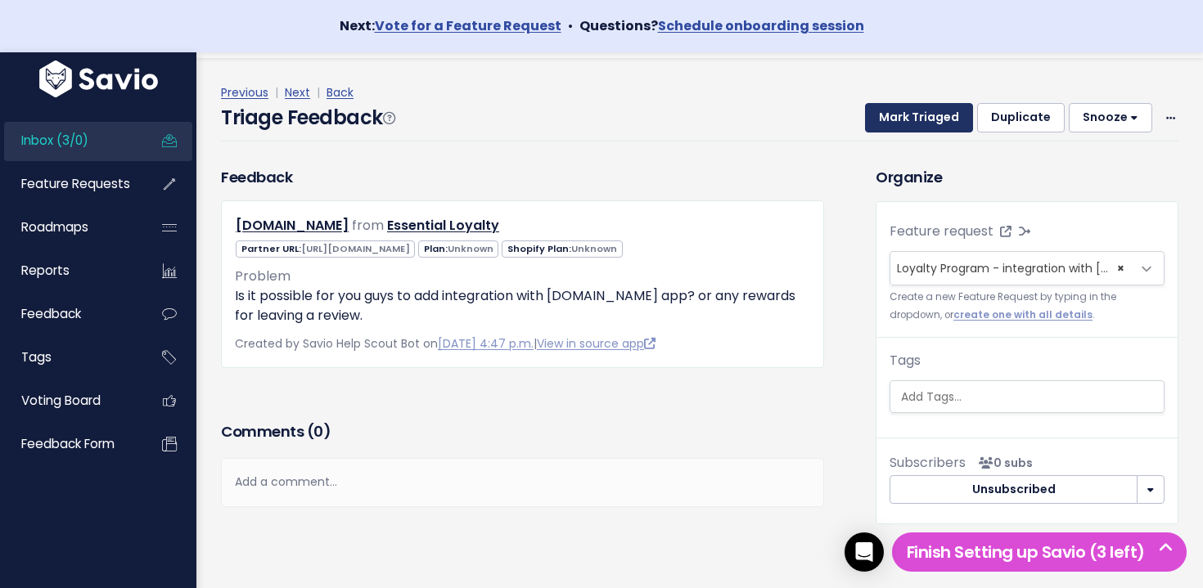
click at [894, 106] on button "Mark Triaged" at bounding box center [919, 117] width 108 height 29
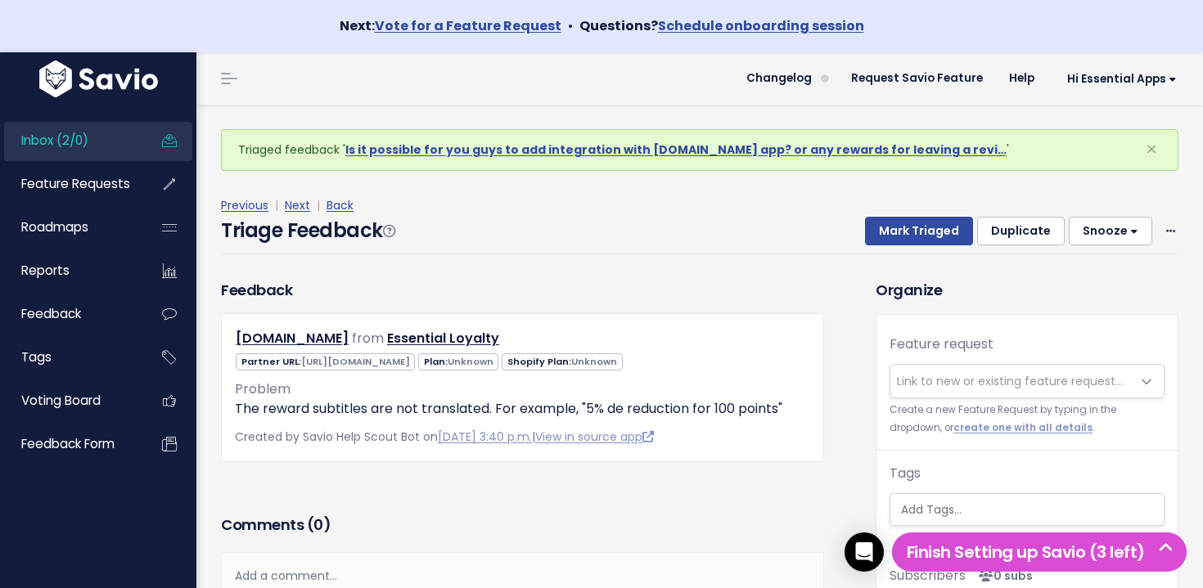
scroll to position [2, 0]
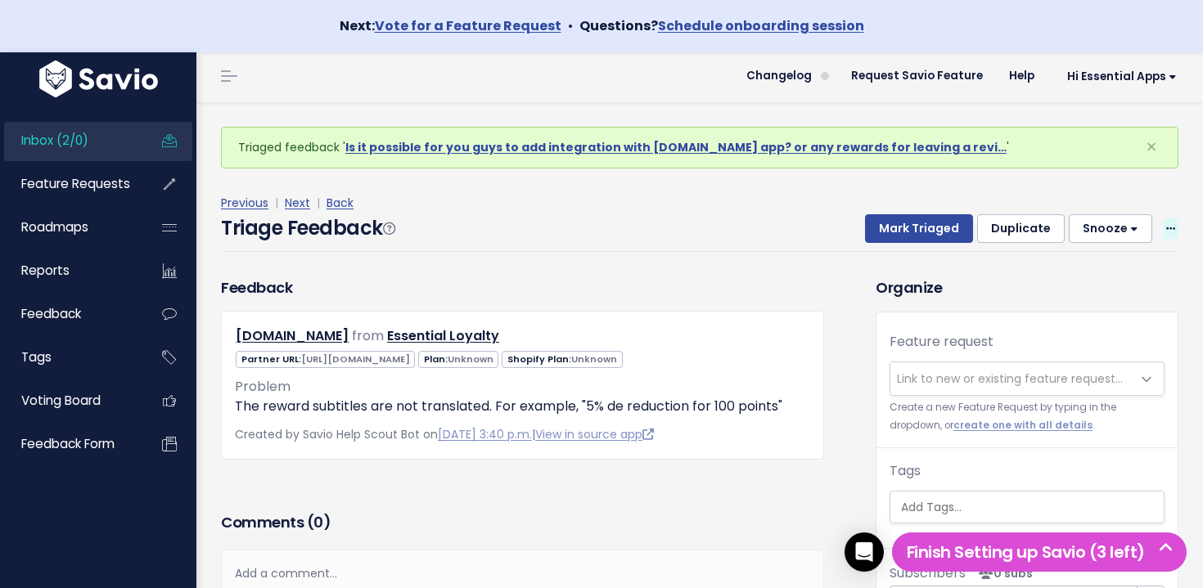
click at [1170, 224] on icon at bounding box center [1170, 229] width 9 height 11
click at [1072, 300] on link "Delete" at bounding box center [1106, 306] width 118 height 32
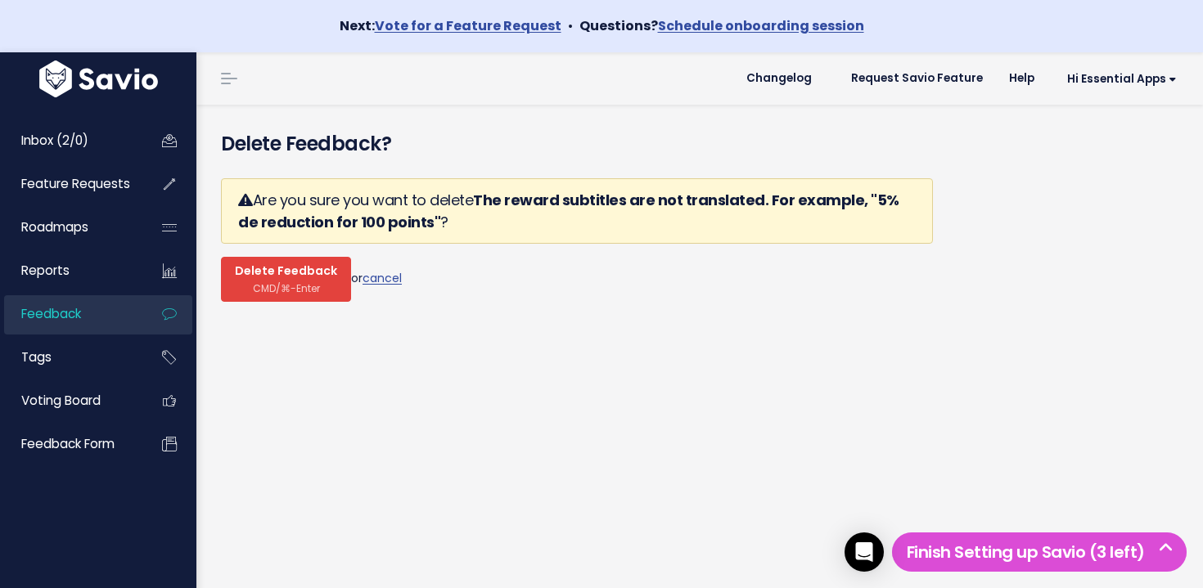
click at [293, 293] on span "CMD/⌘-Enter" at bounding box center [286, 288] width 67 height 12
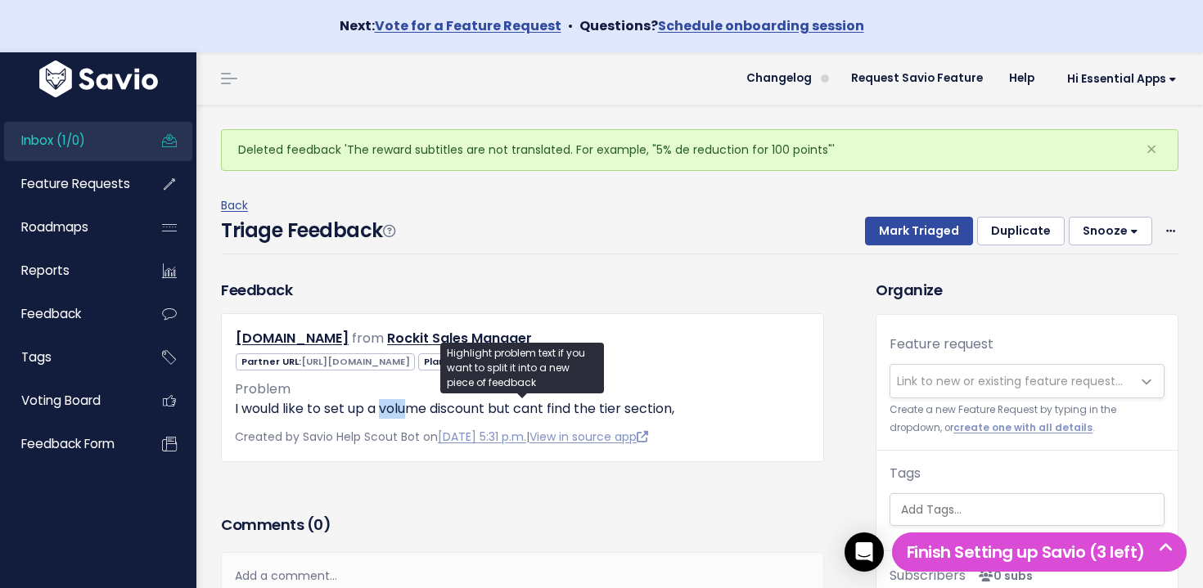
click at [407, 413] on p "I would like to set up a volume discount but cant find the tier section," at bounding box center [522, 409] width 575 height 20
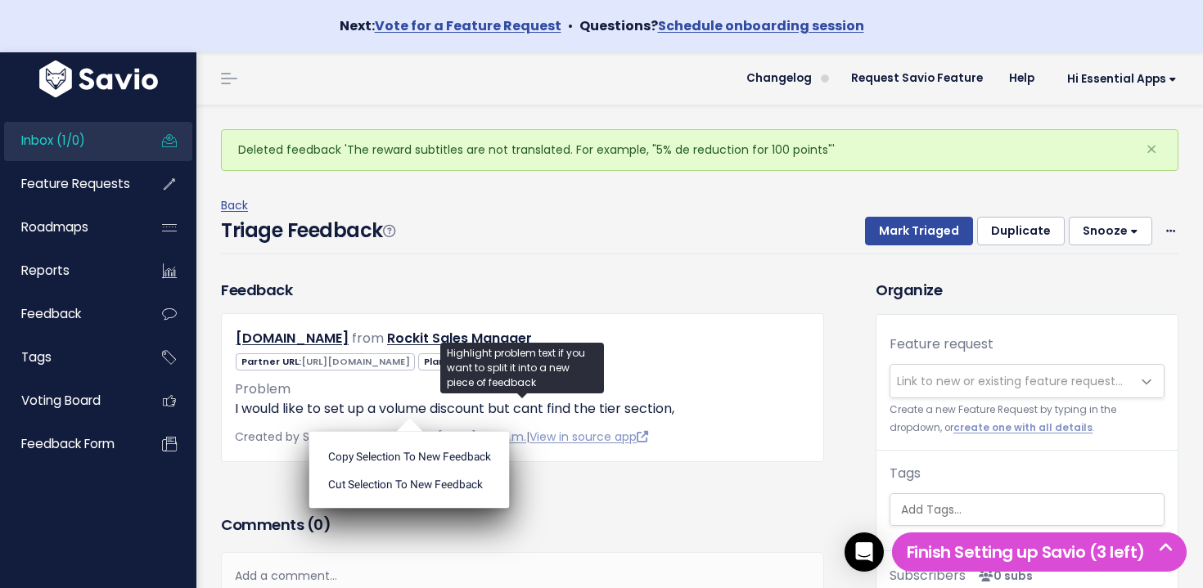
click at [406, 432] on ul "Copy selection to new Feedback Cut selection to new Feedback" at bounding box center [409, 470] width 200 height 77
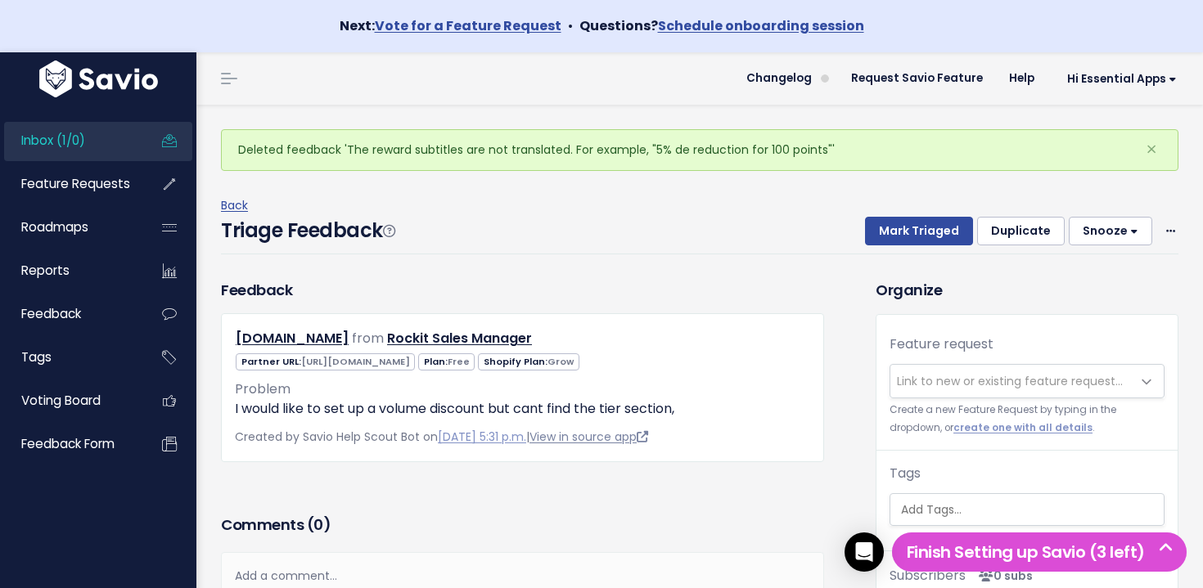
click at [642, 438] on link "View in source app" at bounding box center [588, 437] width 119 height 16
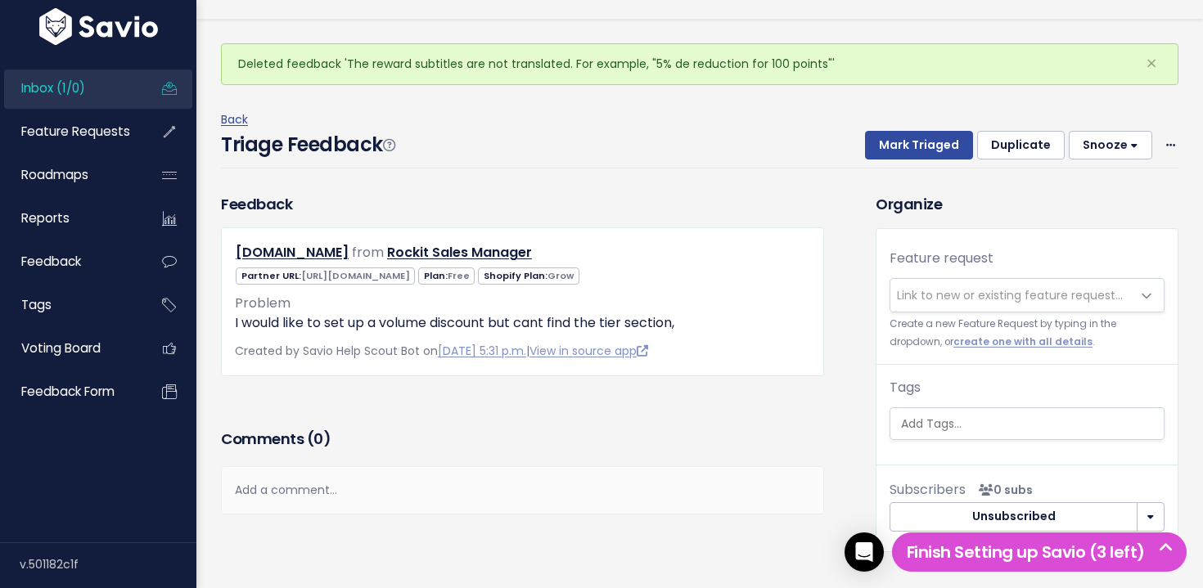
scroll to position [106, 0]
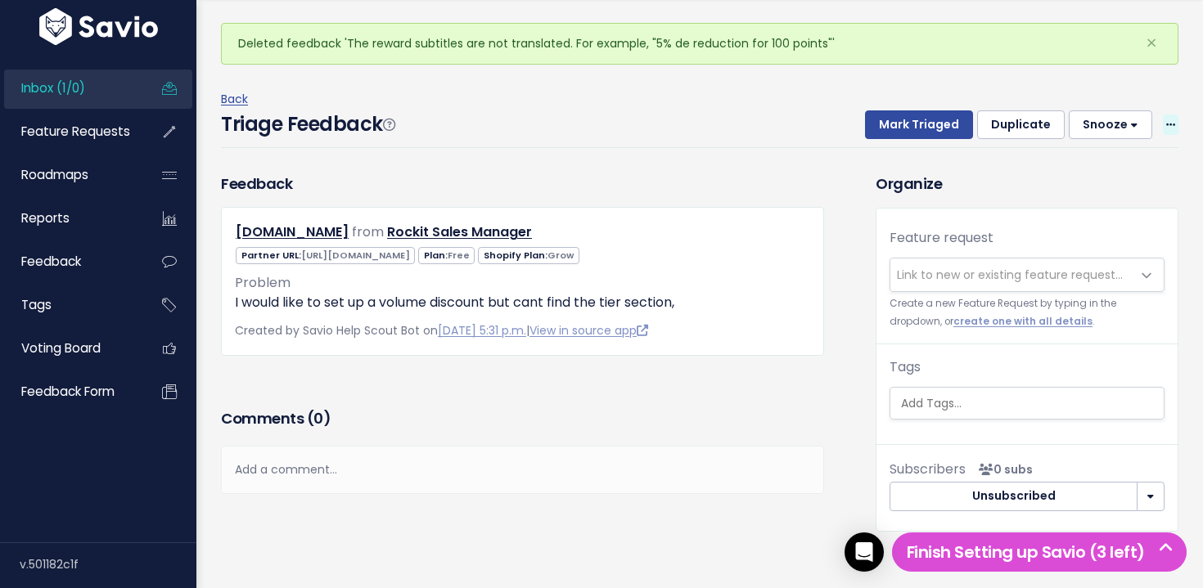
click at [1173, 122] on icon at bounding box center [1170, 125] width 9 height 11
click at [951, 264] on span "Link to new or existing feature request..." at bounding box center [1010, 275] width 241 height 33
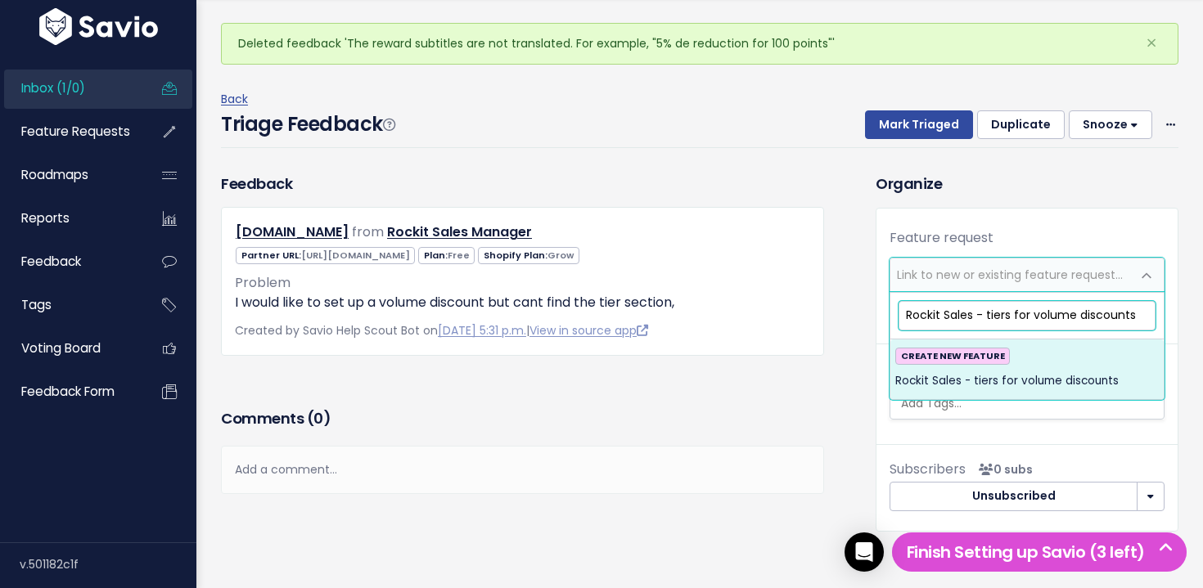
drag, startPoint x: 1036, startPoint y: 315, endPoint x: 1059, endPoint y: 345, distance: 38.0
click at [1037, 317] on input "Rockit Sales - tiers for volume discounts" at bounding box center [1026, 315] width 257 height 29
type input "Rockit Sales - tiers for different volume discounts"
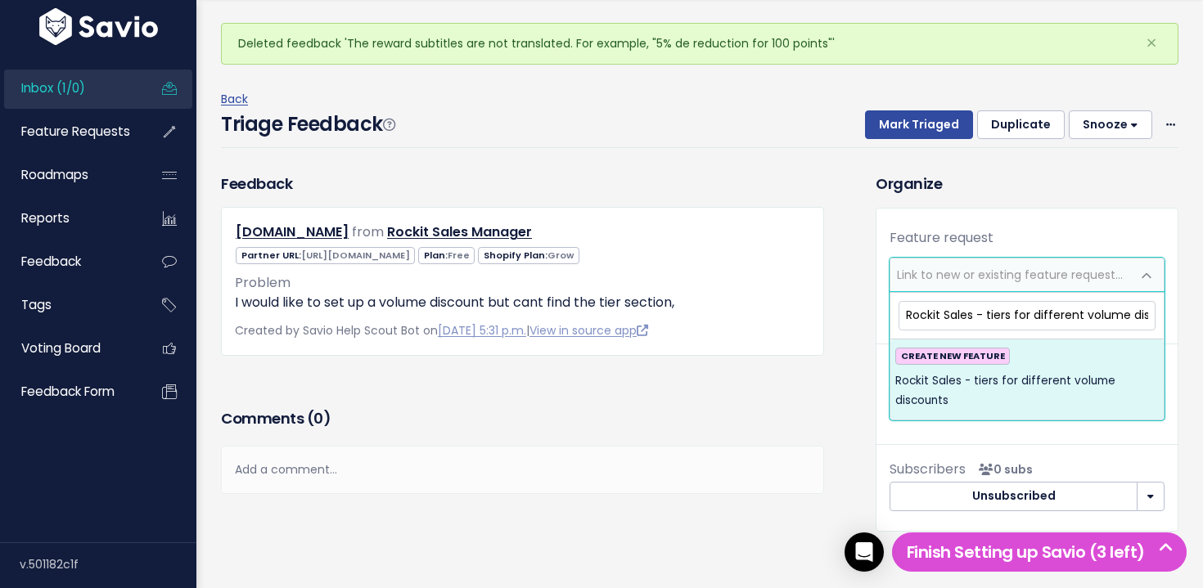
click at [1050, 363] on div "CREATE NEW FEATURE Rockit Sales - tiers for different volume discounts" at bounding box center [1026, 380] width 263 height 64
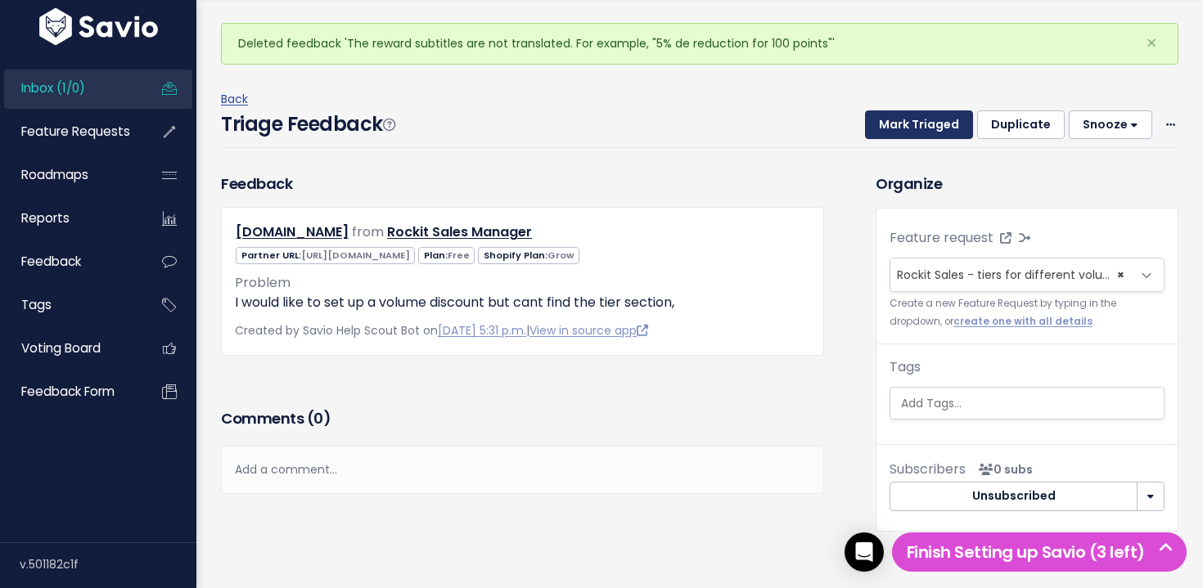
click at [925, 138] on button "Mark Triaged" at bounding box center [919, 124] width 108 height 29
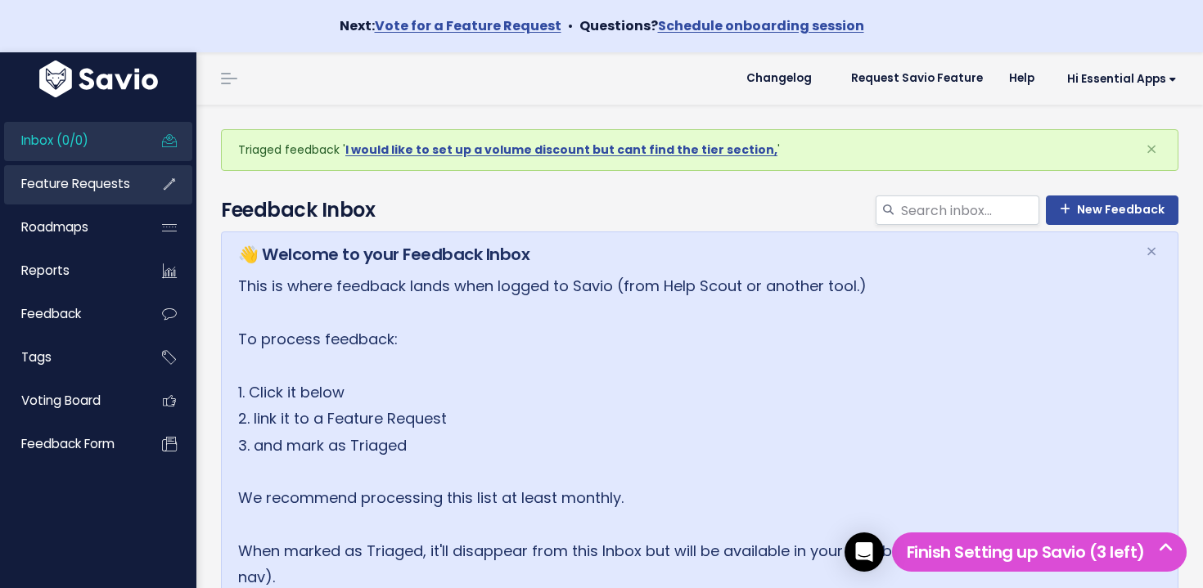
click at [107, 203] on link "Feature Requests" at bounding box center [70, 184] width 132 height 38
